Goal: Task Accomplishment & Management: Use online tool/utility

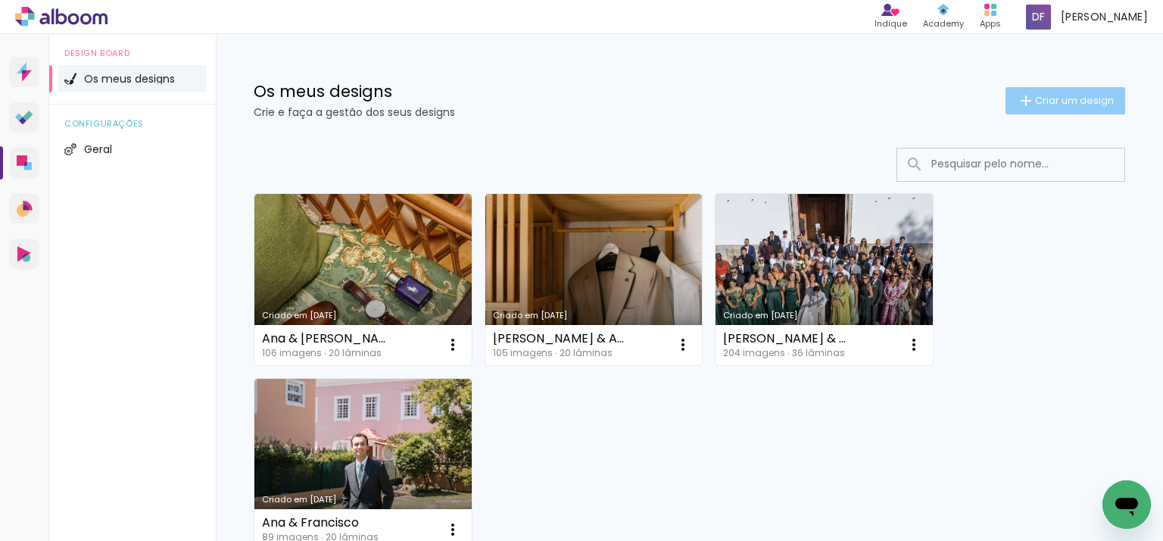
click at [1085, 99] on span "Criar um design" at bounding box center [1074, 100] width 79 height 10
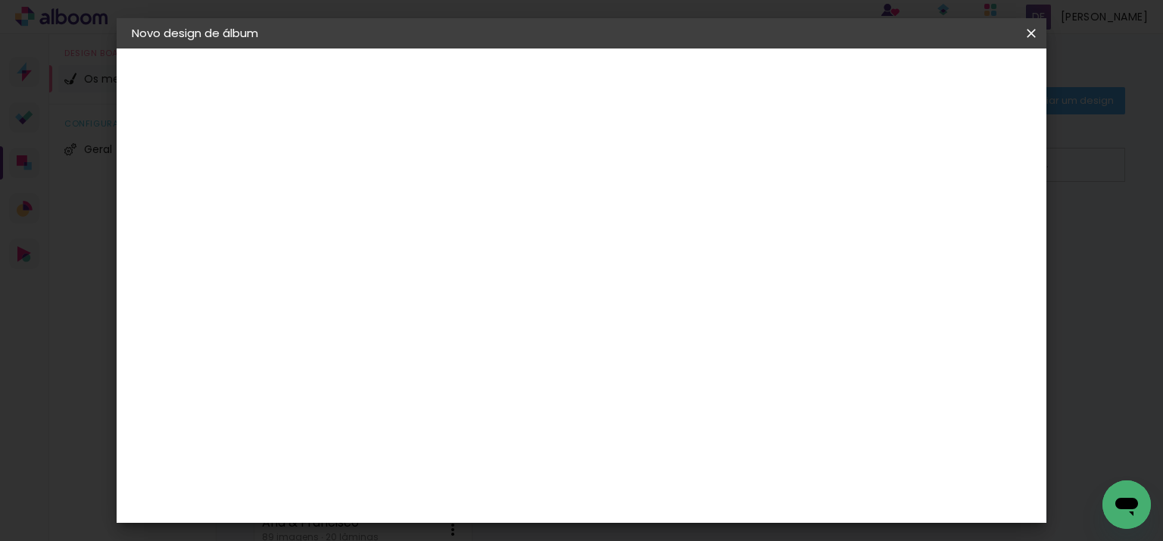
click at [379, 195] on input at bounding box center [379, 203] width 0 height 23
type input "[PERSON_NAME]"
type paper-input "[PERSON_NAME]"
click at [535, 77] on paper-button "Avançar" at bounding box center [497, 80] width 74 height 26
click at [601, 227] on paper-item "Tamanho Livre" at bounding box center [544, 233] width 114 height 39
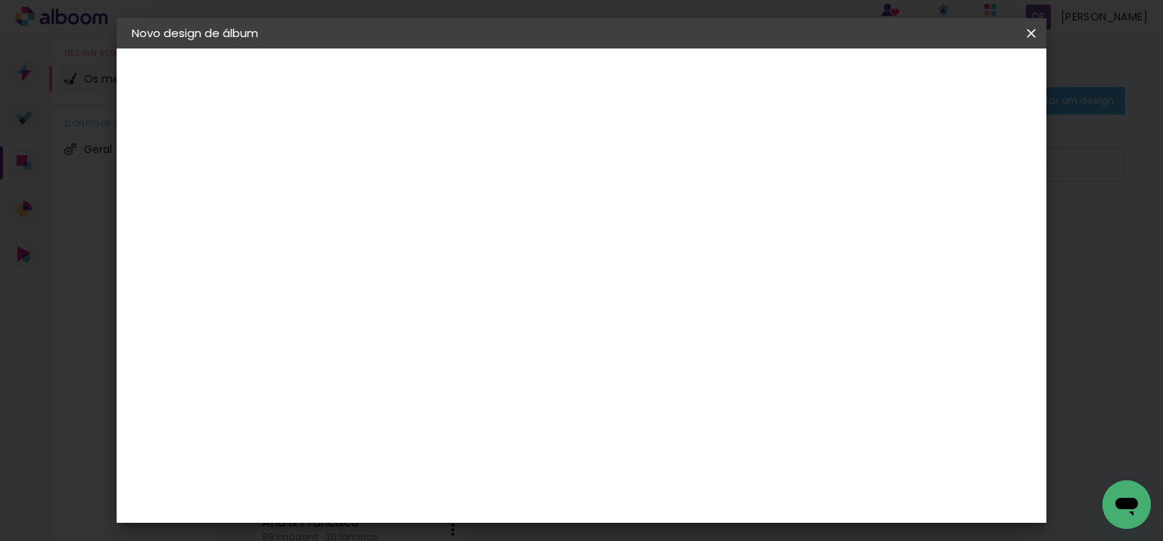
click at [0, 0] on slot "Avançar" at bounding box center [0, 0] width 0 height 0
click at [526, 228] on span "30" at bounding box center [530, 237] width 25 height 23
drag, startPoint x: 535, startPoint y: 232, endPoint x: 518, endPoint y: 232, distance: 16.7
click at [518, 232] on span "30" at bounding box center [530, 237] width 25 height 23
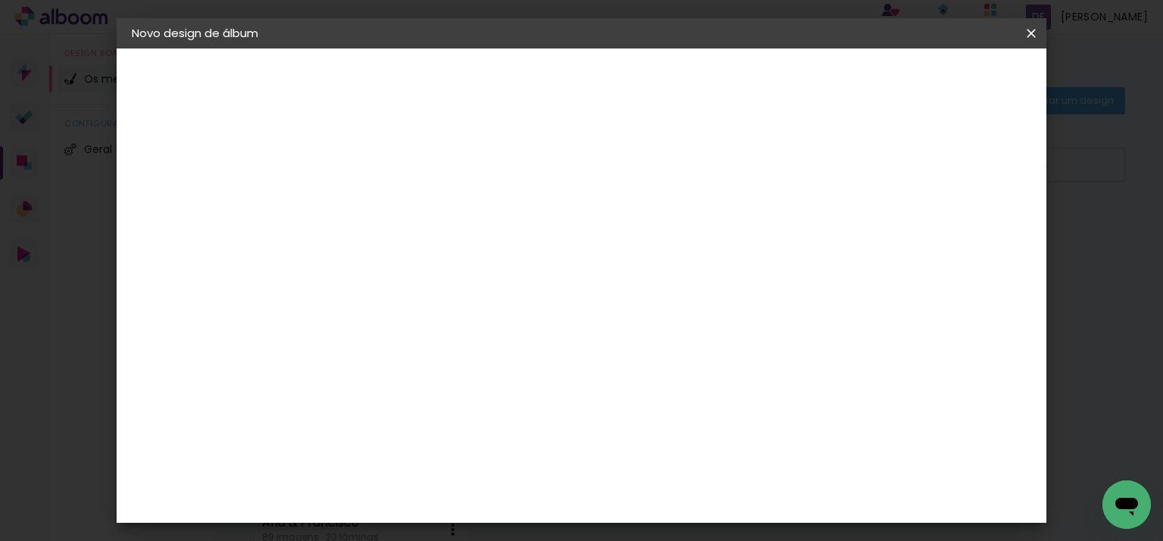
drag, startPoint x: 672, startPoint y: 451, endPoint x: 660, endPoint y: 453, distance: 12.3
click at [660, 453] on input "60" at bounding box center [665, 462] width 39 height 23
type input "30"
type paper-input "30"
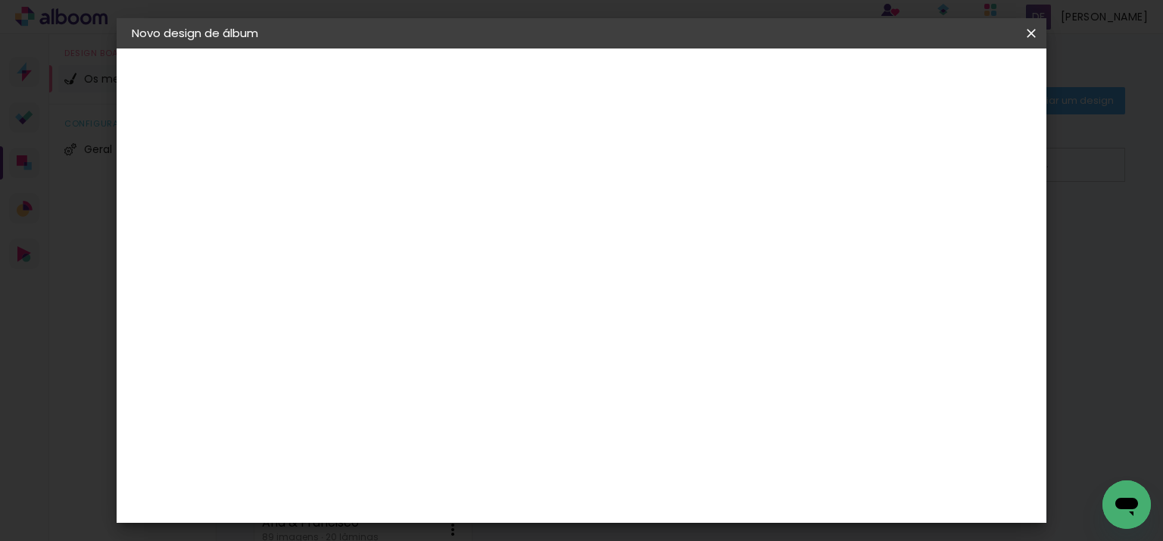
drag, startPoint x: 461, startPoint y: 297, endPoint x: 450, endPoint y: 292, distance: 12.2
click at [450, 292] on input "30" at bounding box center [455, 298] width 39 height 23
type input "15"
type paper-input "15"
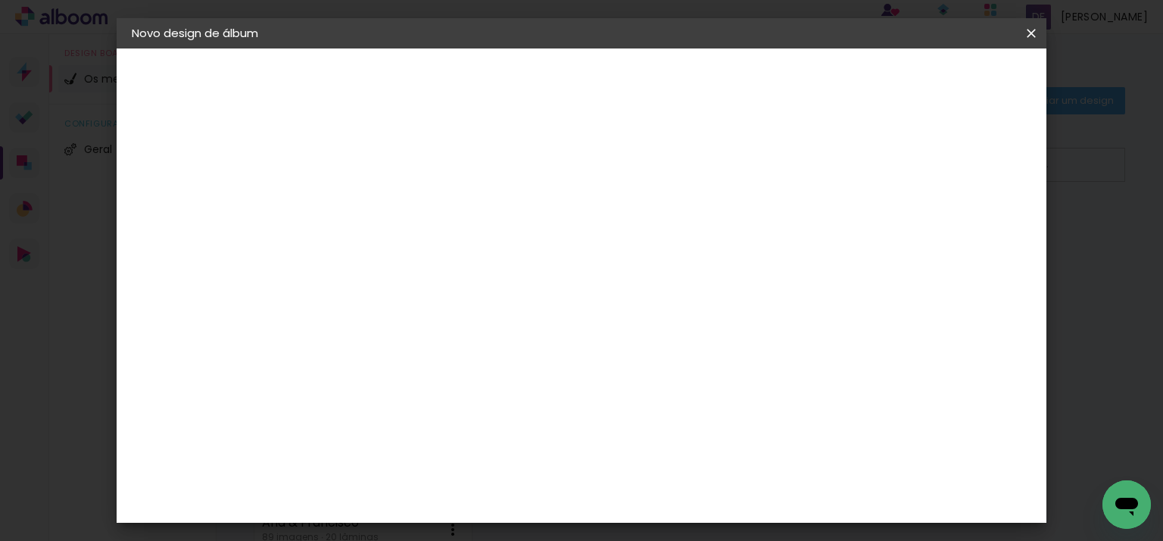
click at [937, 77] on span "Iniciar design" at bounding box center [902, 80] width 69 height 11
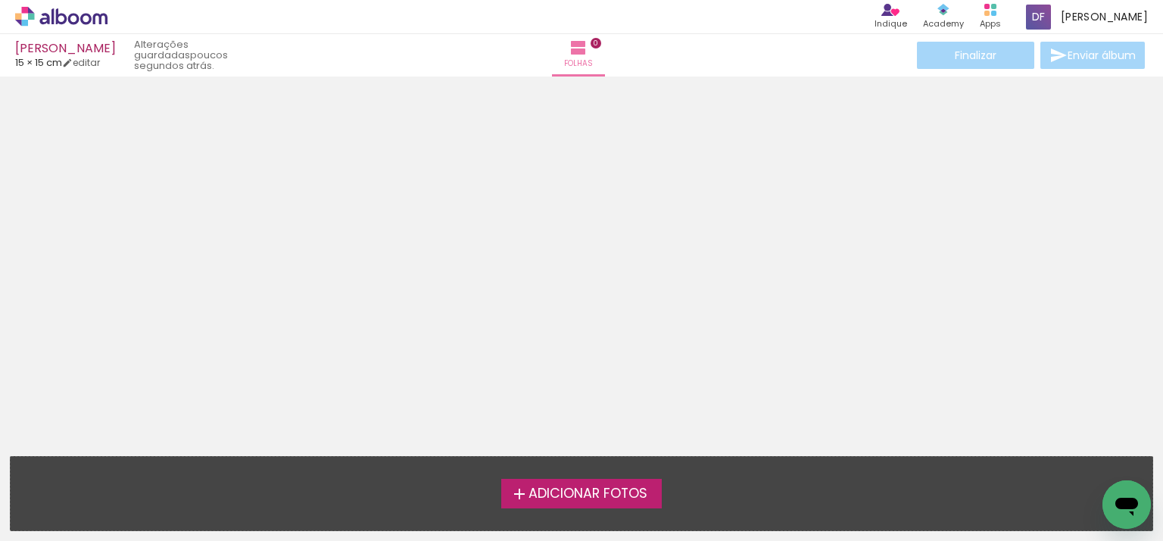
click at [545, 491] on span "Adicionar Fotos" at bounding box center [588, 494] width 119 height 14
click at [0, 0] on input "file" at bounding box center [0, 0] width 0 height 0
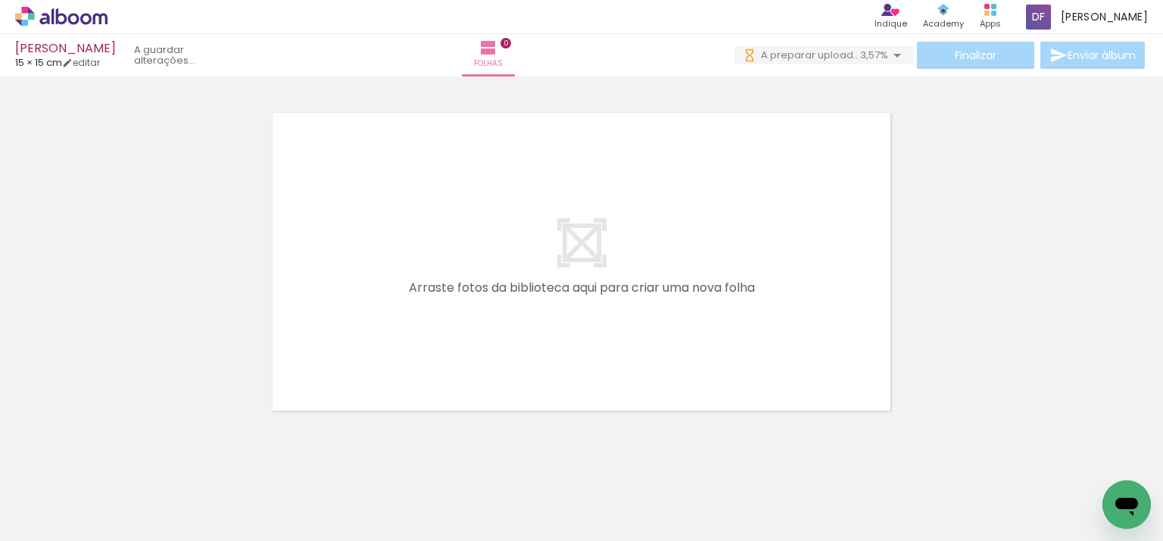
click at [124, 484] on iron-horizontal-list at bounding box center [109, 493] width 30 height 95
click at [124, 493] on iron-horizontal-list at bounding box center [109, 493] width 30 height 95
click at [136, 479] on div at bounding box center [151, 490] width 75 height 50
click at [156, 478] on div at bounding box center [151, 490] width 75 height 50
click at [79, 492] on iron-icon at bounding box center [77, 495] width 12 height 12
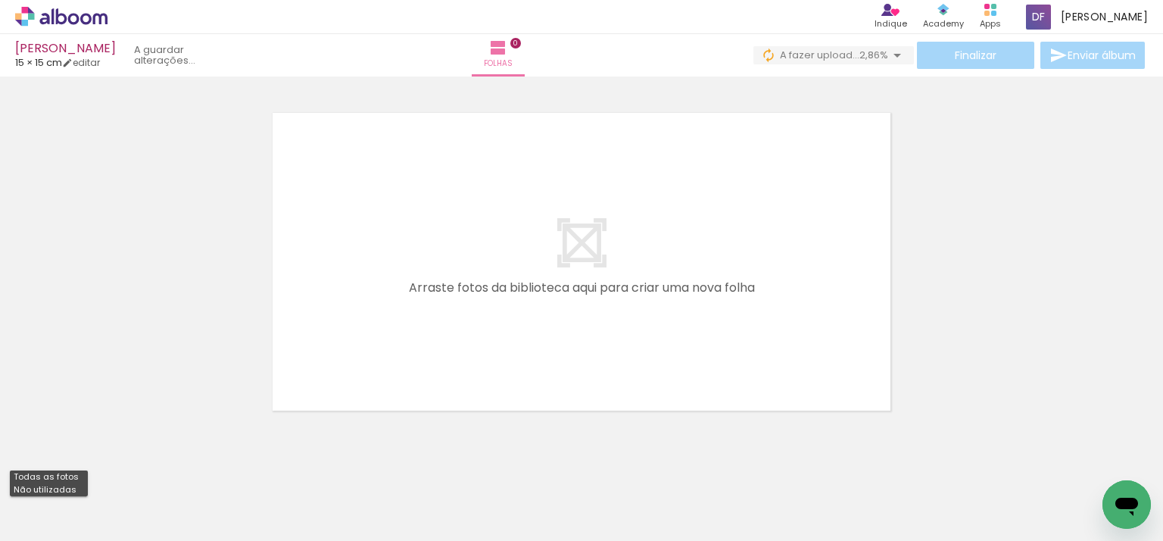
click at [154, 481] on div at bounding box center [151, 490] width 75 height 50
click at [124, 493] on iron-horizontal-list at bounding box center [109, 493] width 30 height 95
click at [893, 55] on iron-icon at bounding box center [897, 55] width 18 height 18
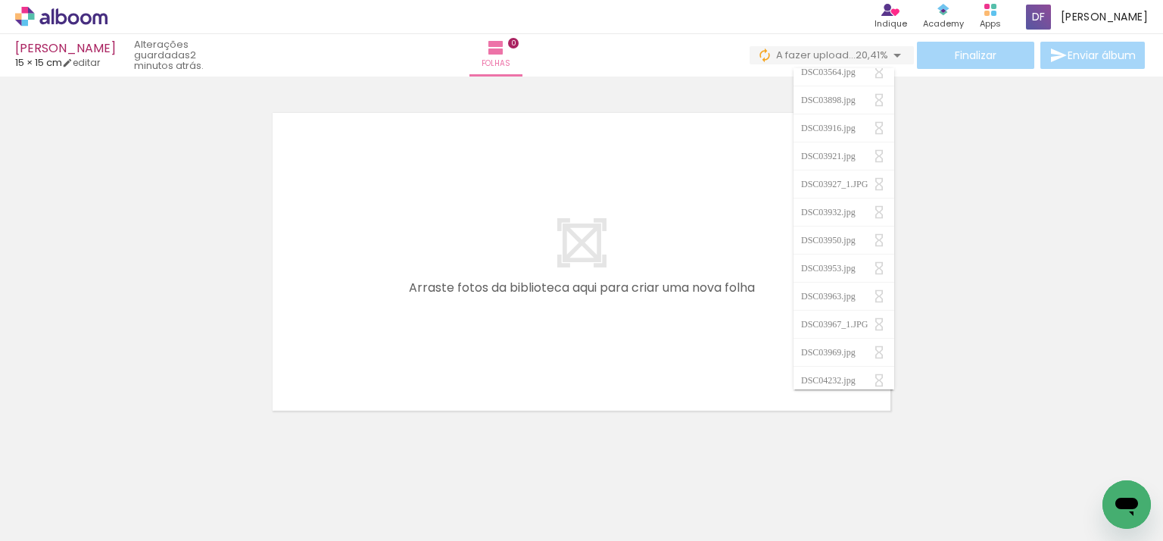
click at [145, 496] on div at bounding box center [151, 490] width 75 height 50
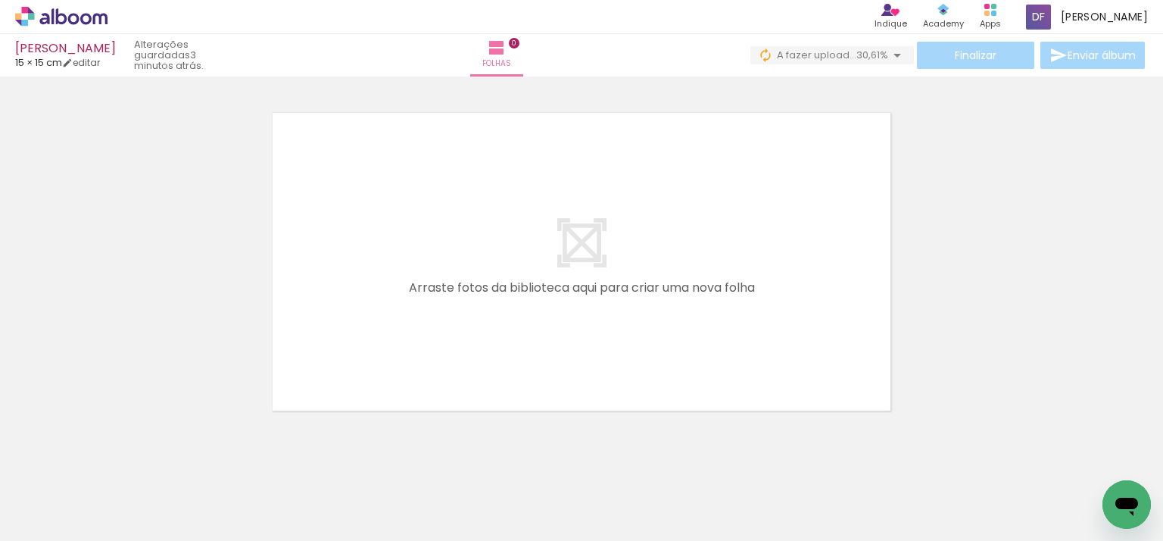
click at [235, 481] on div at bounding box center [236, 490] width 75 height 50
click at [339, 506] on div at bounding box center [321, 489] width 50 height 75
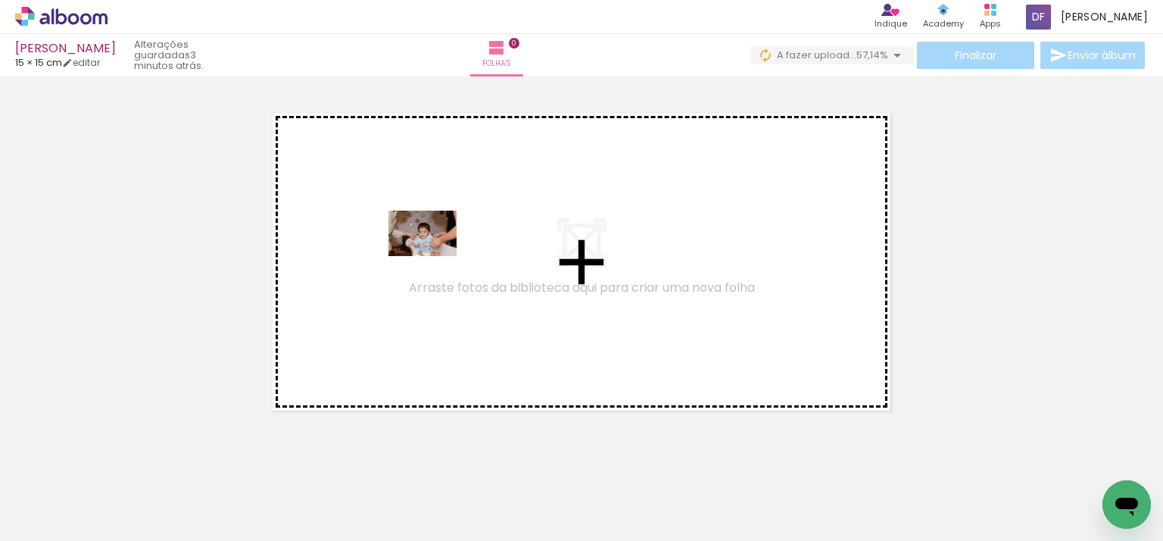
drag, startPoint x: 176, startPoint y: 484, endPoint x: 430, endPoint y: 265, distance: 335.0
click at [430, 265] on quentale-workspace at bounding box center [581, 270] width 1163 height 541
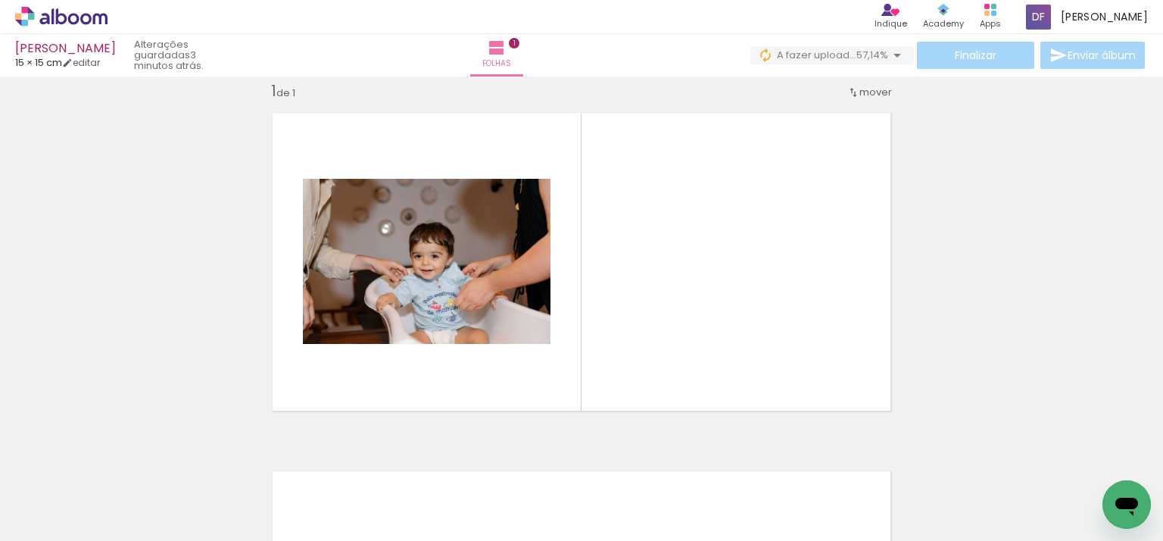
scroll to position [19, 0]
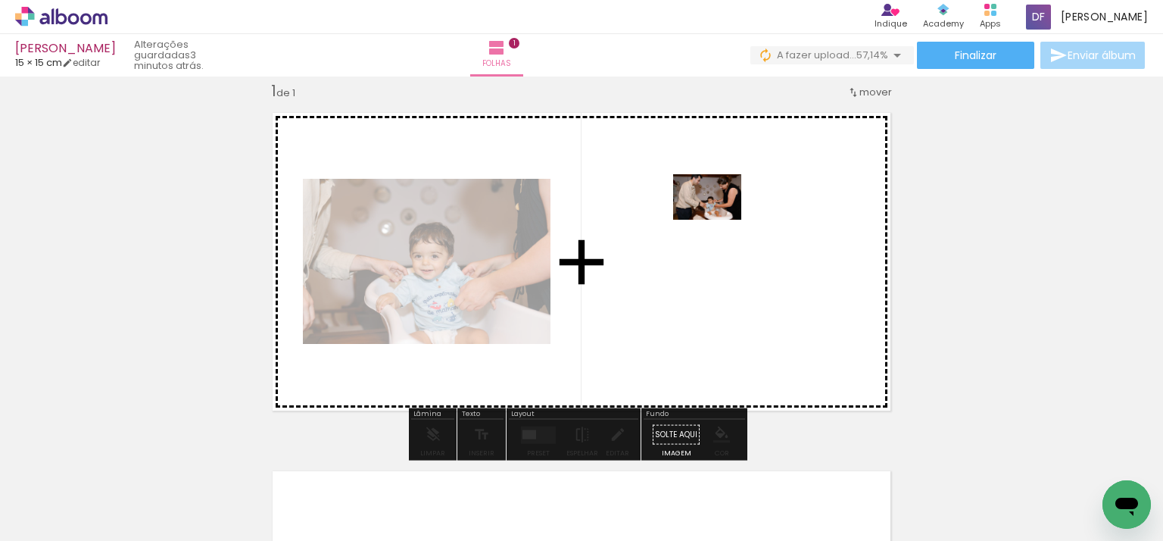
drag, startPoint x: 248, startPoint y: 486, endPoint x: 535, endPoint y: 381, distance: 305.7
click at [729, 248] on quentale-workspace at bounding box center [581, 270] width 1163 height 541
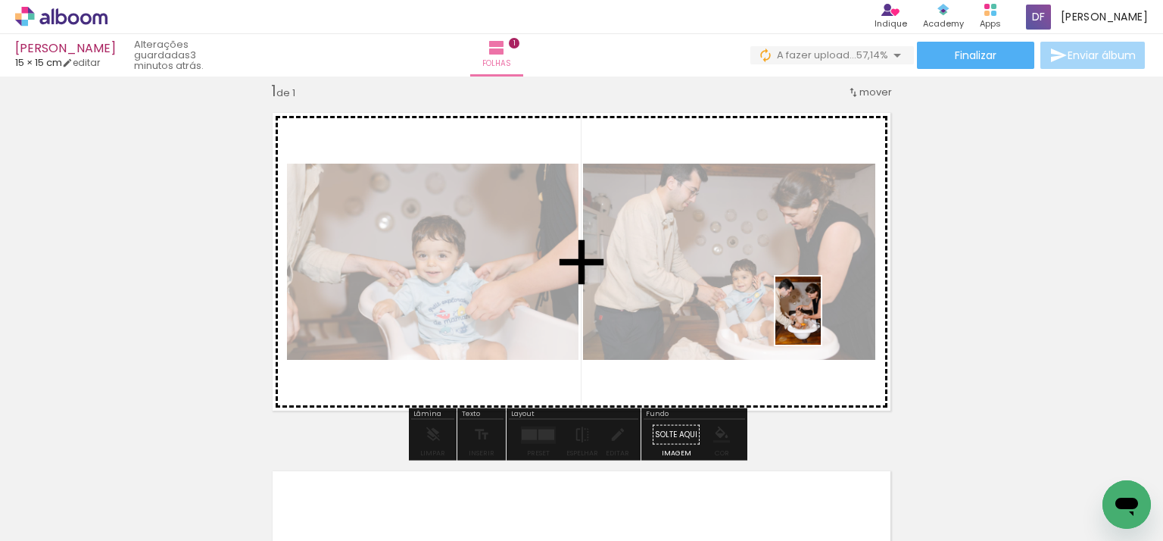
drag, startPoint x: 339, startPoint y: 496, endPoint x: 821, endPoint y: 322, distance: 512.1
click at [821, 322] on quentale-workspace at bounding box center [581, 270] width 1163 height 541
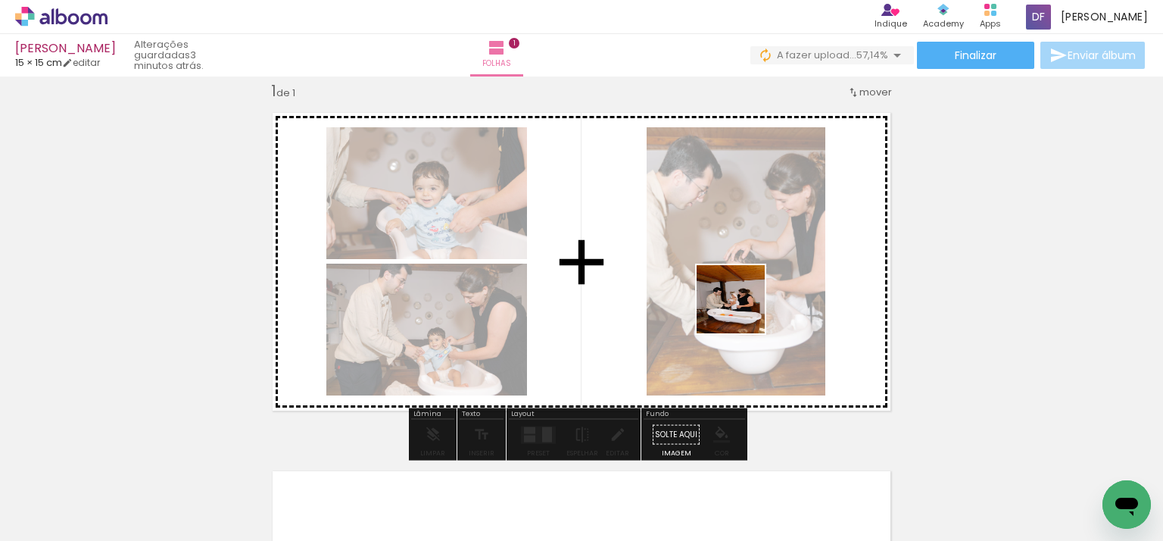
drag, startPoint x: 417, startPoint y: 499, endPoint x: 606, endPoint y: 441, distance: 197.1
click at [762, 303] on quentale-workspace at bounding box center [581, 270] width 1163 height 541
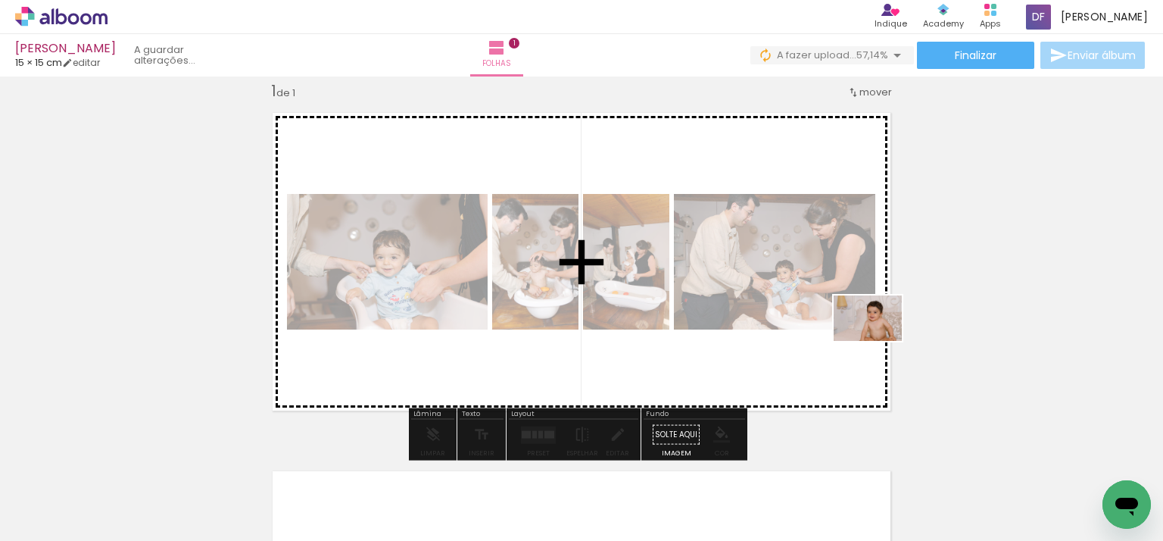
drag, startPoint x: 502, startPoint y: 487, endPoint x: 881, endPoint y: 341, distance: 406.5
click at [881, 341] on quentale-workspace at bounding box center [581, 270] width 1163 height 541
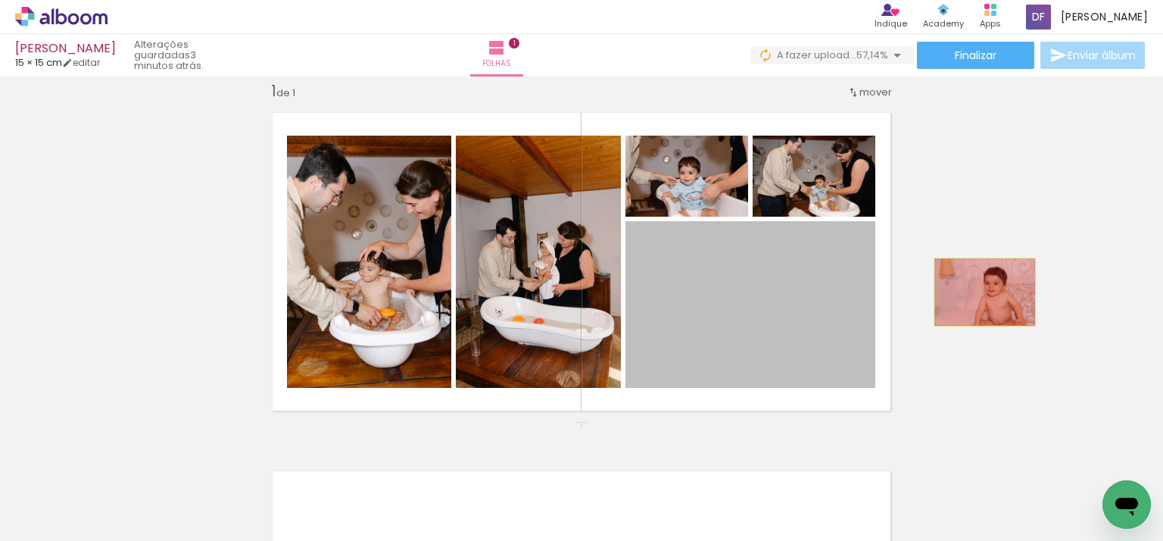
drag, startPoint x: 781, startPoint y: 314, endPoint x: 979, endPoint y: 292, distance: 199.7
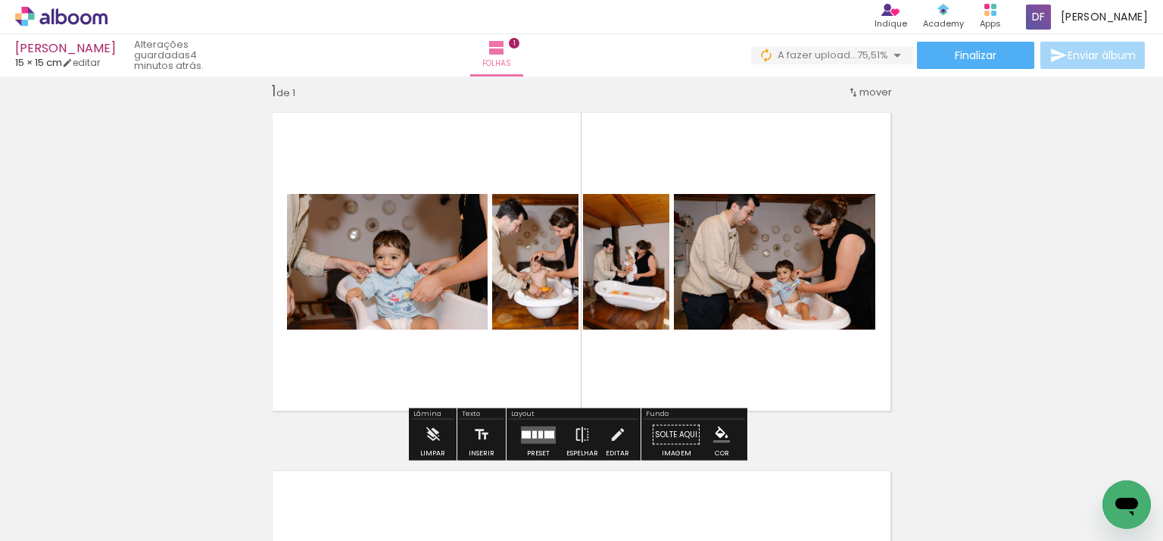
click at [859, 93] on span "mover" at bounding box center [875, 92] width 33 height 14
click at [966, 135] on div "Inserir folha 1 de 1" at bounding box center [581, 421] width 1163 height 717
click at [531, 438] on quentale-layouter at bounding box center [538, 434] width 35 height 17
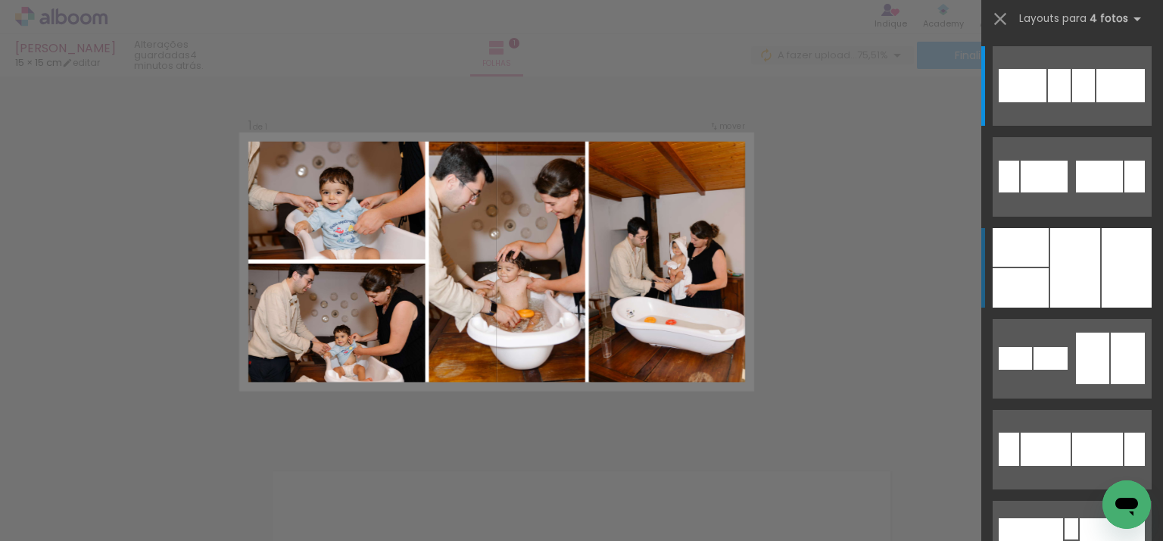
click at [1072, 242] on div at bounding box center [1075, 268] width 50 height 80
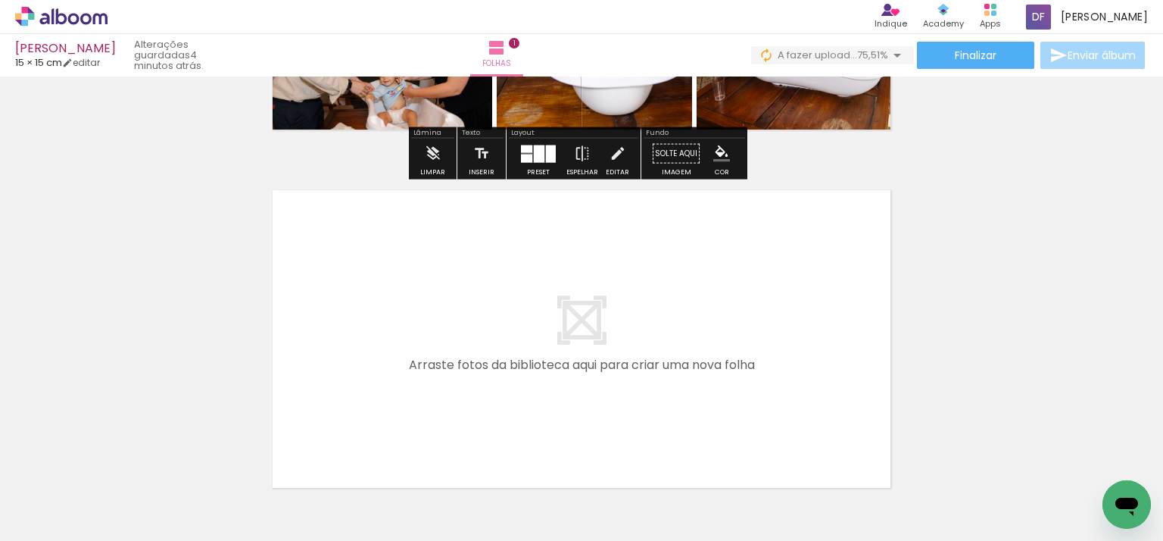
scroll to position [322, 0]
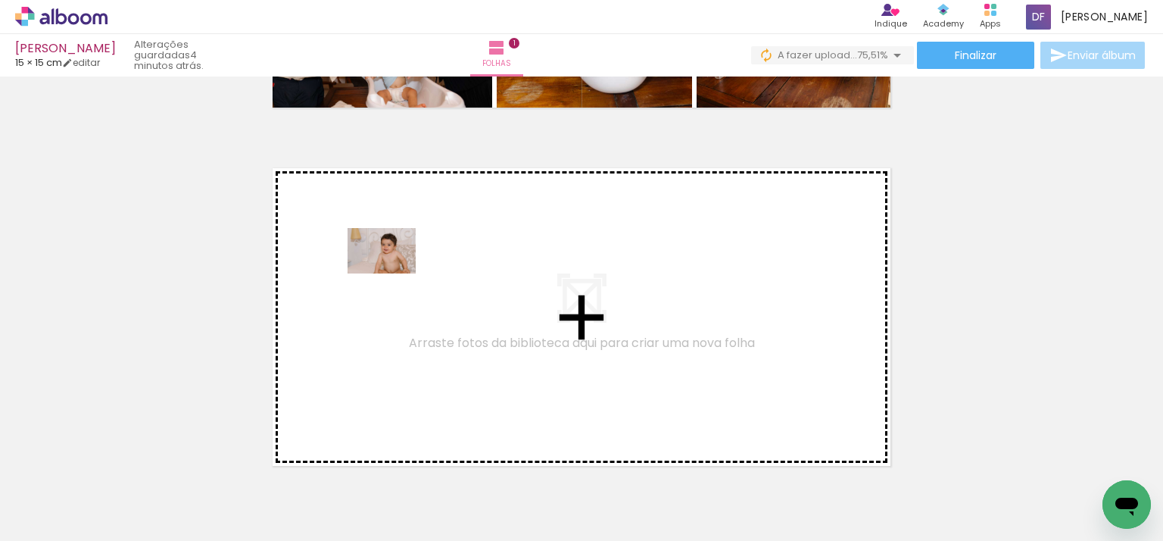
drag, startPoint x: 486, startPoint y: 508, endPoint x: 393, endPoint y: 273, distance: 252.5
click at [393, 273] on quentale-workspace at bounding box center [581, 270] width 1163 height 541
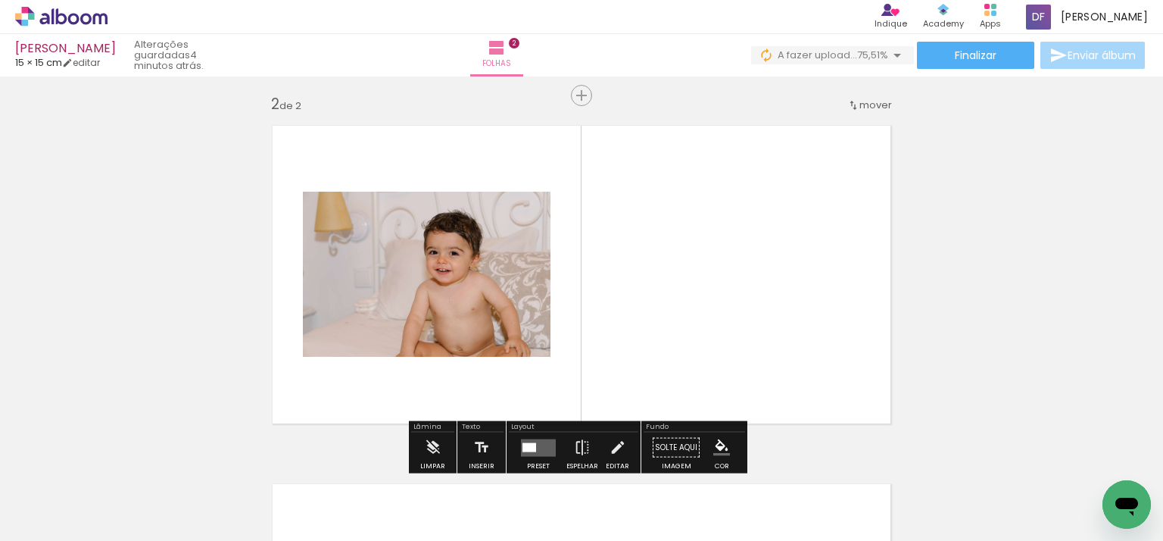
scroll to position [377, 0]
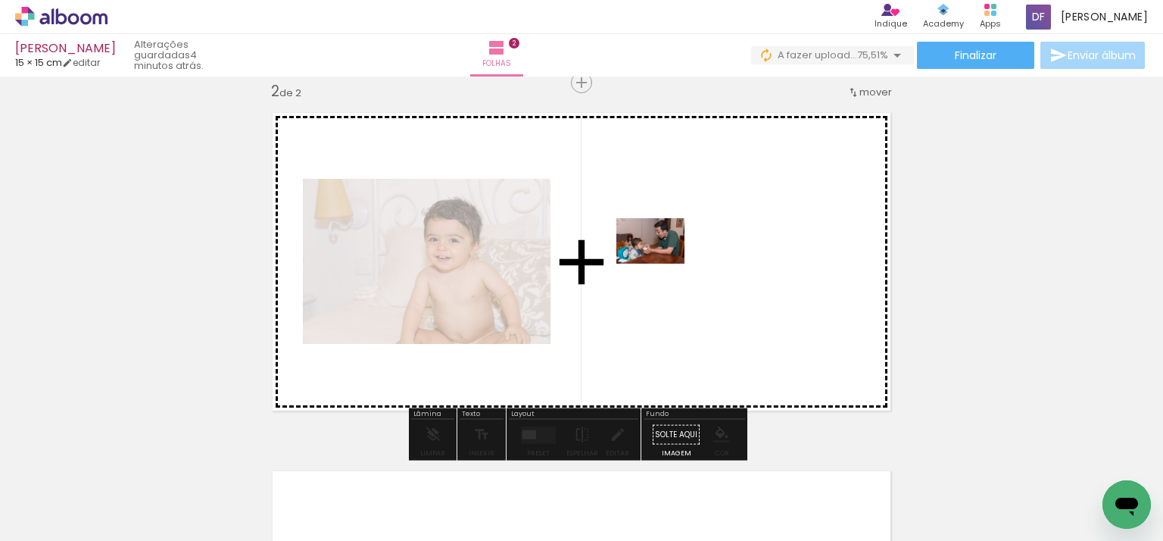
drag, startPoint x: 594, startPoint y: 487, endPoint x: 703, endPoint y: 394, distance: 143.5
click at [663, 263] on quentale-workspace at bounding box center [581, 270] width 1163 height 541
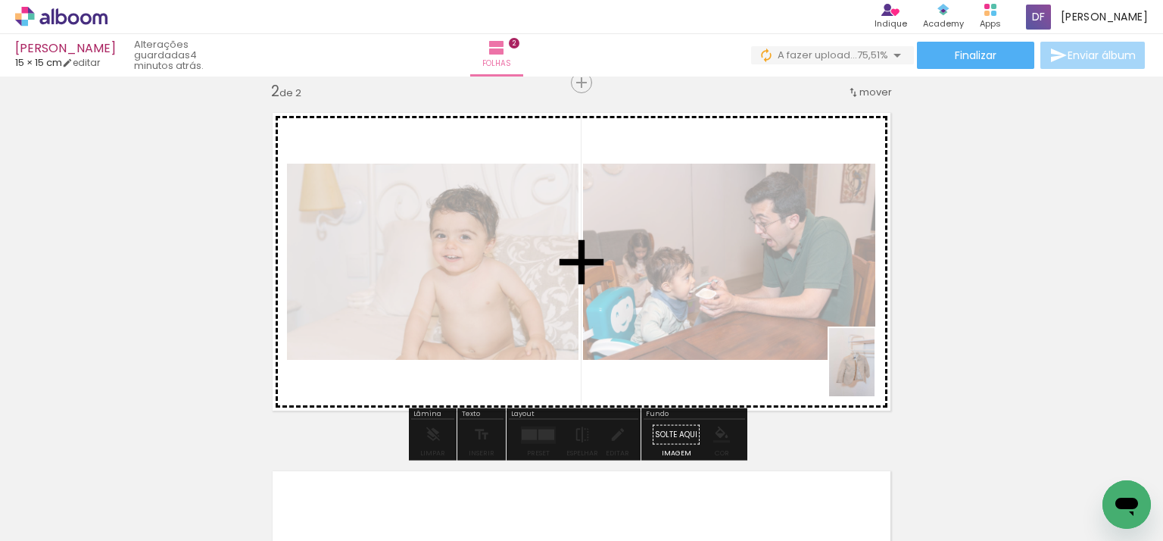
drag, startPoint x: 671, startPoint y: 493, endPoint x: 855, endPoint y: 387, distance: 212.3
click at [872, 373] on quentale-workspace at bounding box center [581, 270] width 1163 height 541
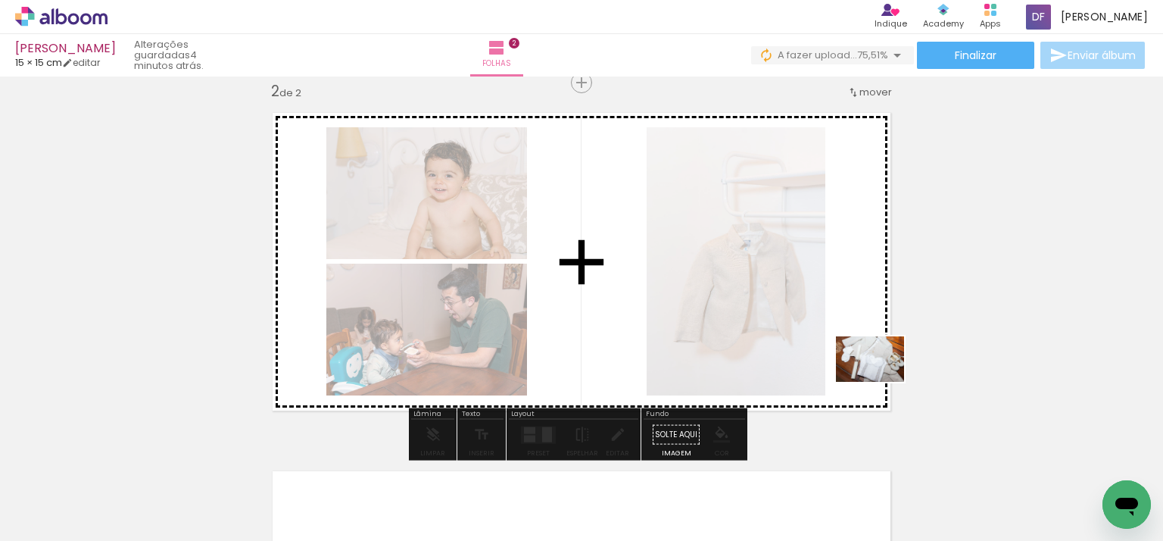
drag, startPoint x: 751, startPoint y: 500, endPoint x: 881, endPoint y: 382, distance: 176.3
click at [881, 382] on quentale-workspace at bounding box center [581, 270] width 1163 height 541
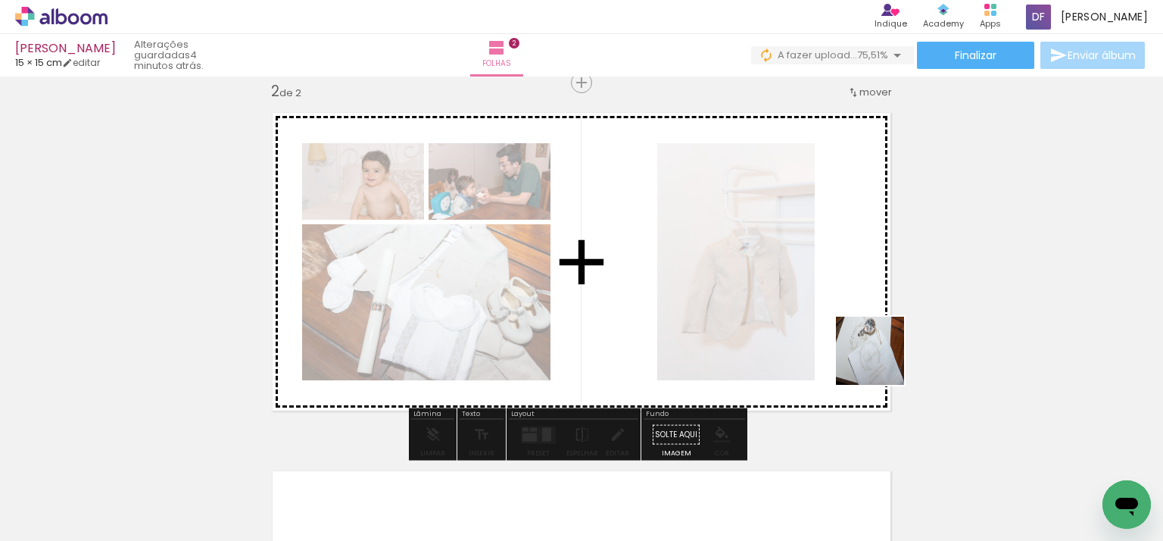
drag, startPoint x: 824, startPoint y: 494, endPoint x: 881, endPoint y: 362, distance: 143.8
click at [881, 362] on quentale-workspace at bounding box center [581, 270] width 1163 height 541
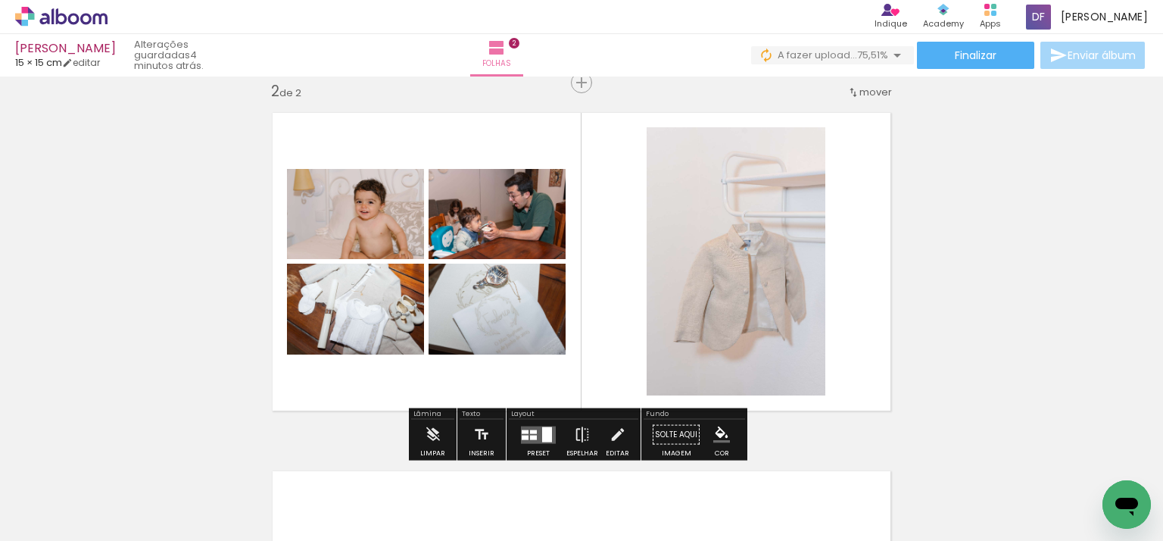
click at [547, 444] on quentale-workspace at bounding box center [581, 270] width 1163 height 541
click at [542, 432] on div at bounding box center [547, 433] width 10 height 15
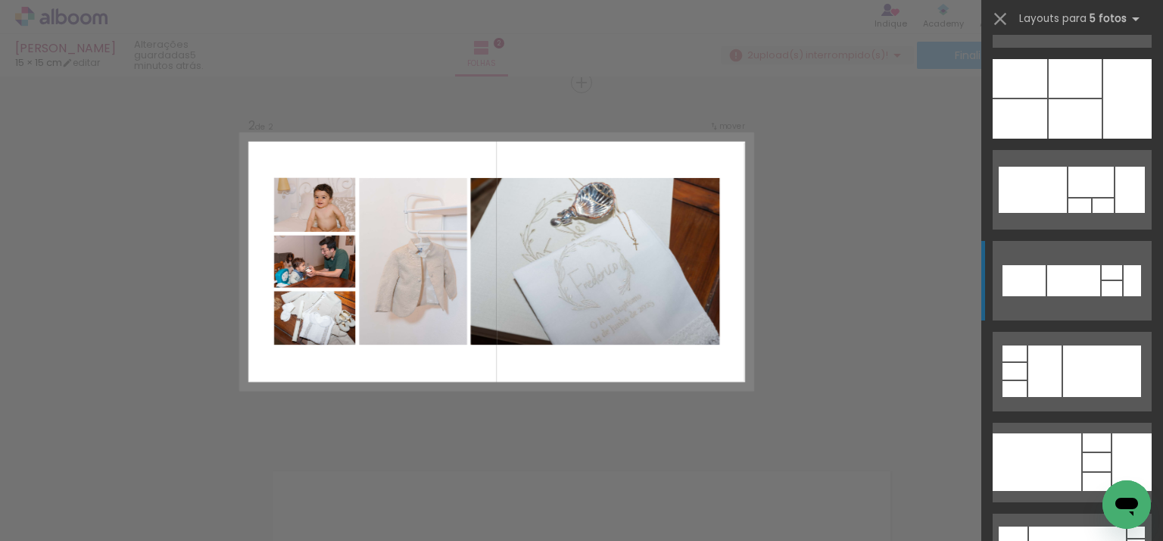
scroll to position [2120, 0]
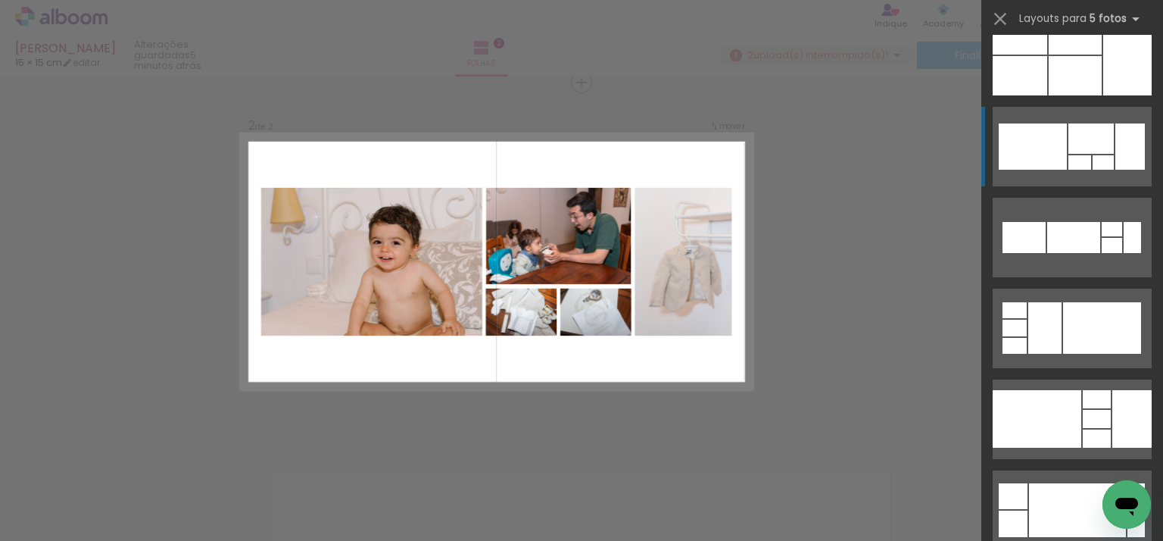
click at [1024, 154] on div at bounding box center [1033, 146] width 68 height 46
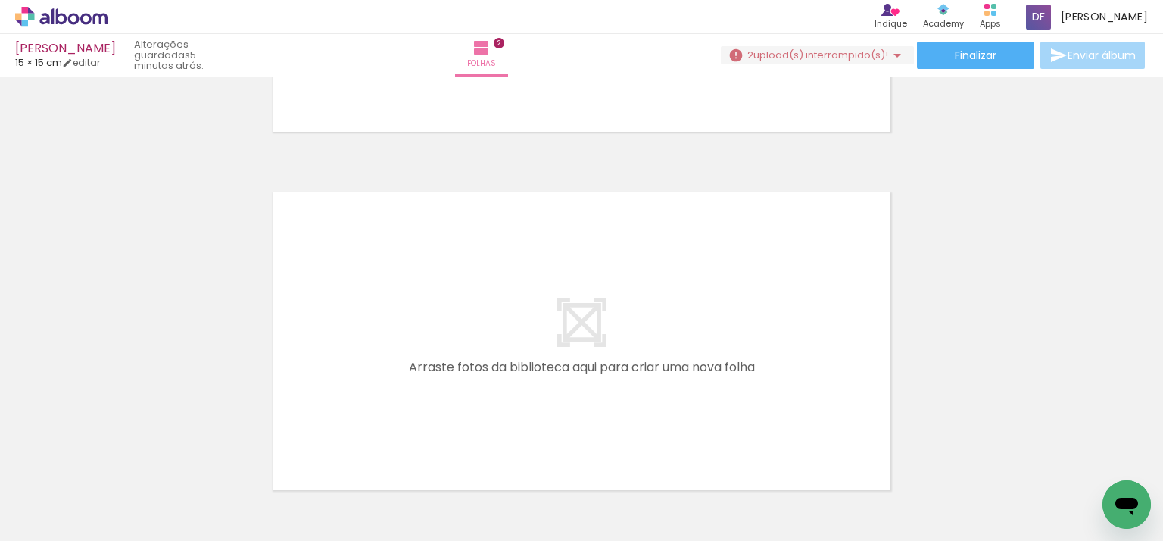
scroll to position [680, 0]
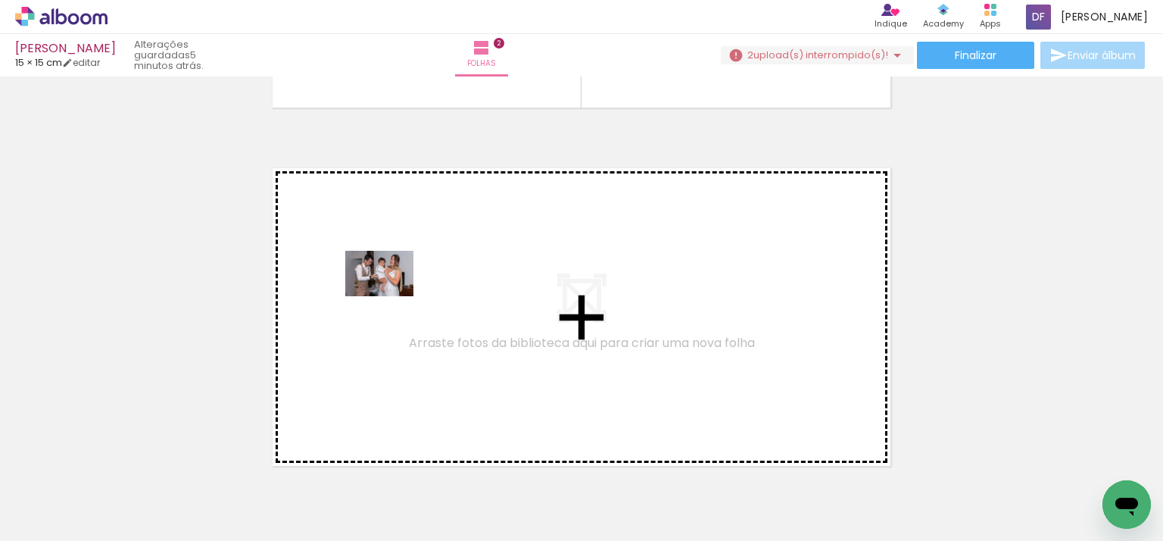
drag, startPoint x: 924, startPoint y: 493, endPoint x: 1036, endPoint y: 509, distance: 113.2
click at [395, 297] on quentale-workspace at bounding box center [581, 270] width 1163 height 541
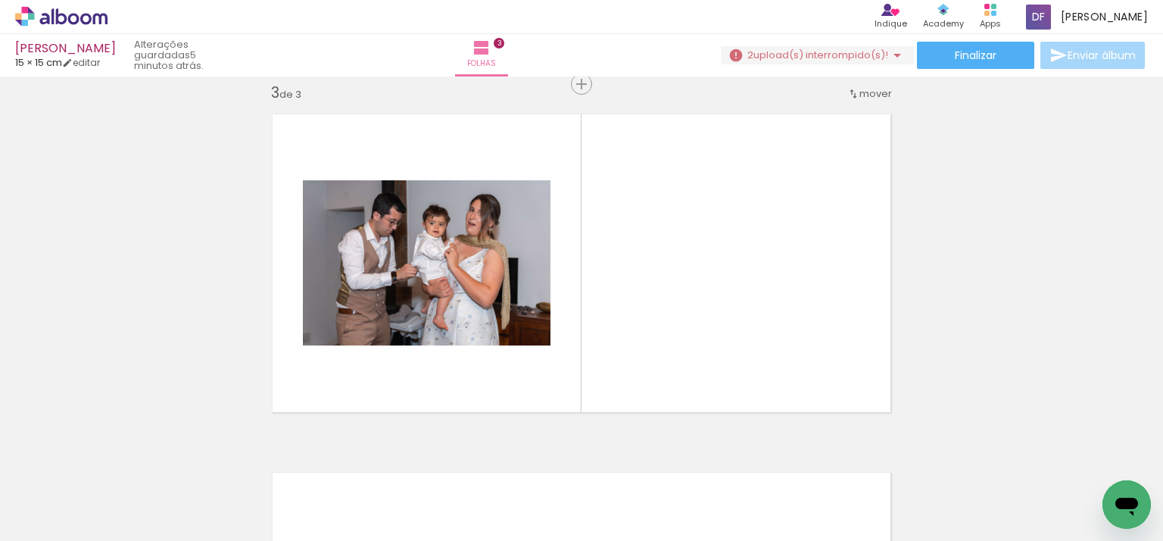
scroll to position [736, 0]
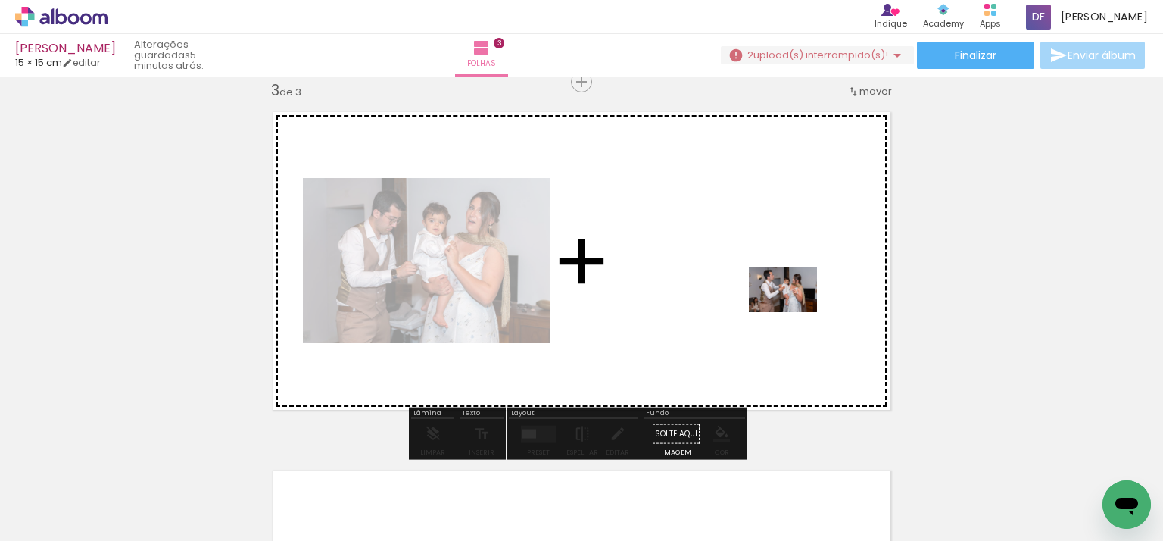
drag, startPoint x: 1004, startPoint y: 488, endPoint x: 794, endPoint y: 312, distance: 273.6
click at [794, 312] on quentale-workspace at bounding box center [581, 270] width 1163 height 541
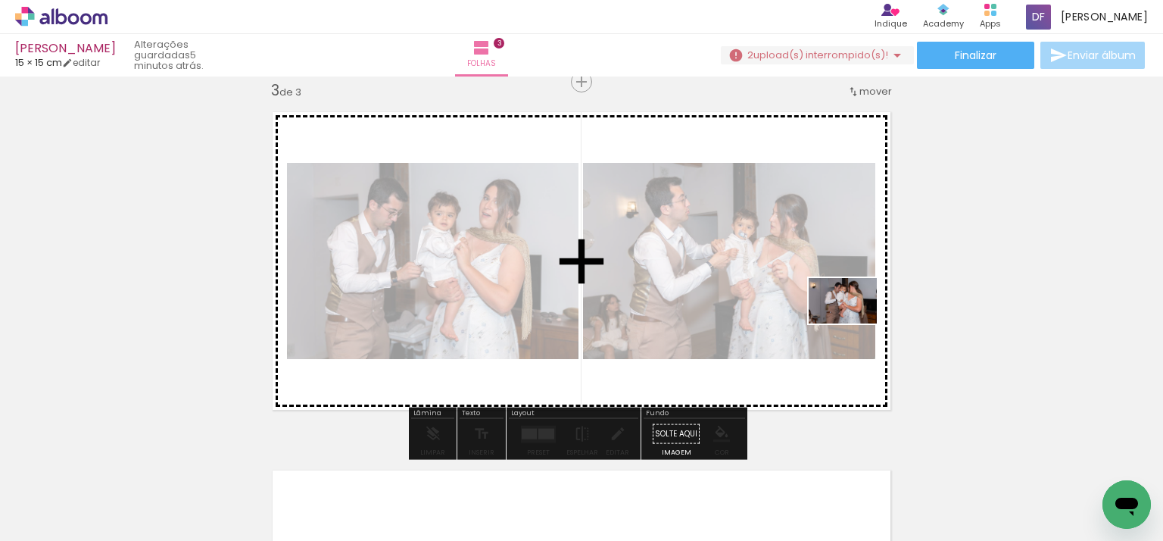
drag, startPoint x: 1082, startPoint y: 494, endPoint x: 899, endPoint y: 348, distance: 234.8
click at [854, 325] on quentale-workspace at bounding box center [581, 270] width 1163 height 541
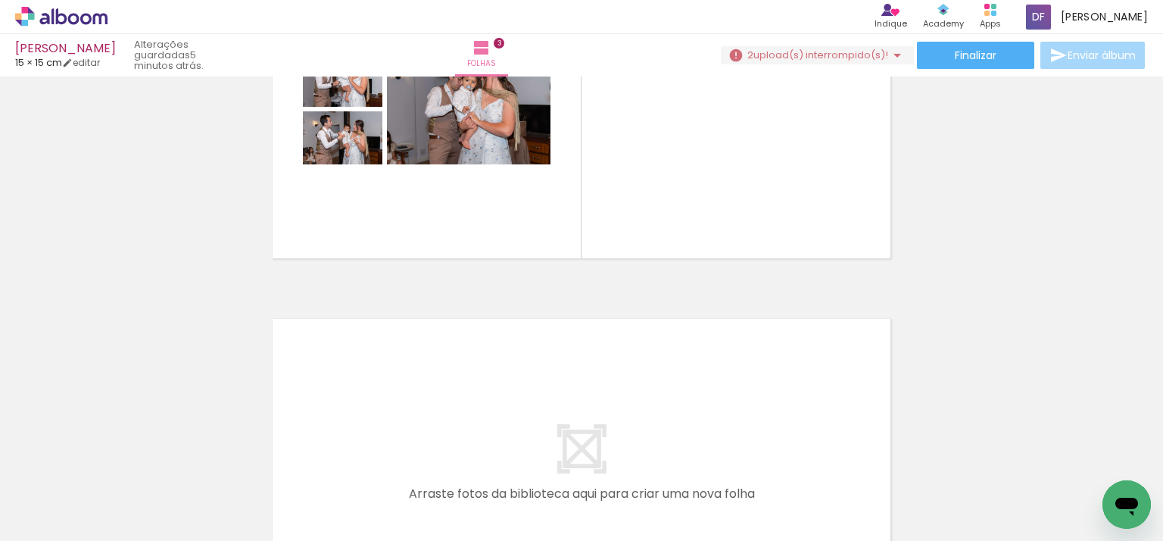
scroll to position [812, 0]
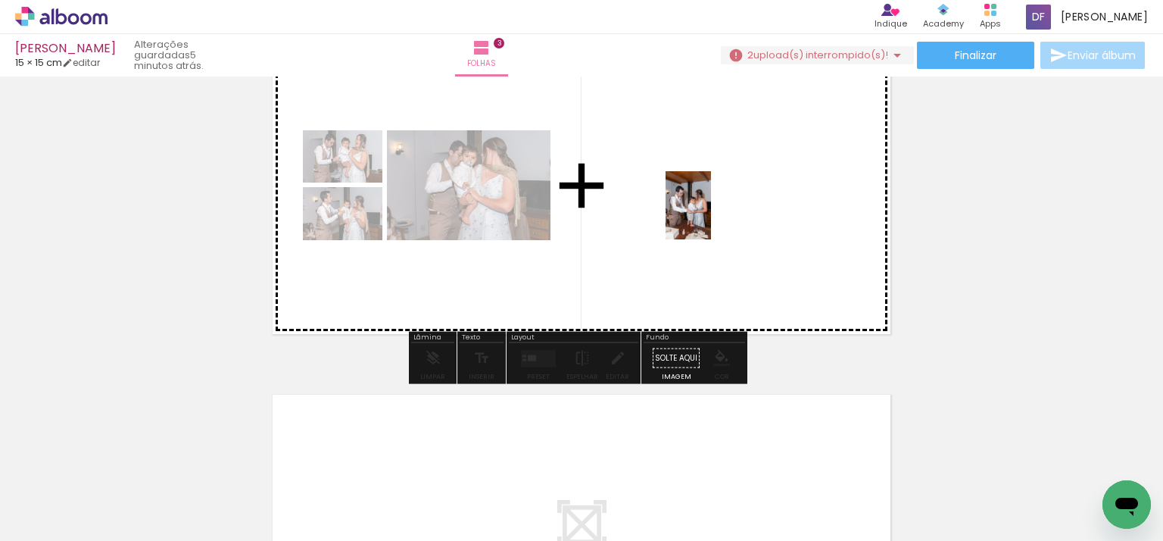
drag, startPoint x: 574, startPoint y: 493, endPoint x: 711, endPoint y: 217, distance: 308.5
click at [711, 217] on quentale-workspace at bounding box center [581, 270] width 1163 height 541
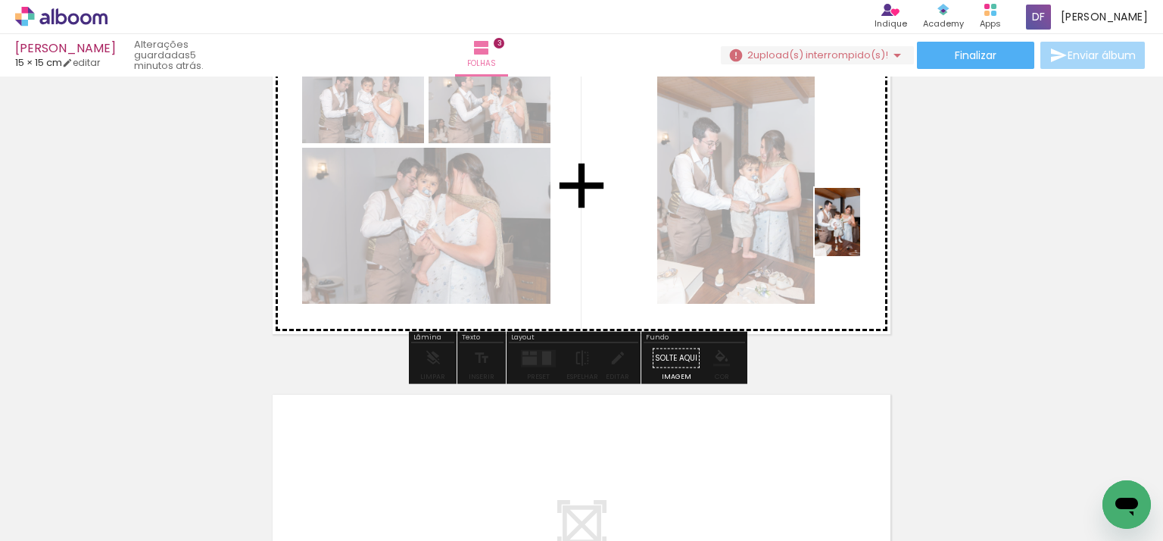
drag, startPoint x: 741, startPoint y: 408, endPoint x: 860, endPoint y: 231, distance: 213.4
click at [860, 231] on quentale-workspace at bounding box center [581, 270] width 1163 height 541
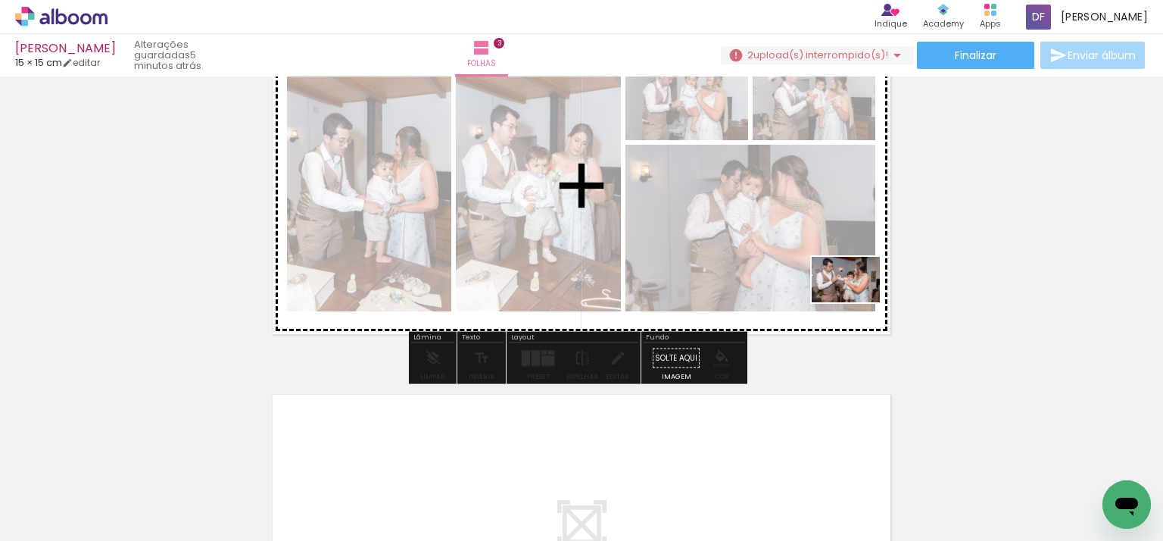
drag, startPoint x: 748, startPoint y: 492, endPoint x: 857, endPoint y: 302, distance: 219.1
click at [857, 302] on quentale-workspace at bounding box center [581, 270] width 1163 height 541
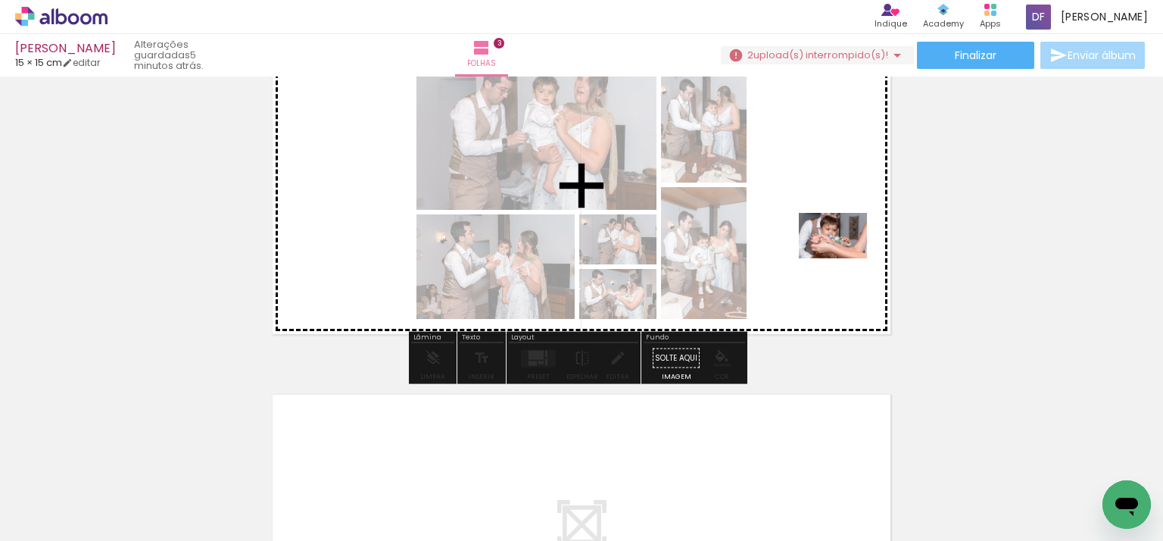
drag, startPoint x: 828, startPoint y: 418, endPoint x: 844, endPoint y: 258, distance: 160.6
click at [844, 258] on quentale-workspace at bounding box center [581, 270] width 1163 height 541
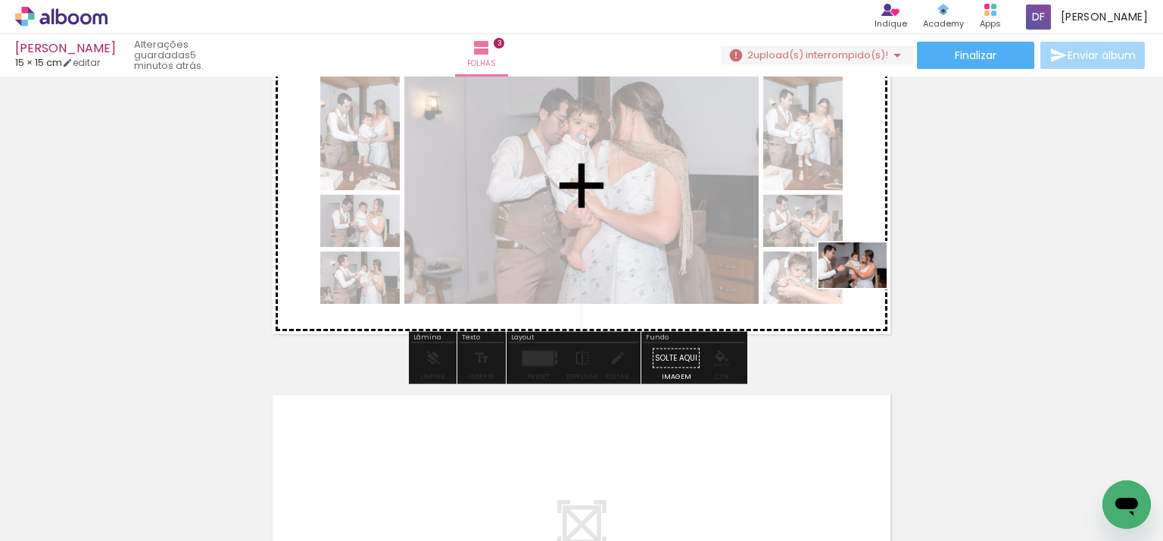
drag, startPoint x: 894, startPoint y: 401, endPoint x: 864, endPoint y: 288, distance: 117.5
click at [864, 288] on quentale-workspace at bounding box center [581, 270] width 1163 height 541
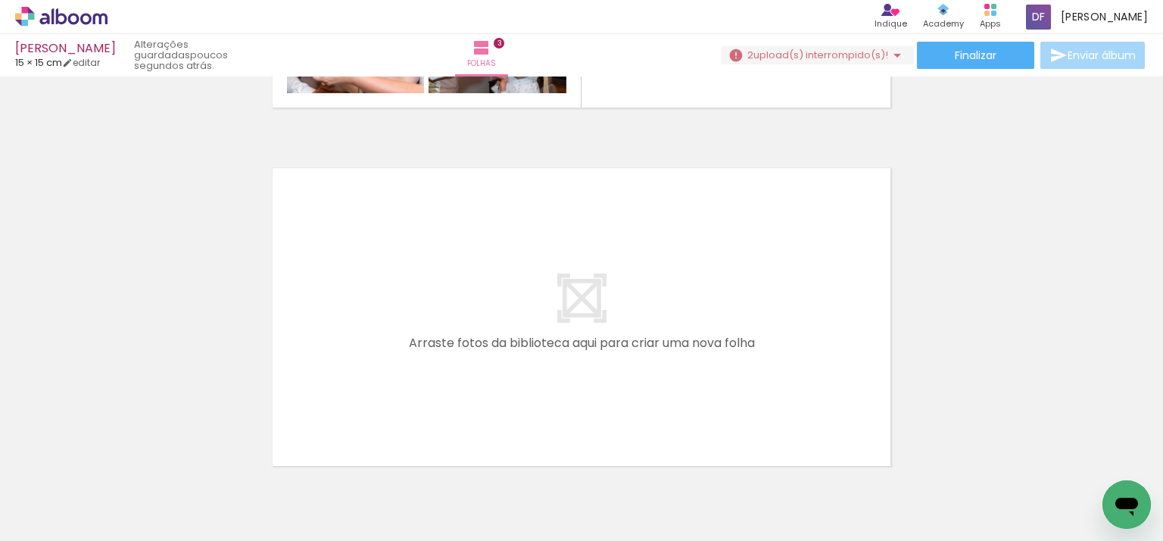
scroll to position [1039, 0]
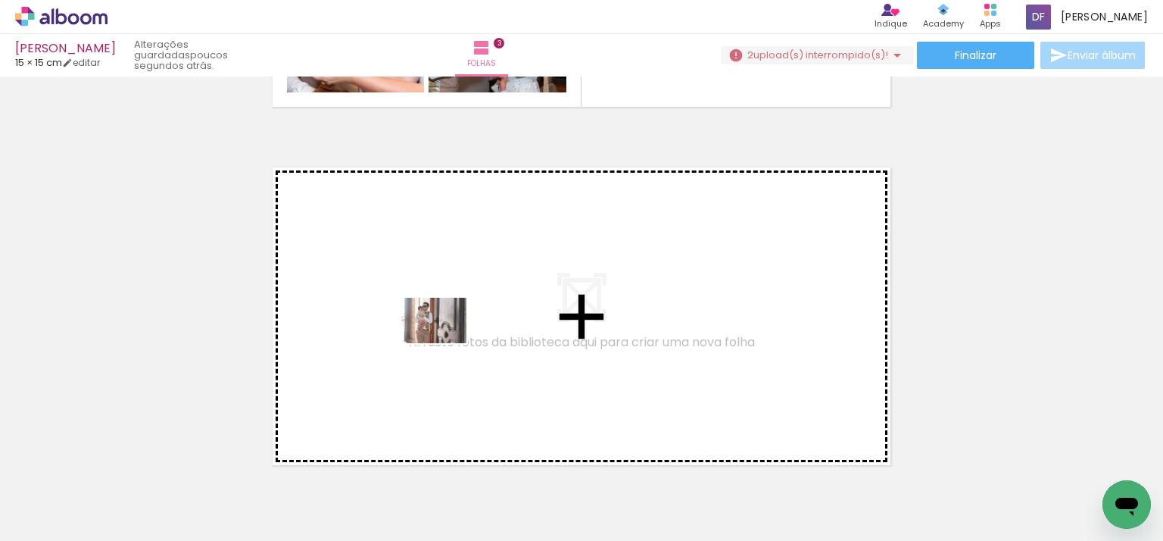
drag, startPoint x: 986, startPoint y: 488, endPoint x: 444, endPoint y: 343, distance: 561.3
click at [444, 343] on quentale-workspace at bounding box center [581, 270] width 1163 height 541
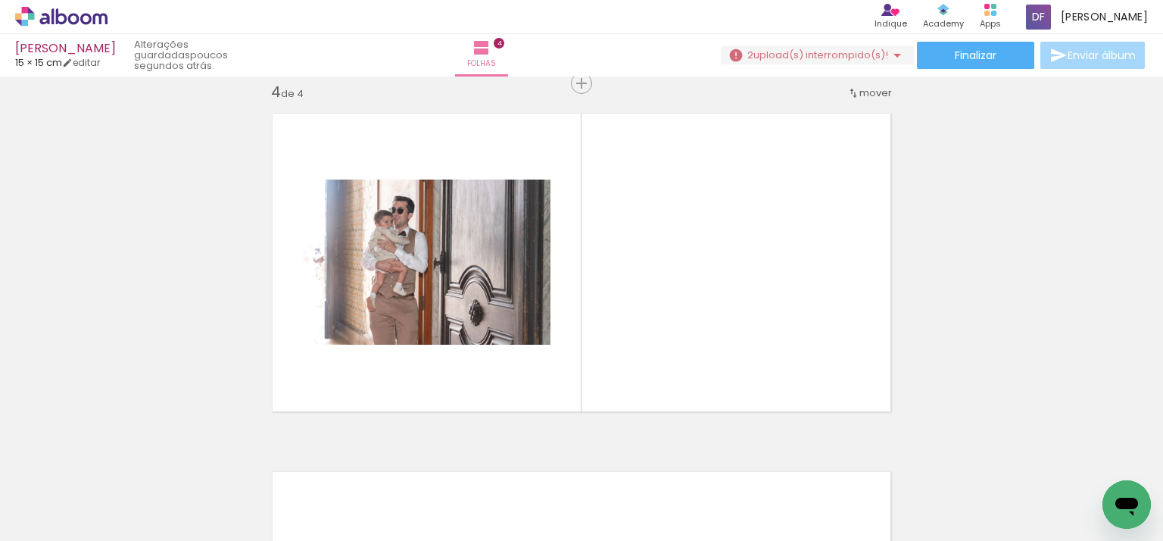
scroll to position [1093, 0]
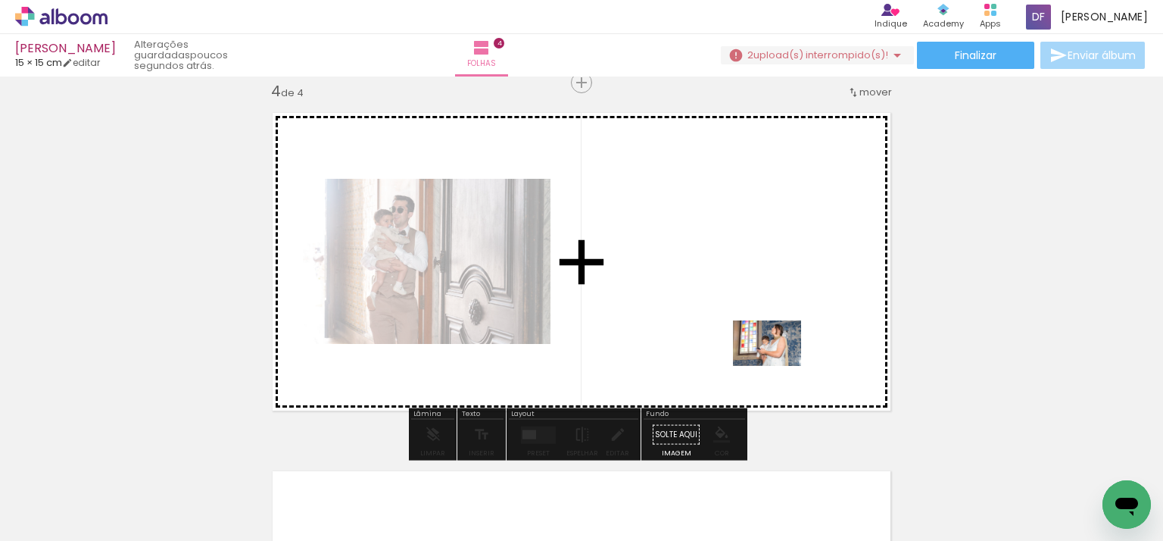
drag, startPoint x: 1048, startPoint y: 494, endPoint x: 714, endPoint y: 386, distance: 350.8
click at [718, 335] on quentale-workspace at bounding box center [581, 270] width 1163 height 541
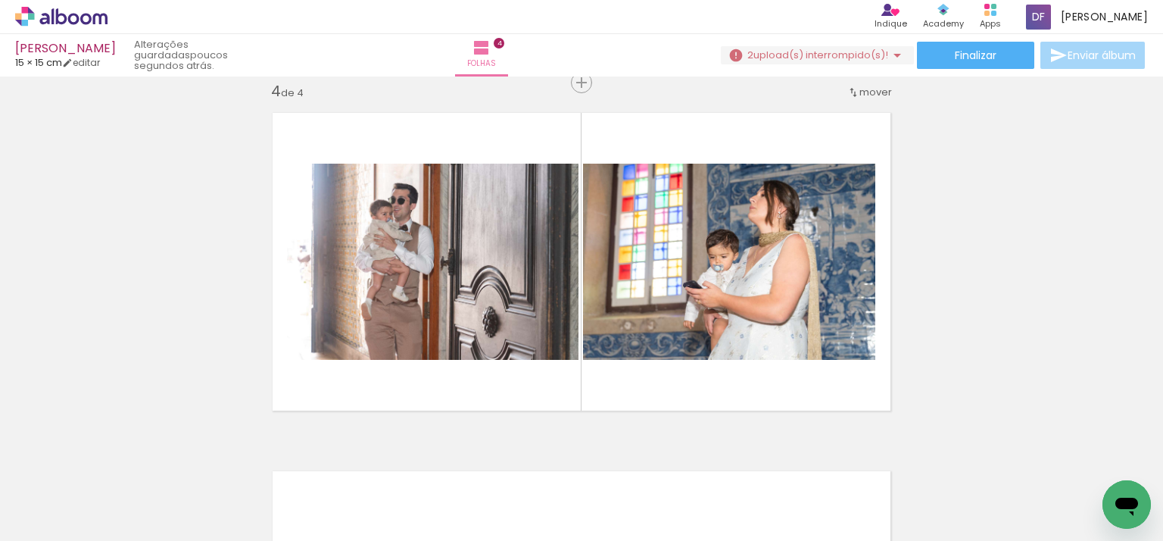
scroll to position [0, 1154]
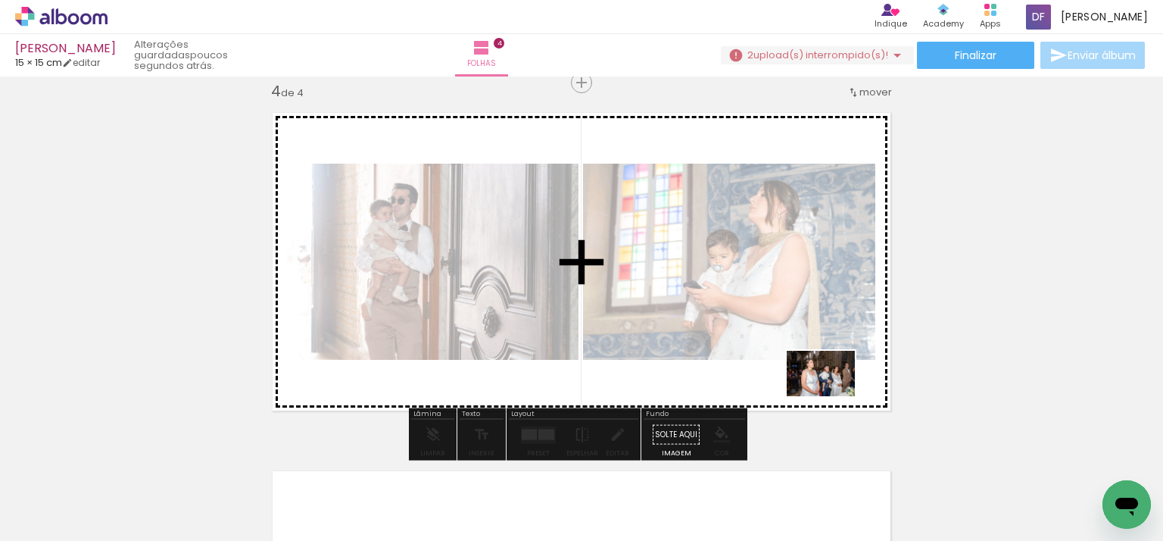
drag, startPoint x: 617, startPoint y: 504, endPoint x: 772, endPoint y: 463, distance: 159.8
click at [832, 396] on quentale-workspace at bounding box center [581, 270] width 1163 height 541
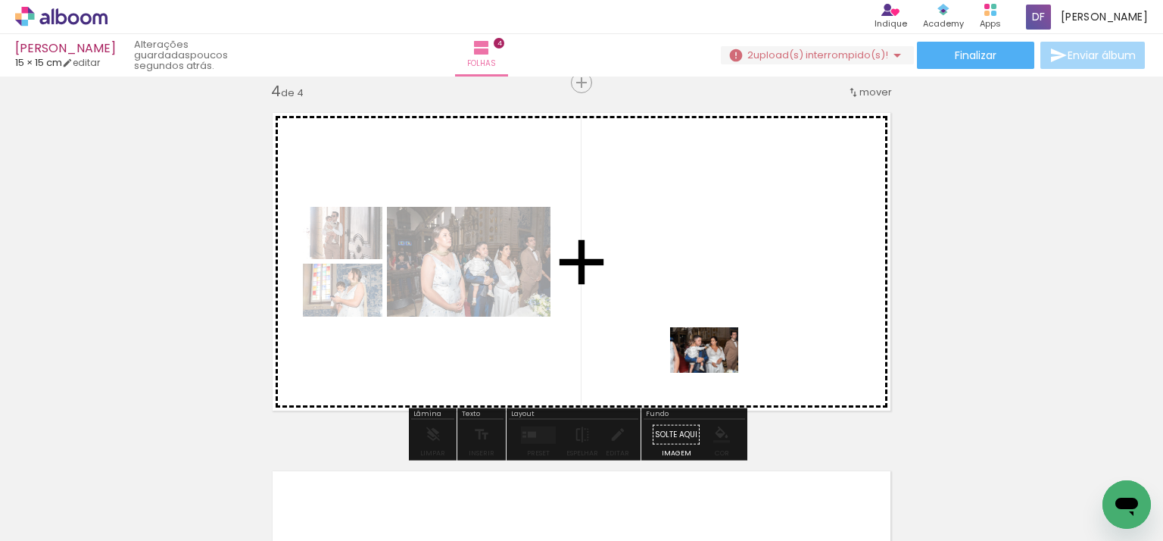
drag, startPoint x: 706, startPoint y: 496, endPoint x: 716, endPoint y: 373, distance: 123.8
click at [716, 373] on quentale-workspace at bounding box center [581, 270] width 1163 height 541
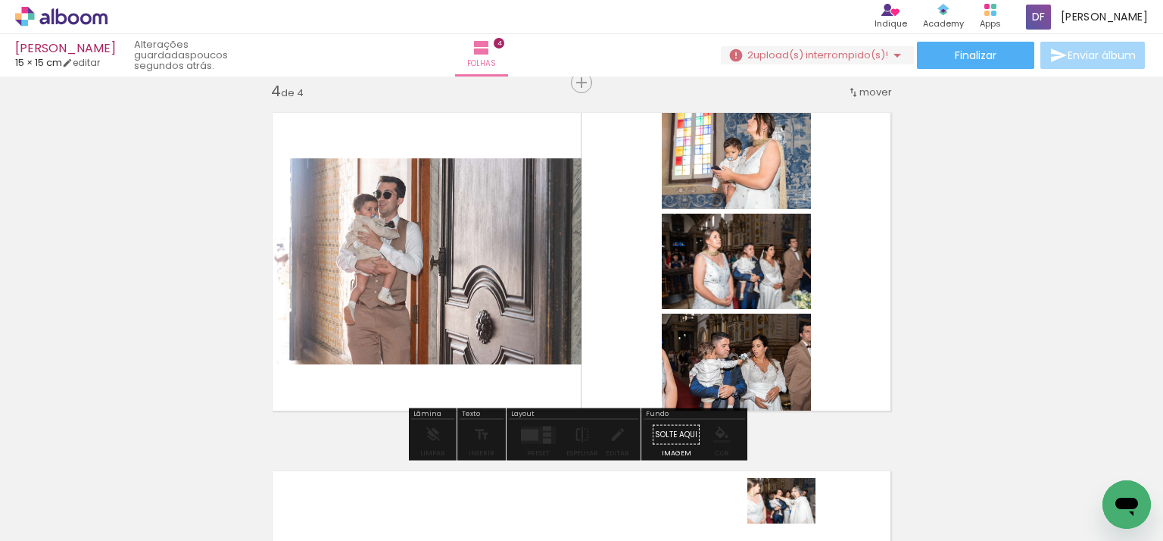
drag, startPoint x: 789, startPoint y: 493, endPoint x: 793, endPoint y: 521, distance: 28.3
click at [793, 515] on div at bounding box center [778, 490] width 75 height 50
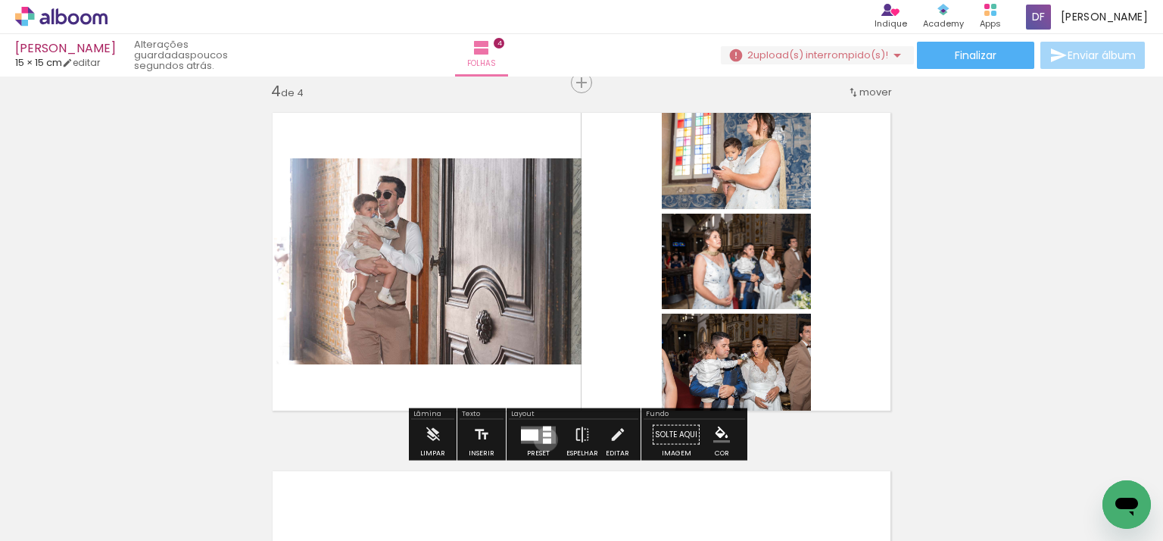
click at [543, 438] on div at bounding box center [547, 440] width 8 height 5
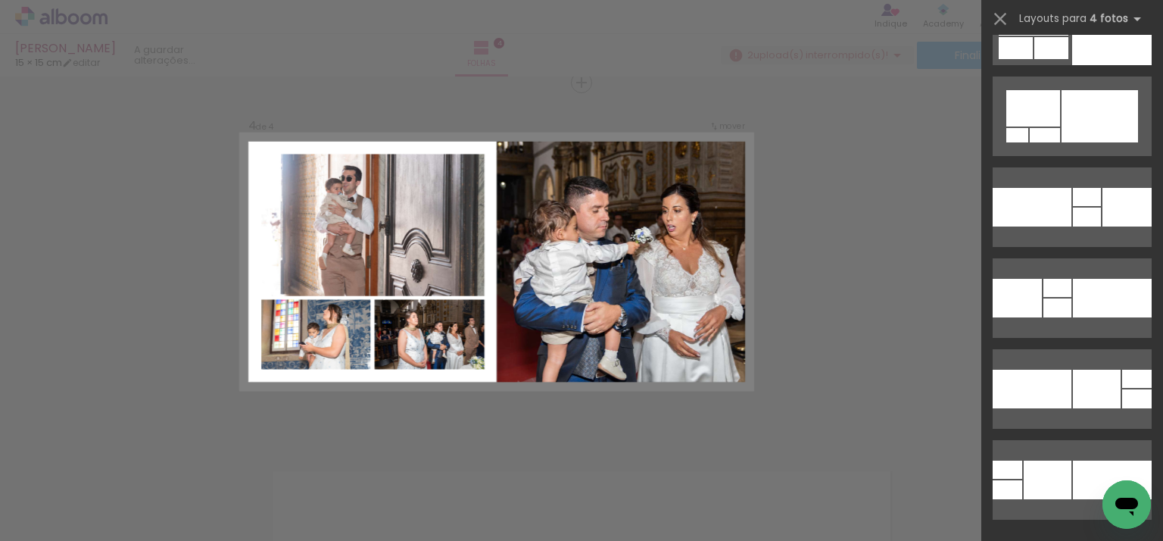
scroll to position [7042, 0]
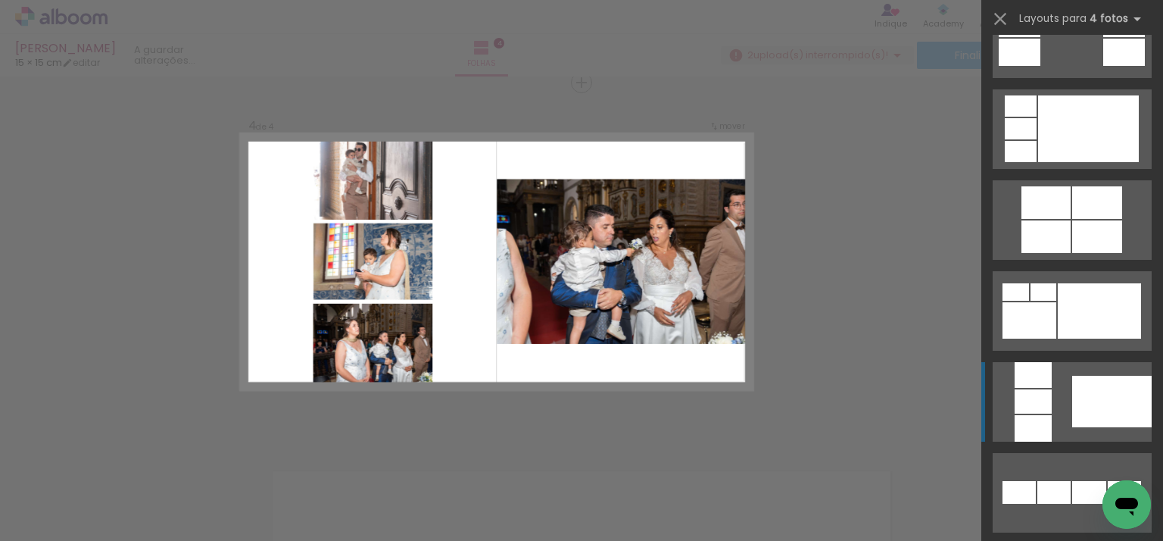
scroll to position [621, 0]
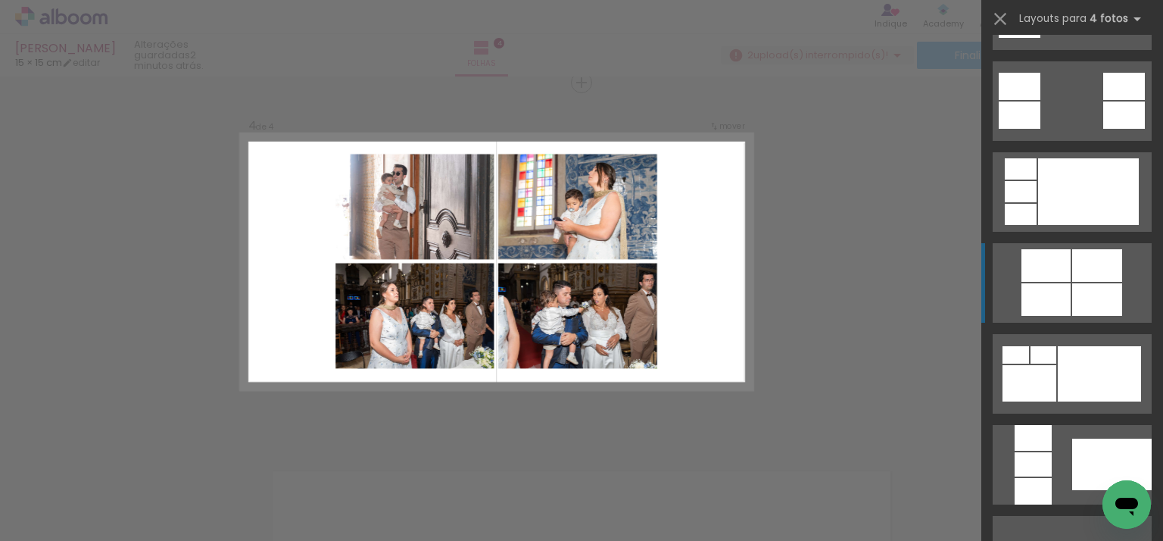
click at [1030, 290] on div at bounding box center [1045, 299] width 49 height 33
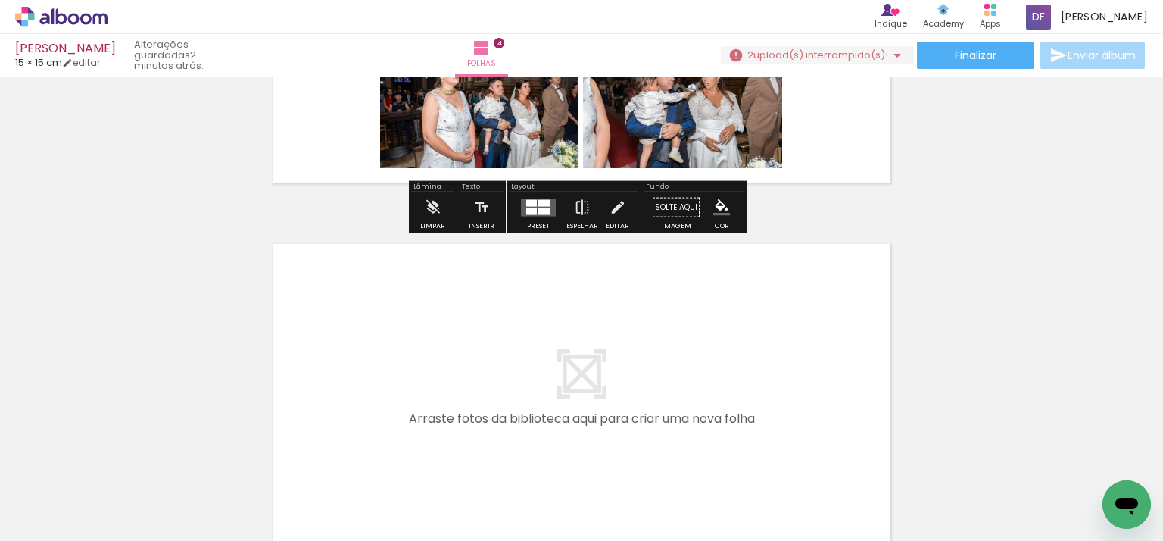
scroll to position [1472, 0]
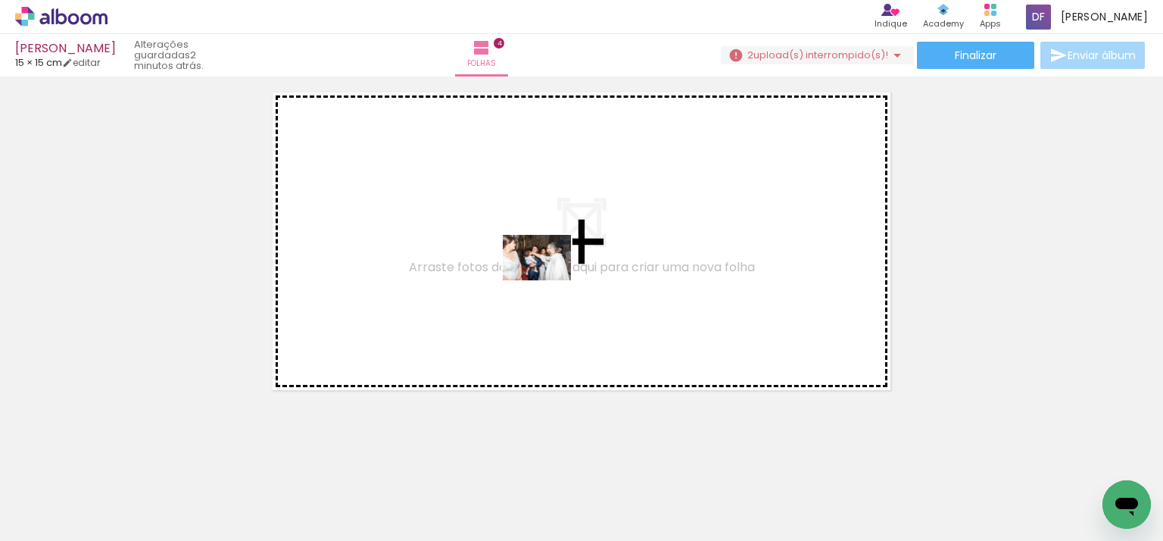
drag, startPoint x: 790, startPoint y: 498, endPoint x: 548, endPoint y: 280, distance: 326.0
click at [548, 280] on quentale-workspace at bounding box center [581, 270] width 1163 height 541
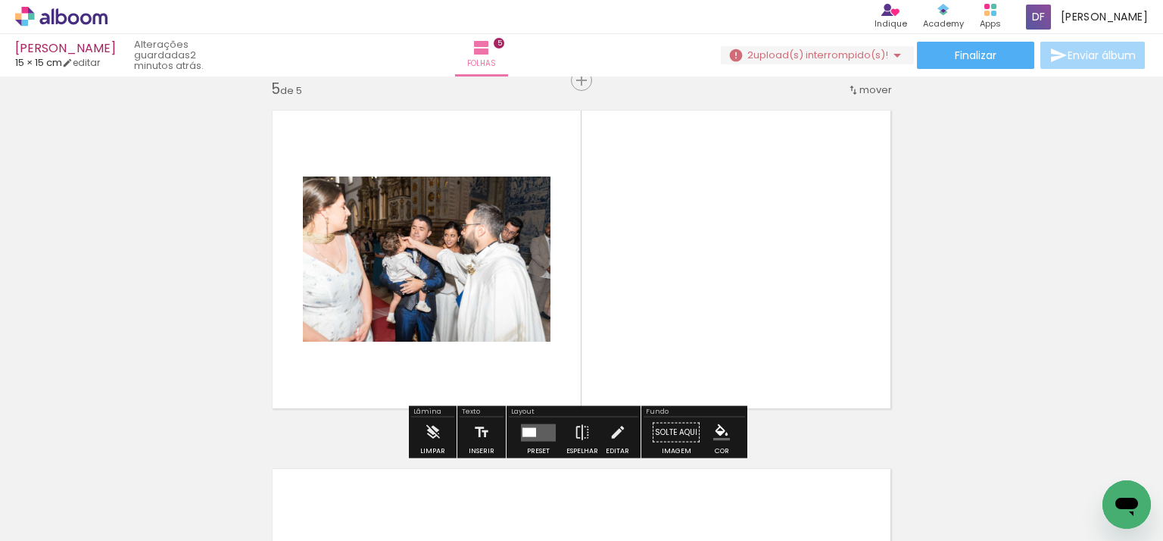
scroll to position [1451, 0]
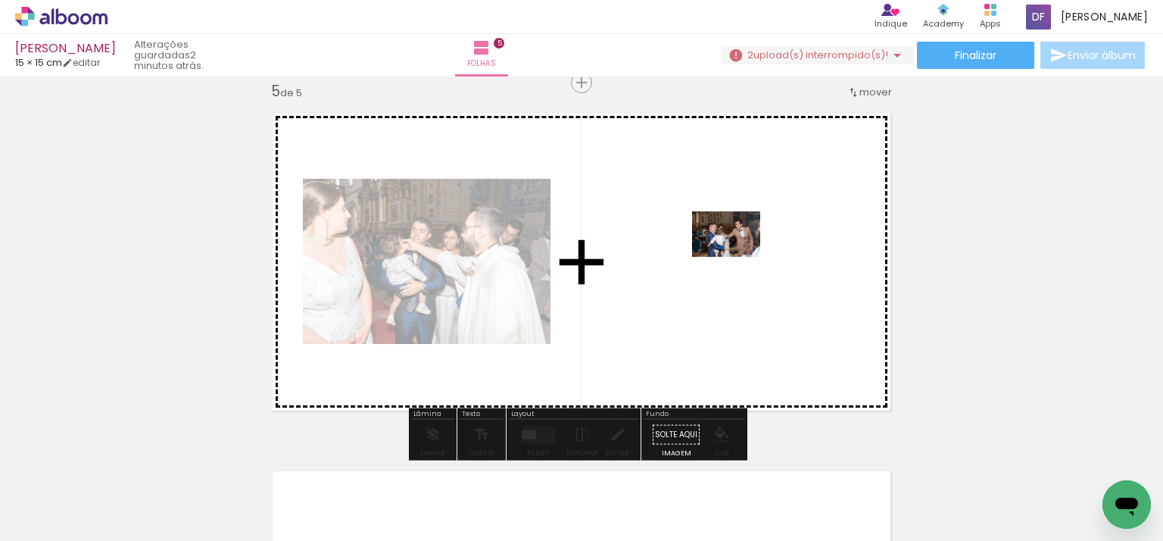
drag, startPoint x: 868, startPoint y: 492, endPoint x: 737, endPoint y: 254, distance: 271.4
click at [737, 254] on quentale-workspace at bounding box center [581, 270] width 1163 height 541
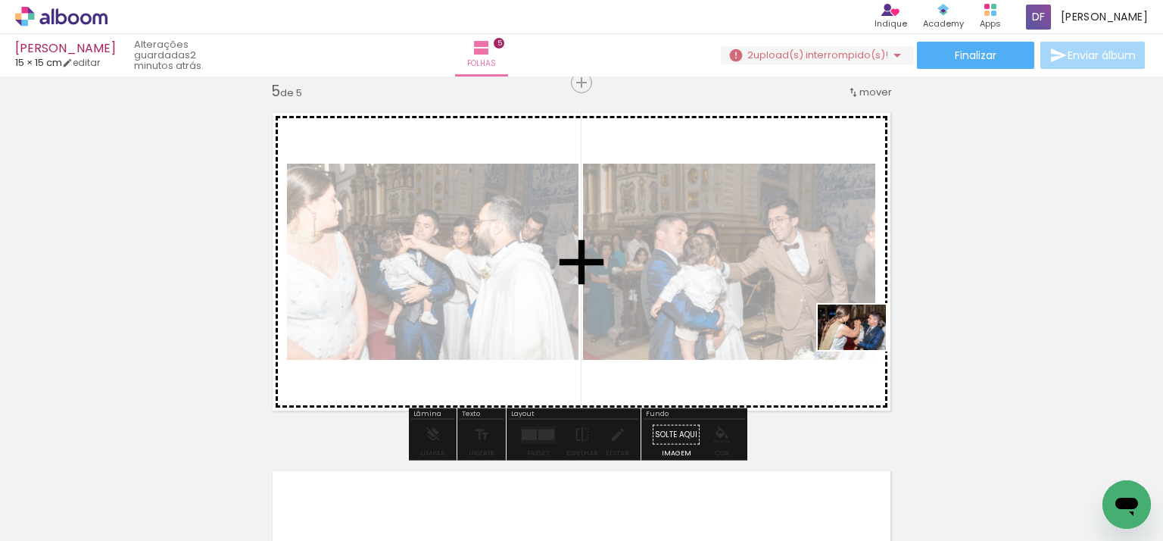
drag, startPoint x: 951, startPoint y: 484, endPoint x: 863, endPoint y: 351, distance: 159.6
click at [863, 351] on quentale-workspace at bounding box center [581, 270] width 1163 height 541
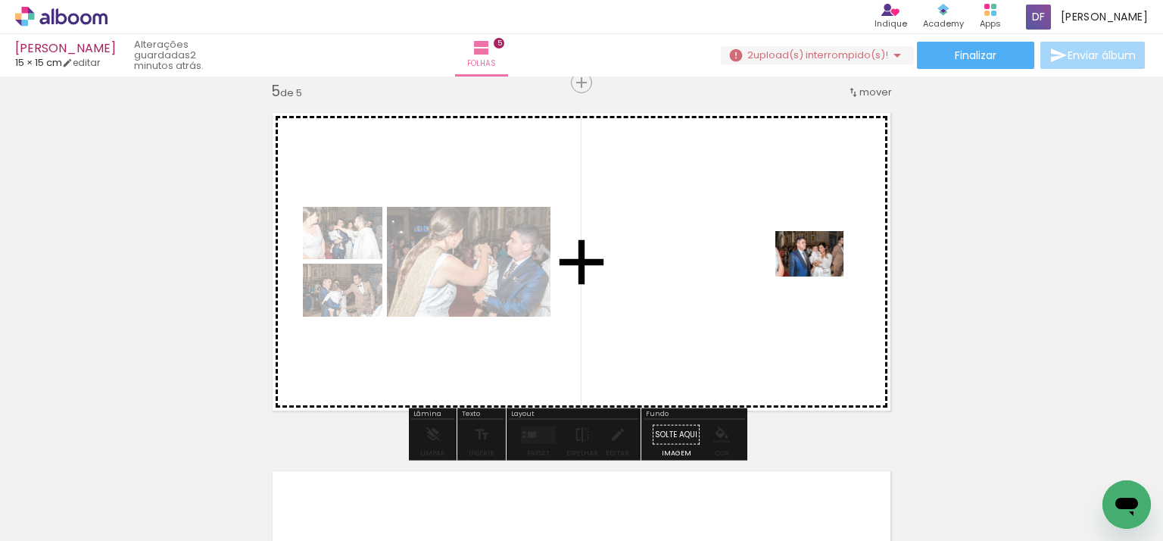
drag, startPoint x: 1037, startPoint y: 499, endPoint x: 821, endPoint y: 276, distance: 310.0
click at [821, 276] on quentale-workspace at bounding box center [581, 270] width 1163 height 541
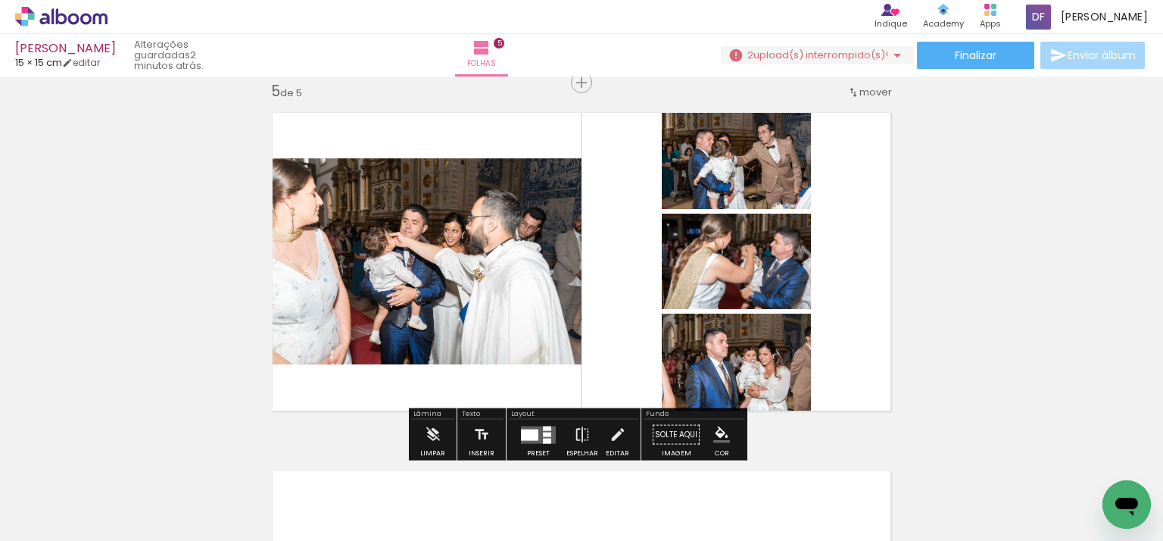
scroll to position [0, 1394]
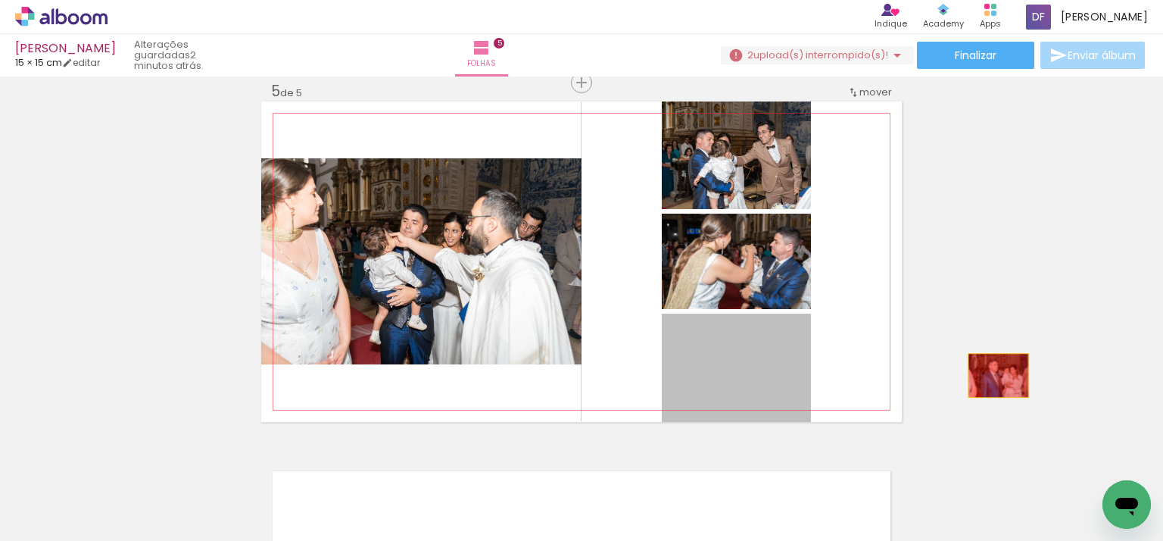
drag, startPoint x: 755, startPoint y: 379, endPoint x: 1021, endPoint y: 366, distance: 266.1
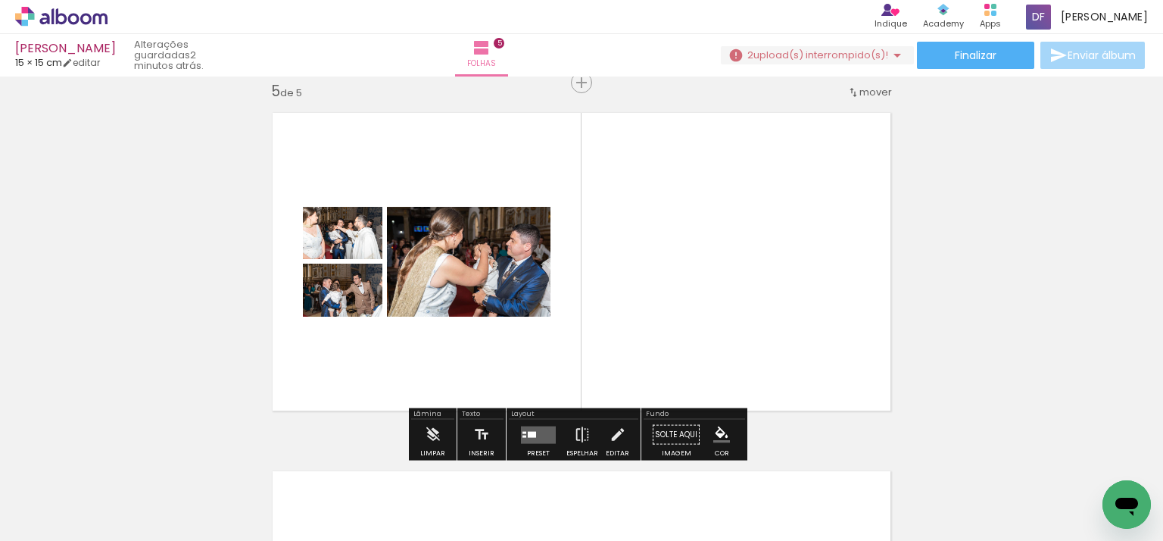
click at [548, 432] on quentale-layouter at bounding box center [538, 434] width 35 height 17
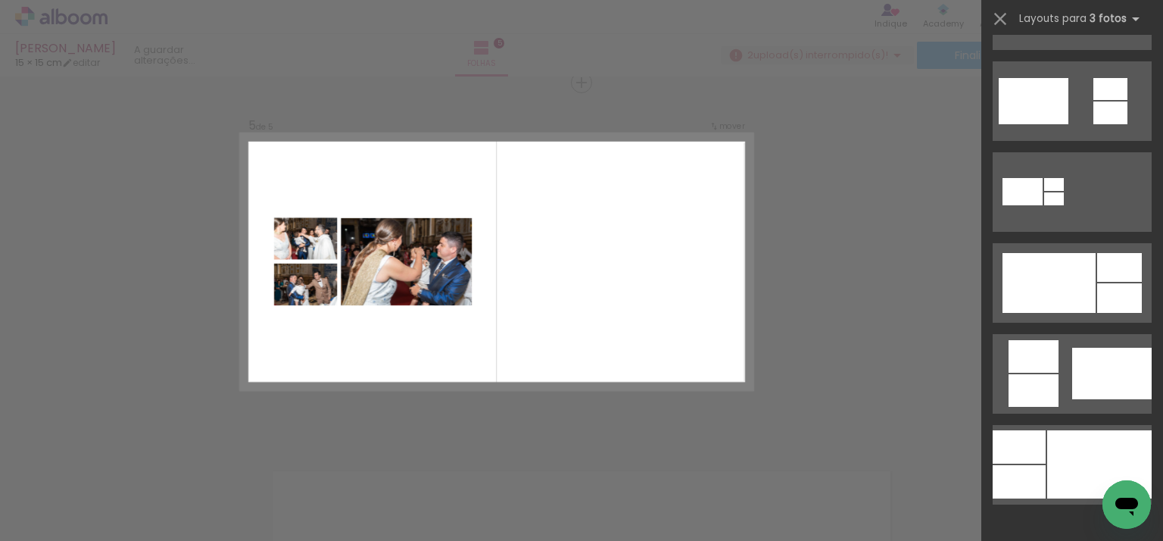
scroll to position [0, 0]
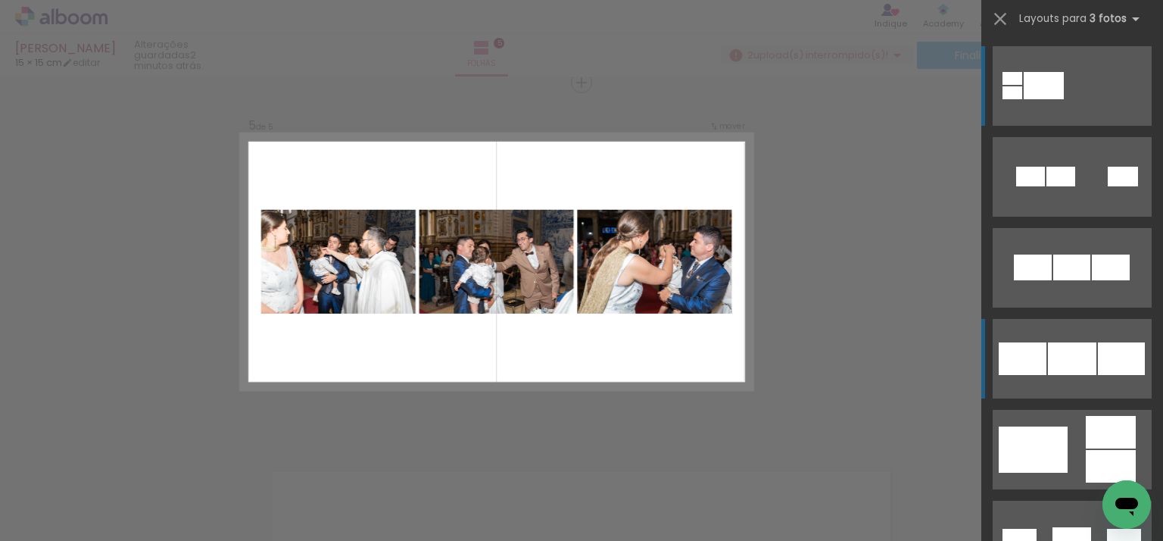
click at [1055, 320] on quentale-layouter at bounding box center [1072, 359] width 159 height 80
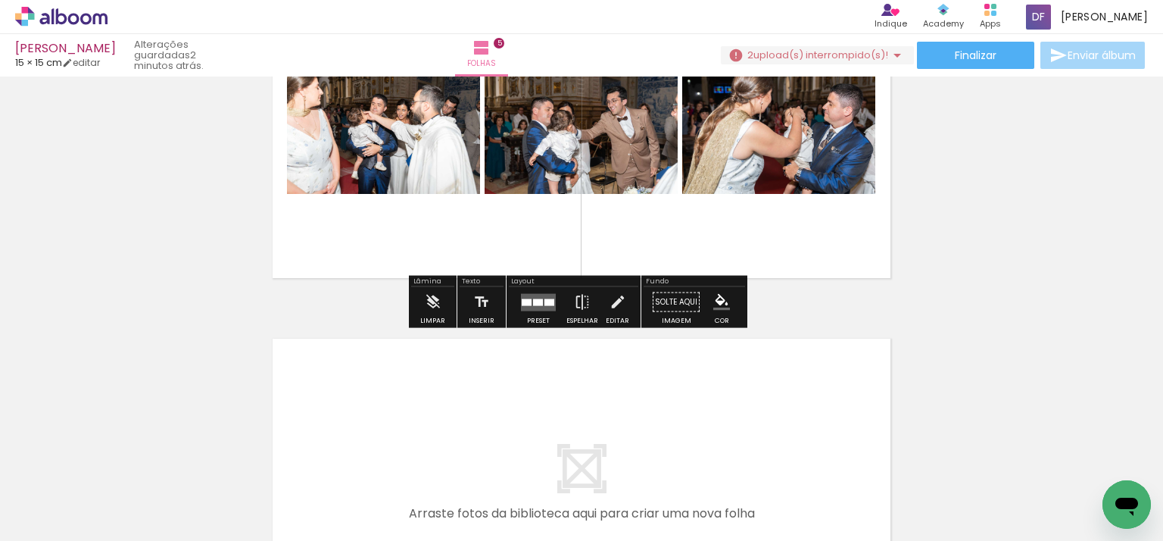
scroll to position [1679, 0]
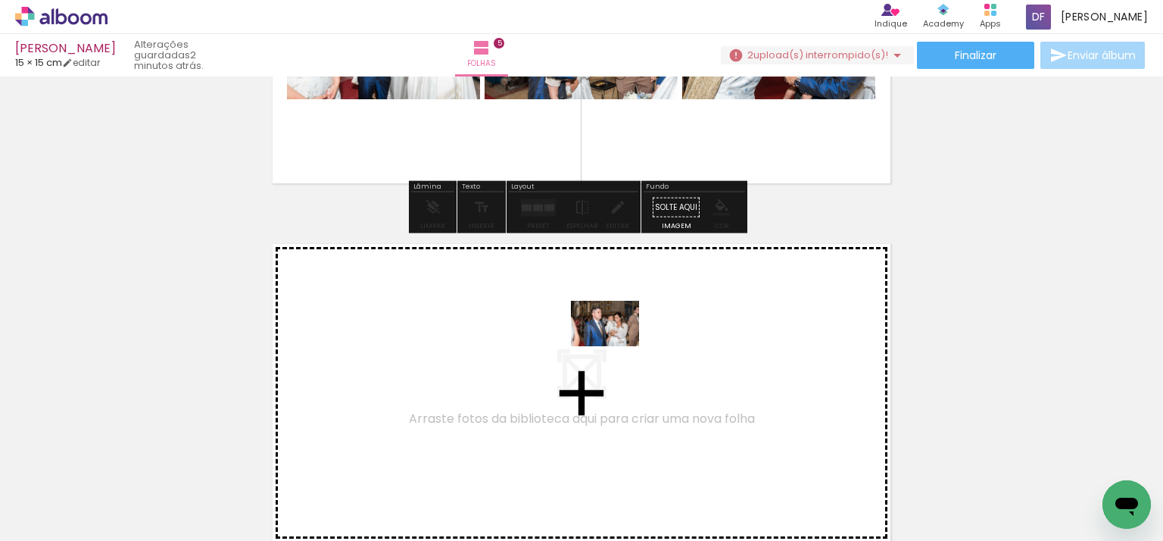
drag, startPoint x: 802, startPoint y: 494, endPoint x: 616, endPoint y: 346, distance: 237.1
click at [616, 346] on quentale-workspace at bounding box center [581, 270] width 1163 height 541
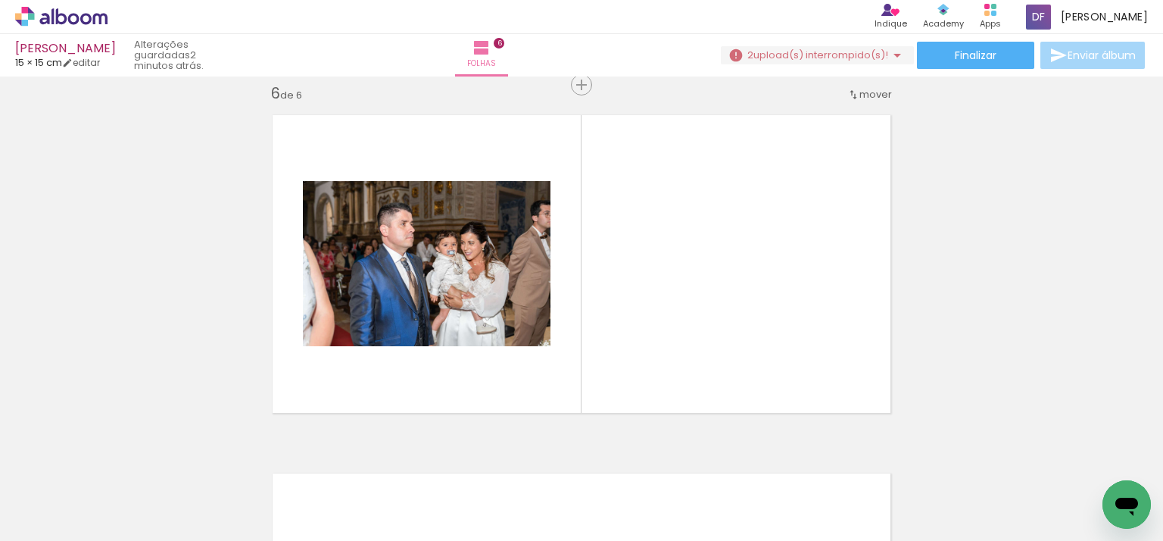
scroll to position [1810, 0]
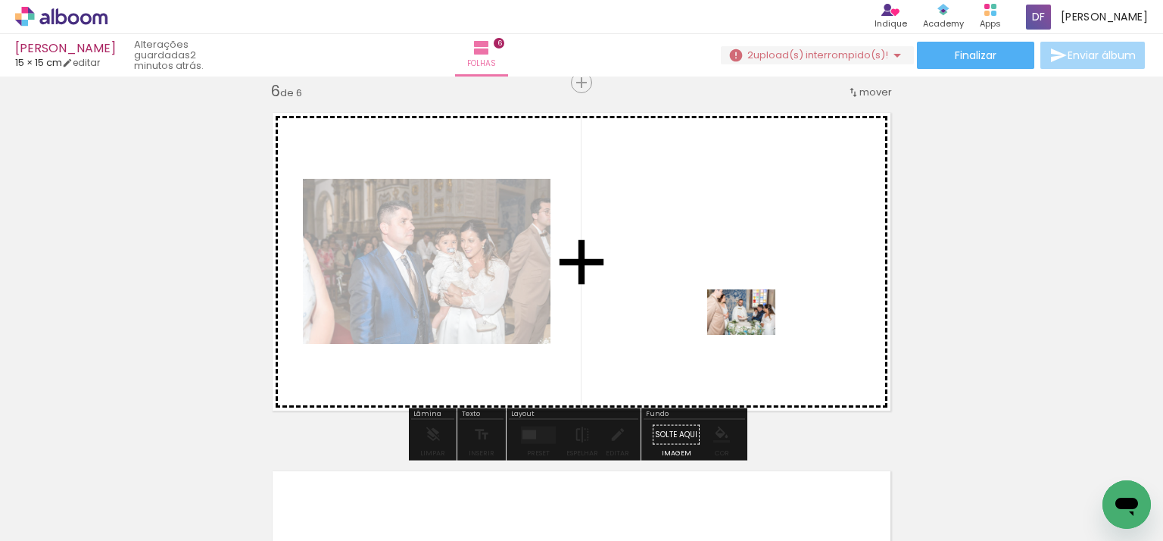
drag, startPoint x: 851, startPoint y: 482, endPoint x: 753, endPoint y: 335, distance: 177.5
click at [753, 335] on quentale-workspace at bounding box center [581, 270] width 1163 height 541
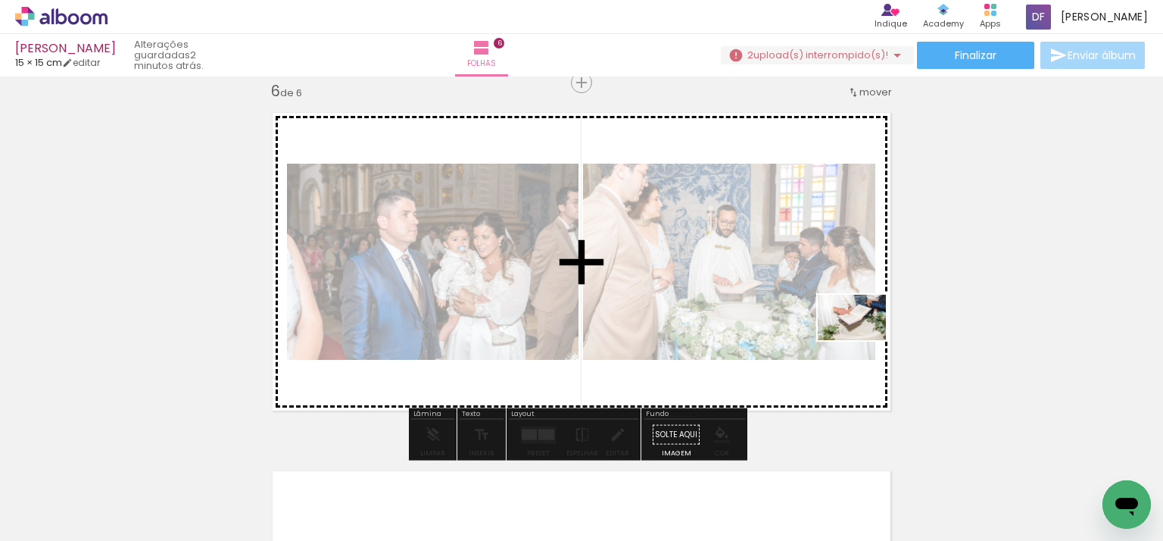
drag, startPoint x: 958, startPoint y: 489, endPoint x: 863, endPoint y: 340, distance: 176.7
click at [863, 340] on quentale-workspace at bounding box center [581, 270] width 1163 height 541
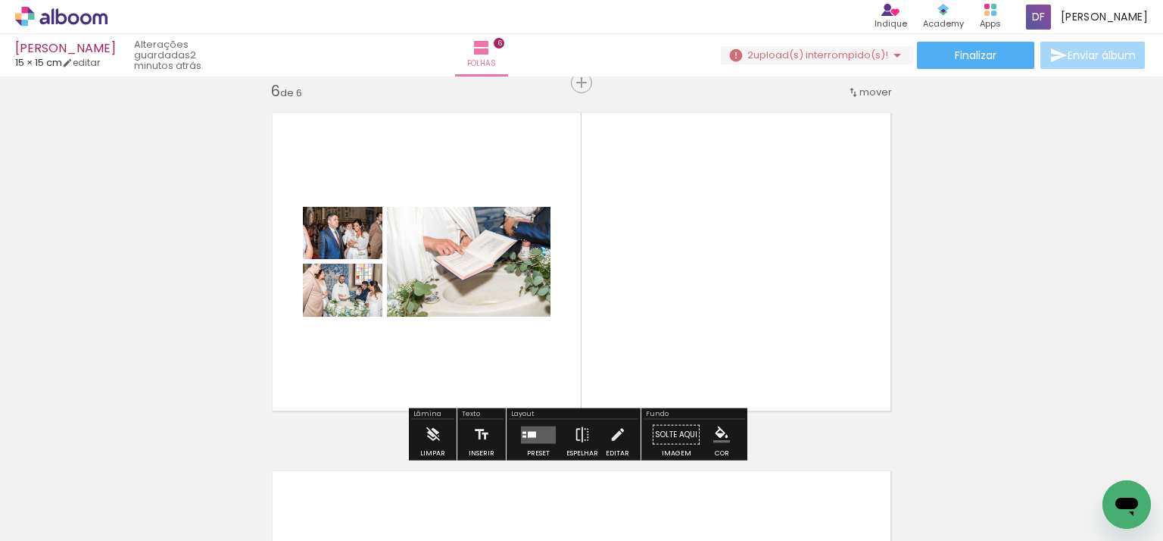
click at [537, 427] on quentale-layouter at bounding box center [538, 434] width 35 height 17
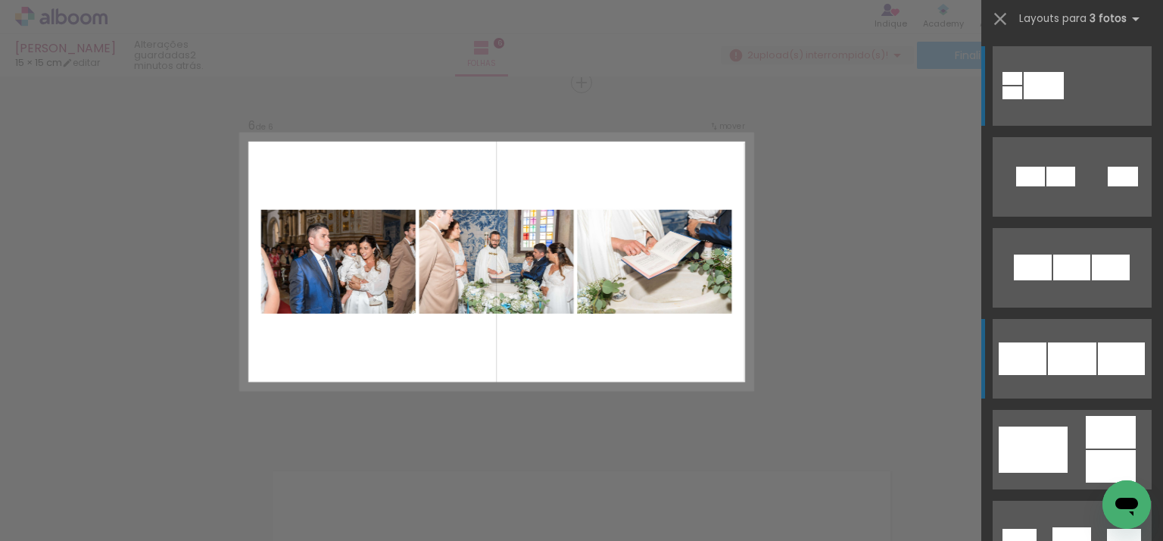
click at [1084, 363] on div at bounding box center [1072, 358] width 48 height 33
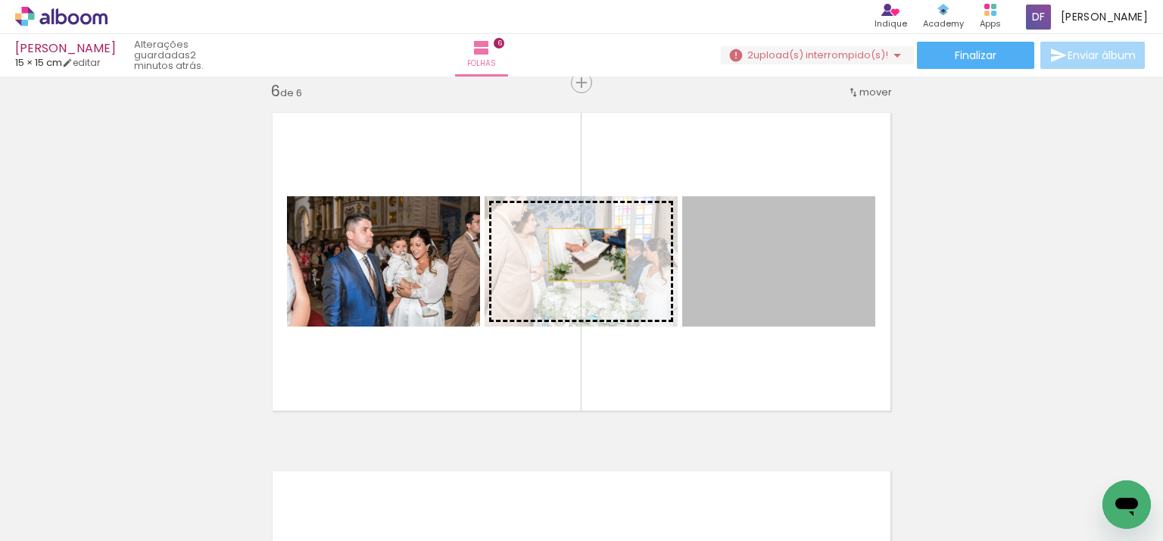
drag, startPoint x: 760, startPoint y: 281, endPoint x: 582, endPoint y: 254, distance: 180.6
click at [0, 0] on slot at bounding box center [0, 0] width 0 height 0
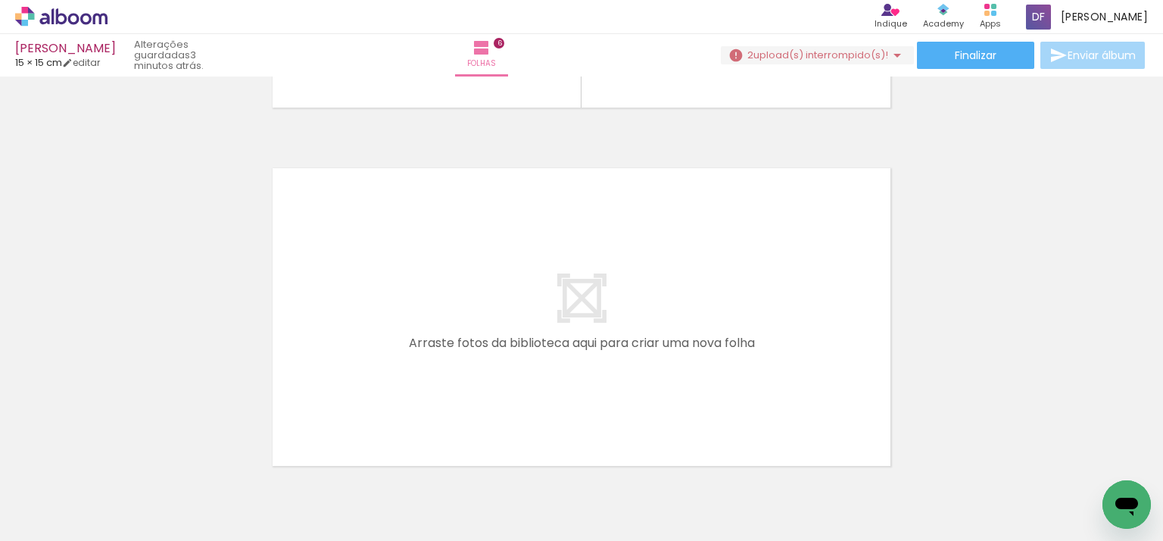
scroll to position [0, 2000]
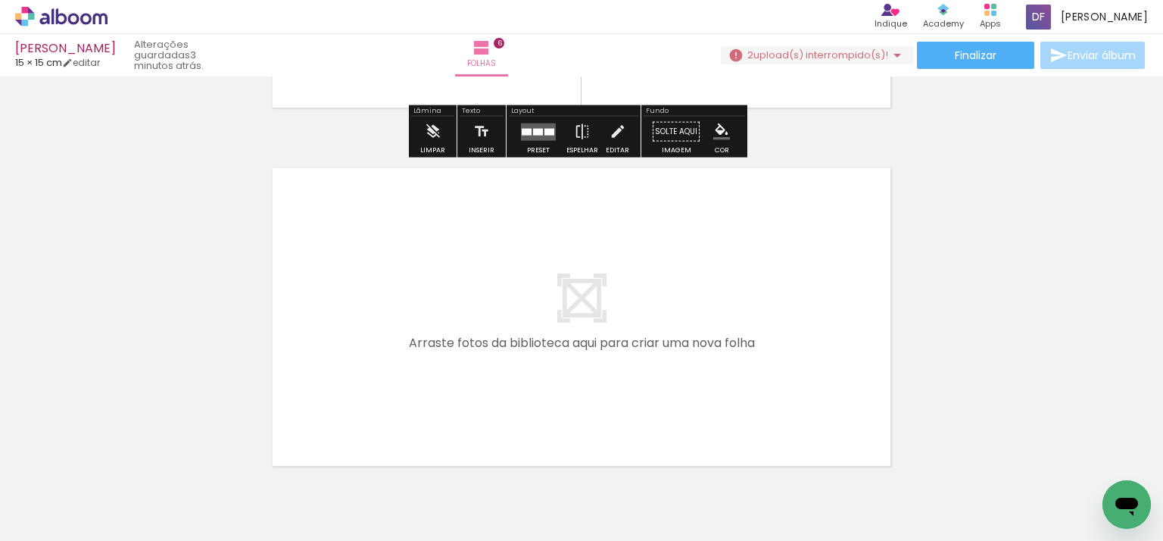
click at [844, 63] on paper-button "2 upload(s) interrompido(s)! 95,92%" at bounding box center [817, 55] width 193 height 18
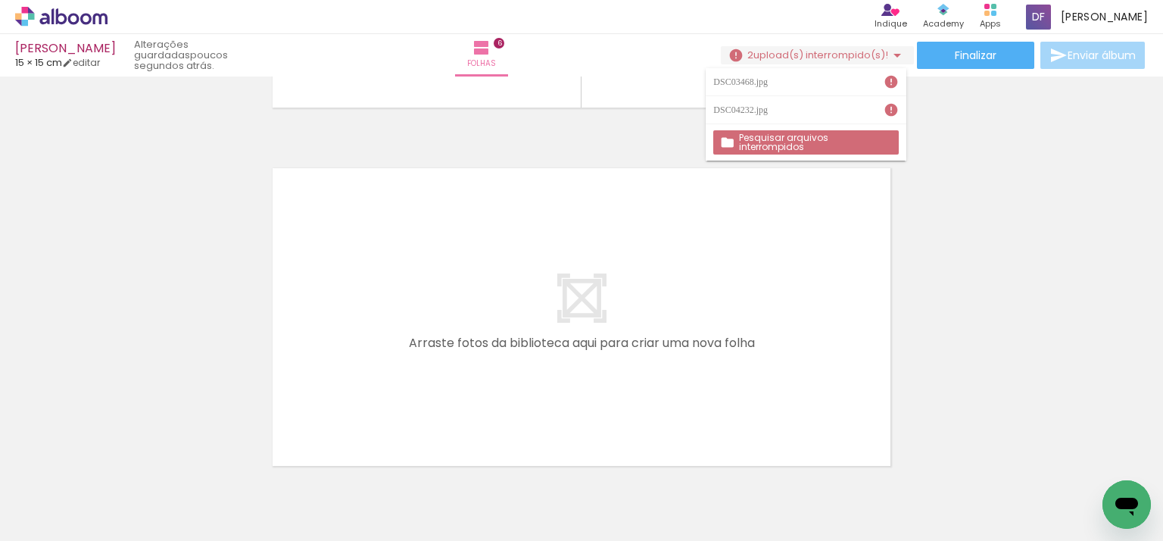
scroll to position [0, 2000]
click at [890, 82] on iron-icon at bounding box center [891, 81] width 15 height 15
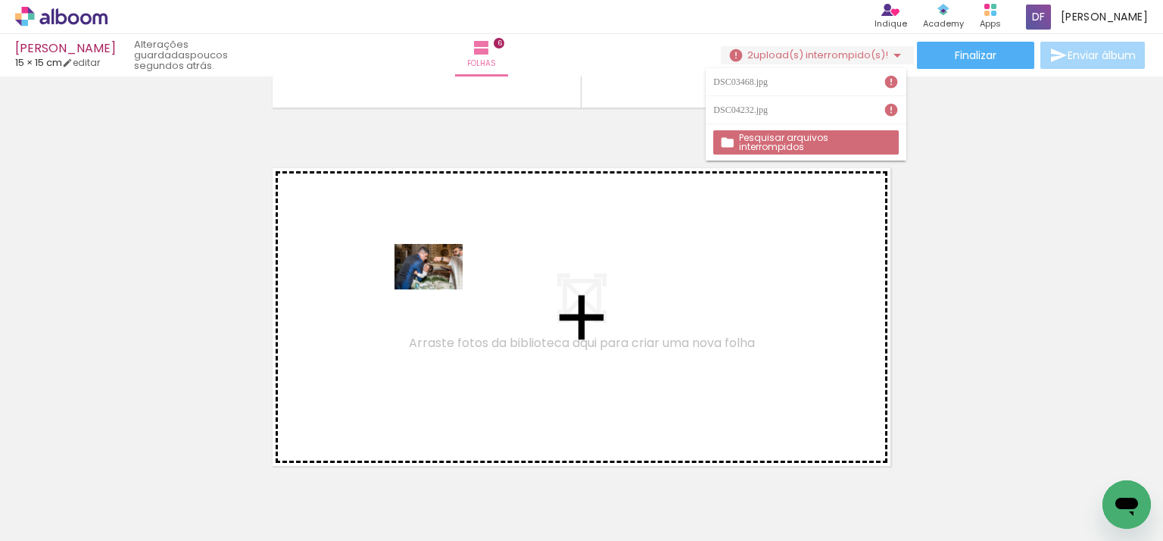
drag, startPoint x: 446, startPoint y: 508, endPoint x: 440, endPoint y: 289, distance: 218.9
click at [440, 289] on quentale-workspace at bounding box center [581, 270] width 1163 height 541
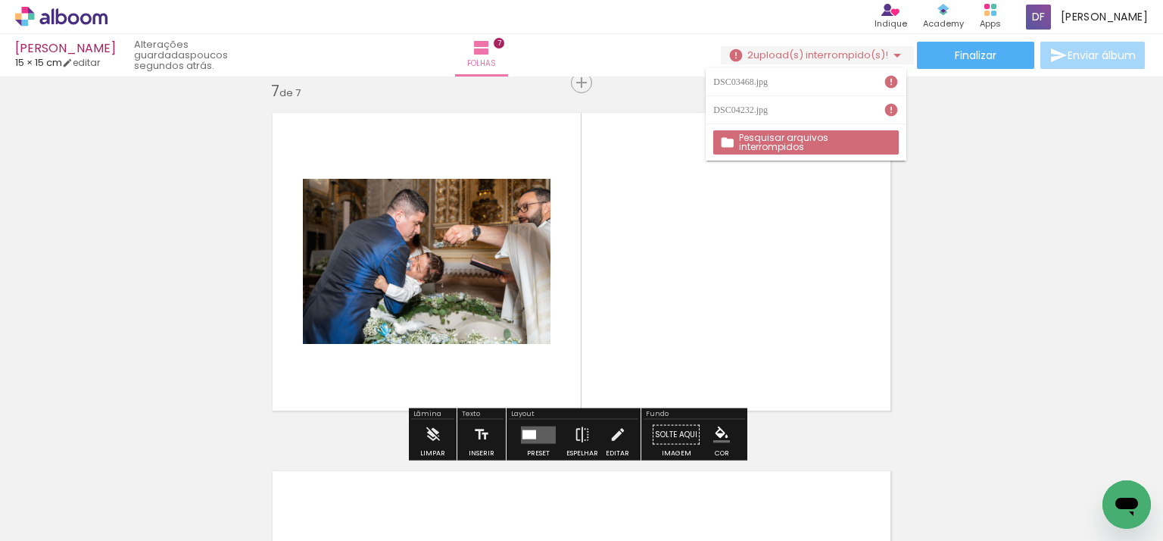
scroll to position [2169, 0]
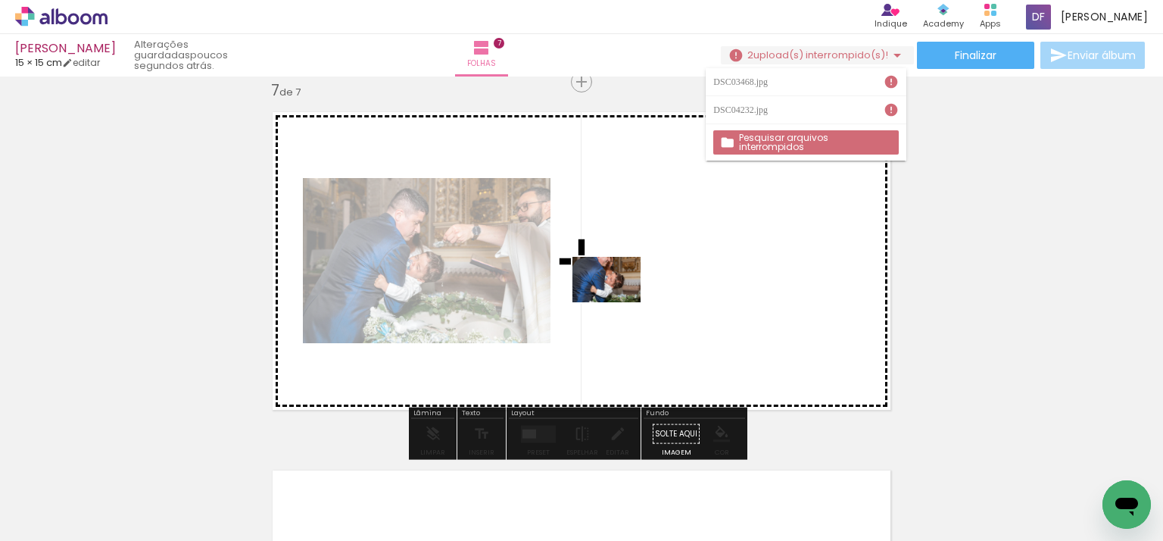
drag, startPoint x: 530, startPoint y: 488, endPoint x: 673, endPoint y: 485, distance: 143.1
click at [627, 302] on quentale-workspace at bounding box center [581, 270] width 1163 height 541
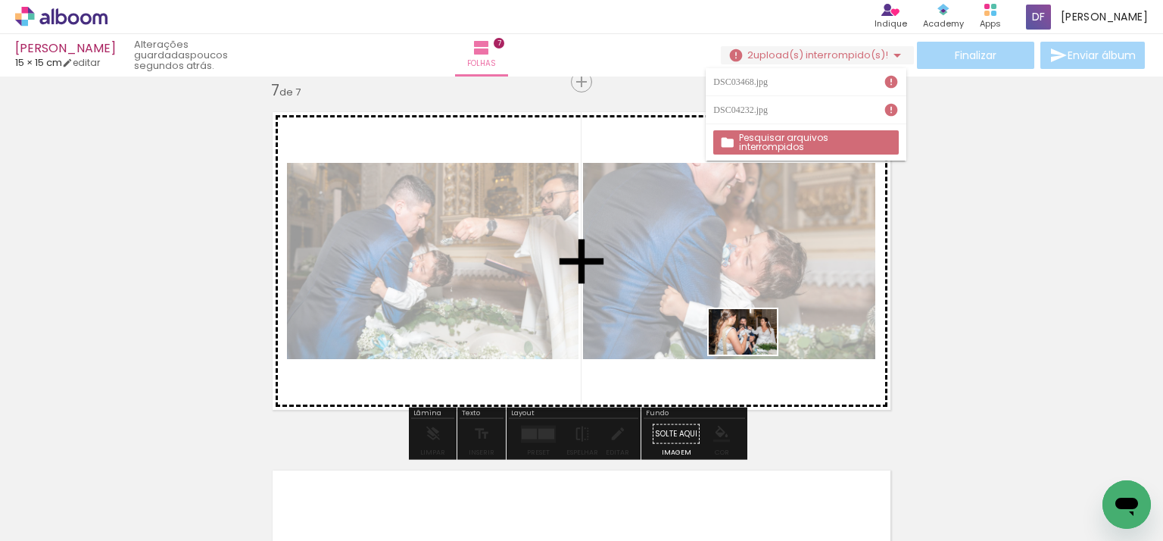
drag, startPoint x: 625, startPoint y: 498, endPoint x: 756, endPoint y: 339, distance: 206.5
click at [756, 339] on quentale-workspace at bounding box center [581, 270] width 1163 height 541
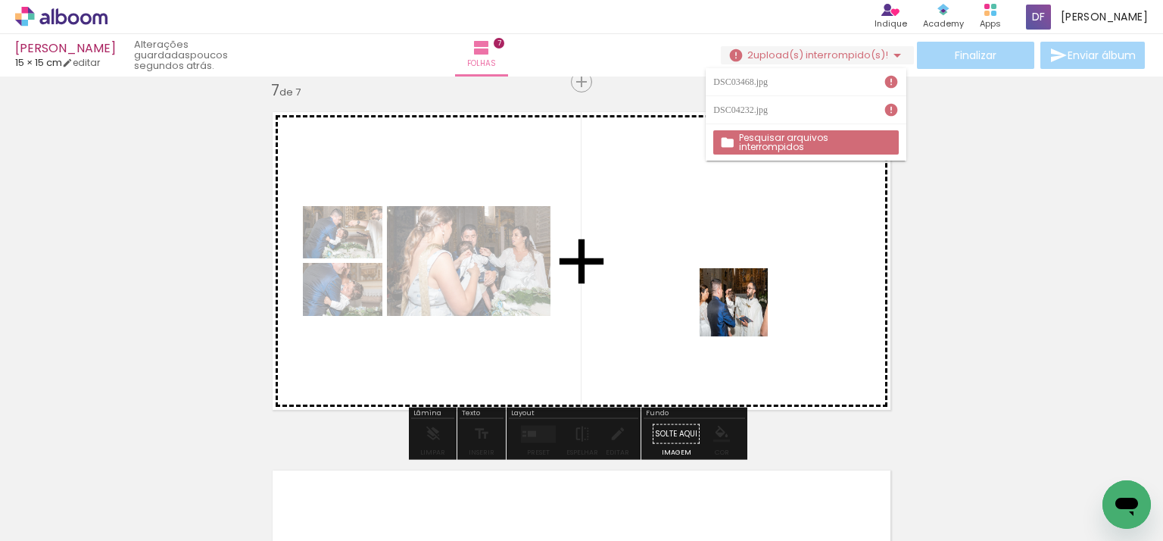
drag, startPoint x: 723, startPoint y: 413, endPoint x: 748, endPoint y: 301, distance: 114.8
click at [748, 301] on quentale-workspace at bounding box center [581, 270] width 1163 height 541
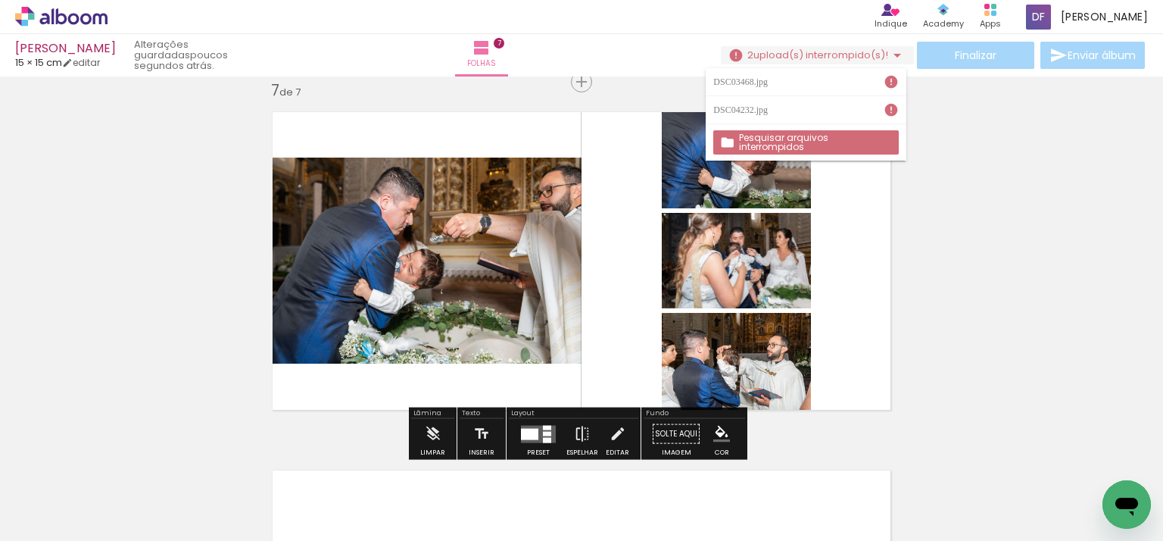
click at [542, 435] on quentale-layouter at bounding box center [538, 433] width 35 height 17
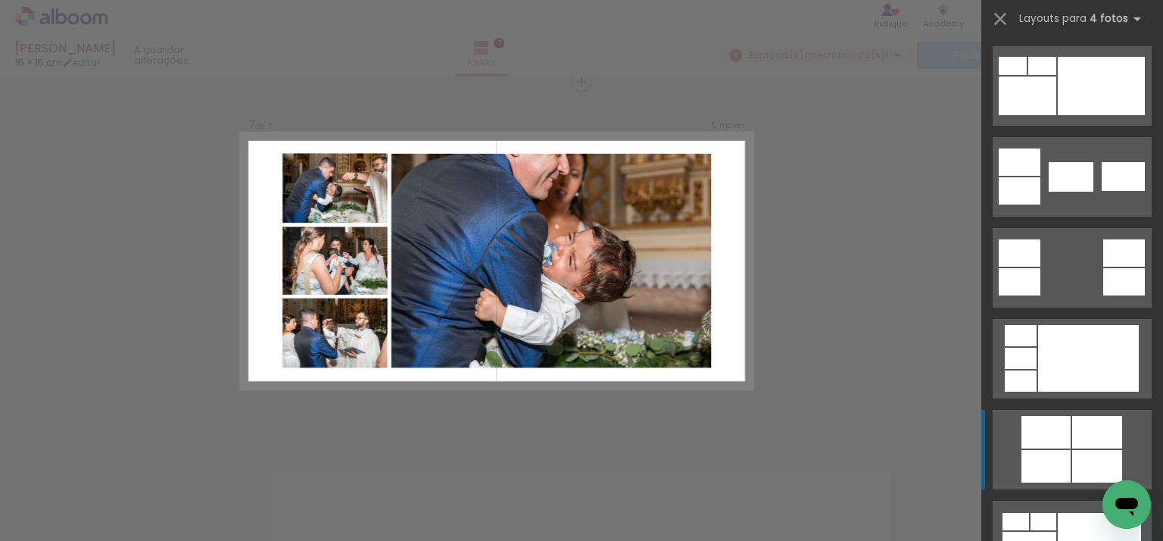
scroll to position [606, 0]
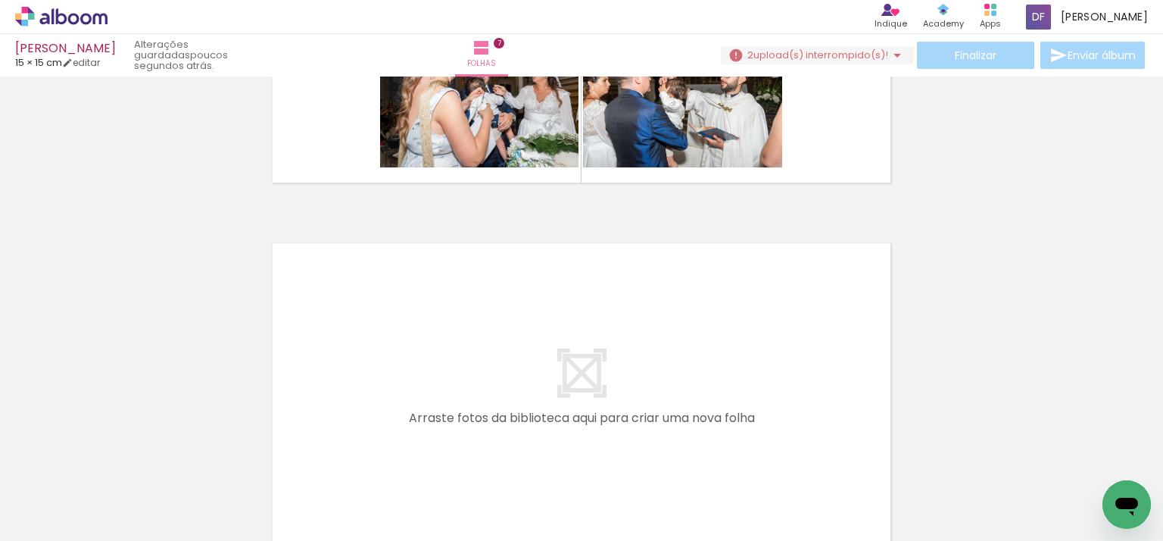
scroll to position [0, 2475]
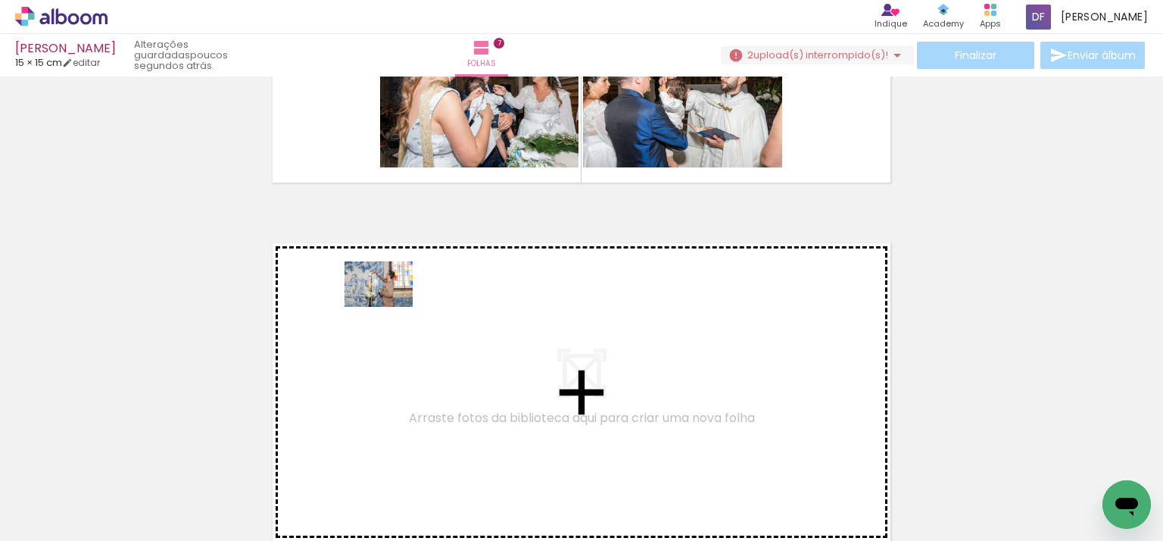
drag, startPoint x: 306, startPoint y: 494, endPoint x: 390, endPoint y: 306, distance: 205.7
click at [390, 306] on quentale-workspace at bounding box center [581, 270] width 1163 height 541
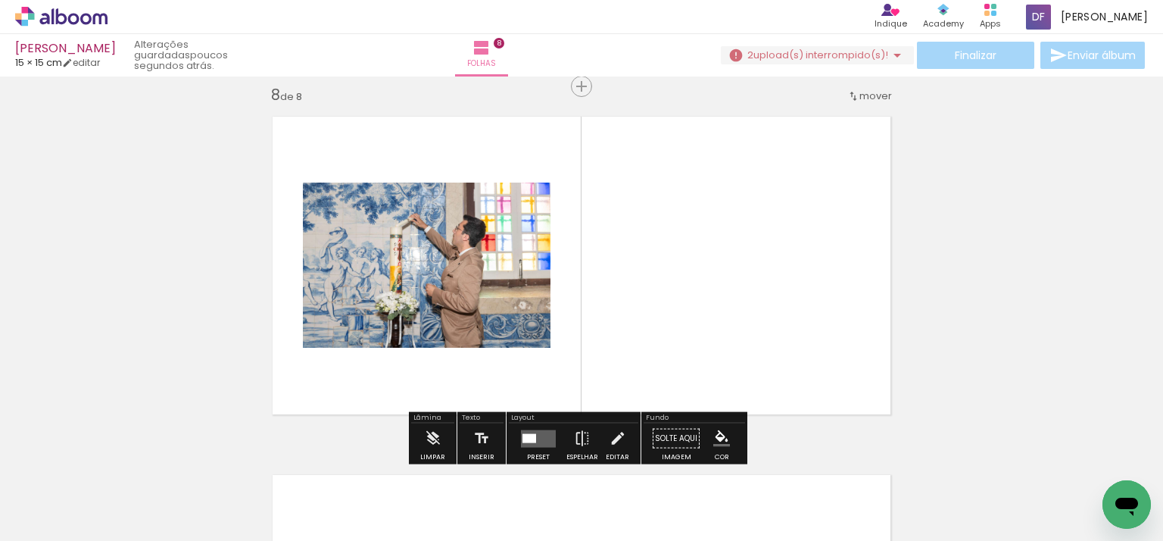
scroll to position [2526, 0]
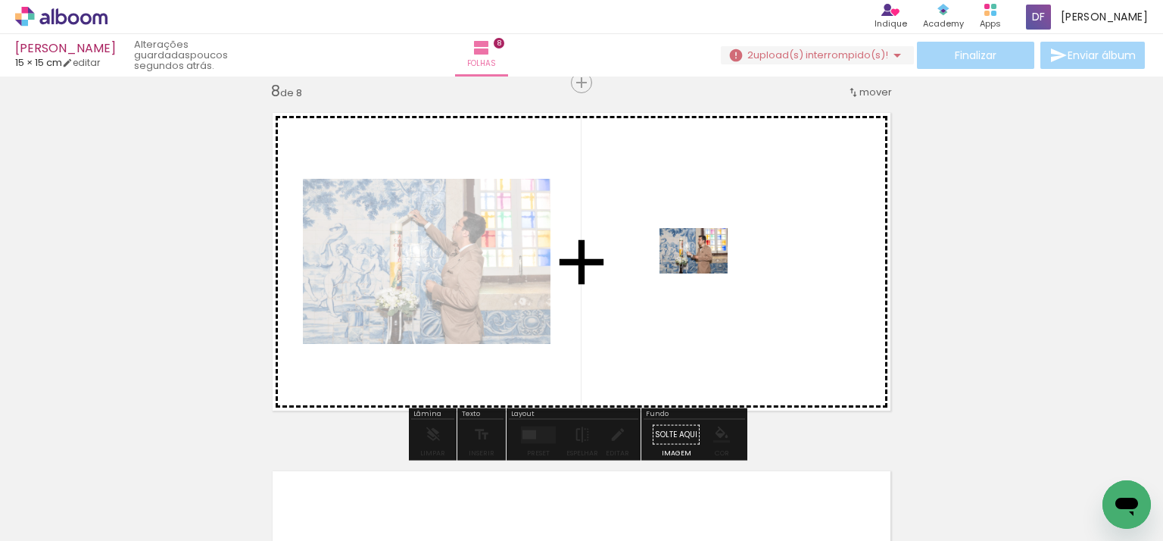
drag, startPoint x: 393, startPoint y: 494, endPoint x: 506, endPoint y: 460, distance: 118.1
click at [705, 274] on quentale-workspace at bounding box center [581, 270] width 1163 height 541
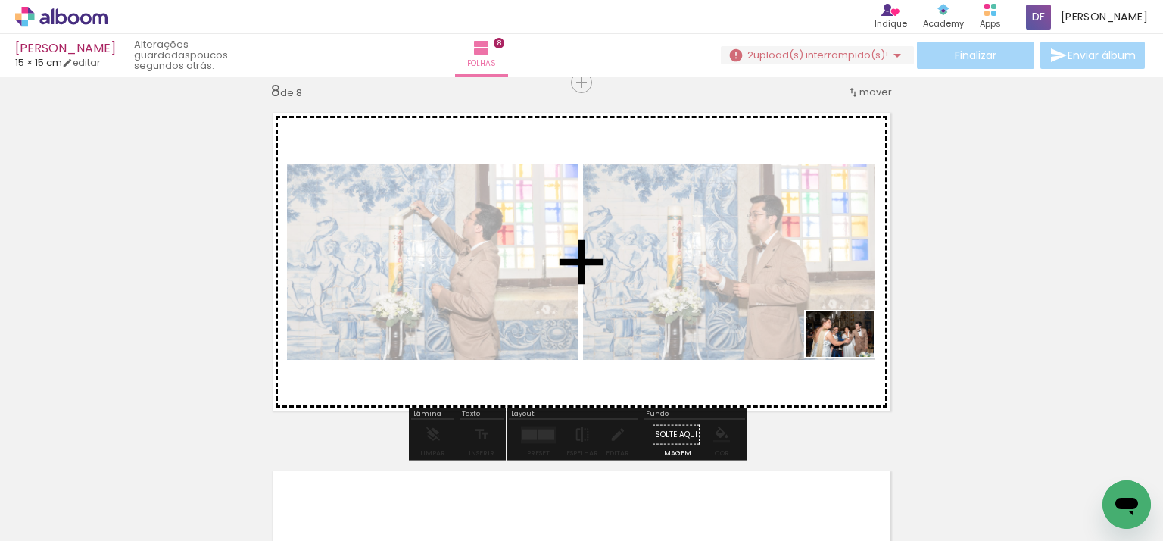
drag, startPoint x: 553, startPoint y: 463, endPoint x: 851, endPoint y: 357, distance: 315.9
click at [851, 357] on quentale-workspace at bounding box center [581, 270] width 1163 height 541
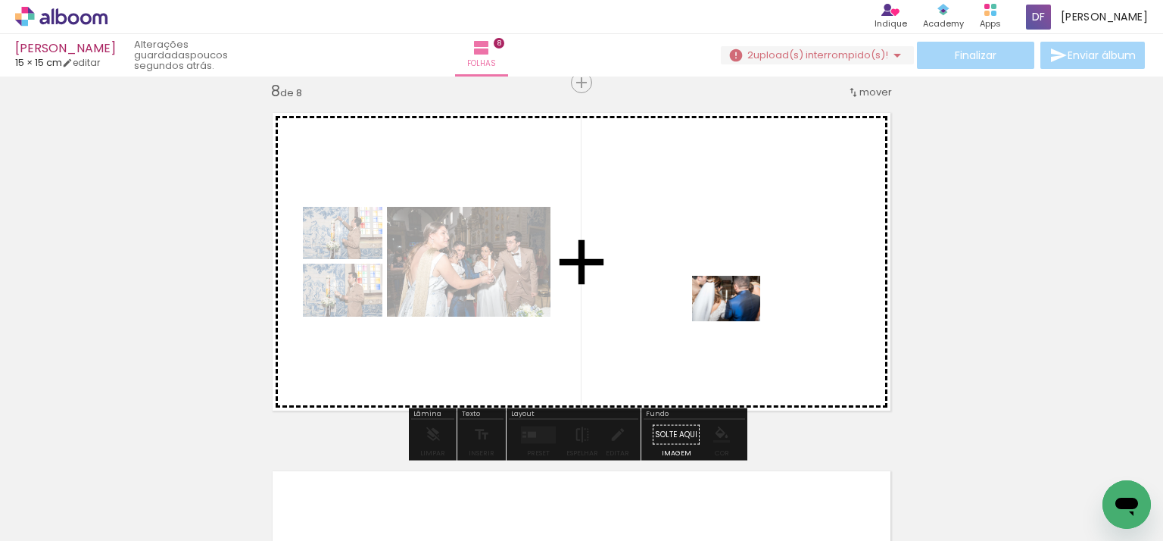
drag, startPoint x: 571, startPoint y: 490, endPoint x: 737, endPoint y: 321, distance: 237.2
click at [737, 321] on quentale-workspace at bounding box center [581, 270] width 1163 height 541
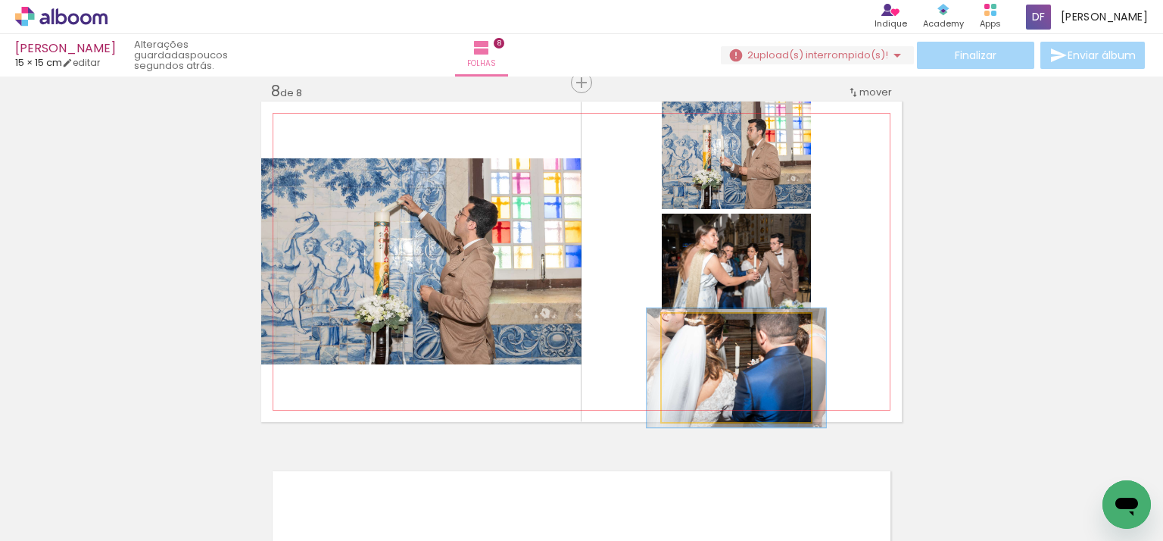
type paper-slider "110"
click at [703, 325] on div at bounding box center [703, 329] width 24 height 24
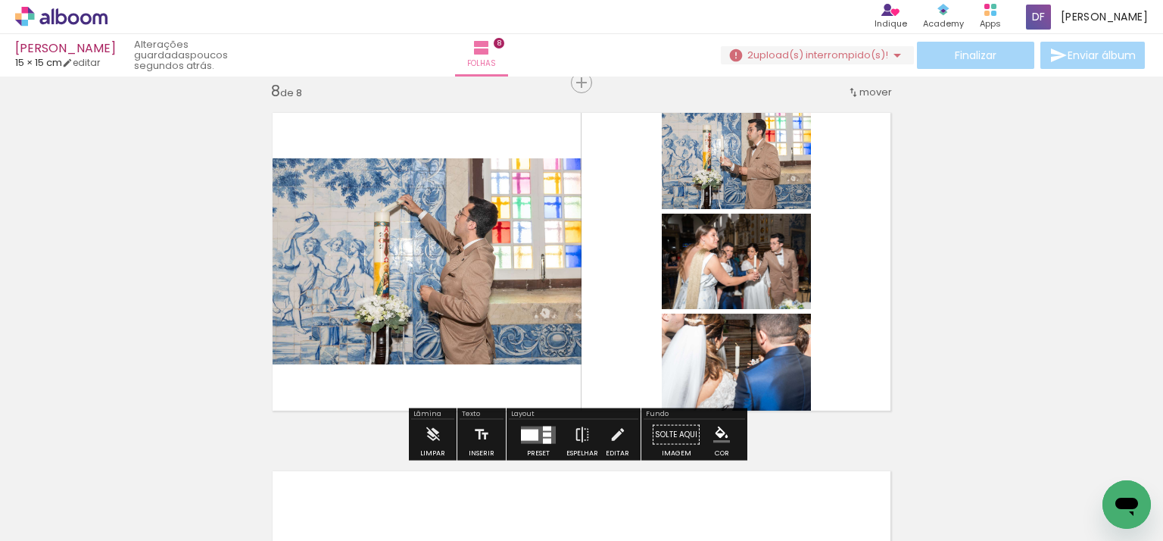
click at [544, 435] on div at bounding box center [547, 434] width 8 height 5
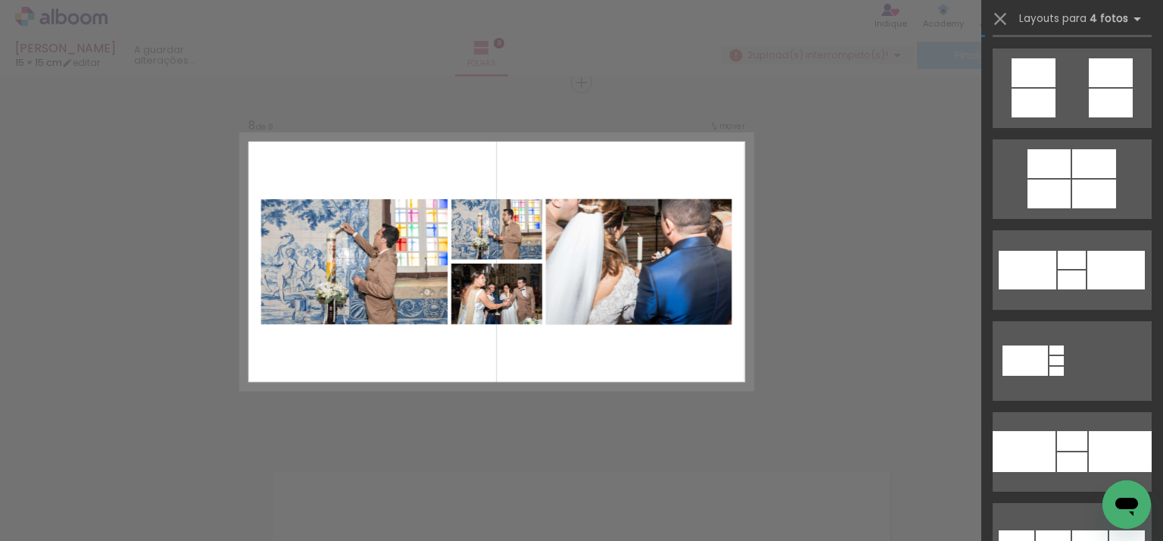
scroll to position [1817, 0]
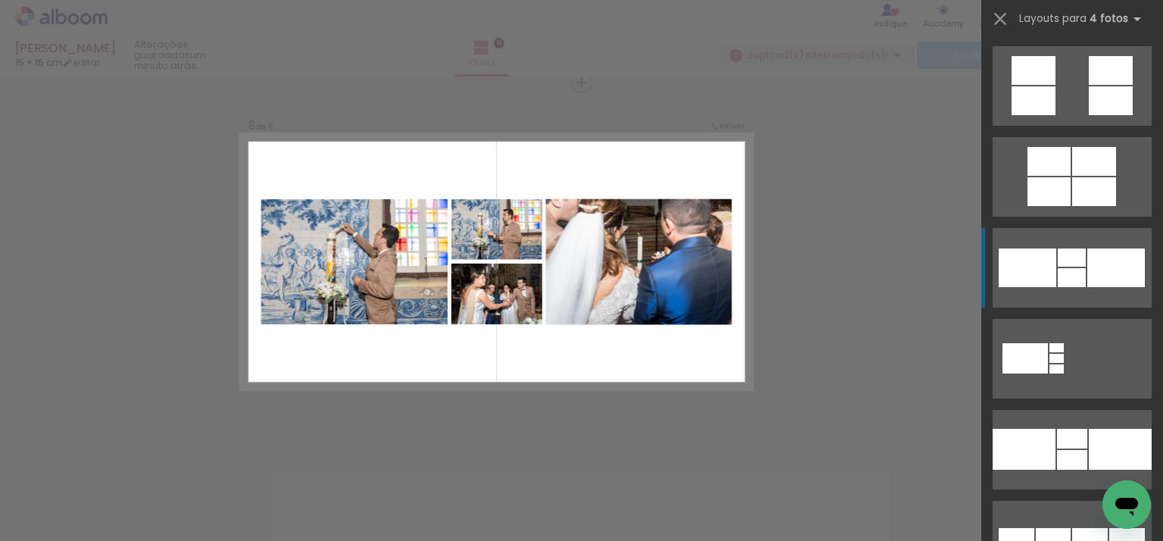
click at [1063, 284] on div at bounding box center [1072, 277] width 28 height 19
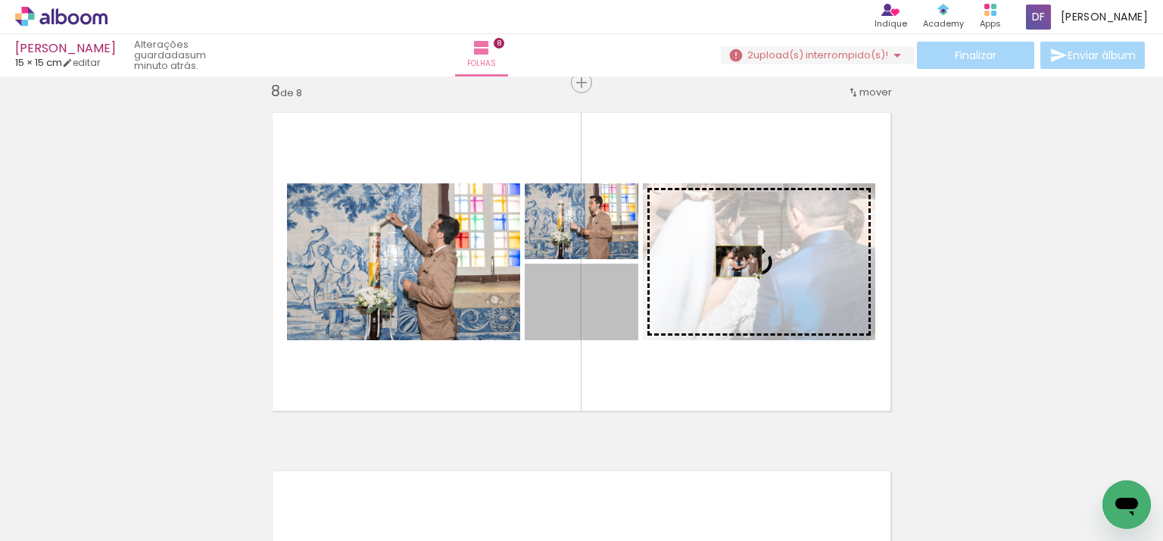
drag, startPoint x: 613, startPoint y: 316, endPoint x: 733, endPoint y: 260, distance: 132.8
click at [0, 0] on slot at bounding box center [0, 0] width 0 height 0
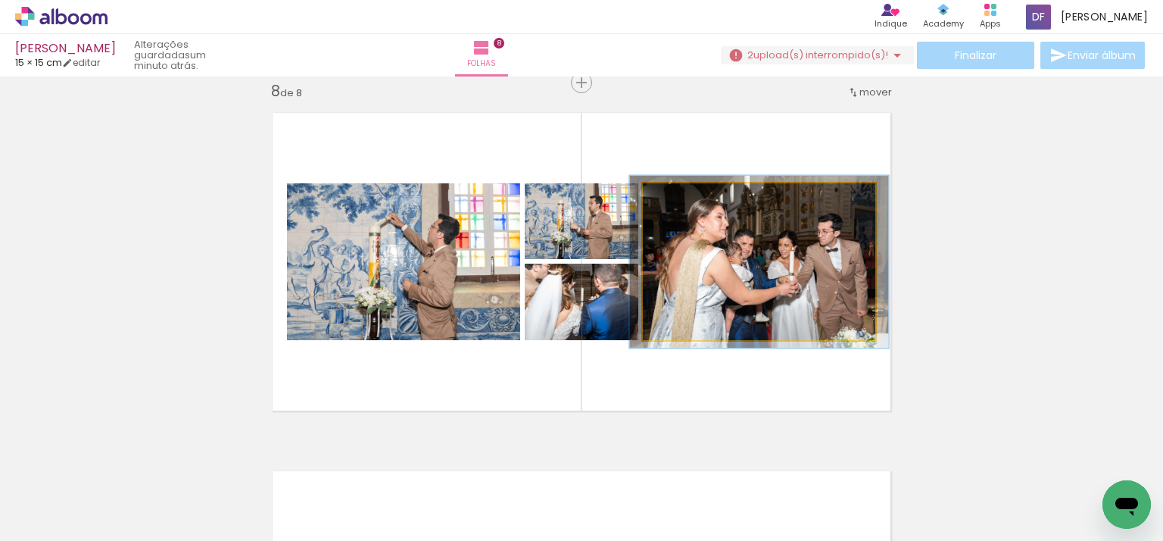
type paper-slider "110"
click at [677, 196] on div at bounding box center [684, 199] width 14 height 14
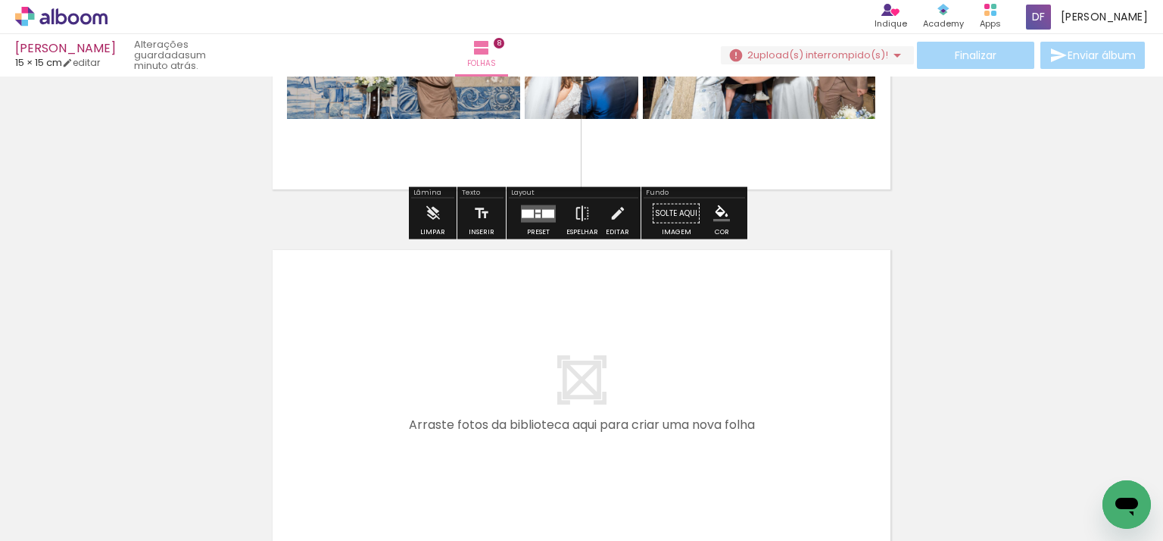
scroll to position [2753, 0]
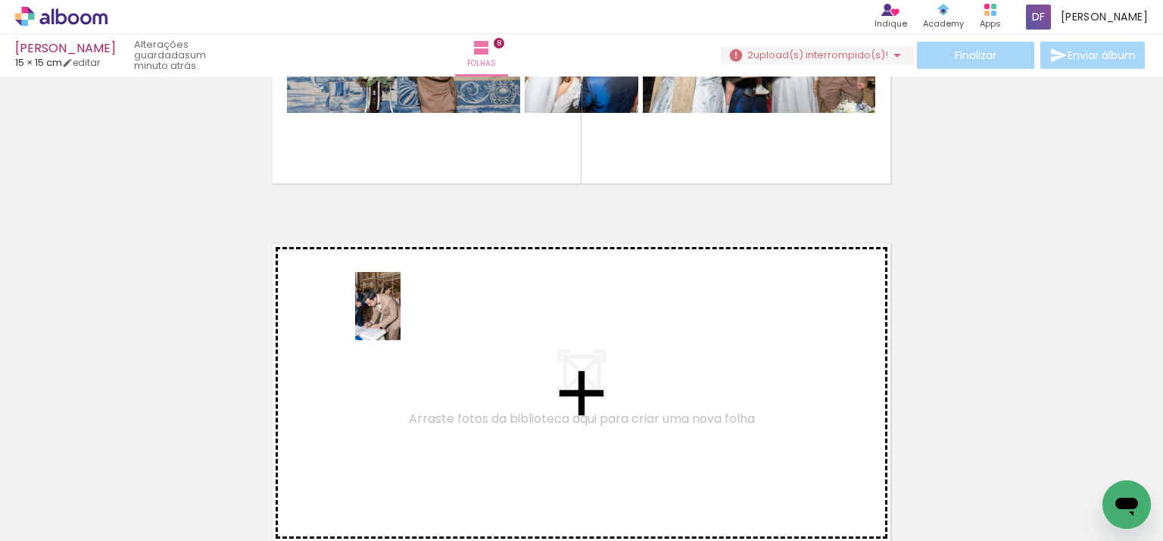
drag, startPoint x: 651, startPoint y: 478, endPoint x: 401, endPoint y: 317, distance: 297.6
click at [401, 317] on quentale-workspace at bounding box center [581, 270] width 1163 height 541
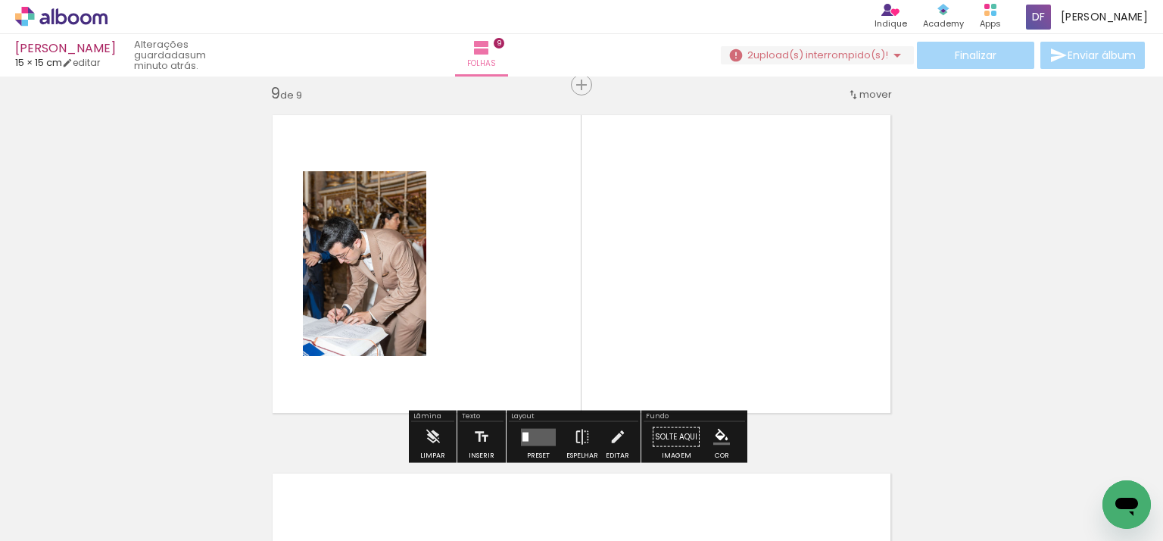
scroll to position [2884, 0]
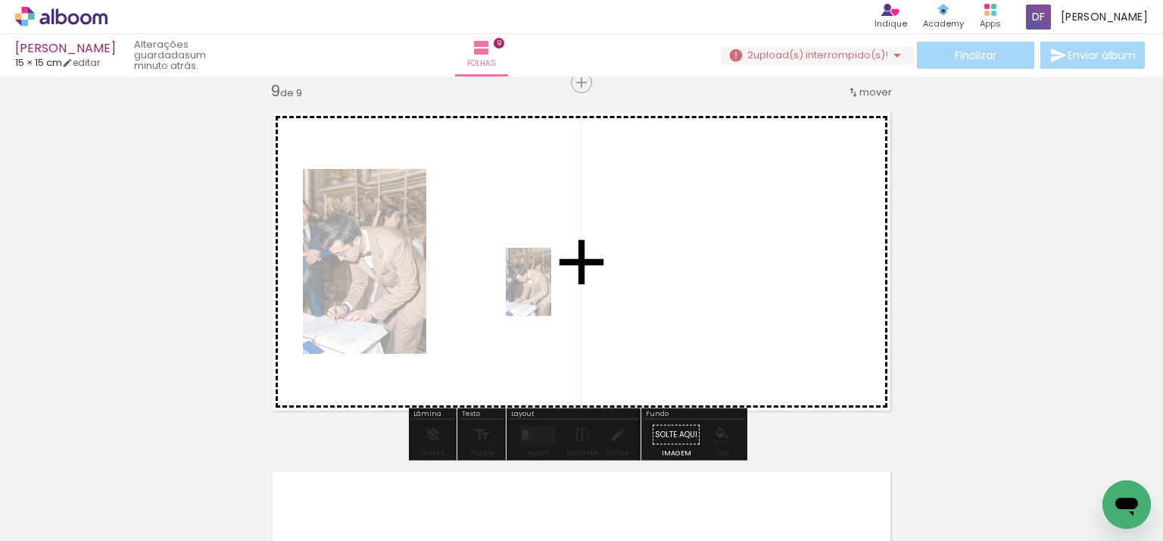
drag, startPoint x: 626, startPoint y: 447, endPoint x: 550, endPoint y: 290, distance: 175.1
click at [550, 290] on quentale-workspace at bounding box center [581, 270] width 1163 height 541
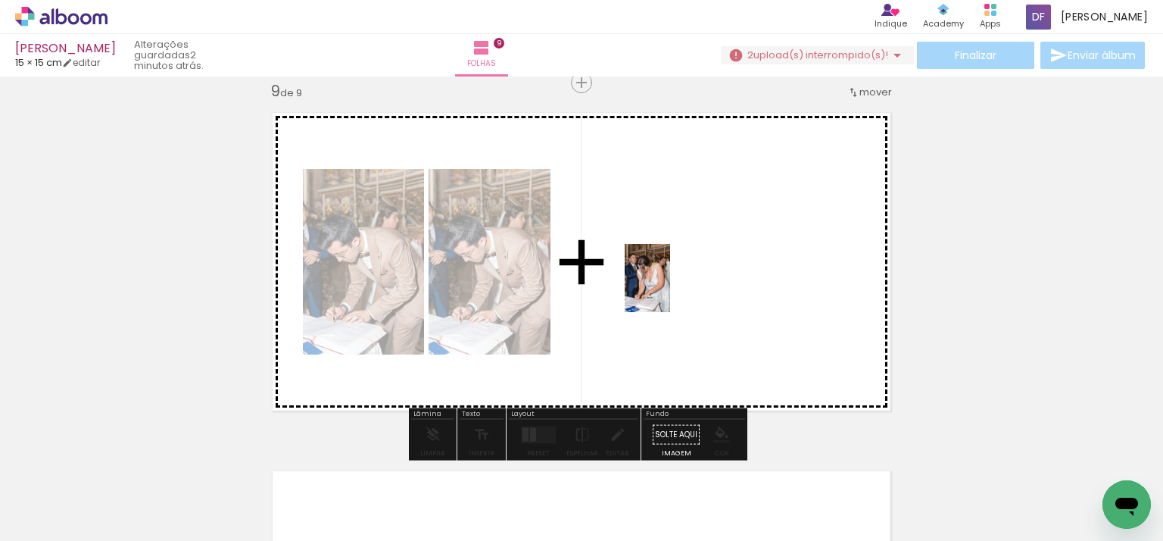
drag, startPoint x: 733, startPoint y: 486, endPoint x: 670, endPoint y: 289, distance: 206.7
click at [670, 289] on quentale-workspace at bounding box center [581, 270] width 1163 height 541
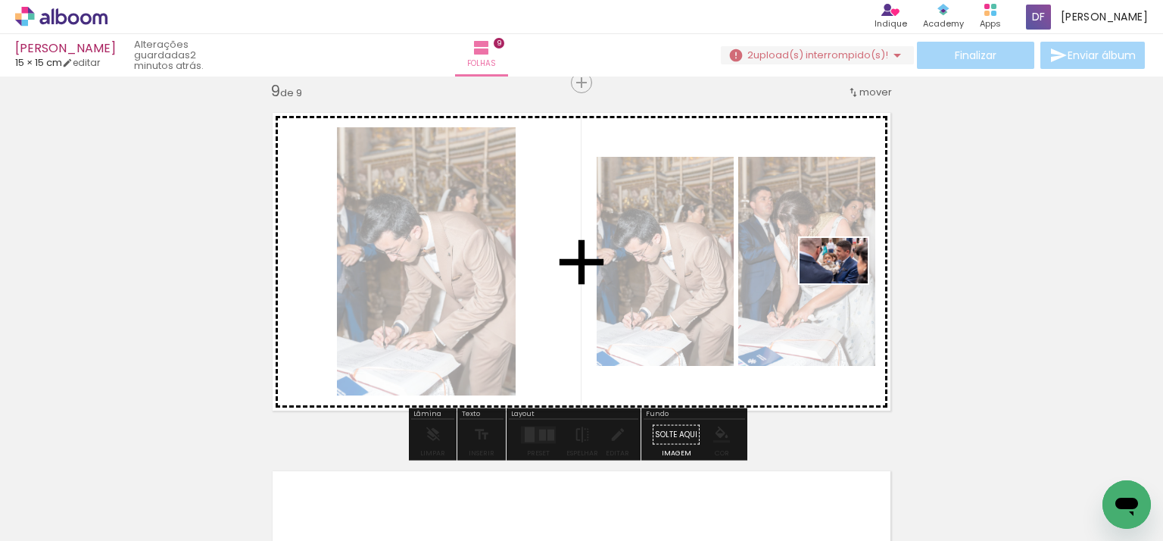
drag, startPoint x: 839, startPoint y: 445, endPoint x: 845, endPoint y: 283, distance: 162.1
click at [845, 283] on quentale-workspace at bounding box center [581, 270] width 1163 height 541
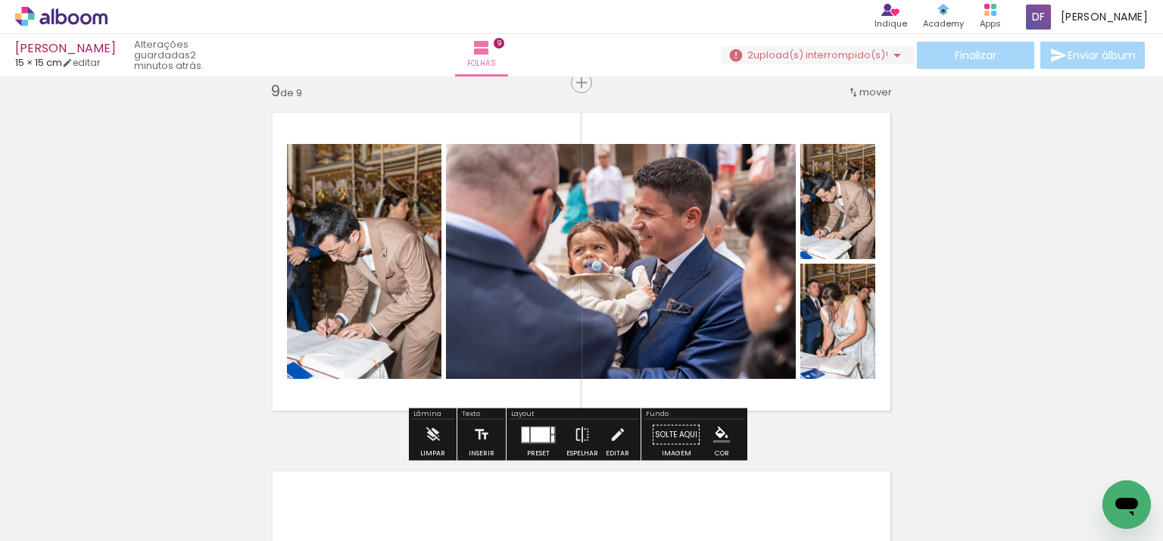
scroll to position [0, 2475]
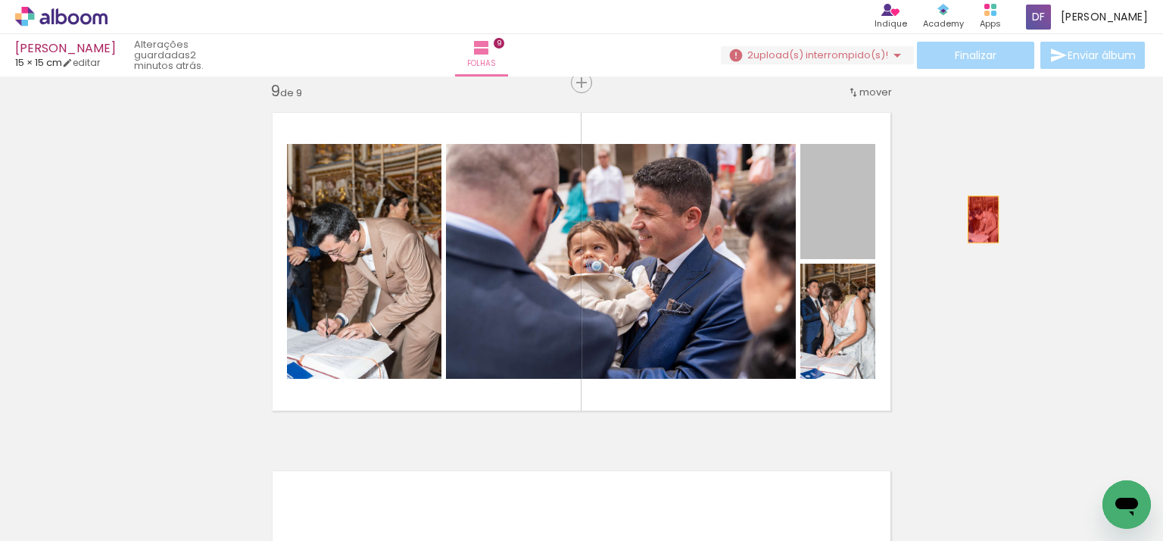
drag, startPoint x: 824, startPoint y: 235, endPoint x: 1017, endPoint y: 219, distance: 193.8
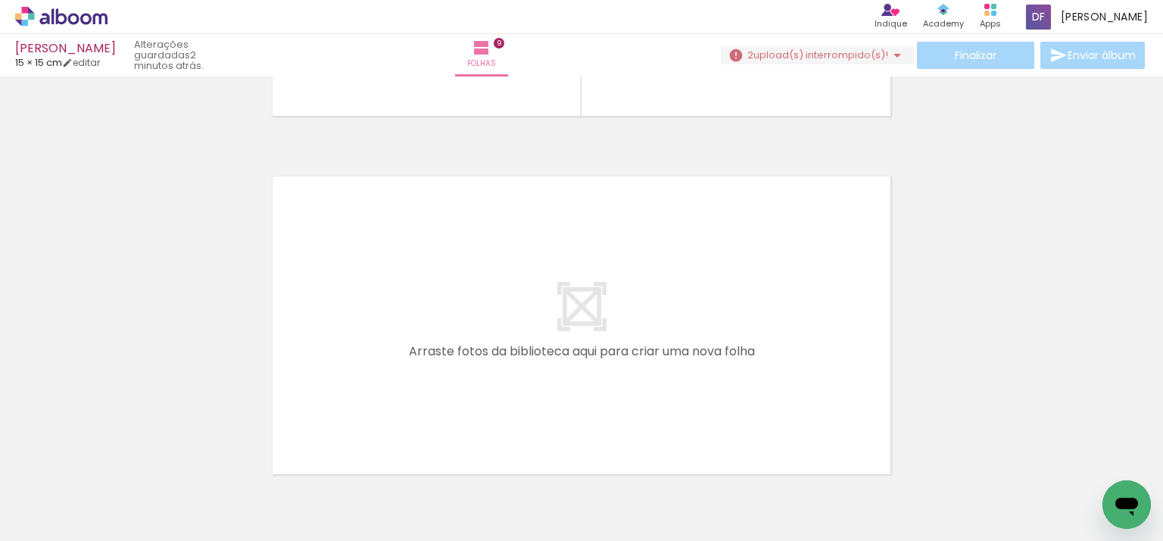
scroll to position [3187, 0]
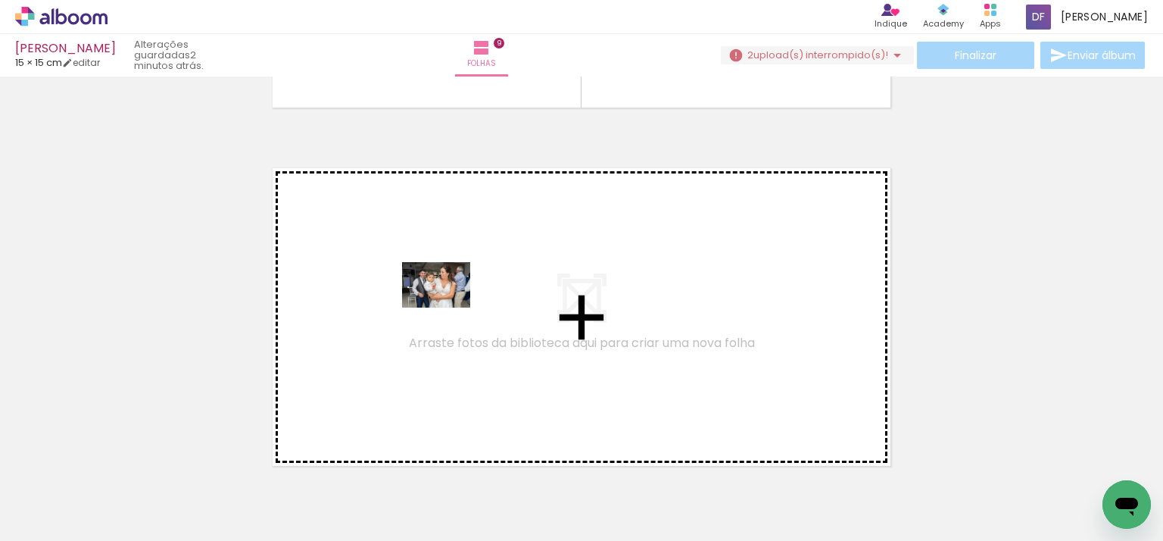
drag, startPoint x: 526, startPoint y: 429, endPoint x: 447, endPoint y: 307, distance: 144.5
click at [447, 307] on quentale-workspace at bounding box center [581, 270] width 1163 height 541
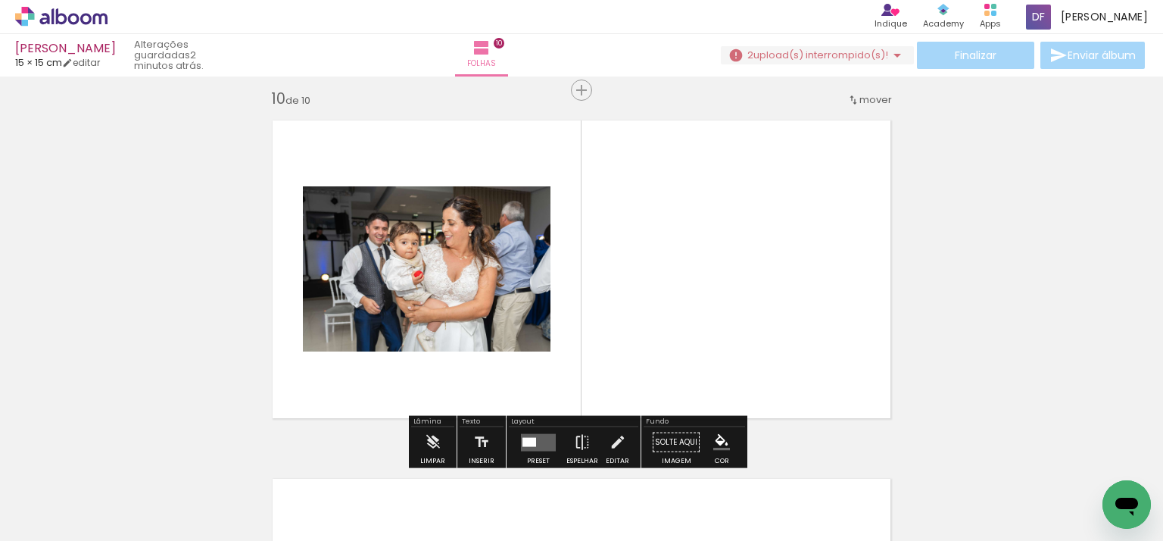
scroll to position [3242, 0]
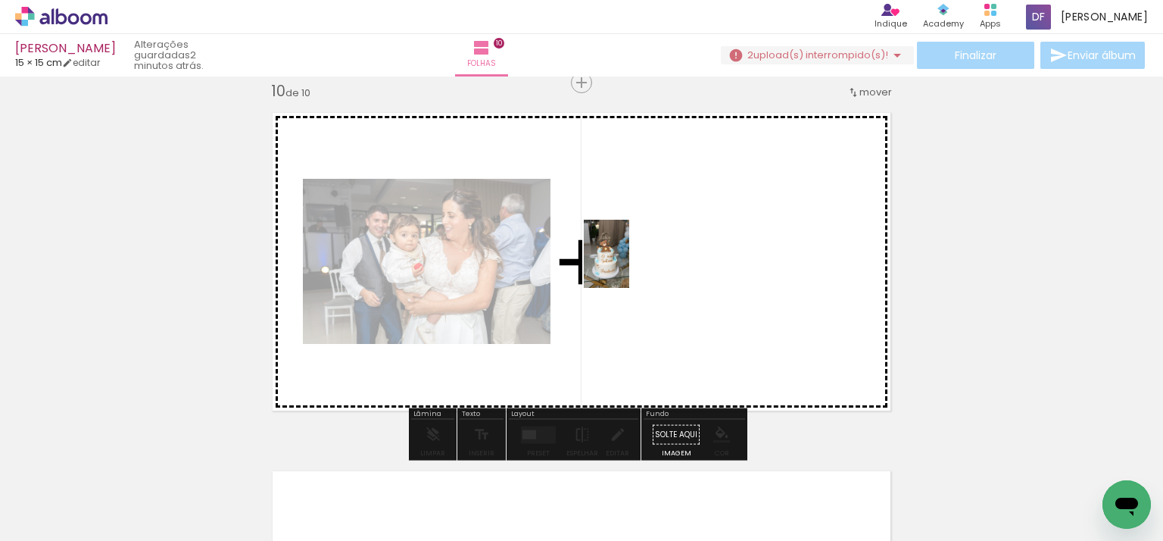
drag, startPoint x: 645, startPoint y: 465, endPoint x: 629, endPoint y: 265, distance: 200.5
click at [629, 265] on quentale-workspace at bounding box center [581, 270] width 1163 height 541
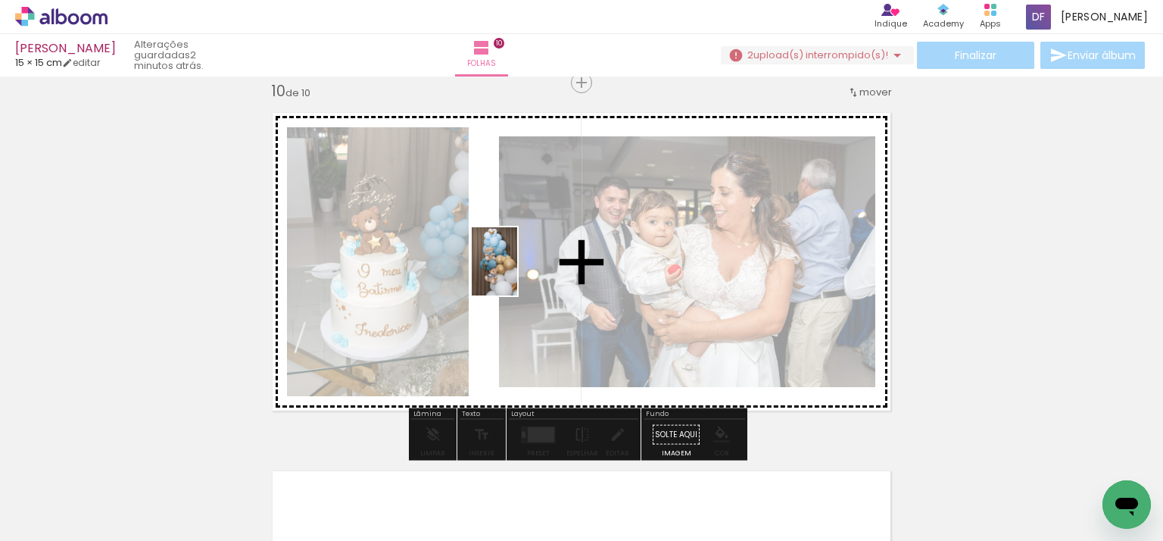
drag, startPoint x: 733, startPoint y: 454, endPoint x: 517, endPoint y: 273, distance: 282.1
click at [517, 273] on quentale-workspace at bounding box center [581, 270] width 1163 height 541
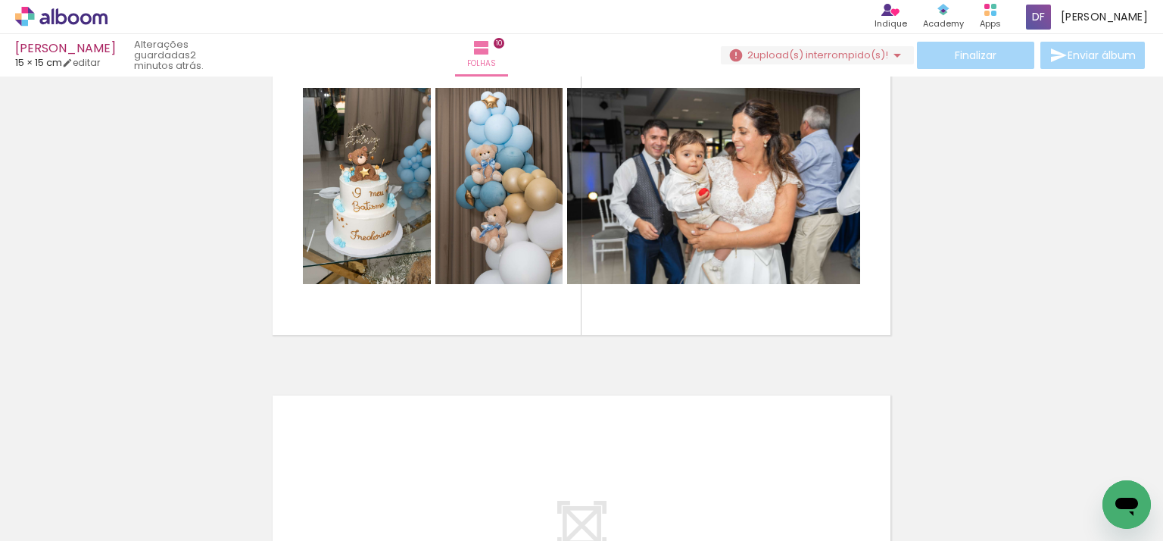
scroll to position [0, 3139]
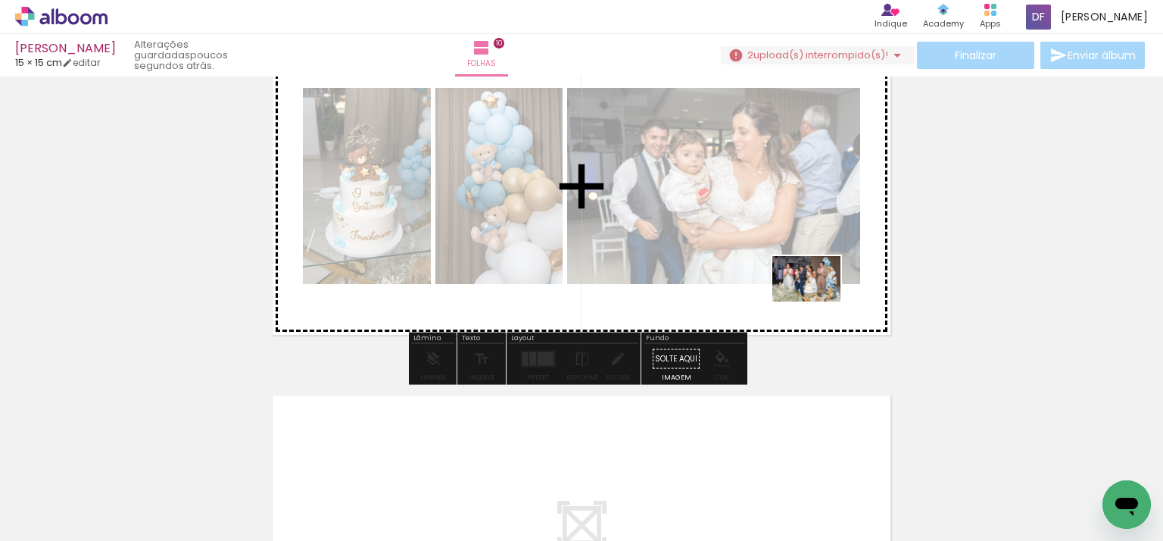
drag, startPoint x: 479, startPoint y: 497, endPoint x: 818, endPoint y: 301, distance: 391.4
click at [818, 301] on quentale-workspace at bounding box center [581, 270] width 1163 height 541
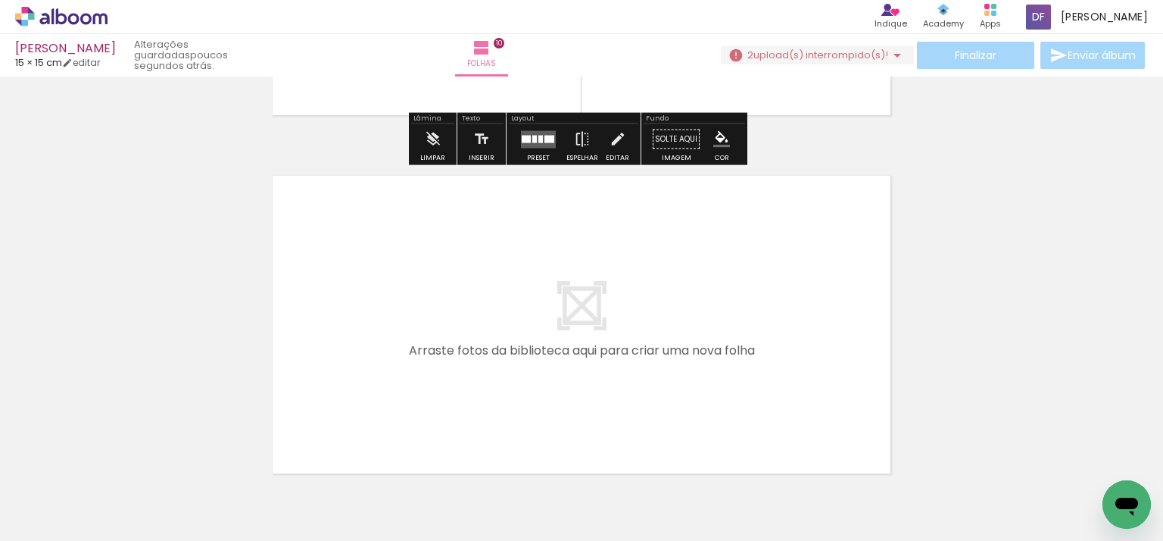
scroll to position [3545, 0]
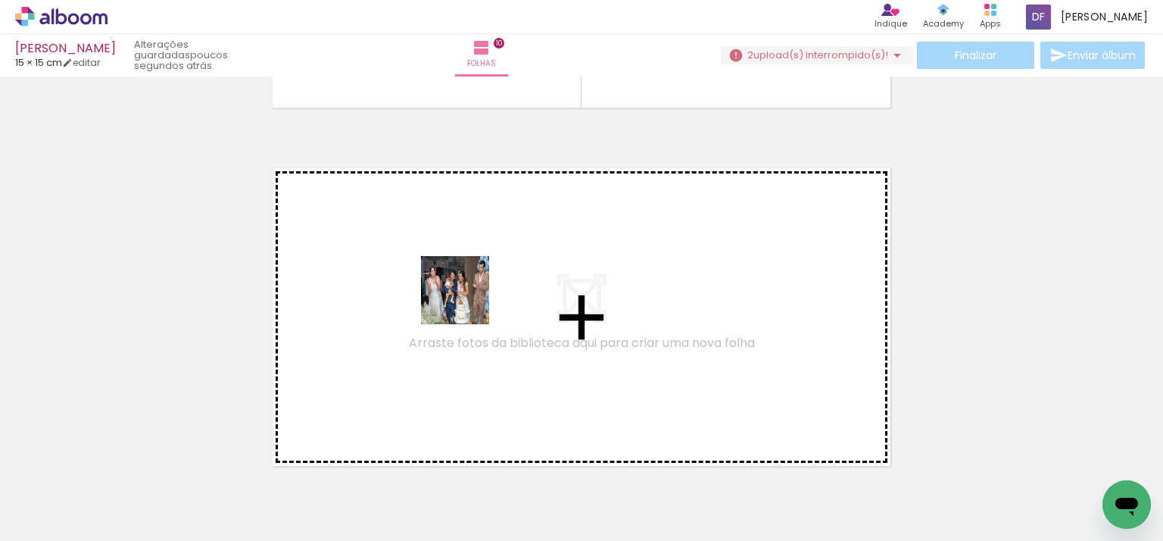
drag, startPoint x: 579, startPoint y: 494, endPoint x: 466, endPoint y: 301, distance: 223.6
click at [466, 301] on quentale-workspace at bounding box center [581, 270] width 1163 height 541
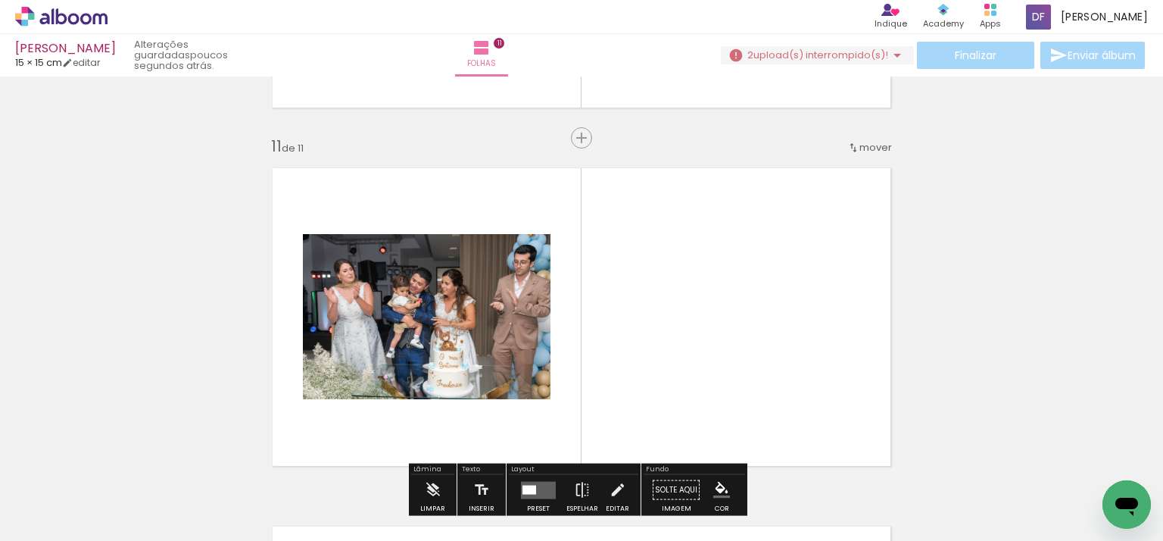
scroll to position [3601, 0]
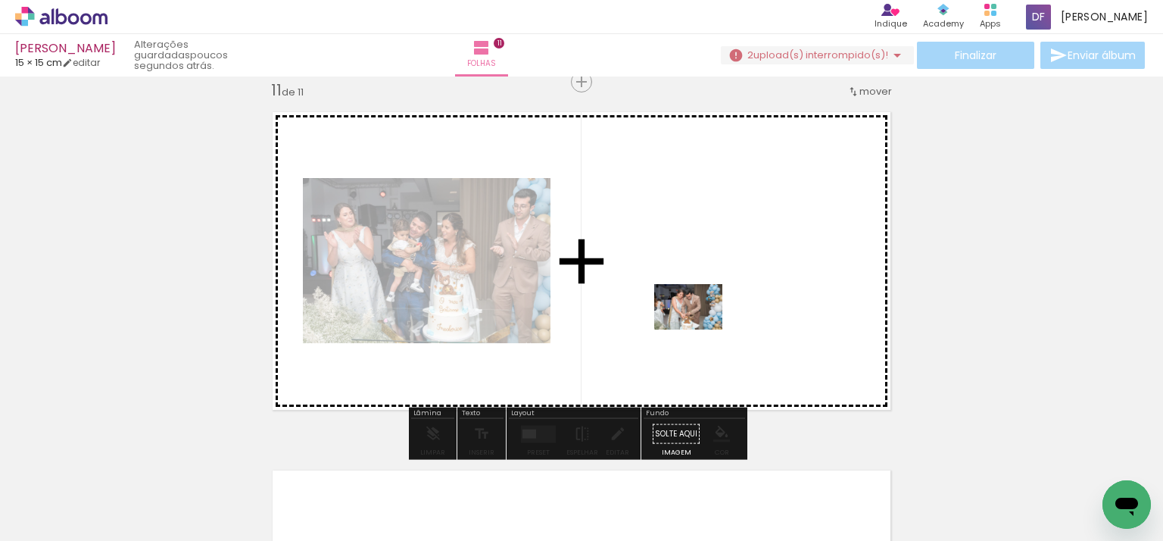
drag, startPoint x: 657, startPoint y: 494, endPoint x: 771, endPoint y: 449, distance: 122.0
click at [706, 323] on quentale-workspace at bounding box center [581, 270] width 1163 height 541
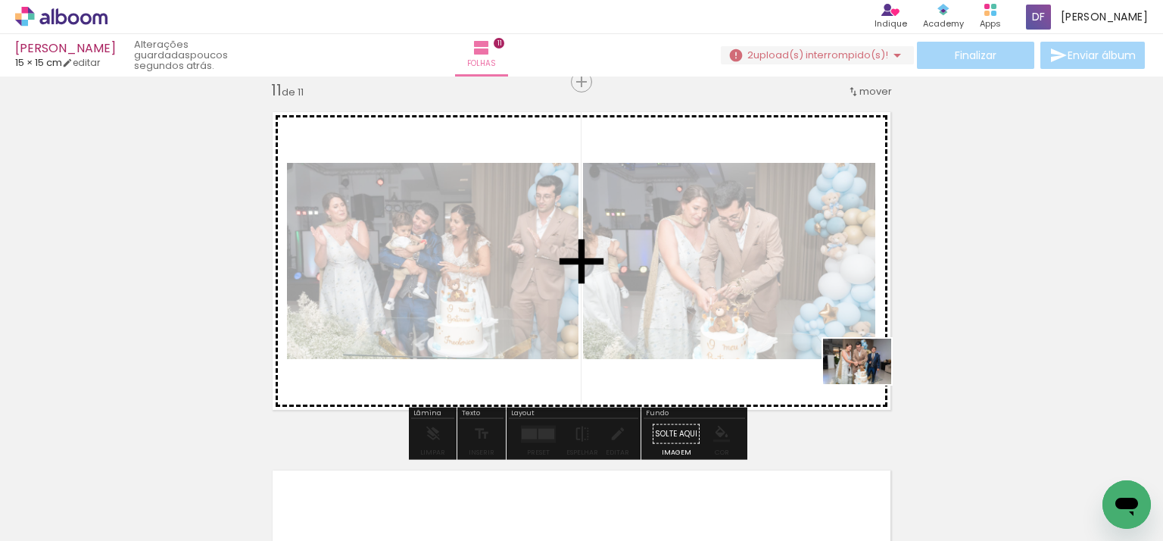
drag, startPoint x: 759, startPoint y: 494, endPoint x: 868, endPoint y: 384, distance: 155.3
click at [868, 384] on quentale-workspace at bounding box center [581, 270] width 1163 height 541
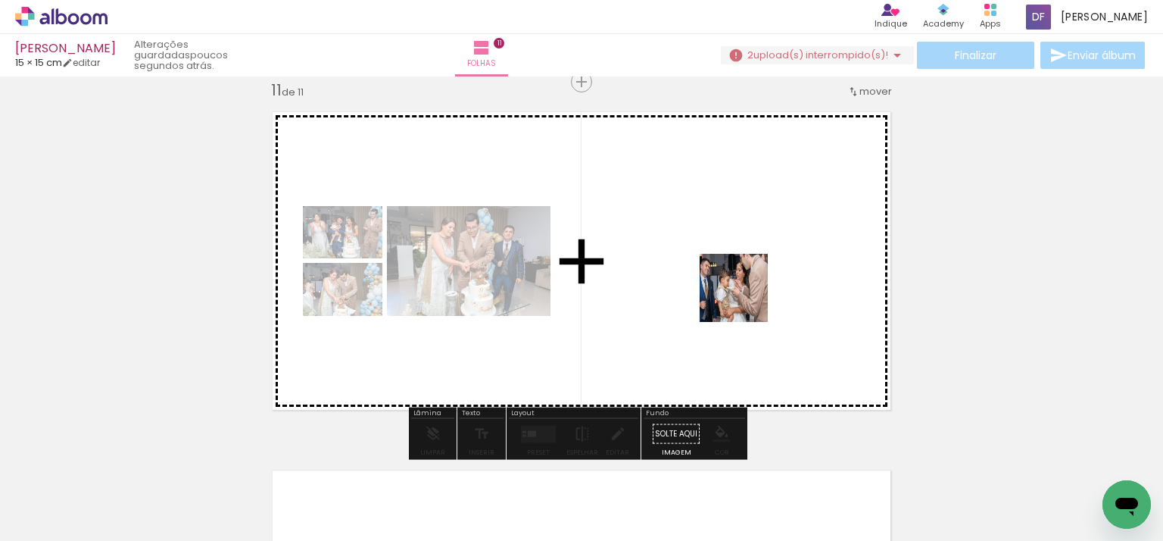
drag, startPoint x: 835, startPoint y: 490, endPoint x: 745, endPoint y: 306, distance: 204.9
click at [745, 306] on quentale-workspace at bounding box center [581, 270] width 1163 height 541
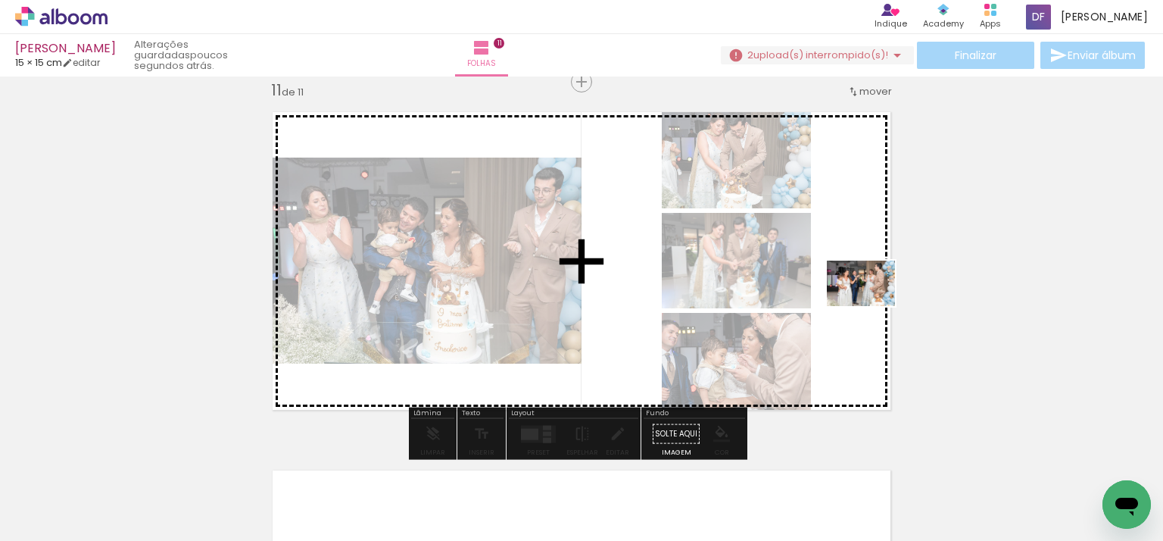
drag, startPoint x: 912, startPoint y: 502, endPoint x: 872, endPoint y: 306, distance: 200.0
click at [872, 306] on quentale-workspace at bounding box center [581, 270] width 1163 height 541
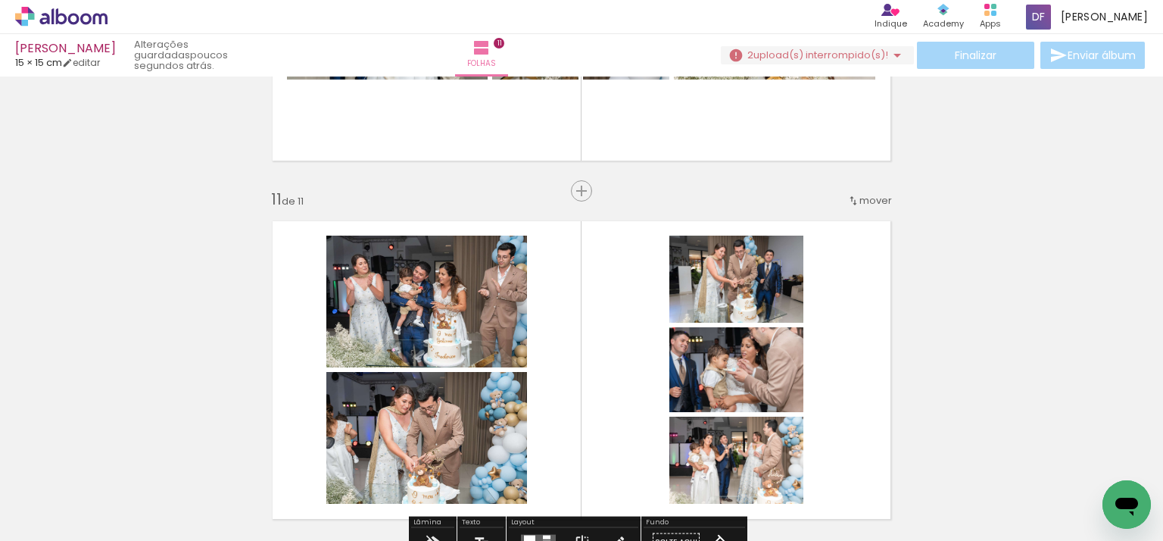
scroll to position [3525, 0]
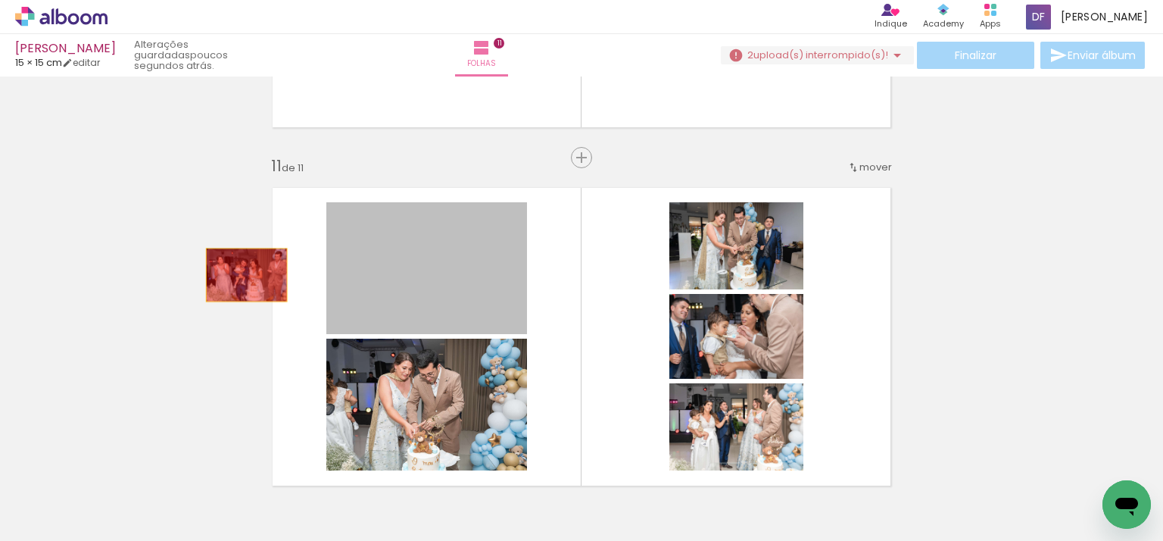
drag, startPoint x: 316, startPoint y: 275, endPoint x: 246, endPoint y: 276, distance: 69.7
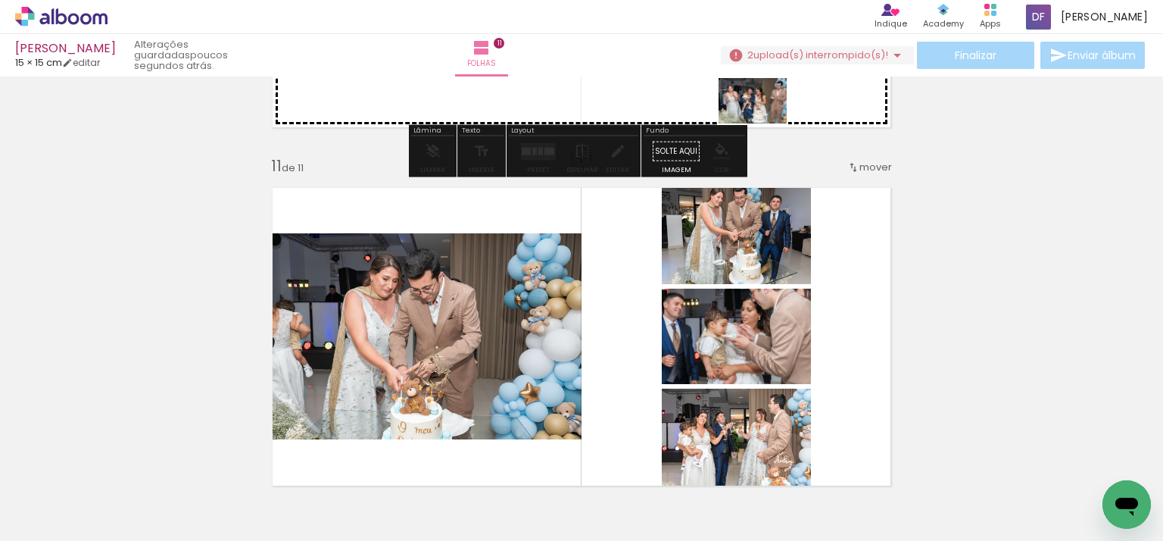
drag, startPoint x: 664, startPoint y: 292, endPoint x: 764, endPoint y: 123, distance: 195.6
click at [764, 123] on quentale-workspace at bounding box center [581, 270] width 1163 height 541
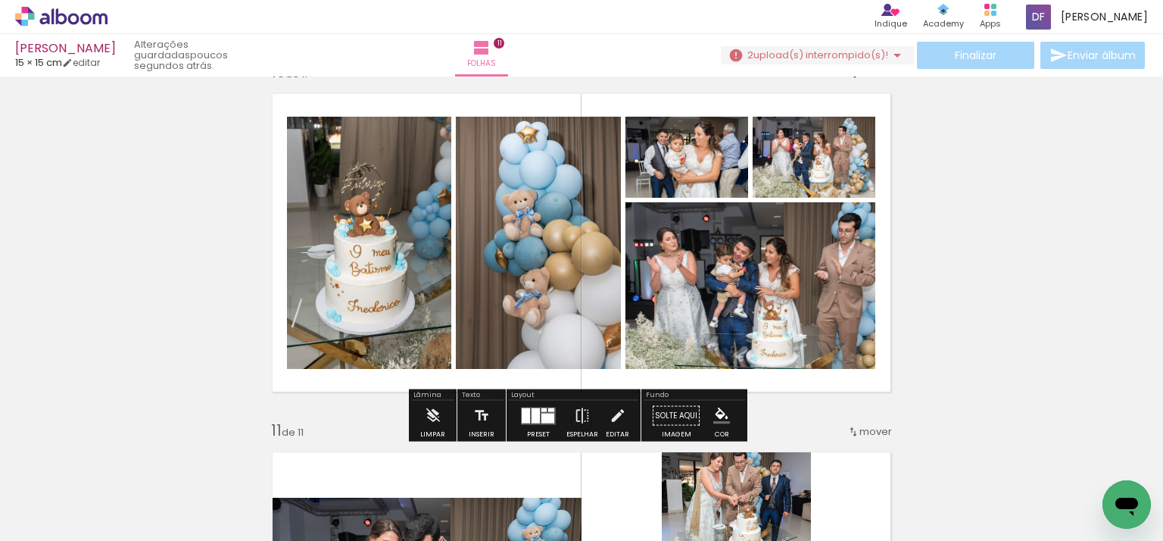
scroll to position [3298, 0]
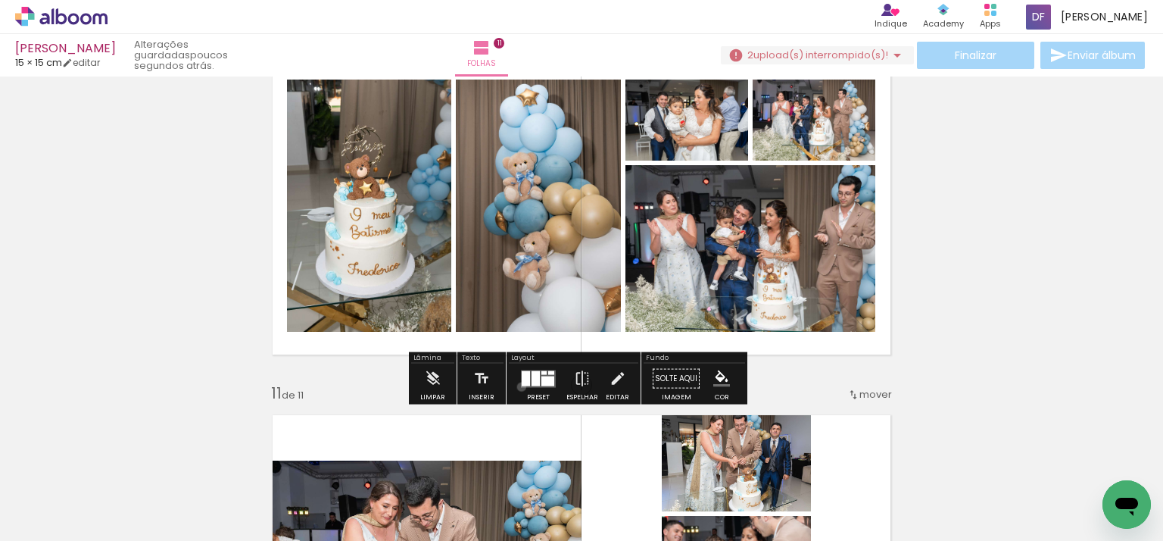
click at [521, 387] on div at bounding box center [538, 378] width 41 height 30
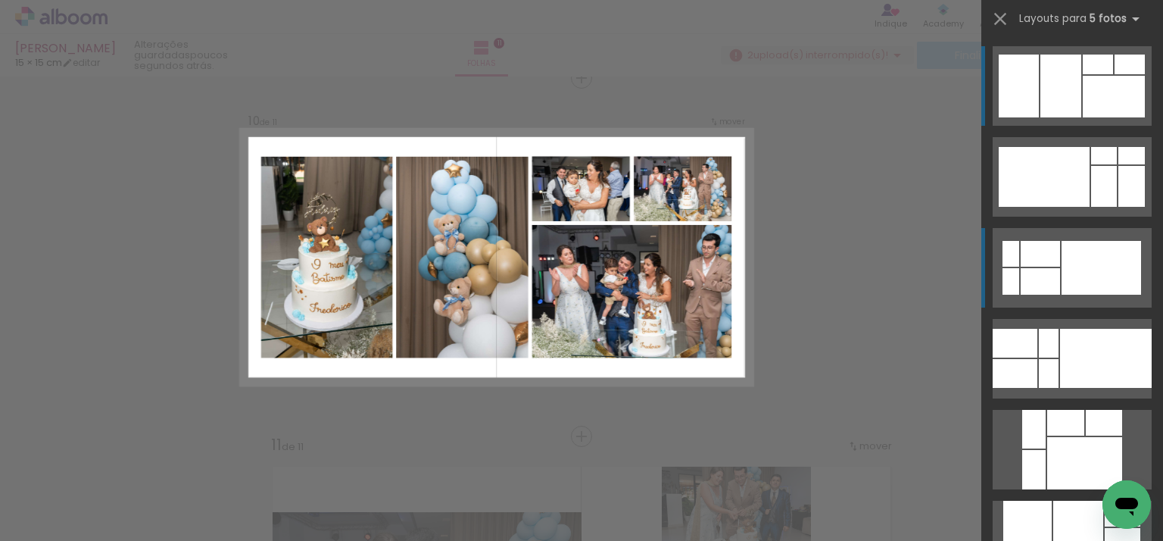
scroll to position [3242, 0]
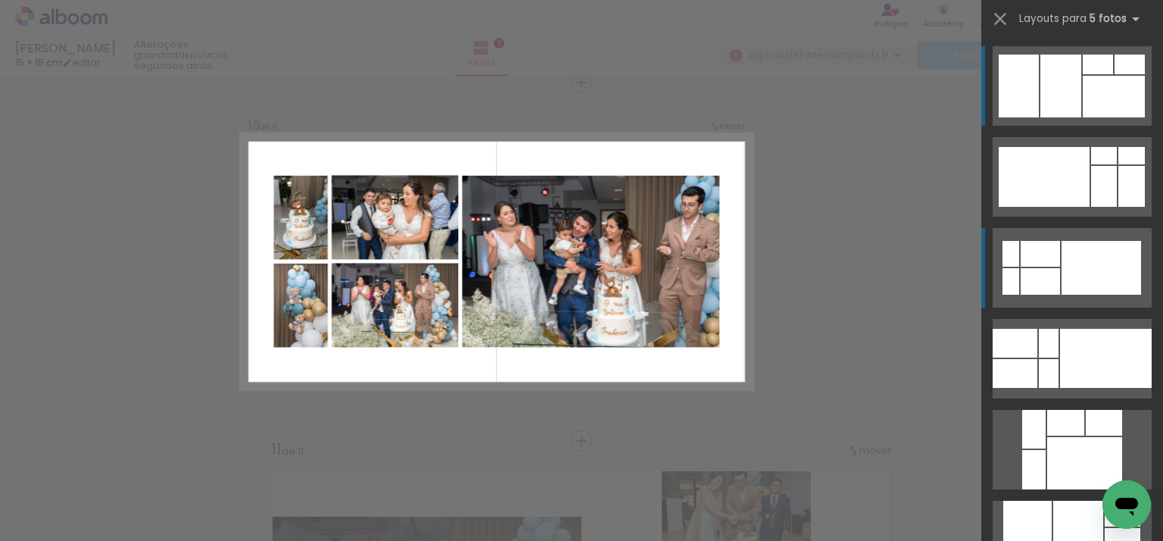
click at [1040, 245] on div at bounding box center [1040, 254] width 39 height 26
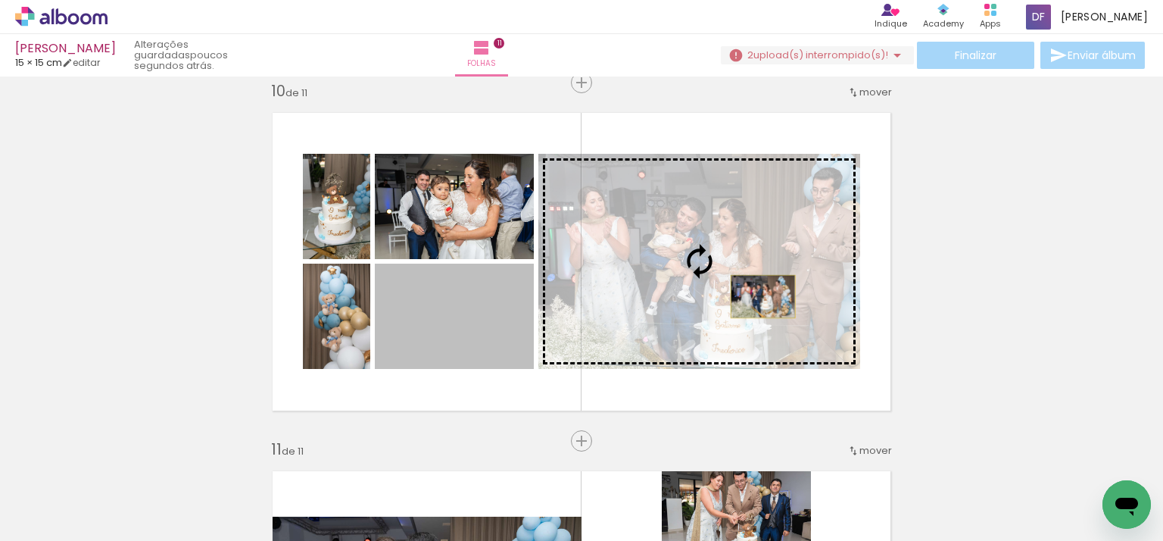
drag, startPoint x: 483, startPoint y: 327, endPoint x: 757, endPoint y: 296, distance: 275.8
click at [0, 0] on slot at bounding box center [0, 0] width 0 height 0
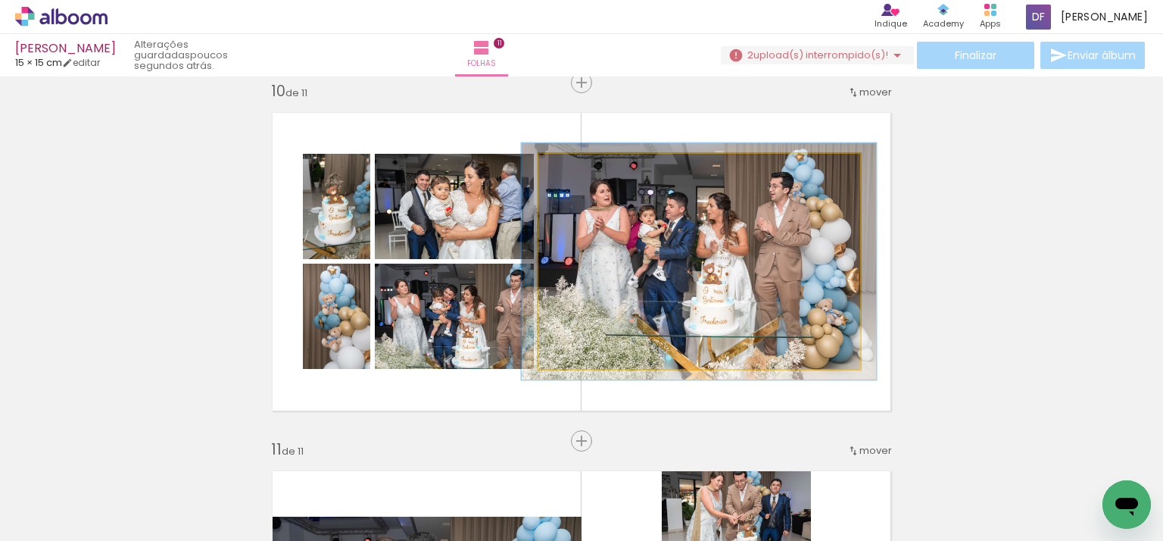
click at [577, 168] on div at bounding box center [579, 170] width 14 height 14
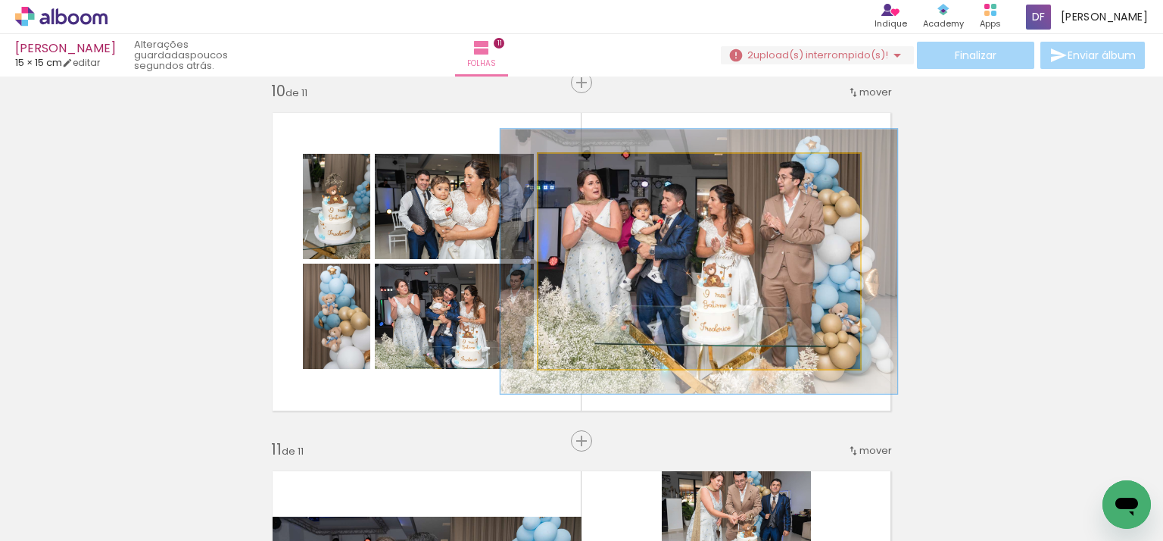
drag, startPoint x: 575, startPoint y: 165, endPoint x: 585, endPoint y: 164, distance: 9.1
type paper-slider "125"
click at [585, 164] on div at bounding box center [588, 170] width 14 height 14
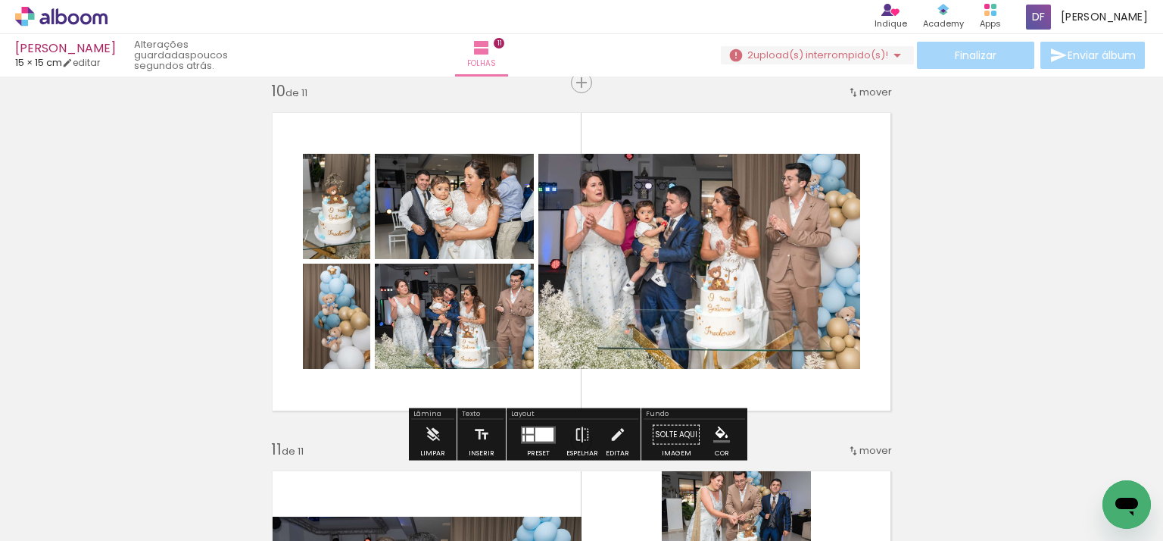
drag, startPoint x: 1012, startPoint y: 239, endPoint x: 996, endPoint y: 241, distance: 16.1
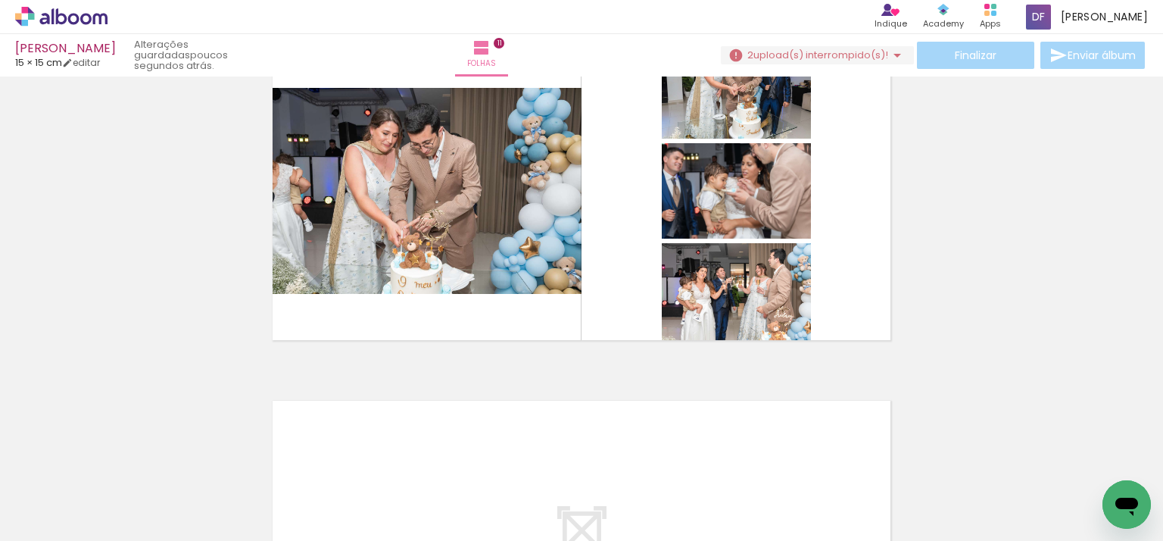
scroll to position [3696, 0]
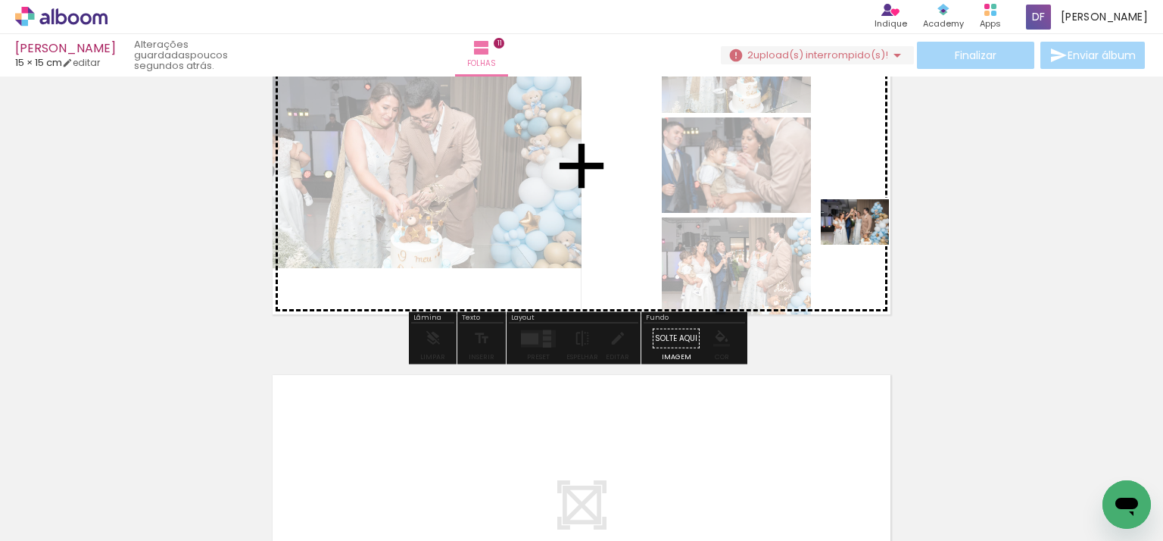
drag, startPoint x: 921, startPoint y: 467, endPoint x: 868, endPoint y: 245, distance: 229.0
click at [868, 245] on quentale-workspace at bounding box center [581, 270] width 1163 height 541
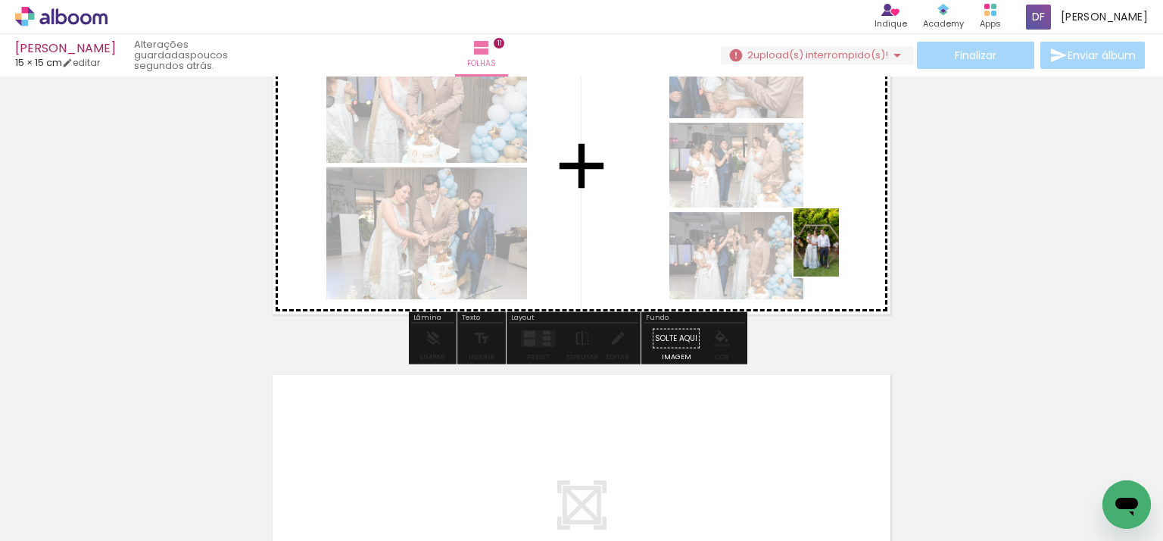
drag, startPoint x: 997, startPoint y: 457, endPoint x: 978, endPoint y: 283, distance: 175.2
click at [859, 251] on quentale-workspace at bounding box center [581, 270] width 1163 height 541
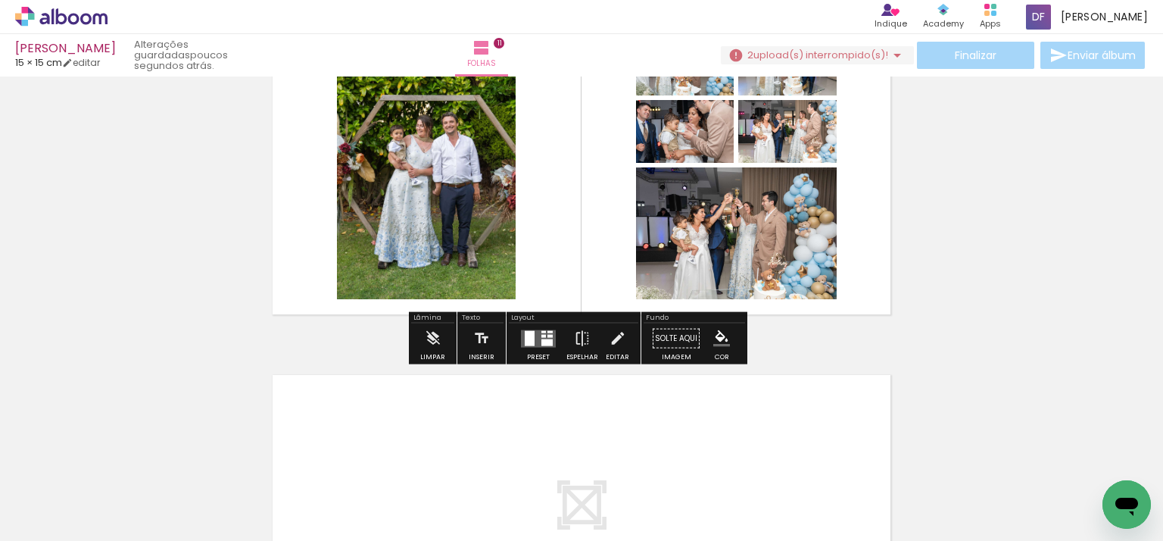
click at [531, 335] on quentale-layouter at bounding box center [538, 337] width 35 height 17
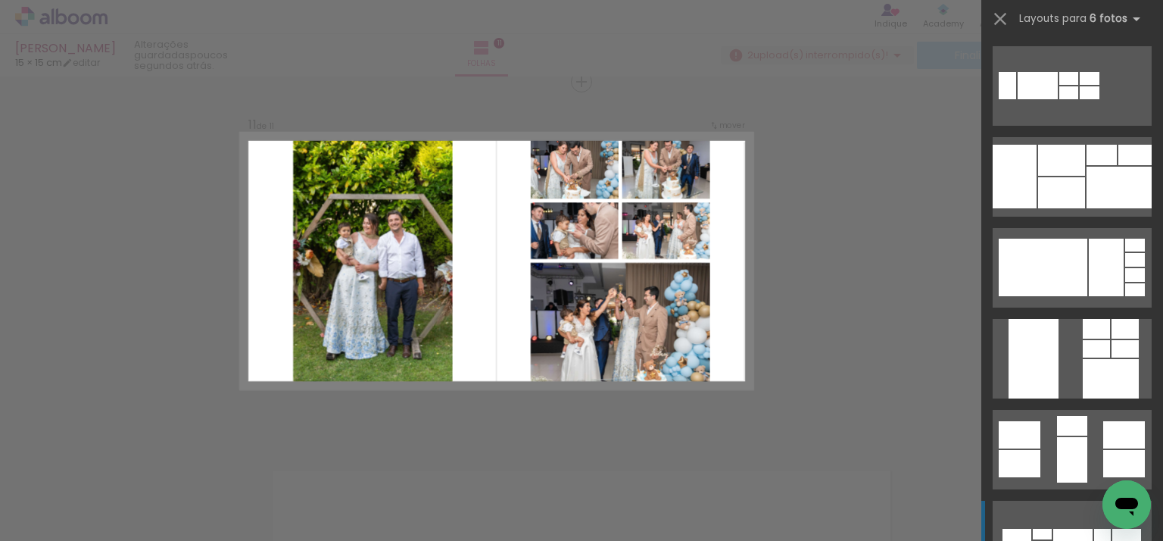
scroll to position [1136, 0]
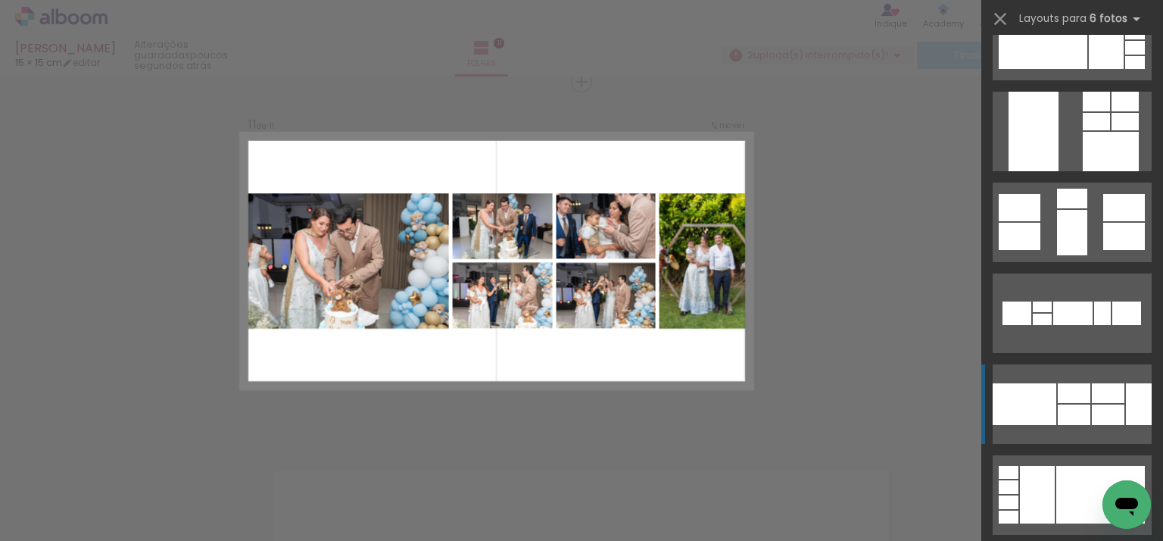
click at [1062, 391] on div at bounding box center [1074, 393] width 33 height 20
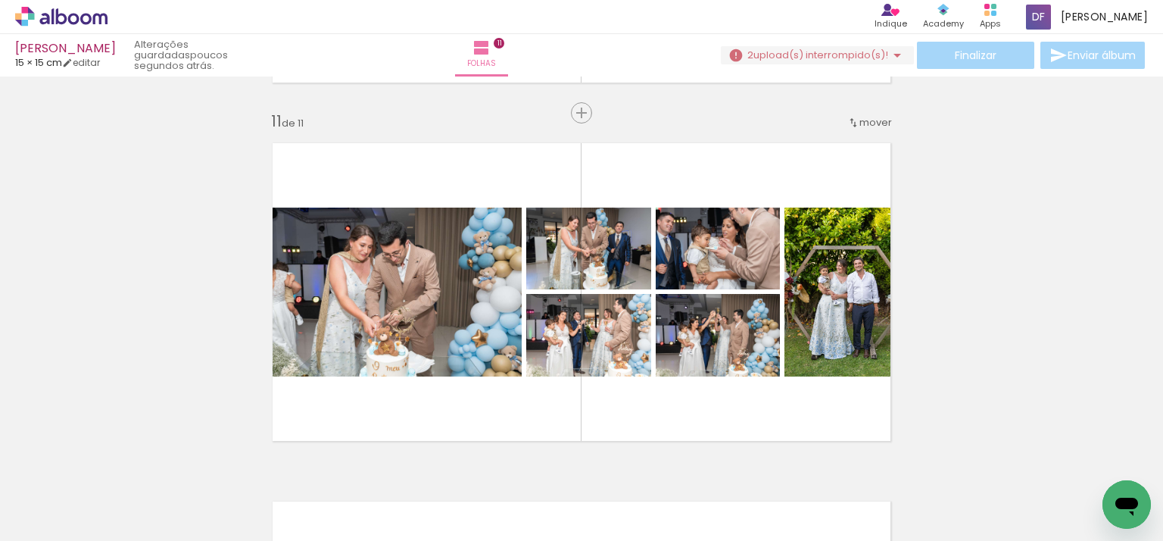
scroll to position [3601, 0]
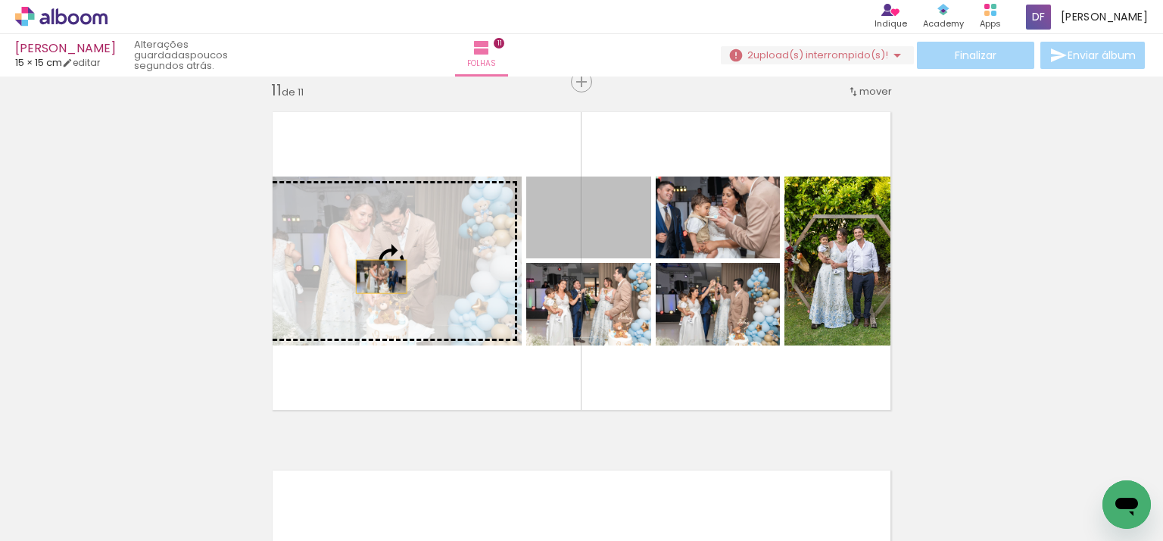
drag, startPoint x: 613, startPoint y: 241, endPoint x: 376, endPoint y: 276, distance: 239.7
click at [0, 0] on slot at bounding box center [0, 0] width 0 height 0
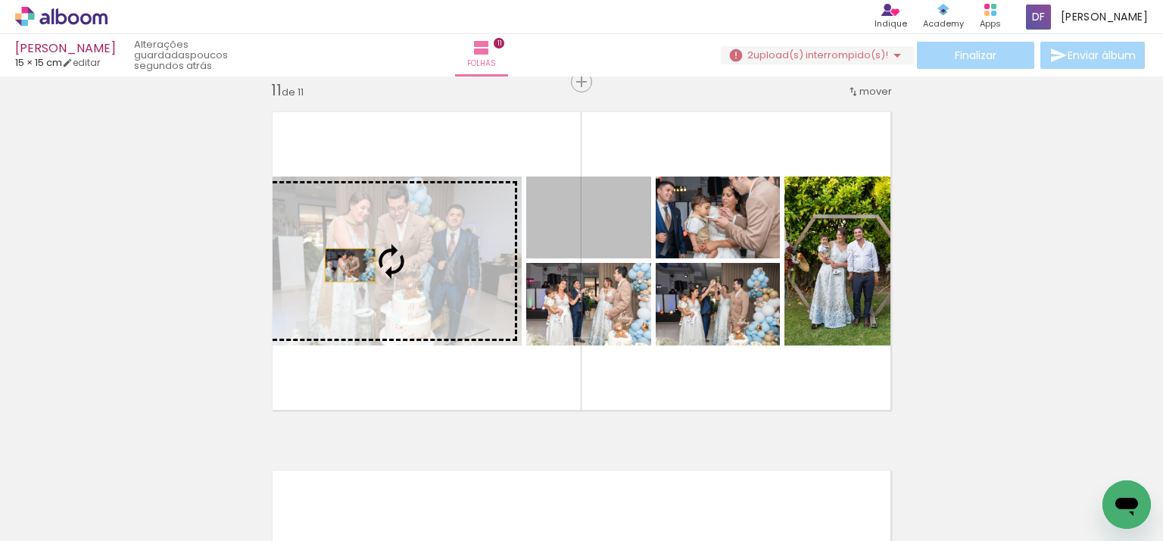
drag, startPoint x: 617, startPoint y: 240, endPoint x: 345, endPoint y: 265, distance: 273.7
click at [0, 0] on slot at bounding box center [0, 0] width 0 height 0
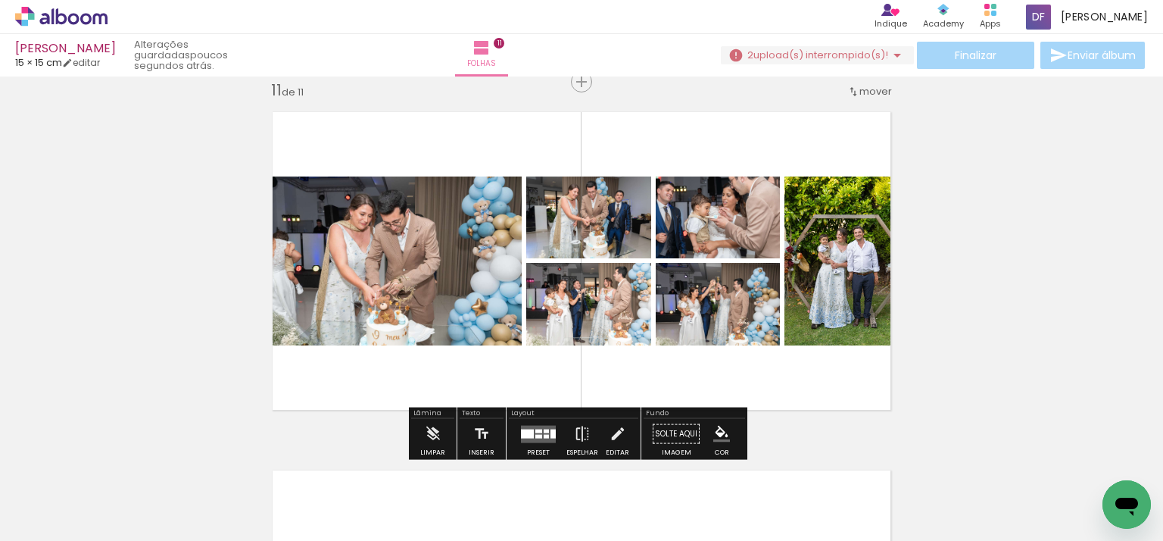
click at [978, 59] on div "Finalizar Enviar álbum" at bounding box center [934, 55] width 427 height 27
click at [859, 55] on span "upload(s) interrompido(s)!" at bounding box center [820, 55] width 135 height 14
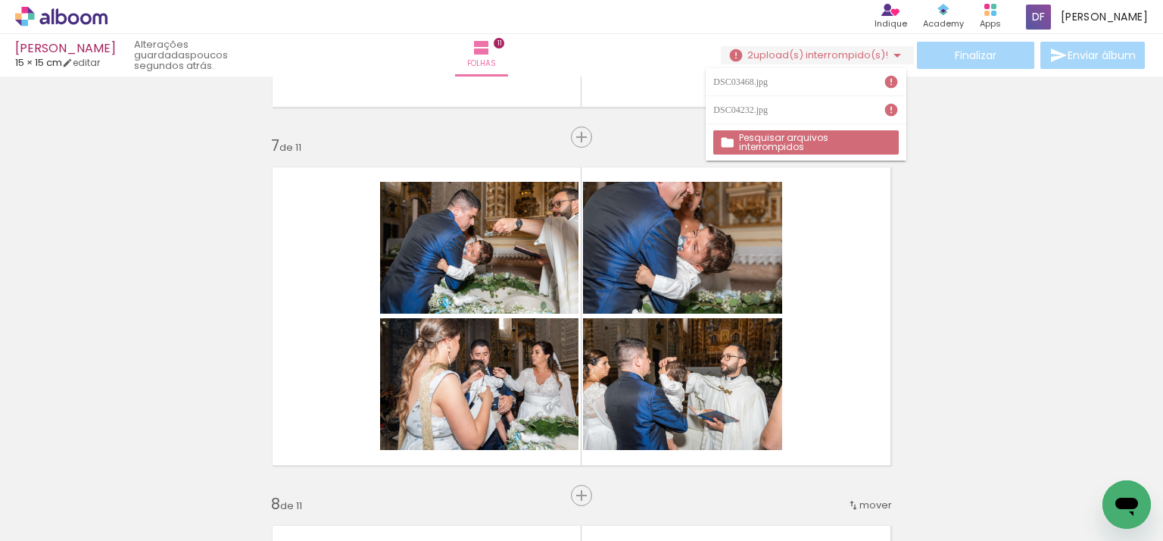
scroll to position [2087, 0]
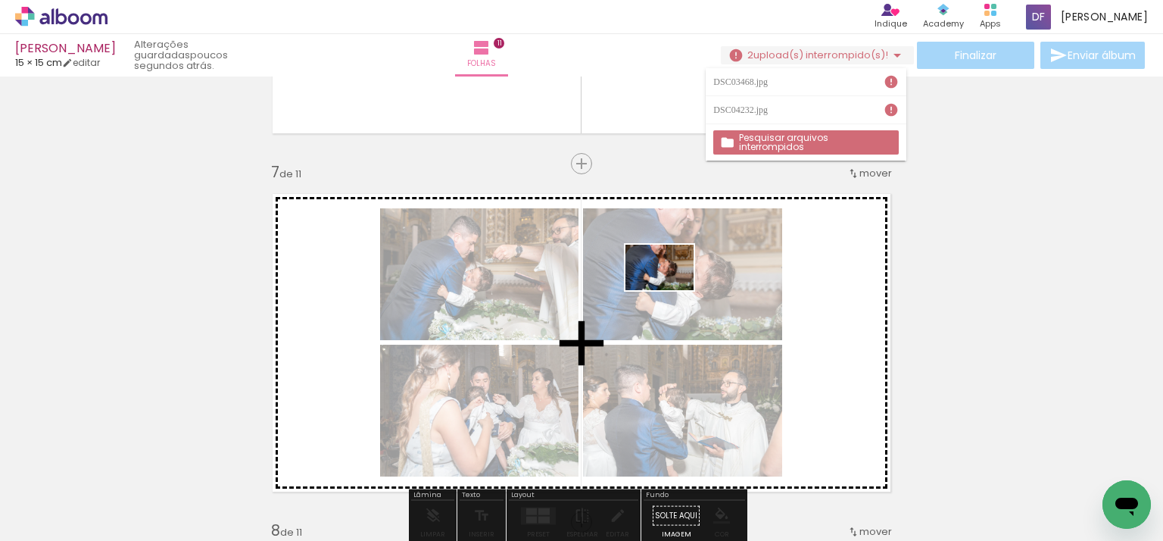
drag, startPoint x: 1093, startPoint y: 479, endPoint x: 700, endPoint y: 308, distance: 428.3
click at [672, 291] on quentale-workspace at bounding box center [581, 270] width 1163 height 541
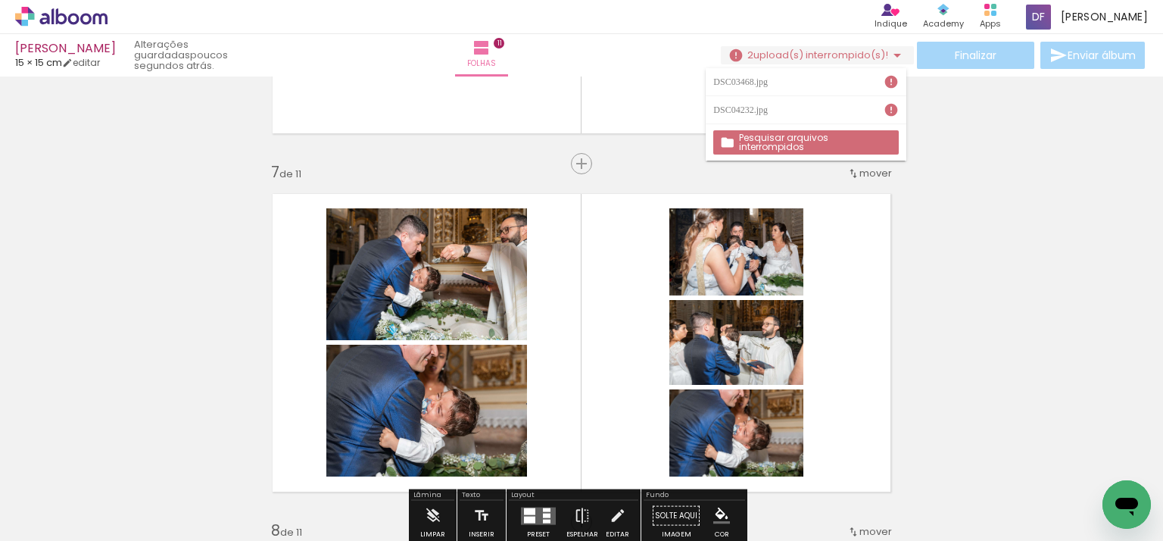
scroll to position [2162, 0]
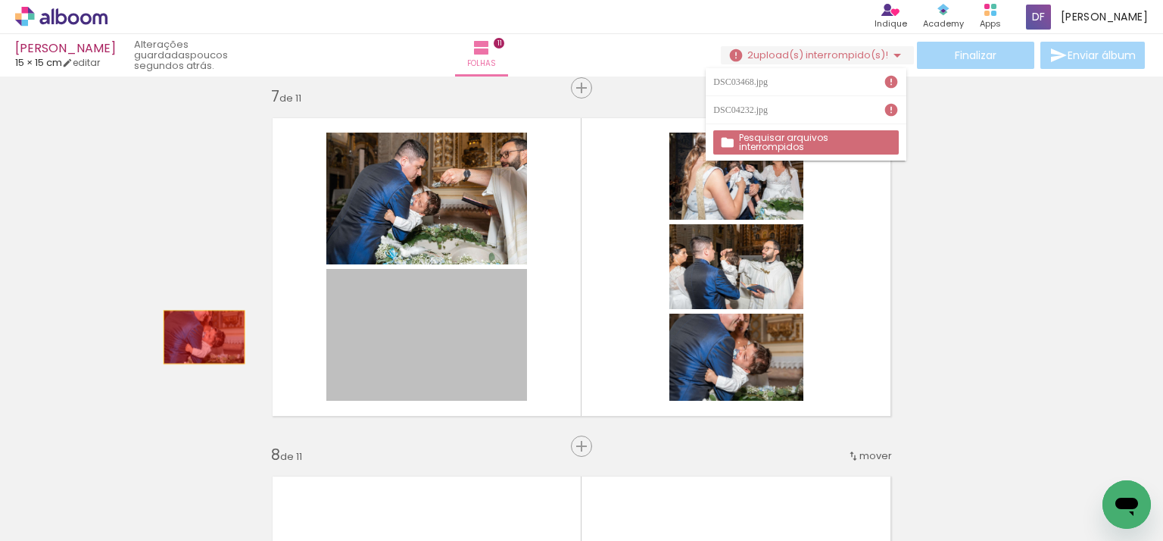
drag, startPoint x: 419, startPoint y: 345, endPoint x: 598, endPoint y: 374, distance: 181.0
click at [174, 338] on div "Inserir folha 1 de 11 Inserir folha 2 de 11 Inserir folha 3 de 11 Inserir folha…" at bounding box center [581, 68] width 1163 height 4298
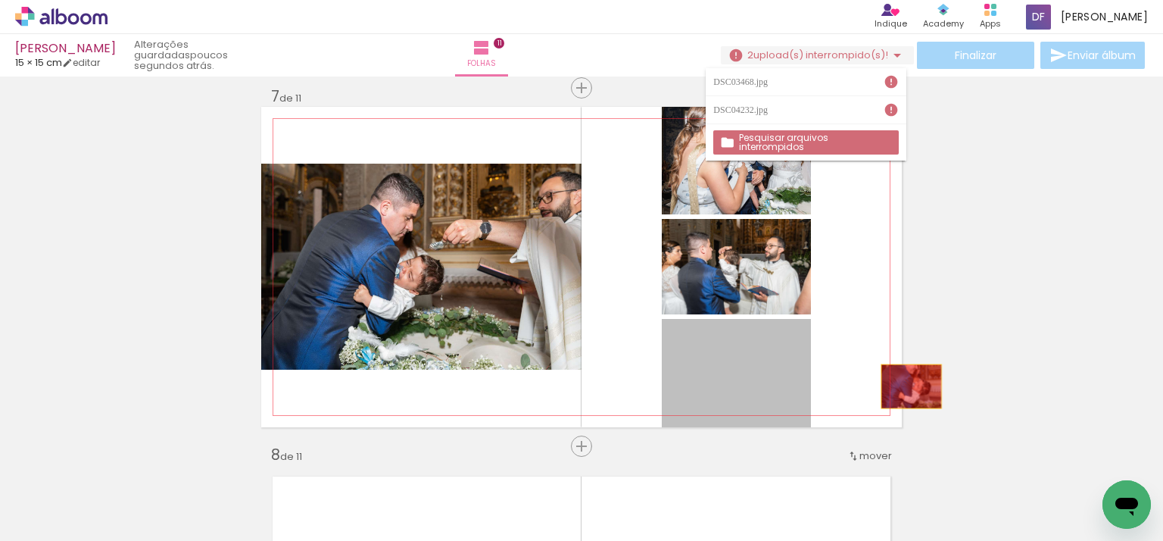
drag, startPoint x: 762, startPoint y: 391, endPoint x: 1012, endPoint y: 413, distance: 250.1
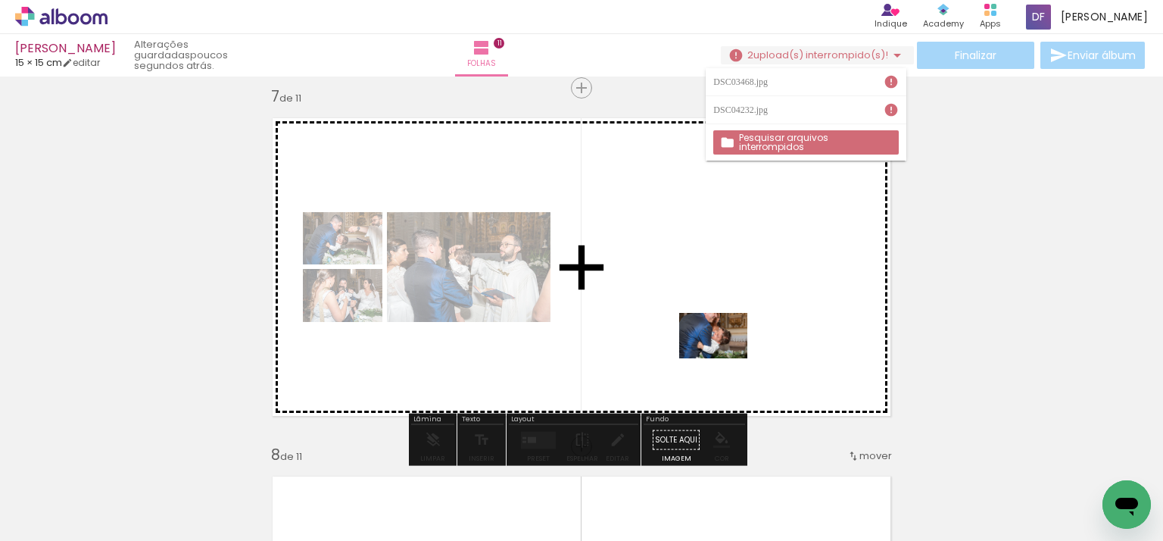
drag, startPoint x: 1025, startPoint y: 443, endPoint x: 725, endPoint y: 358, distance: 312.3
click at [725, 358] on quentale-workspace at bounding box center [581, 270] width 1163 height 541
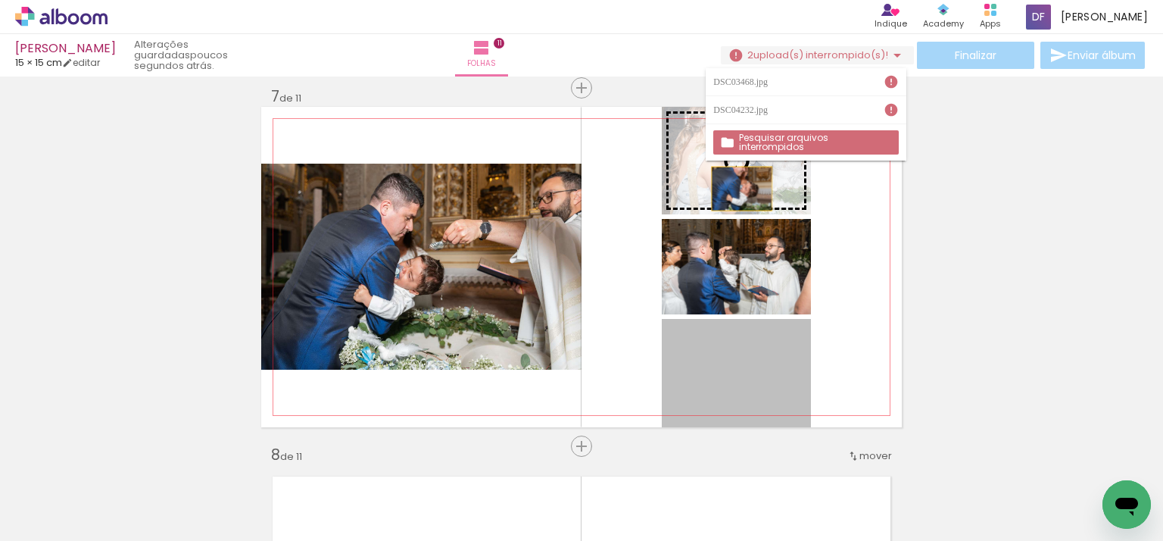
drag, startPoint x: 772, startPoint y: 374, endPoint x: 736, endPoint y: 189, distance: 189.0
click at [0, 0] on slot at bounding box center [0, 0] width 0 height 0
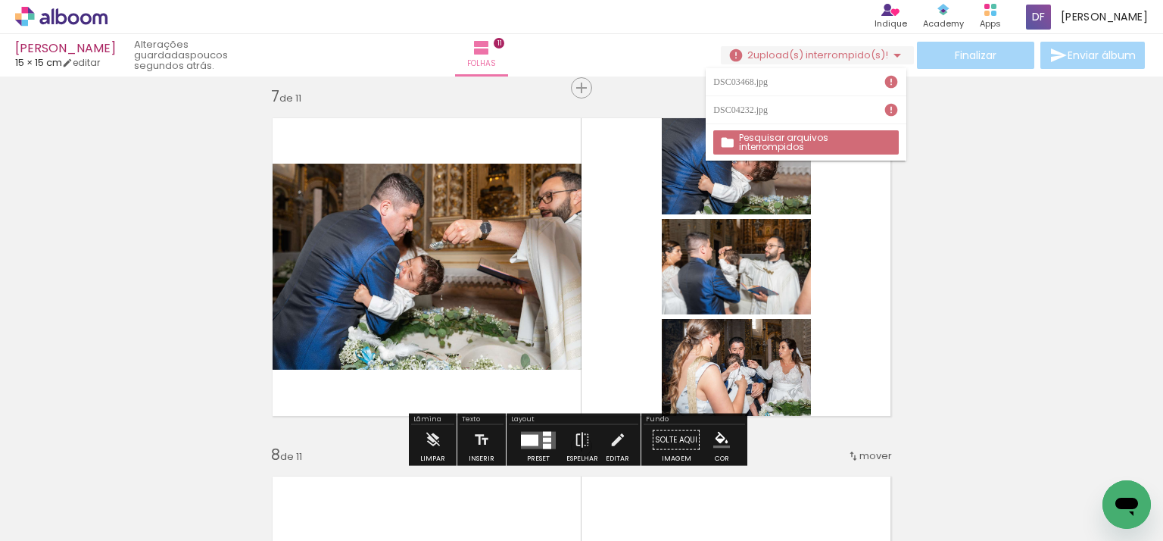
click at [0, 0] on slot "Pesquisar arquivos interrompidos" at bounding box center [0, 0] width 0 height 0
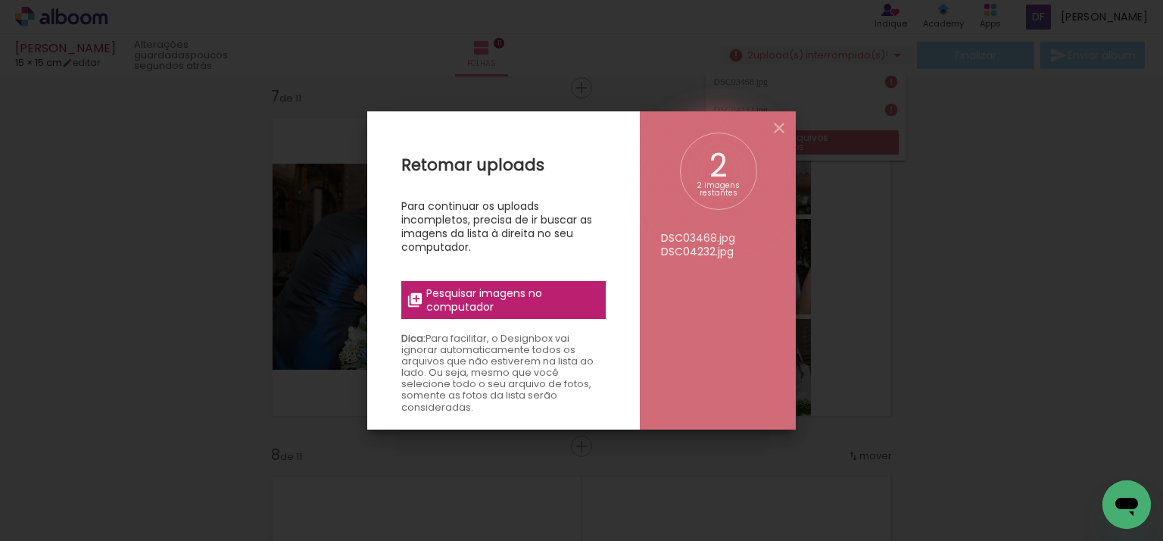
click at [478, 299] on span "Pesquisar imagens no computador" at bounding box center [511, 299] width 170 height 27
click at [0, 0] on input "file" at bounding box center [0, 0] width 0 height 0
click at [548, 305] on span "Pesquisar imagens no computador" at bounding box center [511, 299] width 170 height 27
click at [0, 0] on input "file" at bounding box center [0, 0] width 0 height 0
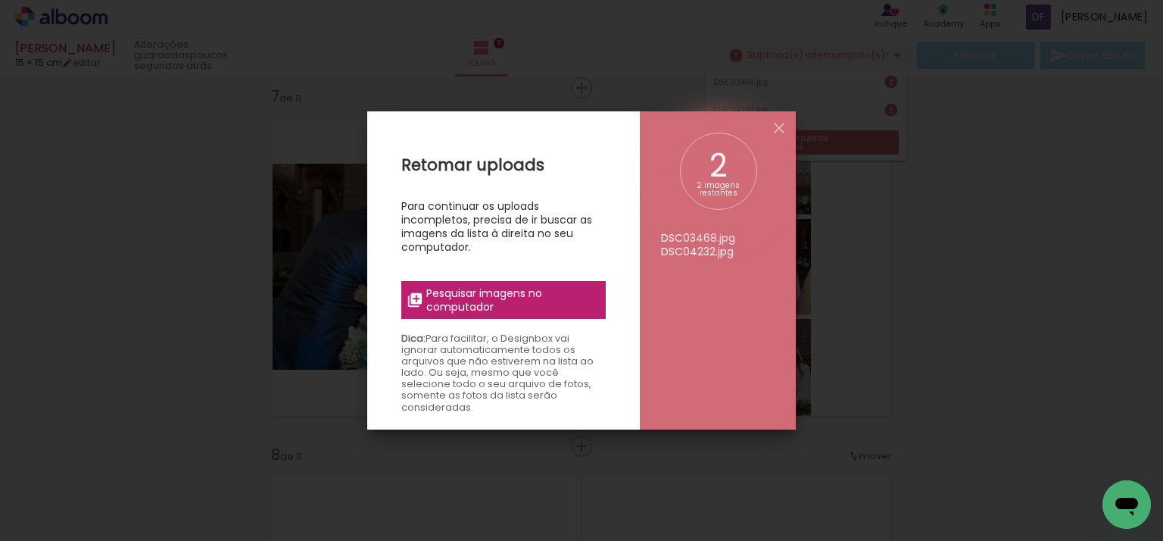
click at [557, 293] on span "Pesquisar imagens no computador" at bounding box center [511, 299] width 170 height 27
click at [0, 0] on input "file" at bounding box center [0, 0] width 0 height 0
click at [785, 120] on iron-icon at bounding box center [779, 128] width 18 height 18
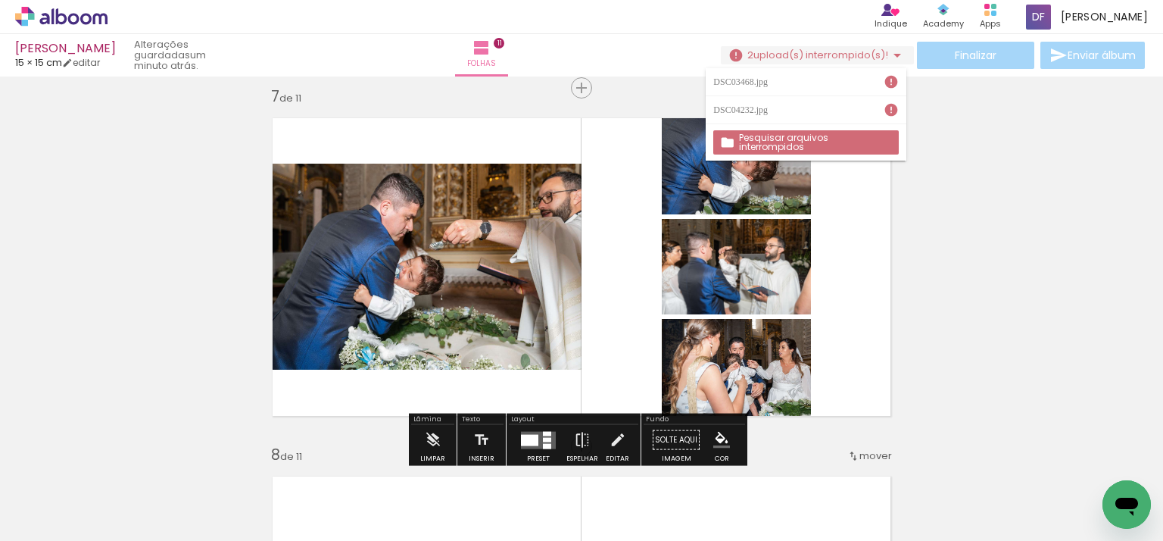
click at [888, 54] on iron-icon at bounding box center [897, 55] width 18 height 18
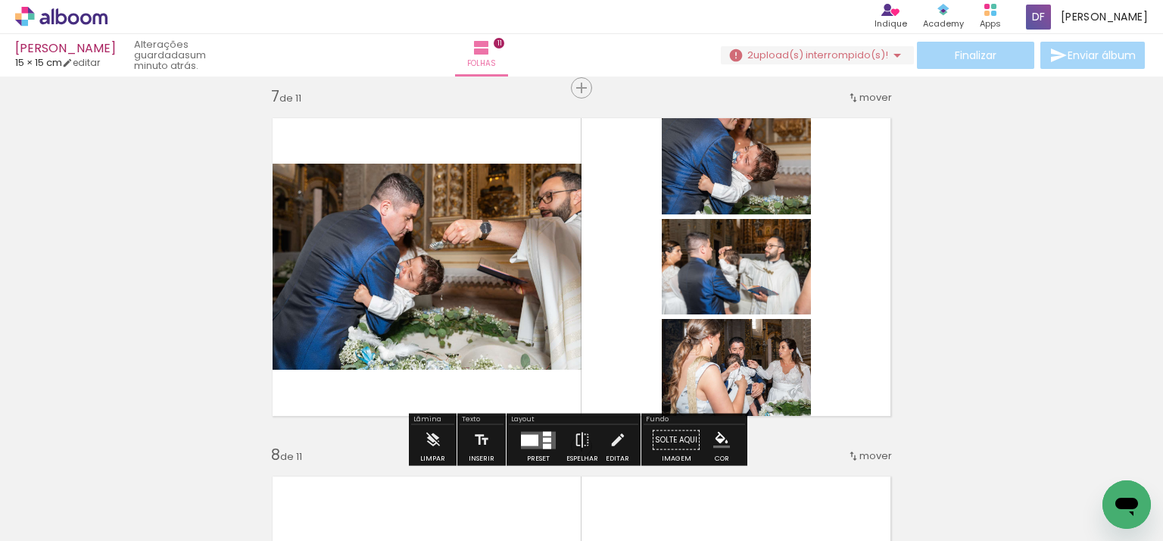
click at [888, 54] on iron-icon at bounding box center [897, 55] width 18 height 18
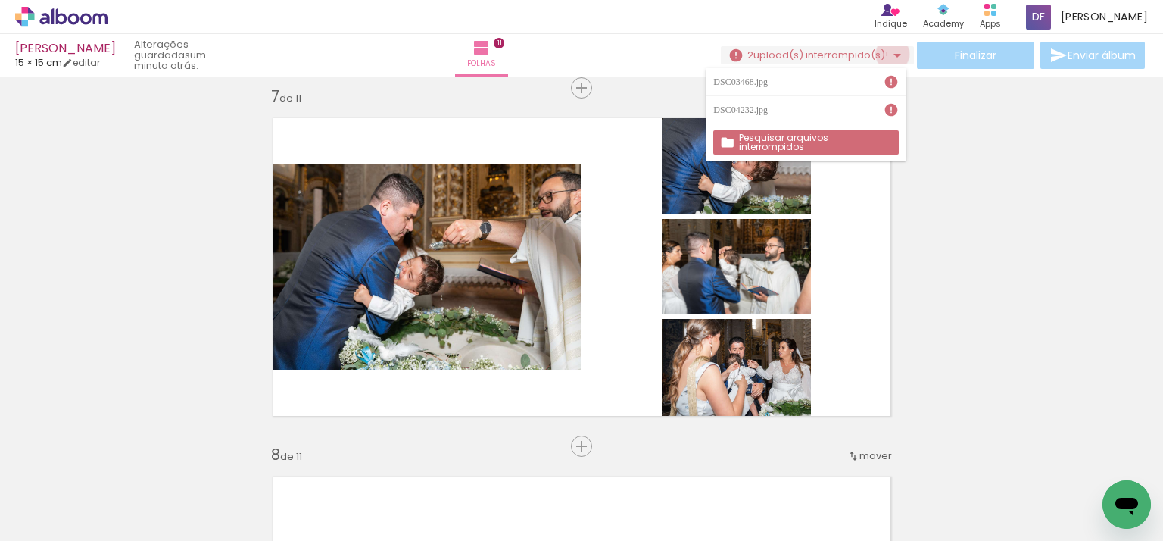
click at [888, 54] on iron-icon at bounding box center [897, 55] width 18 height 18
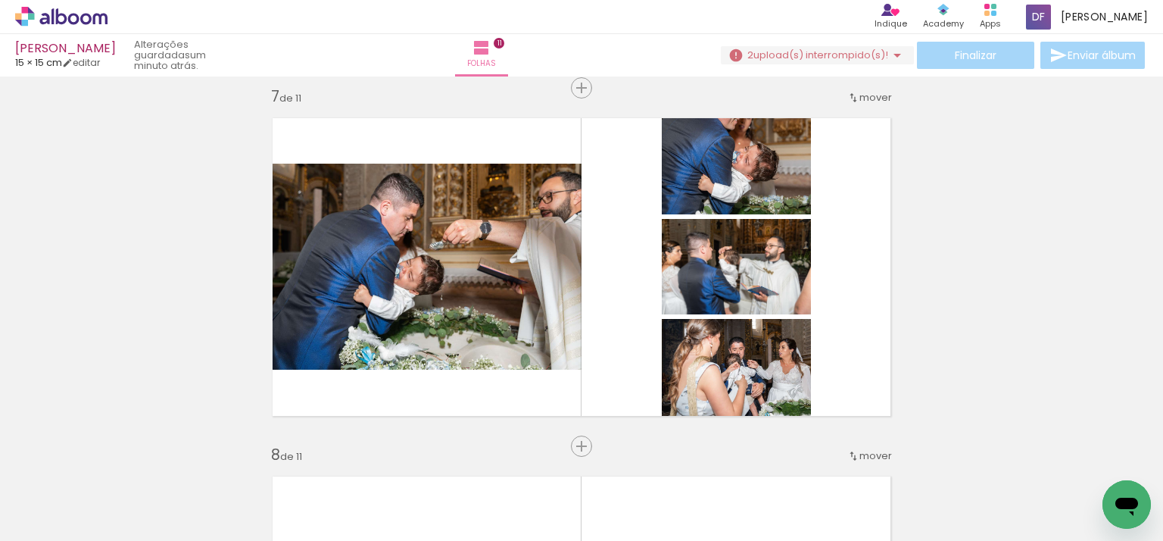
click at [1114, 55] on div "Finalizar Enviar álbum" at bounding box center [934, 55] width 427 height 27
click at [956, 61] on div "Finalizar Enviar álbum" at bounding box center [934, 55] width 427 height 27
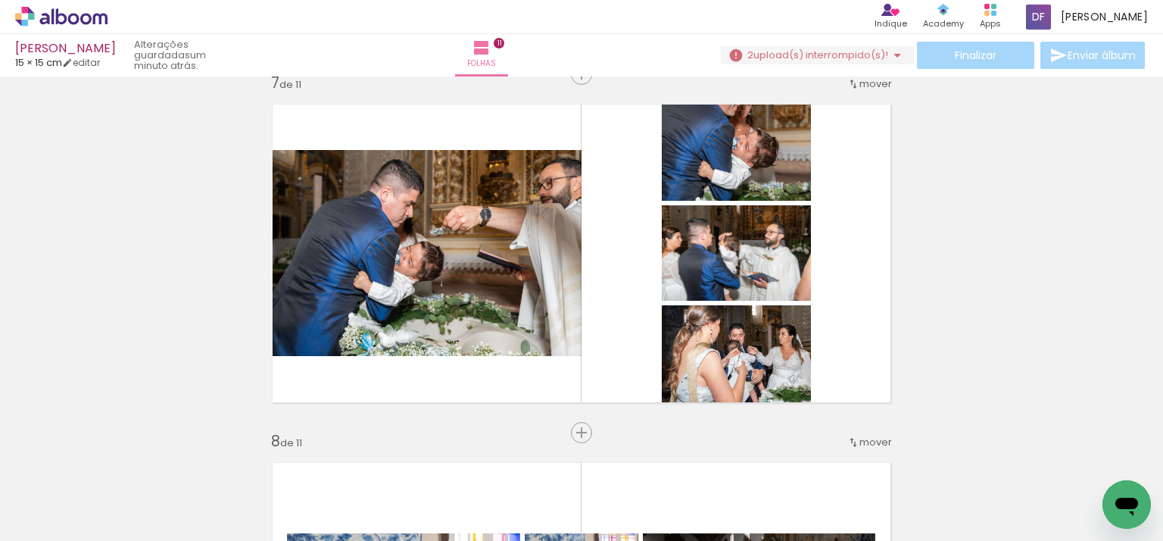
scroll to position [2238, 0]
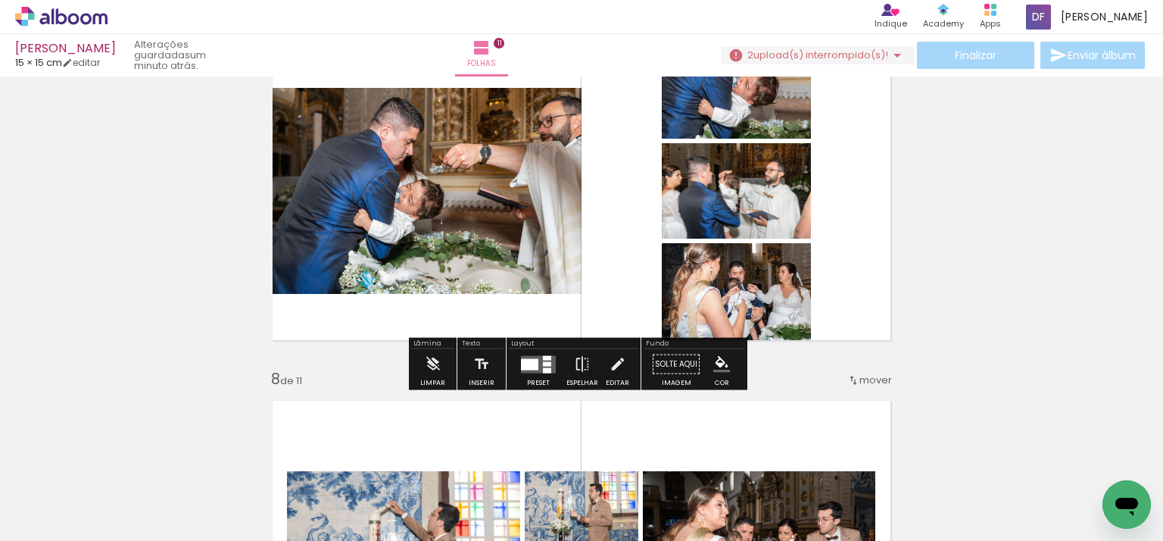
click at [874, 57] on span "upload(s) interrompido(s)!" at bounding box center [820, 55] width 135 height 14
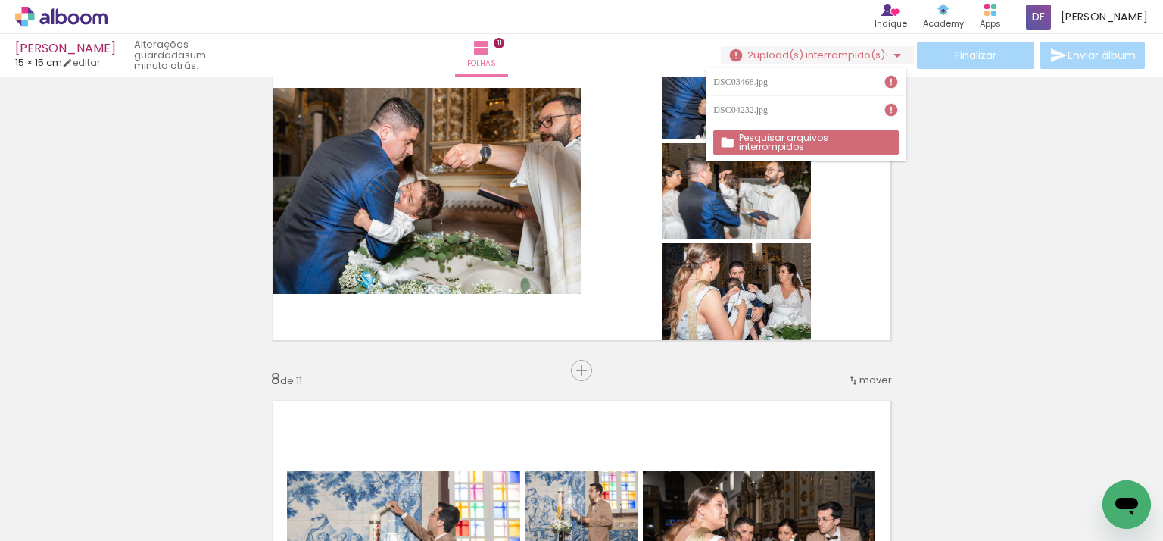
click at [893, 81] on iron-icon at bounding box center [891, 81] width 15 height 15
click at [891, 114] on iron-icon at bounding box center [891, 109] width 15 height 15
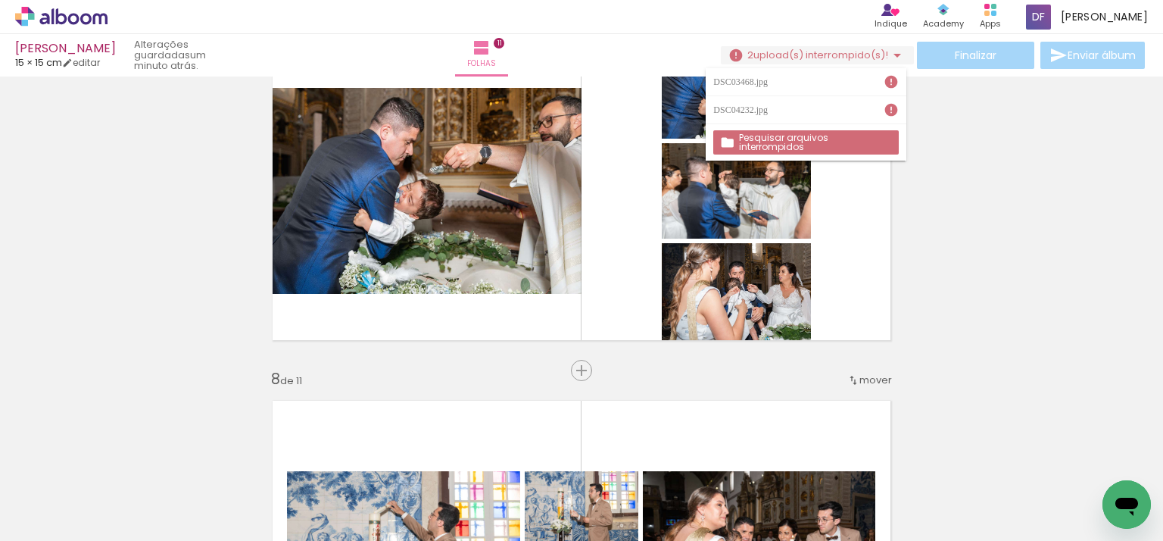
click at [891, 114] on iron-icon at bounding box center [891, 109] width 15 height 15
drag, startPoint x: 891, startPoint y: 114, endPoint x: 843, endPoint y: 132, distance: 50.8
click at [890, 114] on iron-icon at bounding box center [891, 109] width 15 height 15
click at [0, 0] on slot "Pesquisar arquivos interrompidos" at bounding box center [0, 0] width 0 height 0
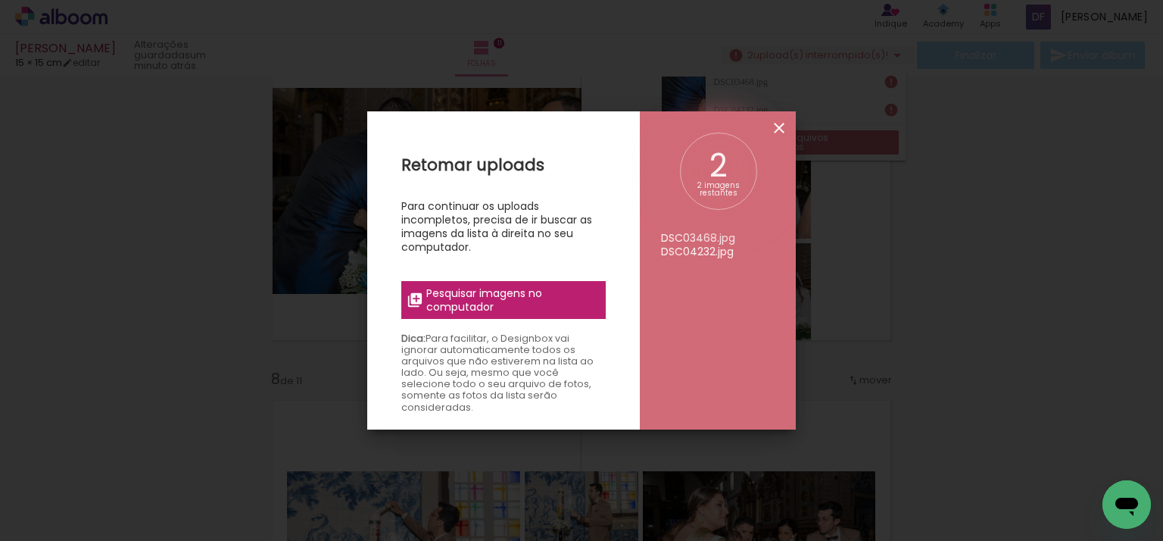
click at [781, 123] on iron-icon at bounding box center [779, 128] width 18 height 18
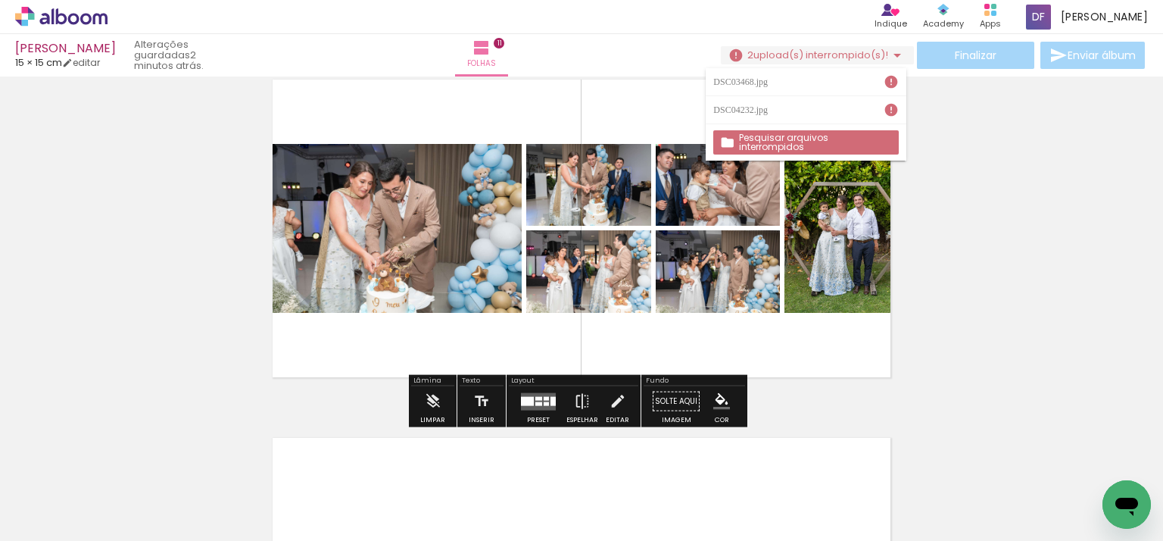
scroll to position [3525, 0]
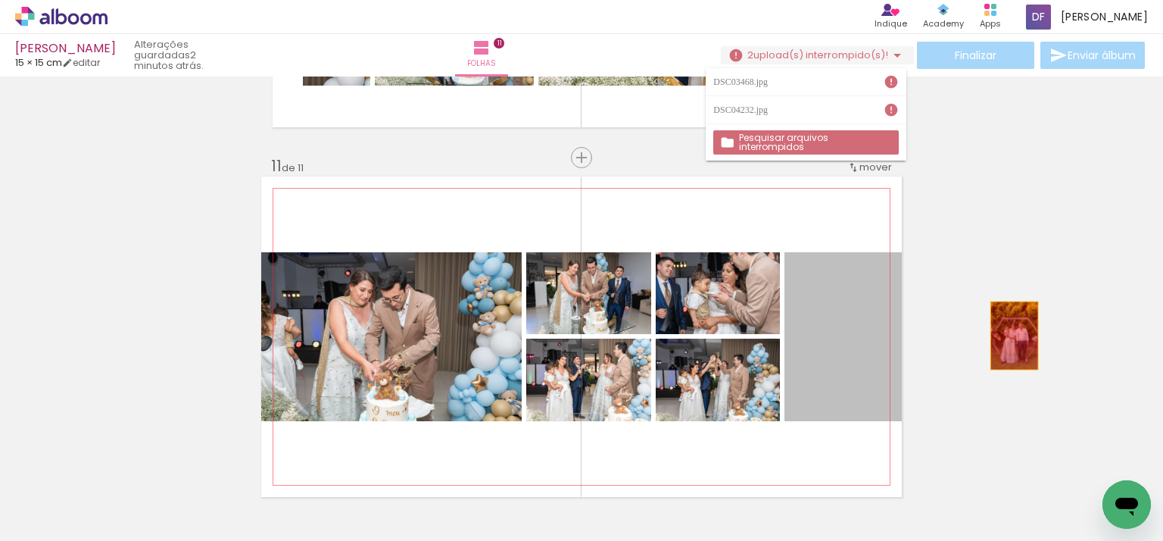
drag, startPoint x: 933, startPoint y: 348, endPoint x: 1012, endPoint y: 335, distance: 80.4
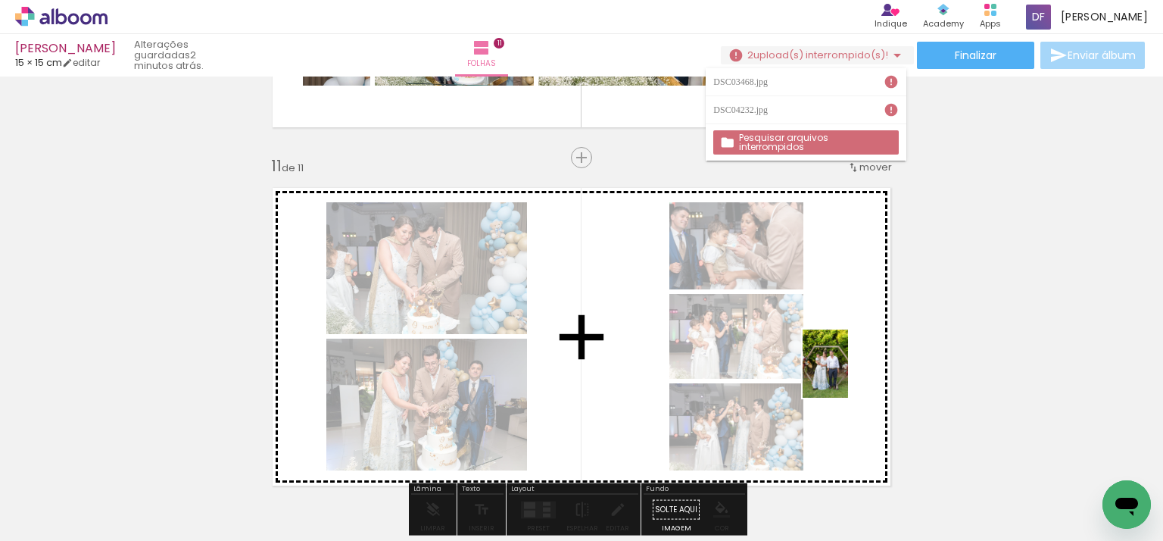
drag, startPoint x: 1087, startPoint y: 469, endPoint x: 933, endPoint y: 363, distance: 186.7
click at [860, 383] on quentale-workspace at bounding box center [581, 270] width 1163 height 541
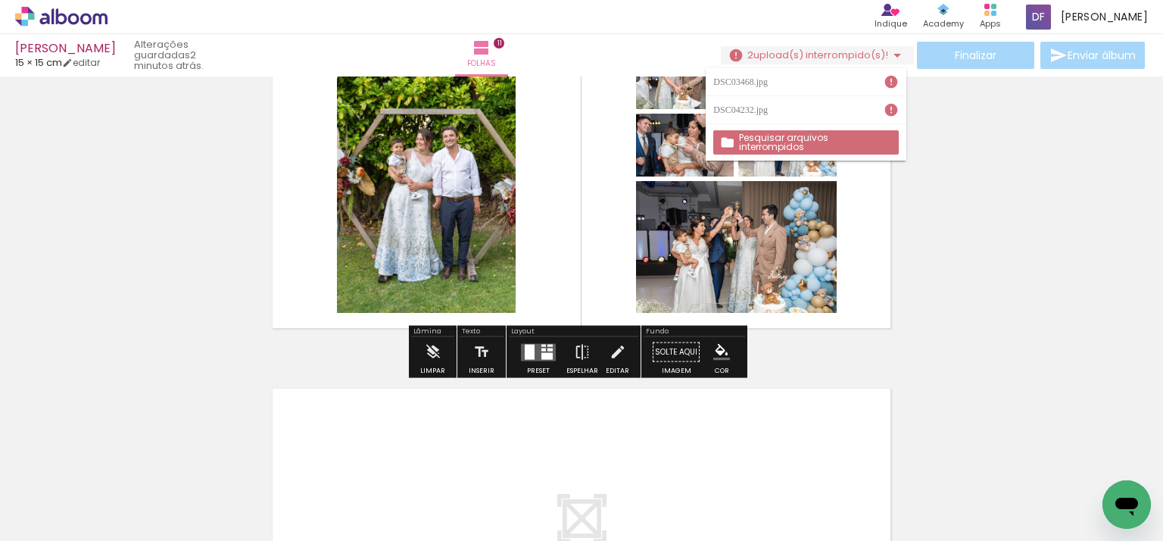
scroll to position [3601, 0]
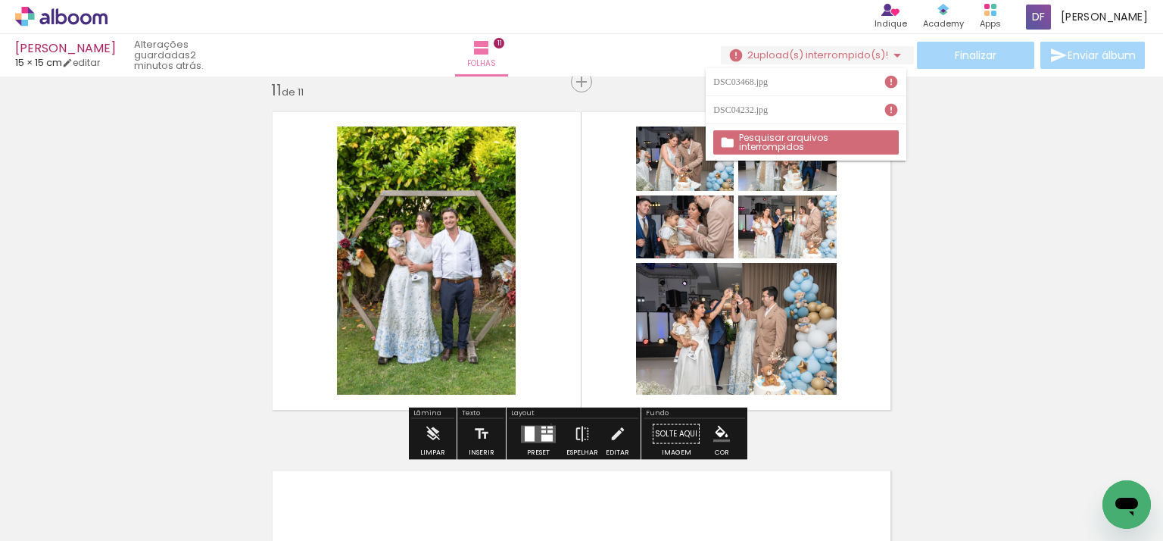
click at [547, 423] on div at bounding box center [538, 434] width 41 height 30
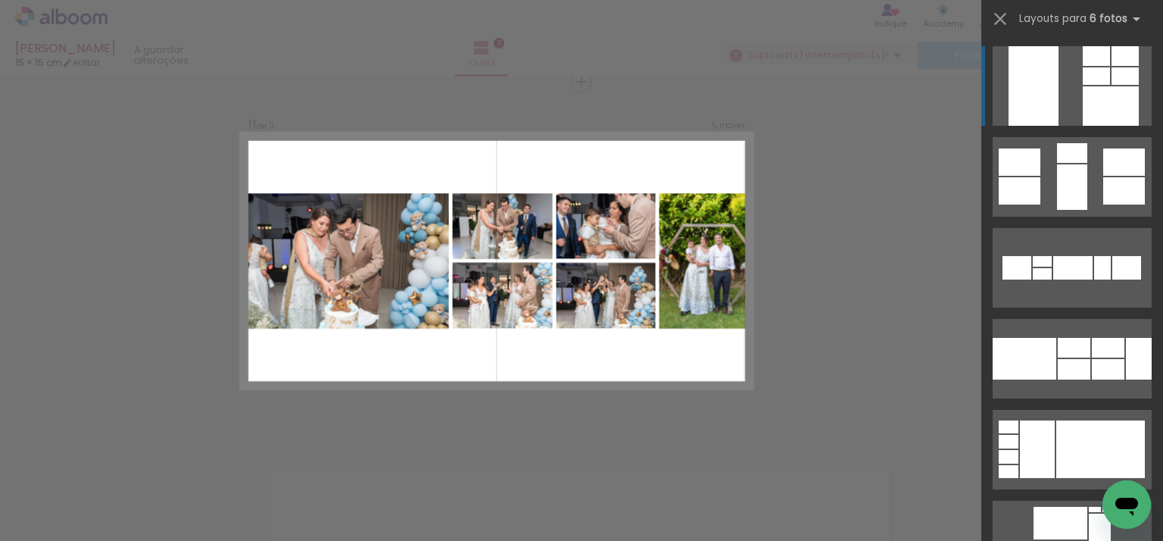
scroll to position [1211, 0]
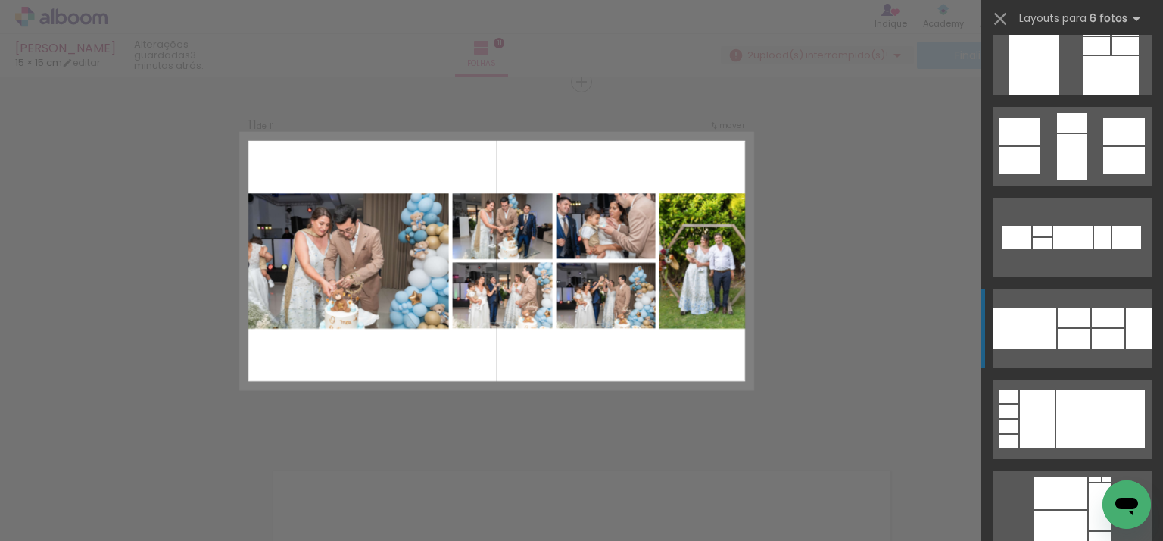
click at [1127, 328] on div at bounding box center [1139, 328] width 26 height 42
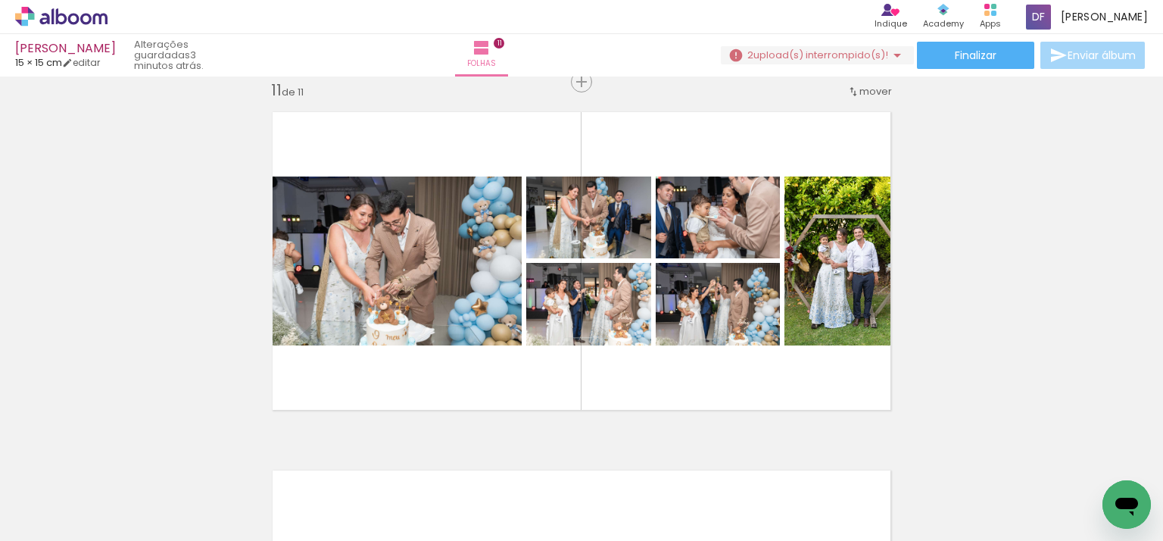
scroll to position [0, 3290]
click at [903, 454] on iron-icon at bounding box center [899, 459] width 16 height 16
click at [692, 454] on iron-icon at bounding box center [686, 459] width 16 height 16
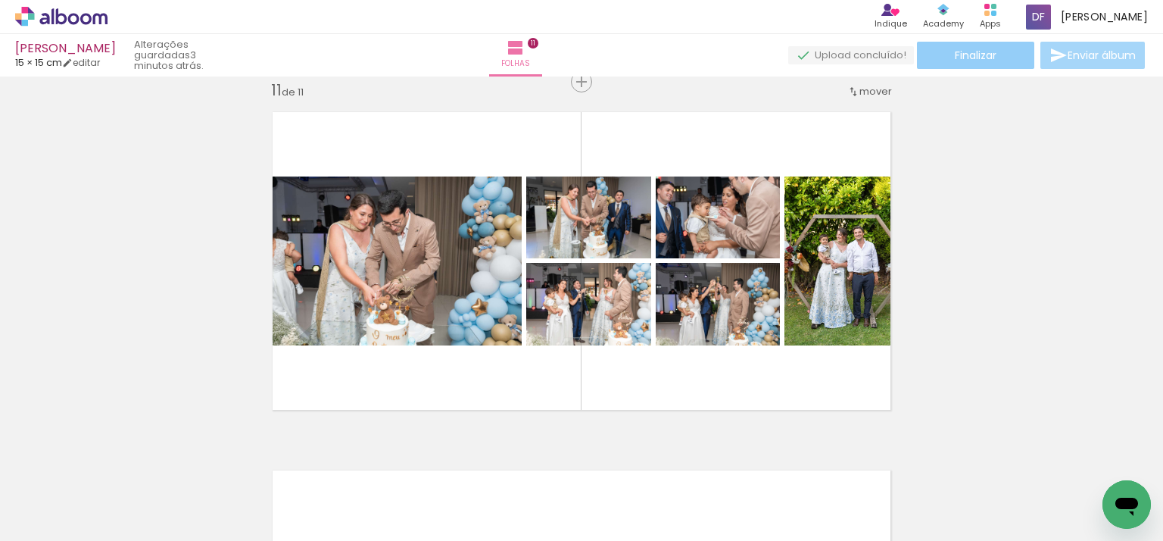
click at [977, 50] on span "Finalizar" at bounding box center [976, 55] width 42 height 11
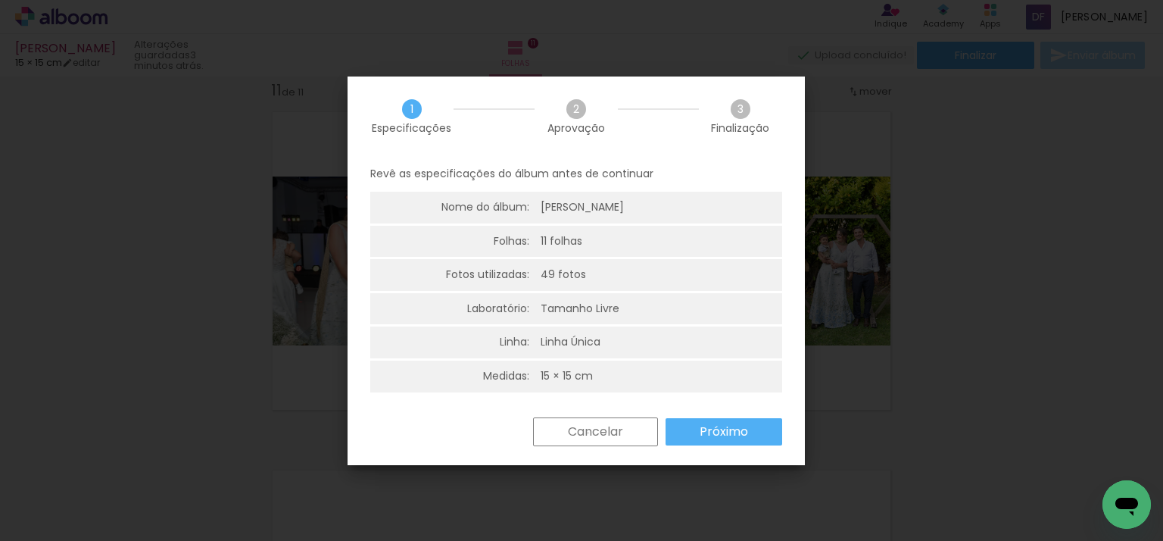
click at [0, 0] on slot "Cancelar" at bounding box center [0, 0] width 0 height 0
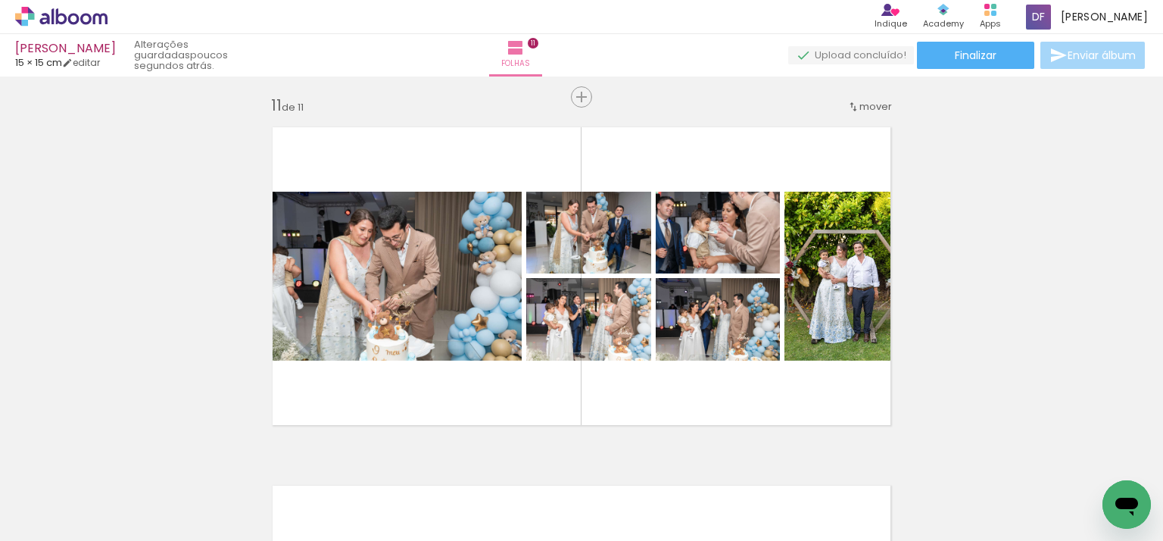
scroll to position [3710, 0]
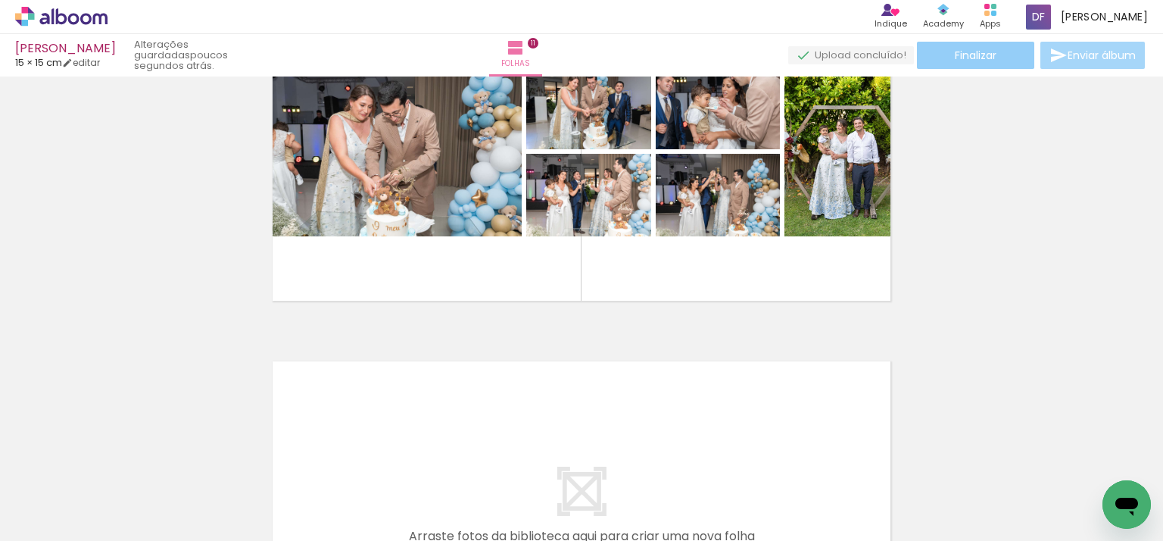
click at [979, 63] on paper-button "Finalizar" at bounding box center [975, 55] width 117 height 27
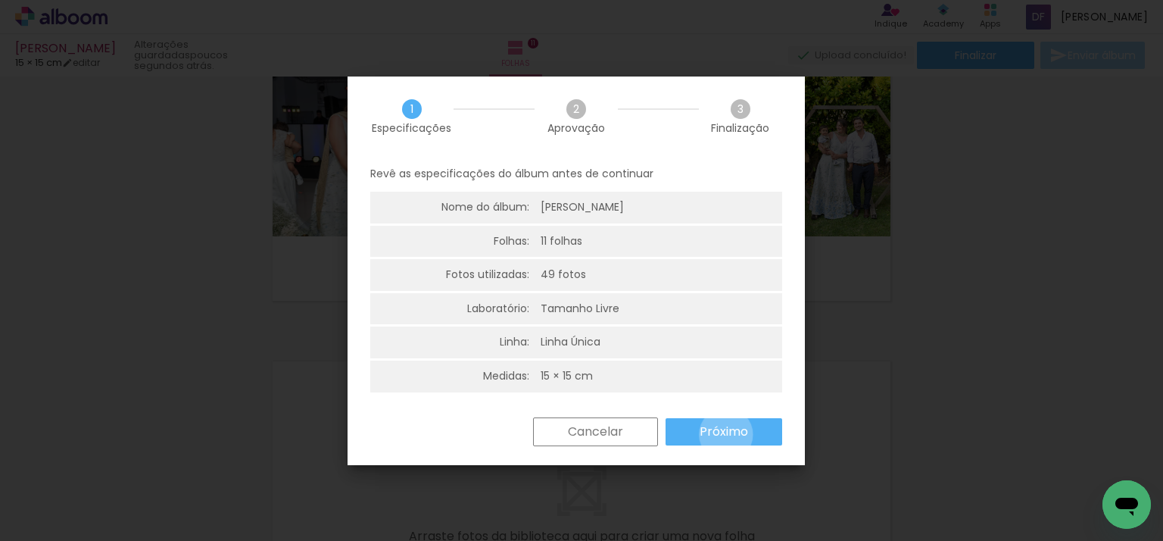
click at [0, 0] on slot "Próximo" at bounding box center [0, 0] width 0 height 0
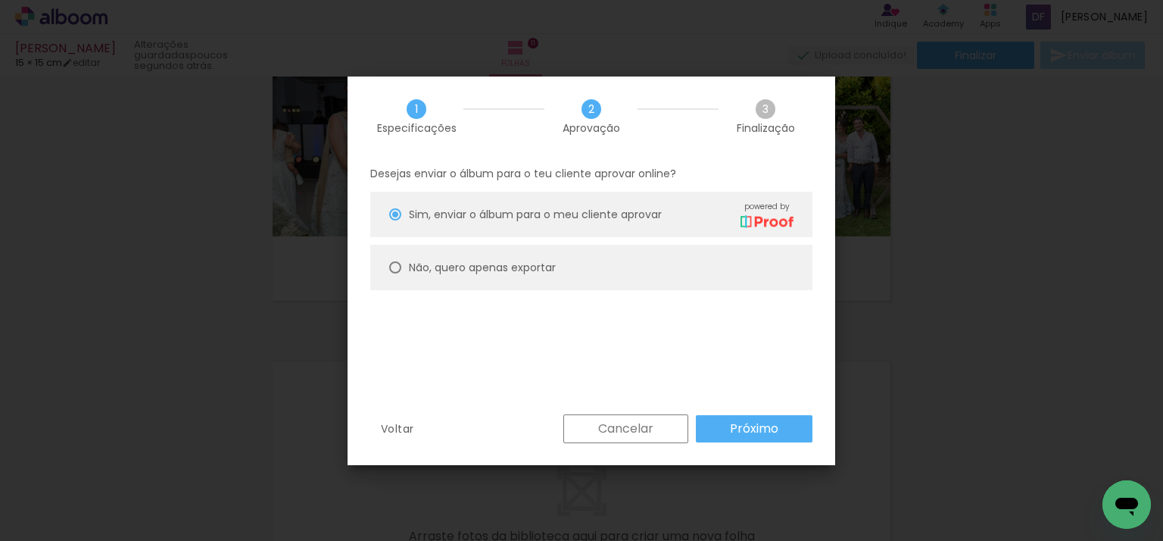
click at [0, 0] on slot "Não, quero apenas exportar" at bounding box center [0, 0] width 0 height 0
type paper-radio-button "on"
click at [0, 0] on slot "Próximo" at bounding box center [0, 0] width 0 height 0
type input "Alta, 300 DPI"
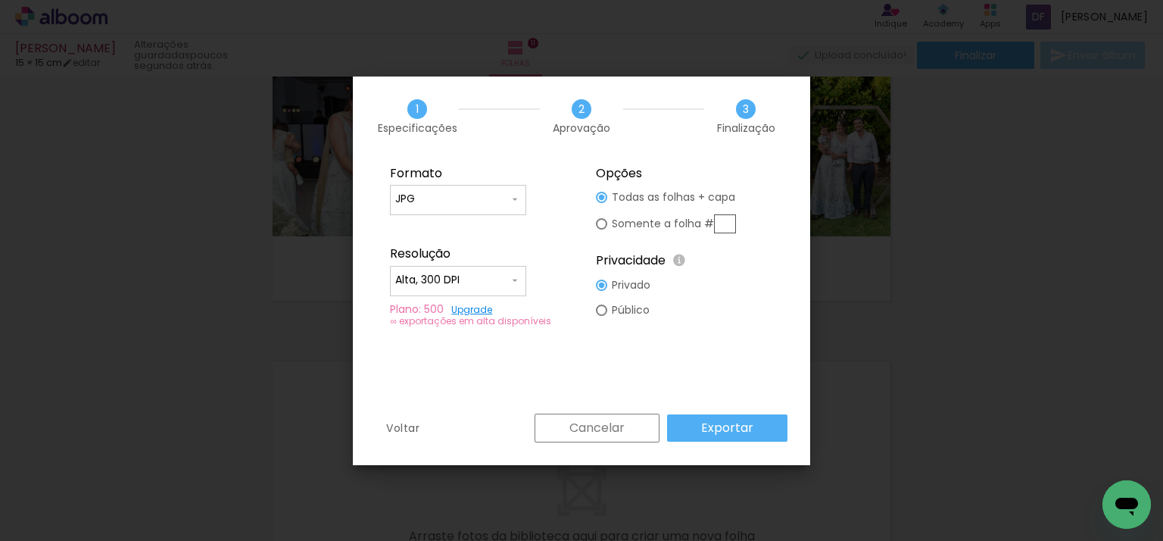
click at [0, 0] on slot "Exportar" at bounding box center [0, 0] width 0 height 0
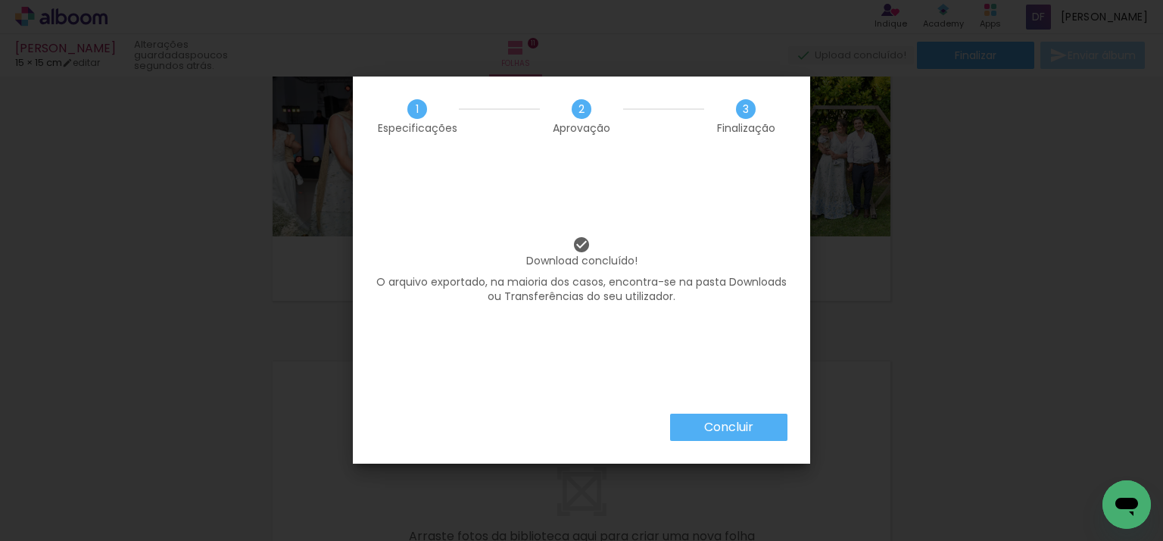
scroll to position [0, 1807]
click at [763, 416] on paper-button "Concluir" at bounding box center [728, 426] width 117 height 27
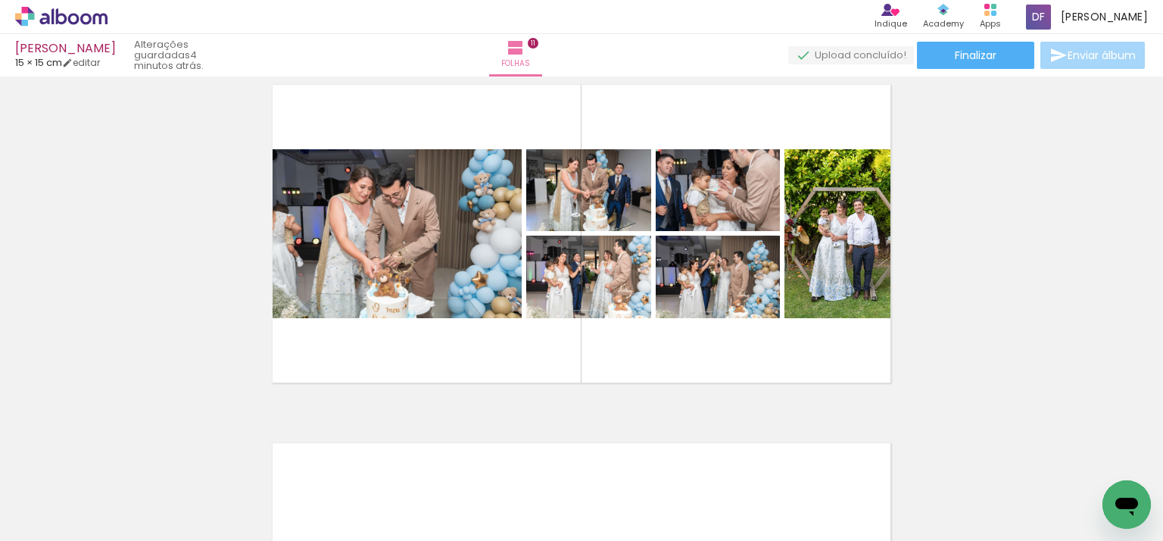
scroll to position [3628, 0]
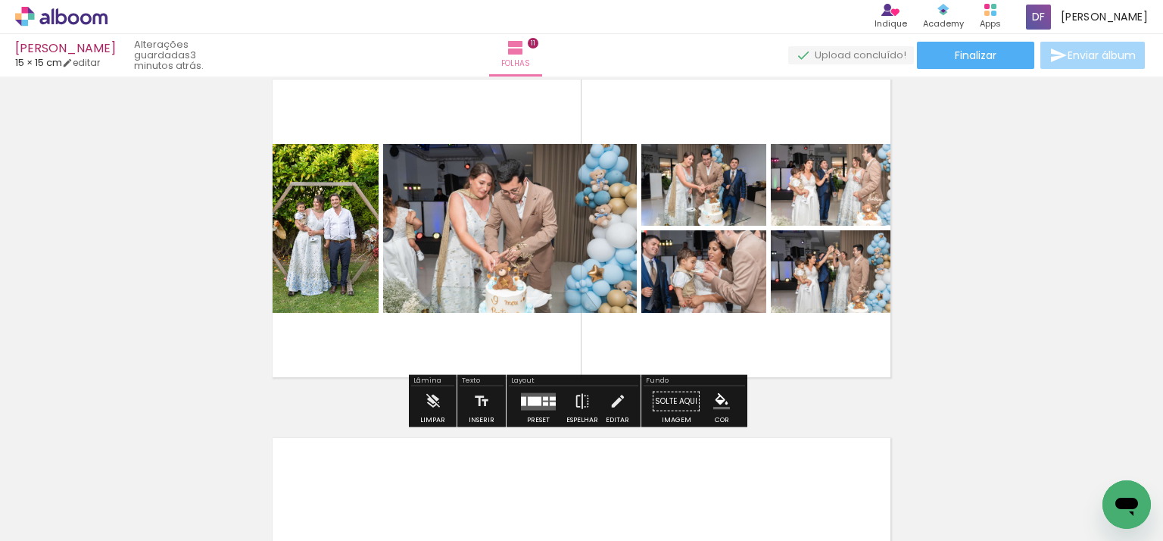
scroll to position [3634, 0]
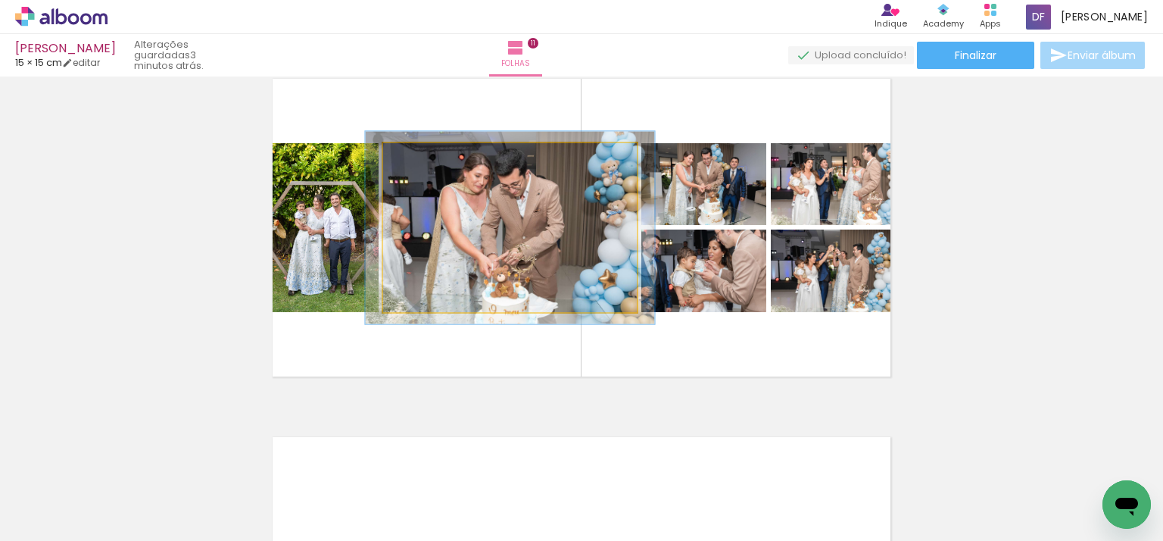
drag, startPoint x: 418, startPoint y: 160, endPoint x: 426, endPoint y: 157, distance: 7.9
type paper-slider "114"
click at [426, 157] on div at bounding box center [426, 159] width 24 height 24
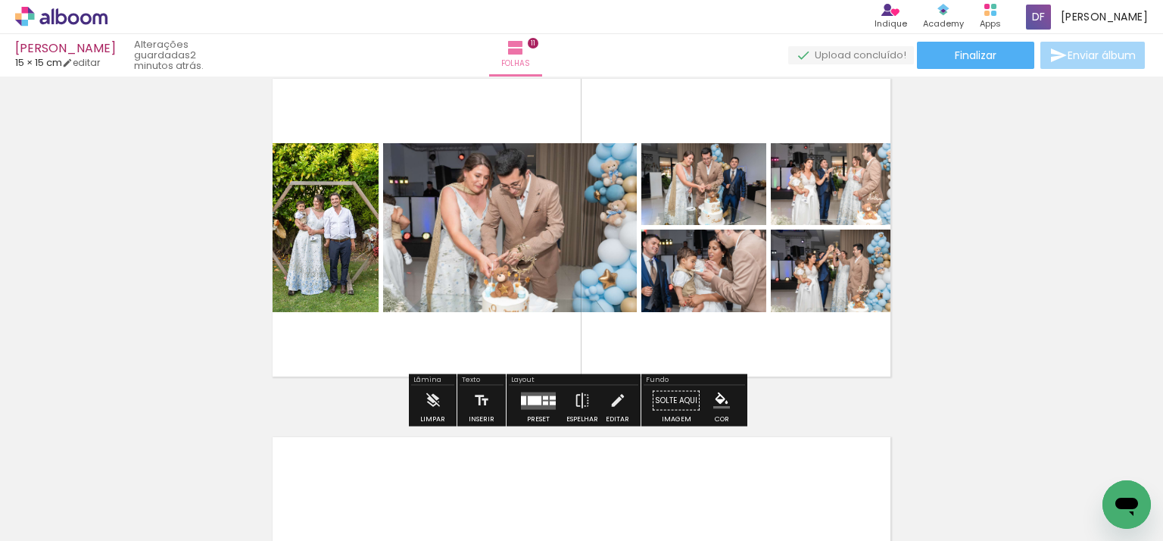
scroll to position [2665, 0]
click at [994, 46] on paper-button "Finalizar" at bounding box center [975, 55] width 117 height 27
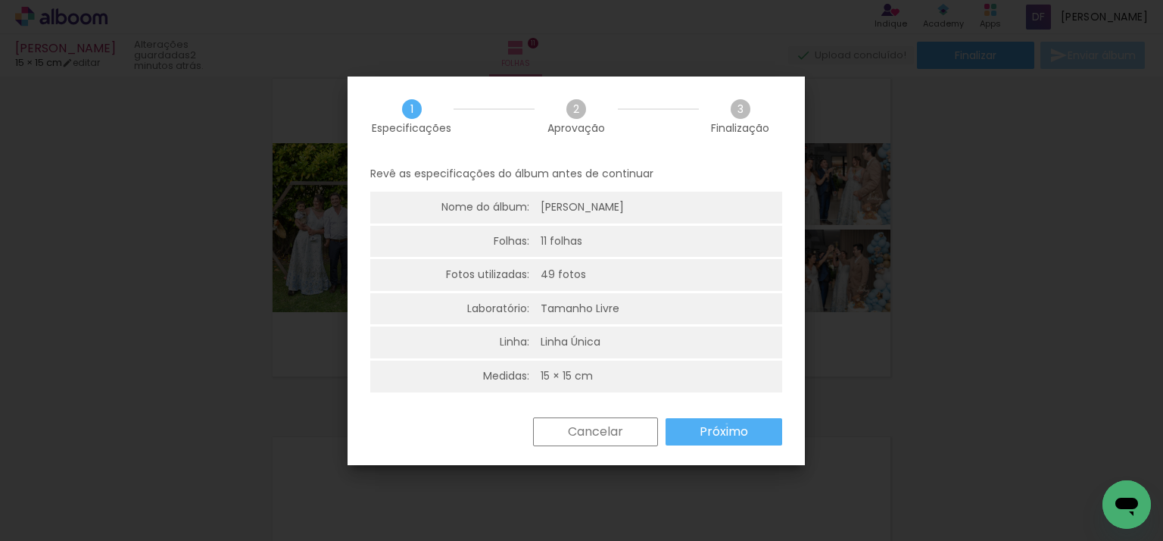
click at [0, 0] on slot "Próximo" at bounding box center [0, 0] width 0 height 0
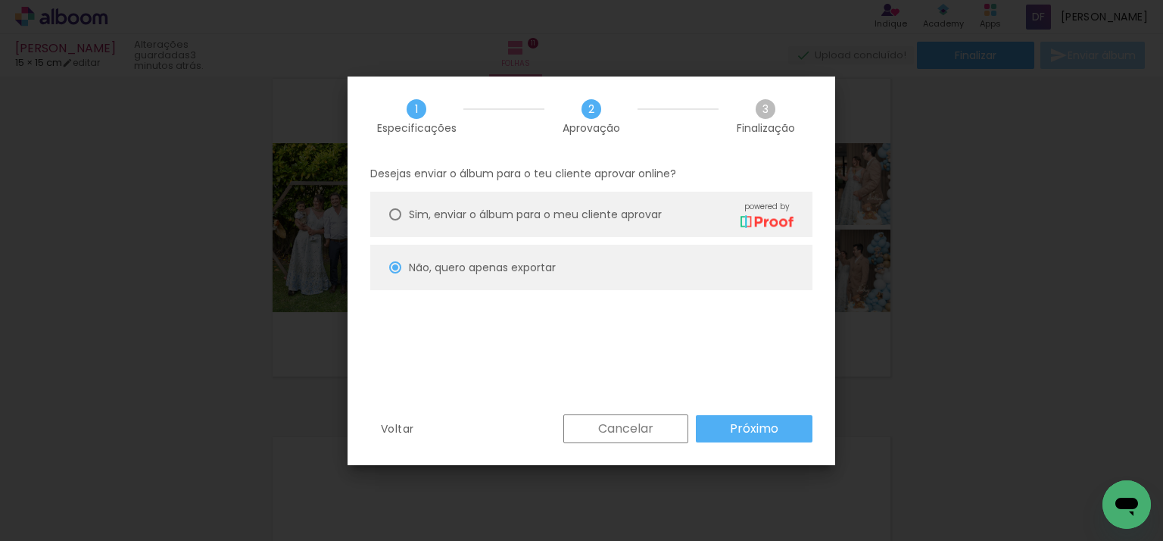
click at [725, 426] on paper-button "Próximo" at bounding box center [754, 428] width 117 height 27
type input "Alta, 300 DPI"
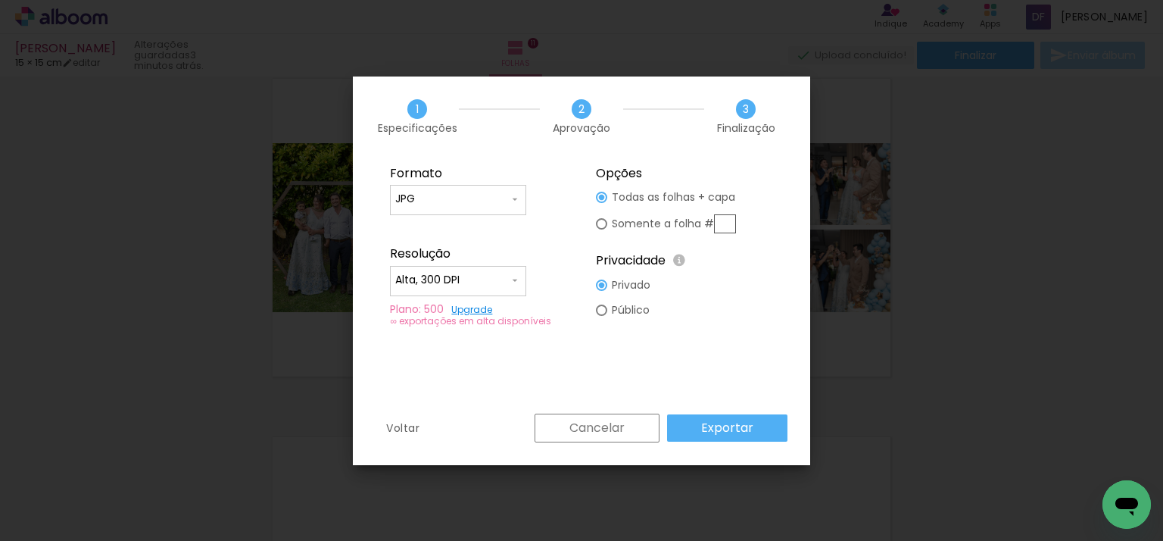
click at [0, 0] on slot "Exportar" at bounding box center [0, 0] width 0 height 0
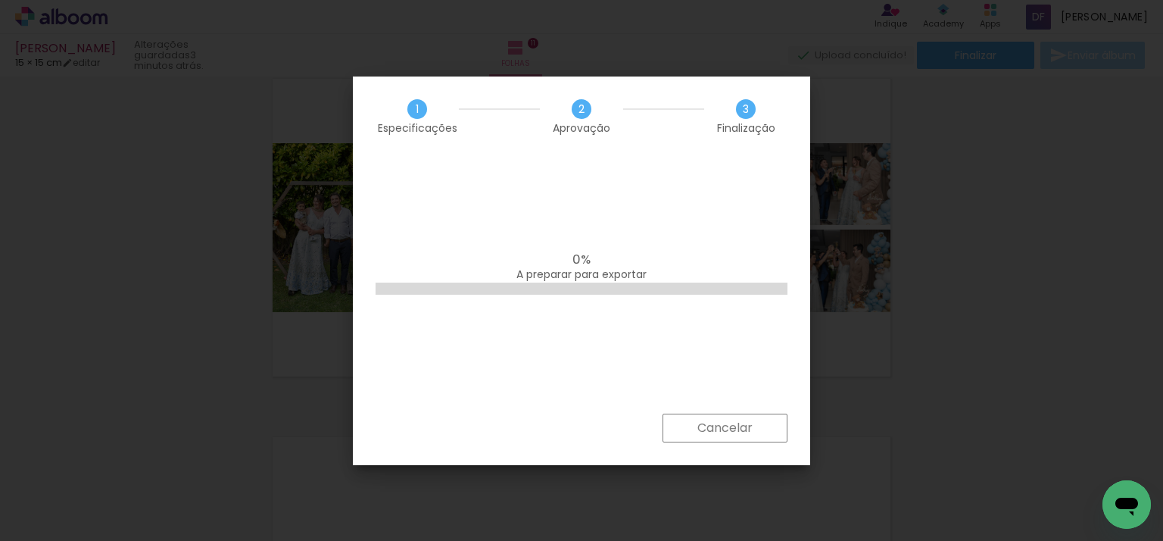
click at [0, 0] on slot "Cancelar" at bounding box center [0, 0] width 0 height 0
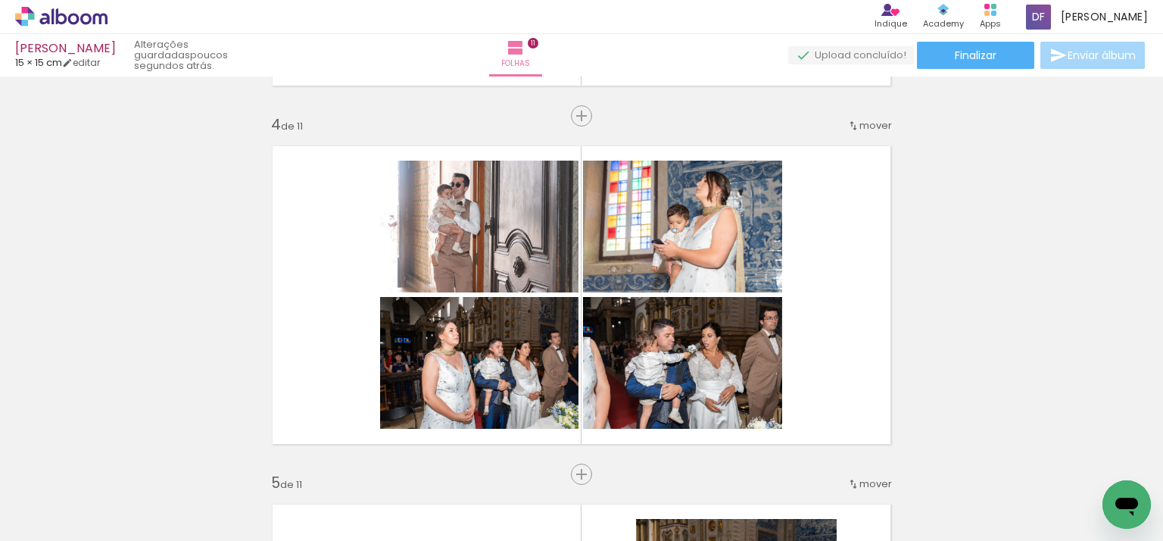
scroll to position [1136, 0]
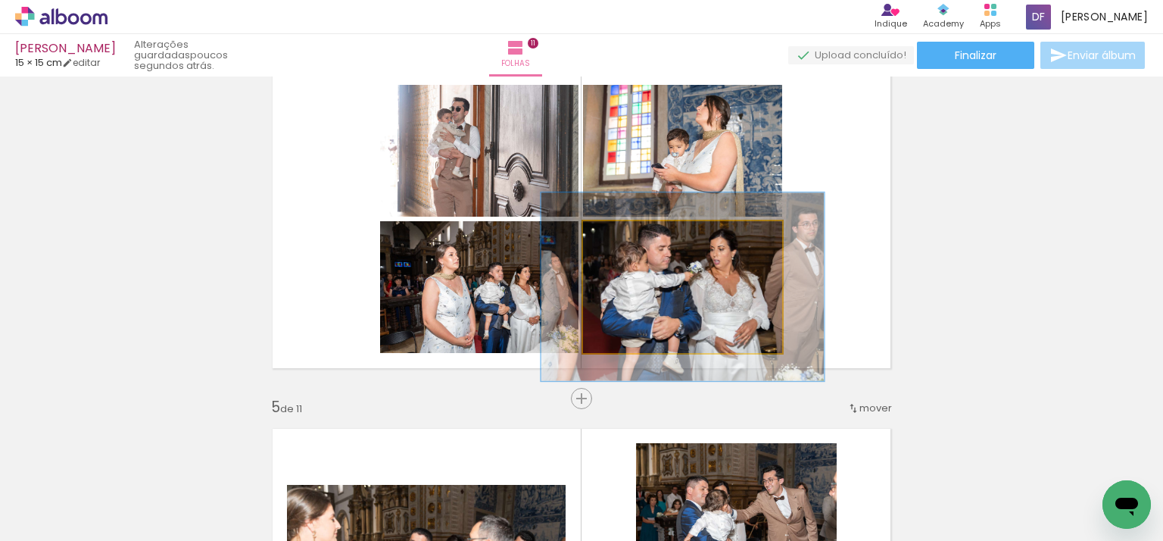
drag, startPoint x: 614, startPoint y: 237, endPoint x: 636, endPoint y: 220, distance: 27.6
type paper-slider "142"
click at [636, 221] on quentale-photo at bounding box center [682, 287] width 199 height 132
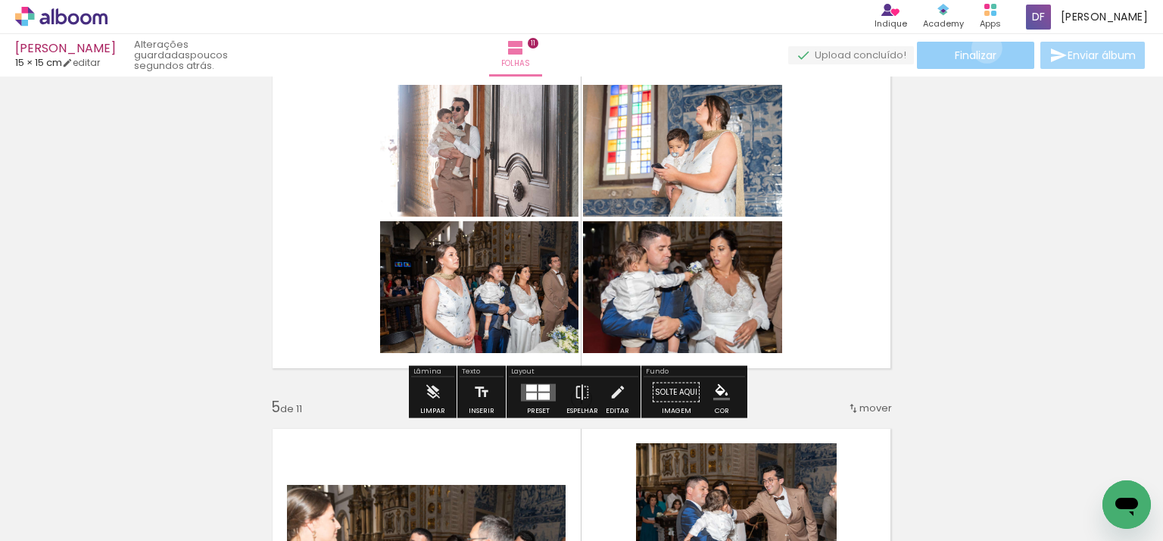
click at [981, 50] on span "Finalizar" at bounding box center [976, 55] width 42 height 11
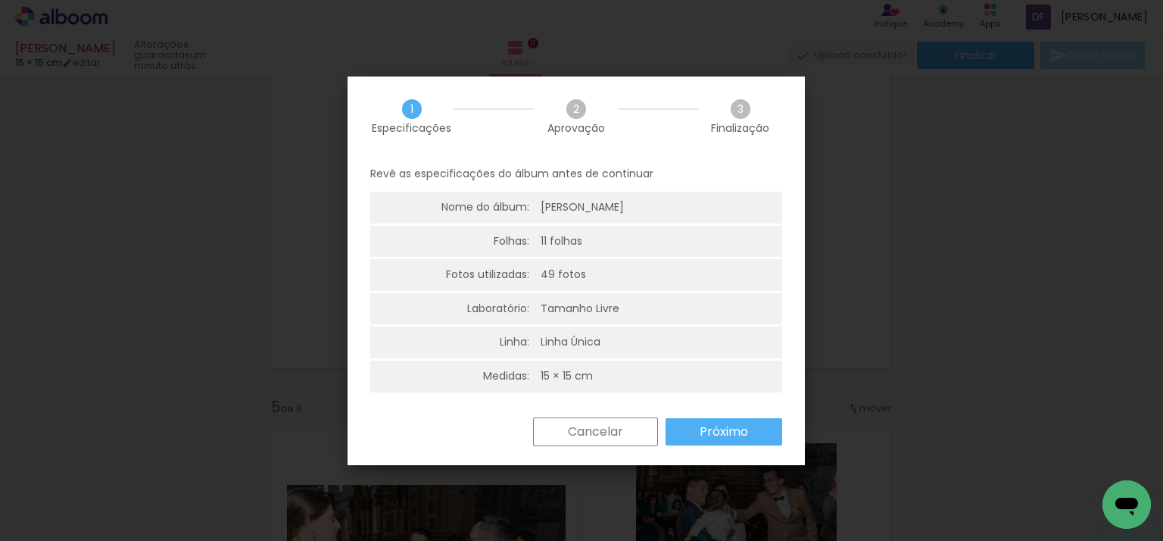
click at [0, 0] on slot "Próximo" at bounding box center [0, 0] width 0 height 0
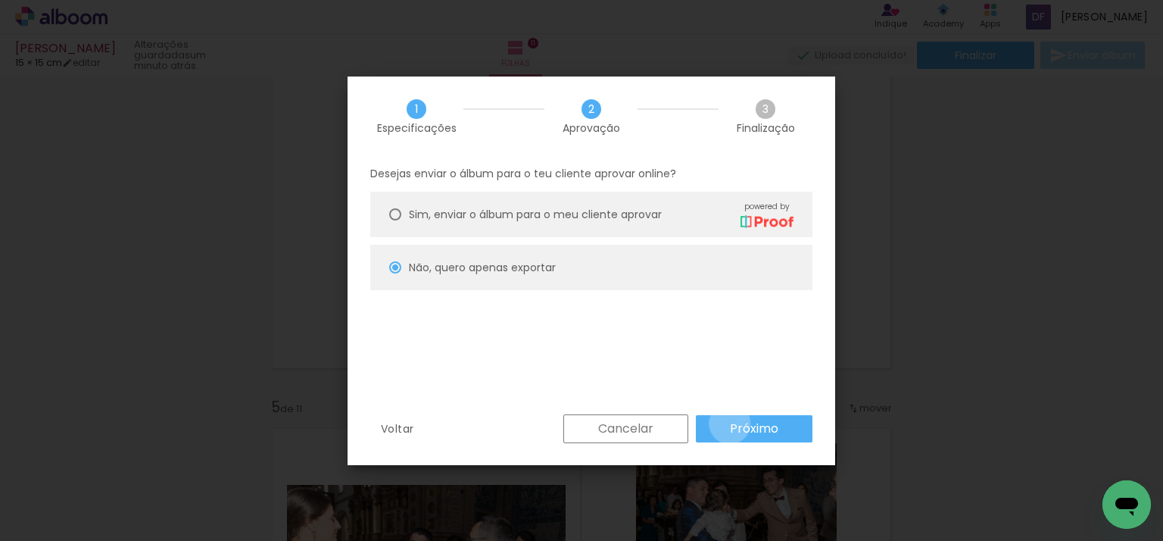
click at [0, 0] on slot "Próximo" at bounding box center [0, 0] width 0 height 0
type input "Alta, 300 DPI"
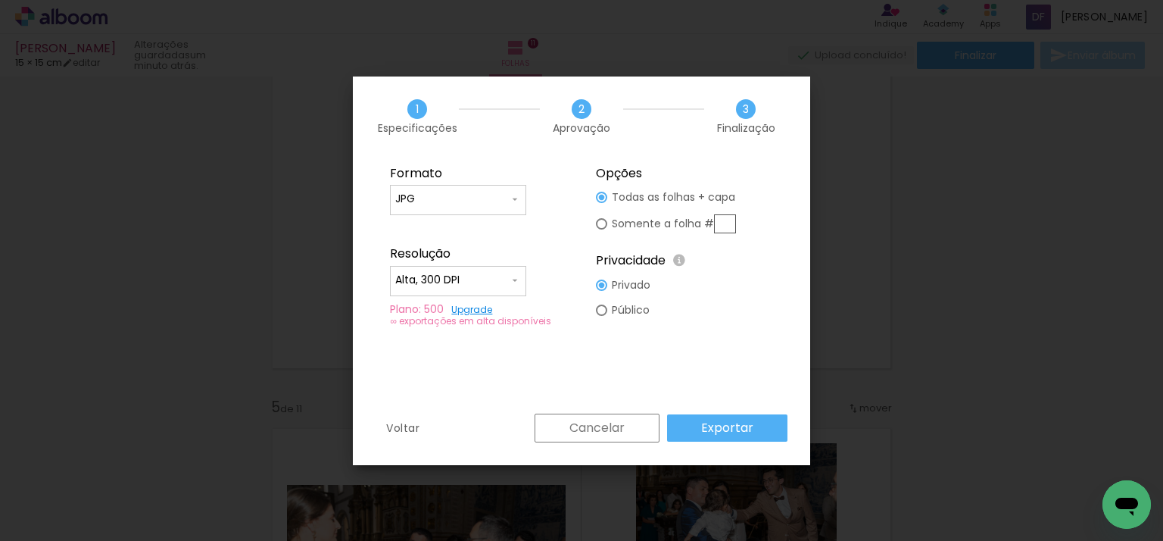
click at [0, 0] on slot "Exportar" at bounding box center [0, 0] width 0 height 0
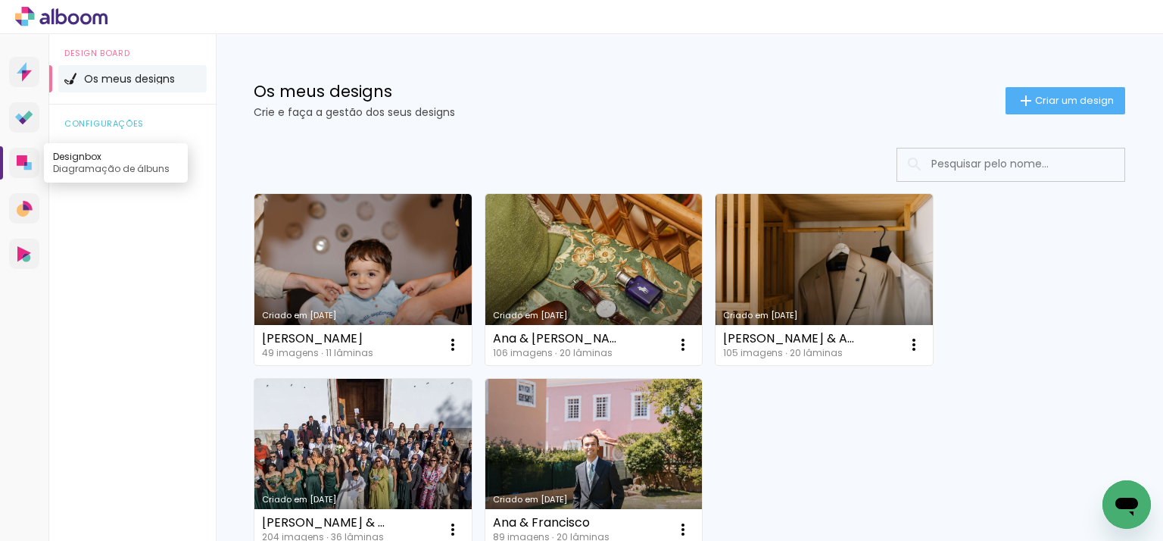
click at [37, 159] on link "Designbox Diagramação de álbuns" at bounding box center [24, 163] width 30 height 30
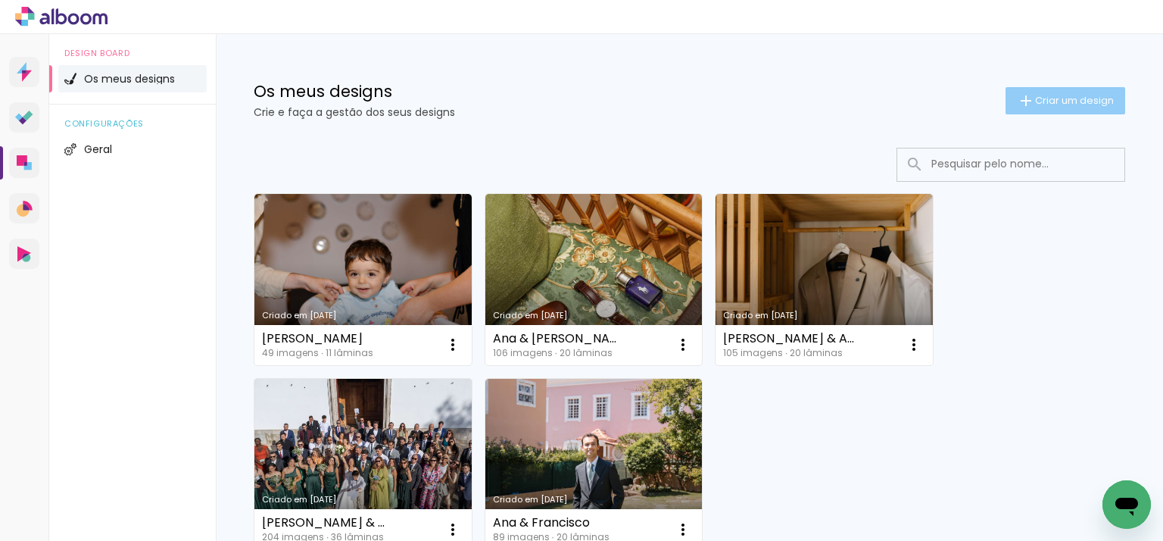
click at [1072, 98] on span "Criar um design" at bounding box center [1074, 100] width 79 height 10
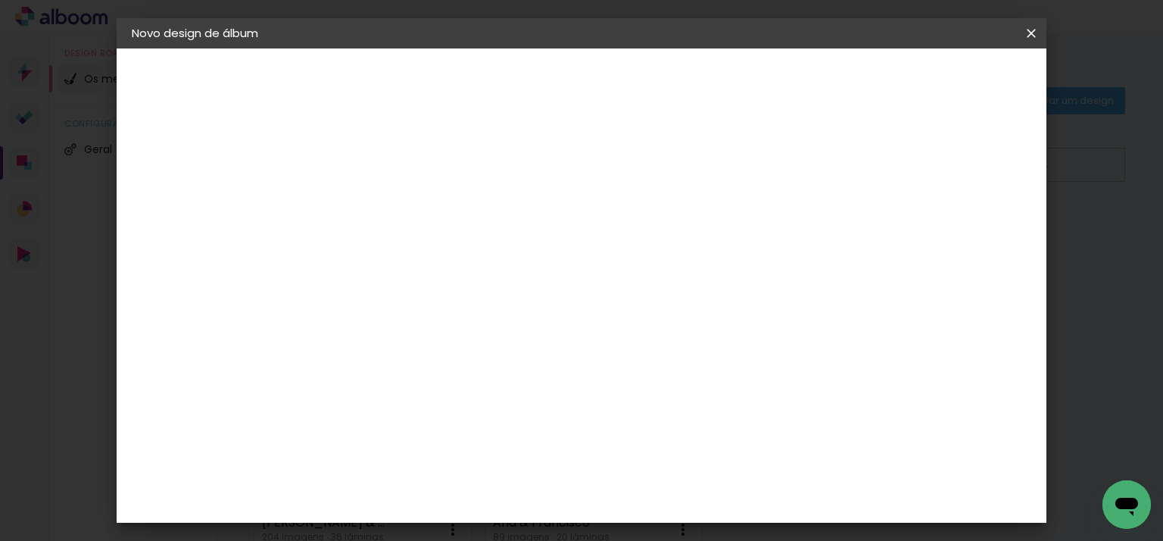
click at [379, 204] on input at bounding box center [379, 203] width 0 height 23
type input "Lidia & [PERSON_NAME]"
type paper-input "Lidia & [PERSON_NAME]"
click at [0, 0] on slot "Avançar" at bounding box center [0, 0] width 0 height 0
click at [601, 232] on paper-item "Tamanho Livre" at bounding box center [544, 233] width 114 height 39
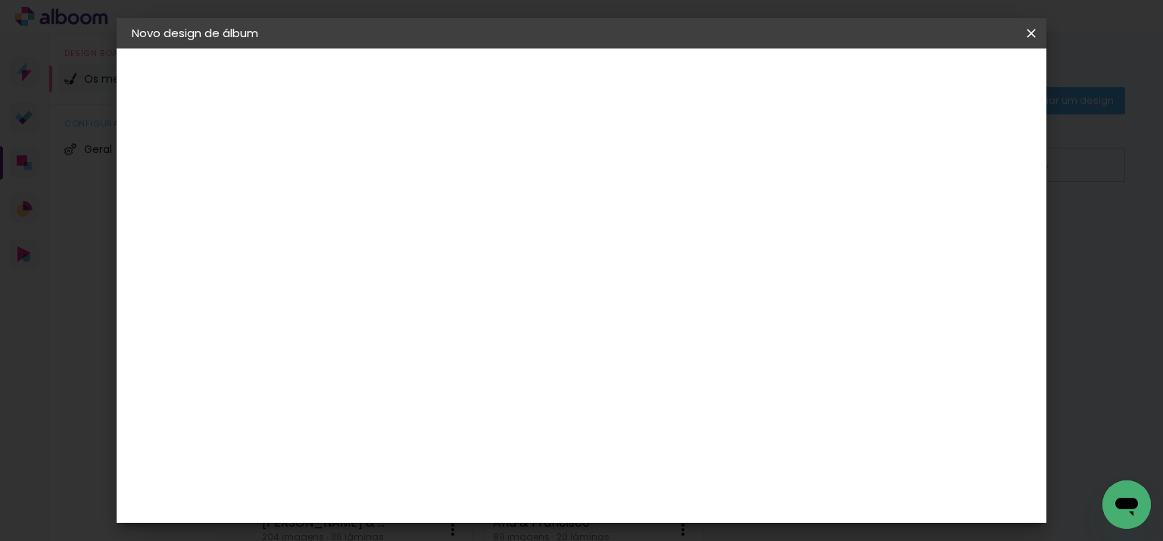
click at [0, 0] on slot "Avançar" at bounding box center [0, 0] width 0 height 0
drag, startPoint x: 675, startPoint y: 457, endPoint x: 663, endPoint y: 456, distance: 12.2
click at [663, 456] on input "60" at bounding box center [665, 462] width 39 height 23
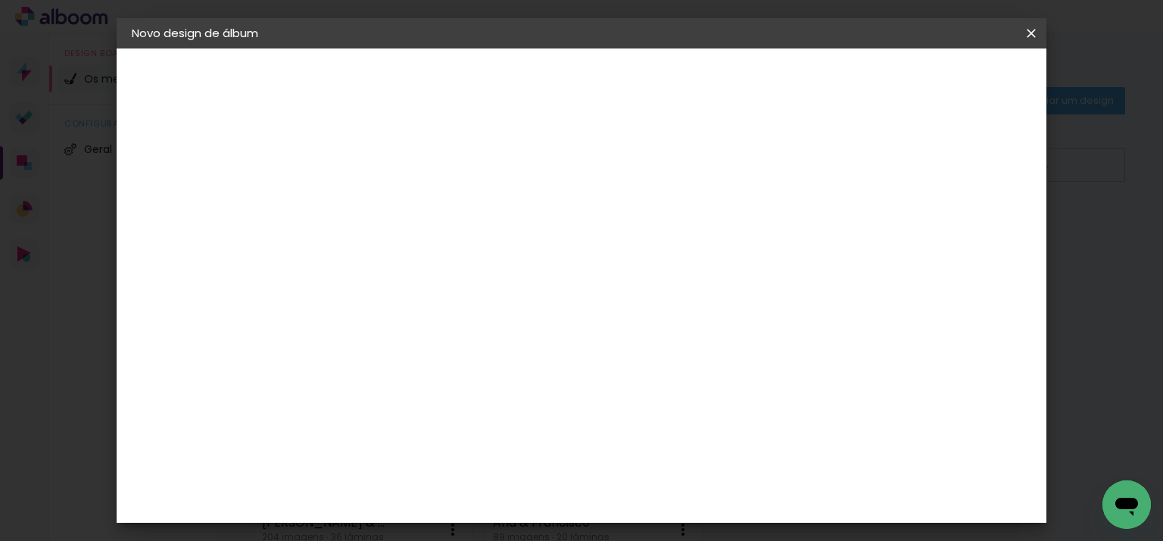
type input "50"
type paper-input "50"
drag, startPoint x: 374, startPoint y: 293, endPoint x: 345, endPoint y: 295, distance: 28.8
click at [345, 295] on input "30" at bounding box center [357, 298] width 39 height 23
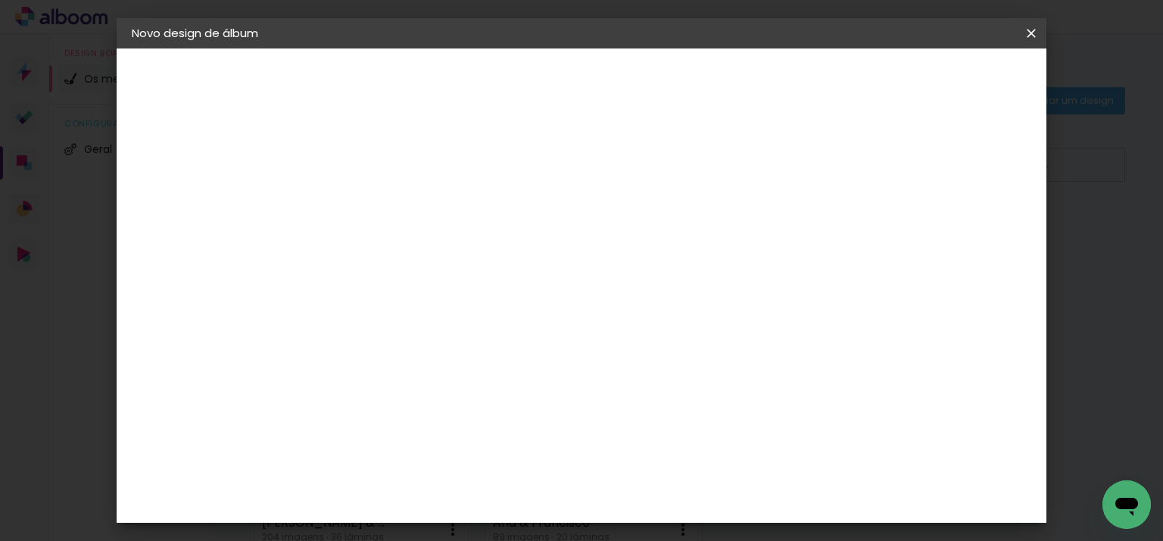
type input "25"
type paper-input "25"
click at [937, 79] on span "Iniciar design" at bounding box center [902, 80] width 69 height 11
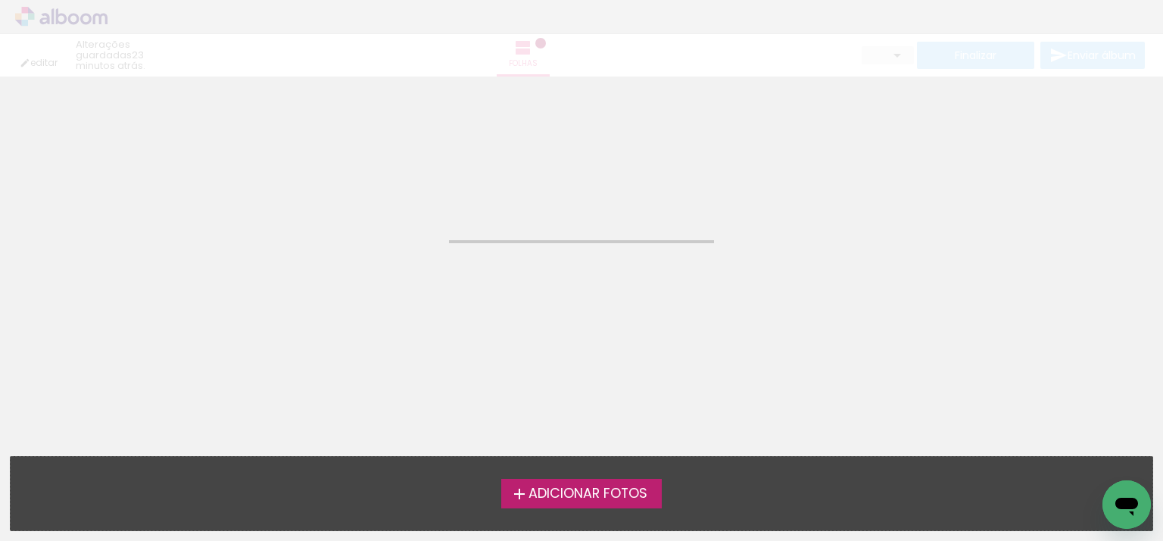
click at [560, 507] on label "Adicionar Fotos" at bounding box center [581, 493] width 161 height 29
click at [0, 0] on input "file" at bounding box center [0, 0] width 0 height 0
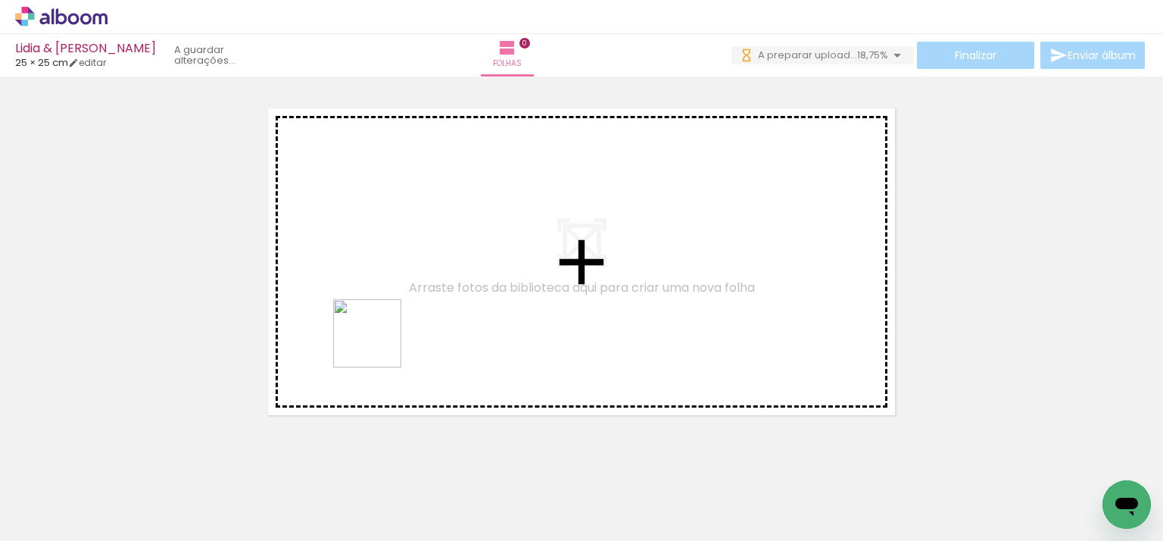
drag, startPoint x: 254, startPoint y: 487, endPoint x: 325, endPoint y: 502, distance: 72.0
click at [414, 245] on quentale-workspace at bounding box center [581, 270] width 1163 height 541
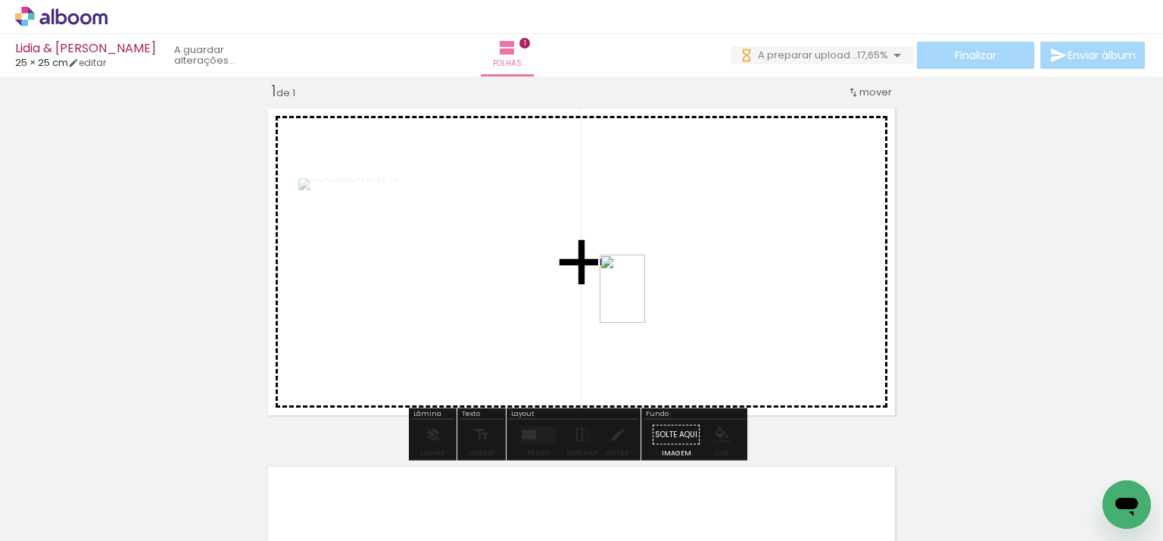
drag, startPoint x: 376, startPoint y: 453, endPoint x: 645, endPoint y: 300, distance: 309.3
click at [645, 300] on quentale-workspace at bounding box center [581, 270] width 1163 height 541
drag, startPoint x: 415, startPoint y: 487, endPoint x: 548, endPoint y: 454, distance: 137.4
click at [757, 310] on quentale-workspace at bounding box center [581, 270] width 1163 height 541
drag, startPoint x: 524, startPoint y: 482, endPoint x: 605, endPoint y: 491, distance: 81.5
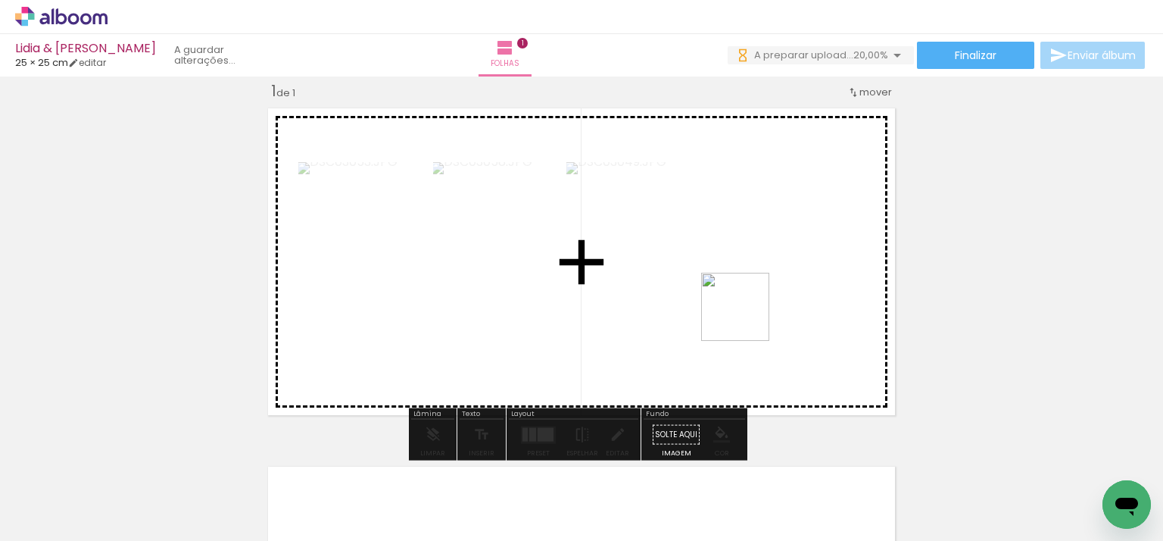
click at [747, 317] on quentale-workspace at bounding box center [581, 270] width 1163 height 541
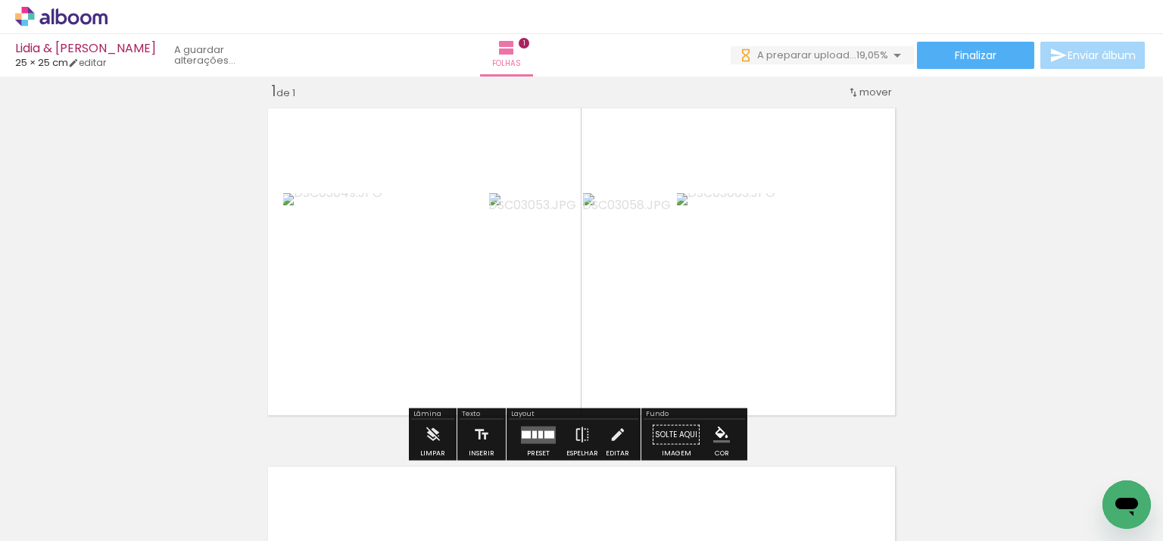
drag, startPoint x: 594, startPoint y: 484, endPoint x: 694, endPoint y: 469, distance: 101.7
click at [741, 307] on quentale-workspace at bounding box center [581, 270] width 1163 height 541
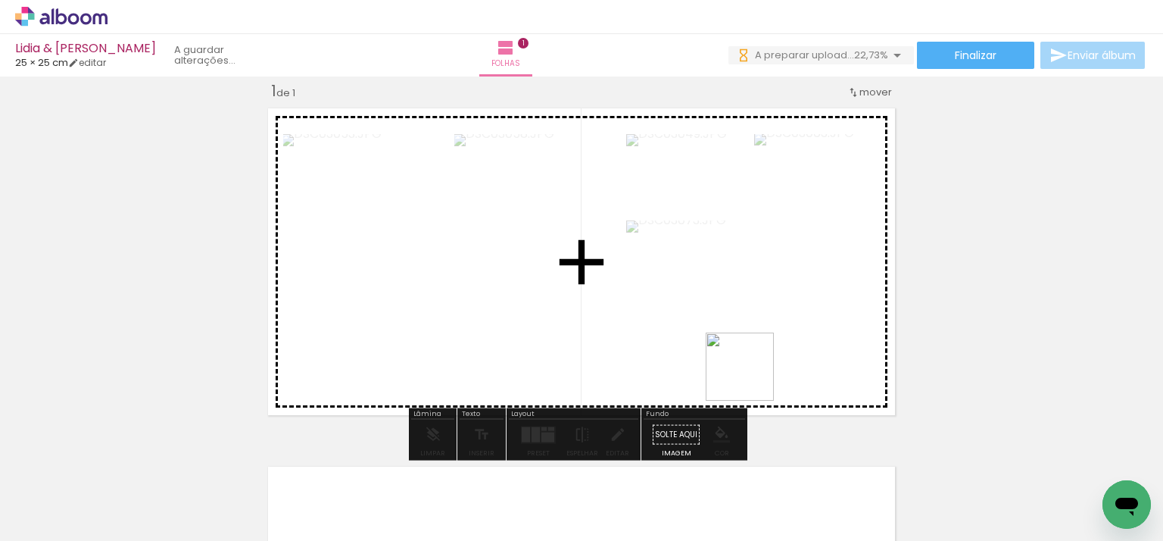
drag, startPoint x: 712, startPoint y: 451, endPoint x: 734, endPoint y: 488, distance: 42.9
click at [772, 314] on quentale-workspace at bounding box center [581, 270] width 1163 height 541
drag, startPoint x: 752, startPoint y: 360, endPoint x: 761, endPoint y: 348, distance: 14.5
click at [766, 321] on quentale-workspace at bounding box center [581, 270] width 1163 height 541
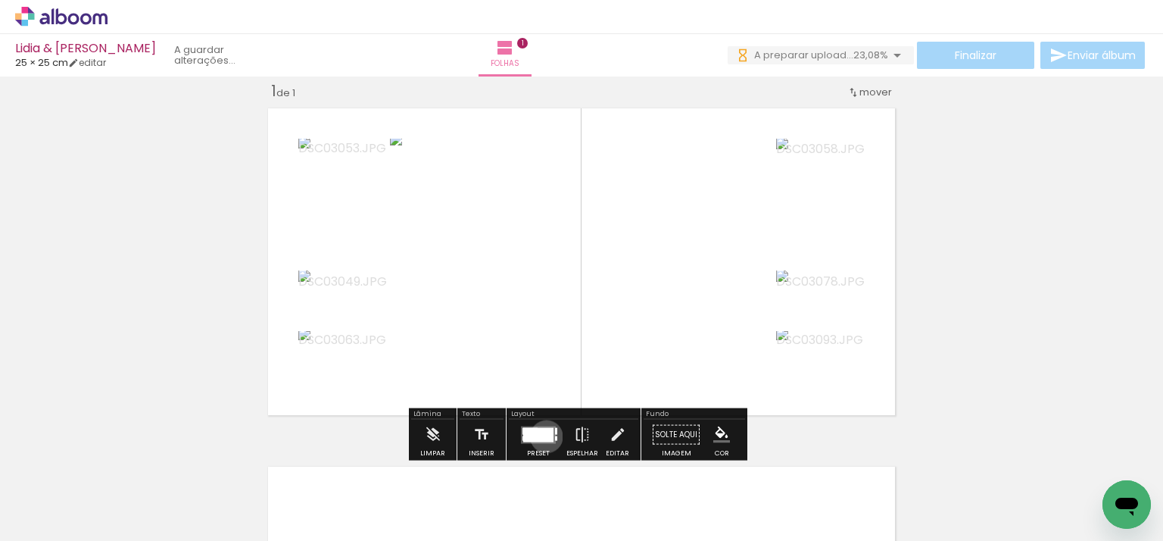
click at [543, 435] on div at bounding box center [538, 434] width 30 height 14
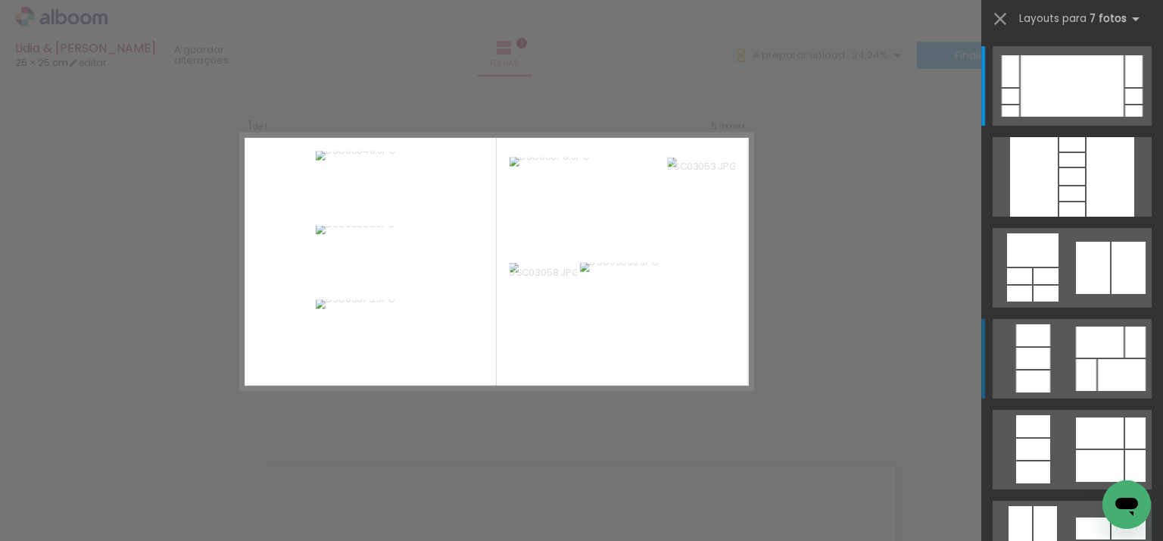
click at [1076, 363] on div at bounding box center [1086, 375] width 20 height 32
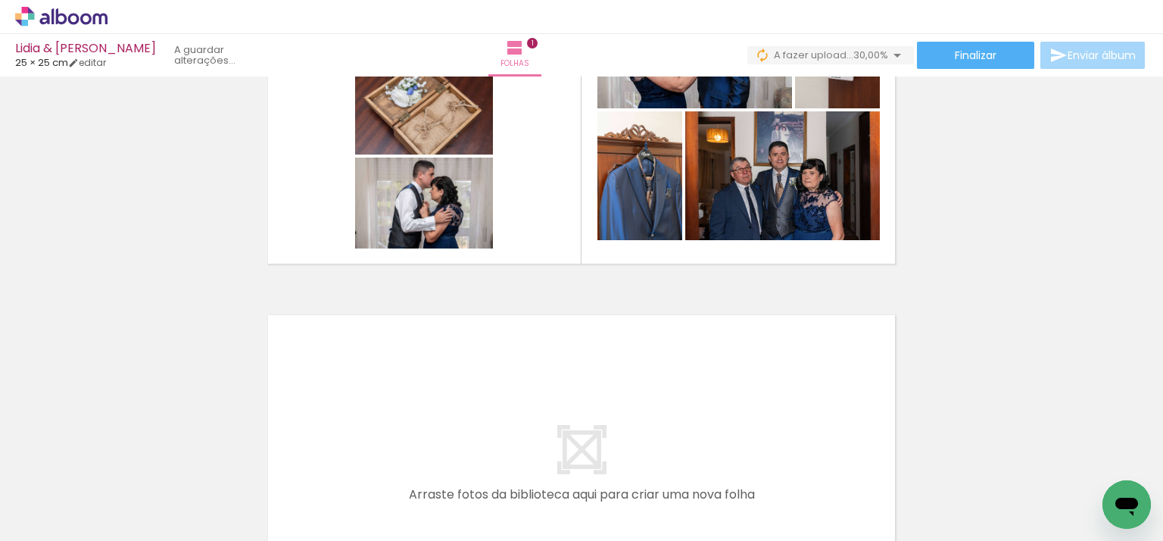
scroll to position [0, 132]
click at [67, 493] on input "Todas as fotos" at bounding box center [43, 494] width 58 height 13
click at [0, 0] on slot "Não utilizadas" at bounding box center [0, 0] width 0 height 0
type input "Não utilizadas"
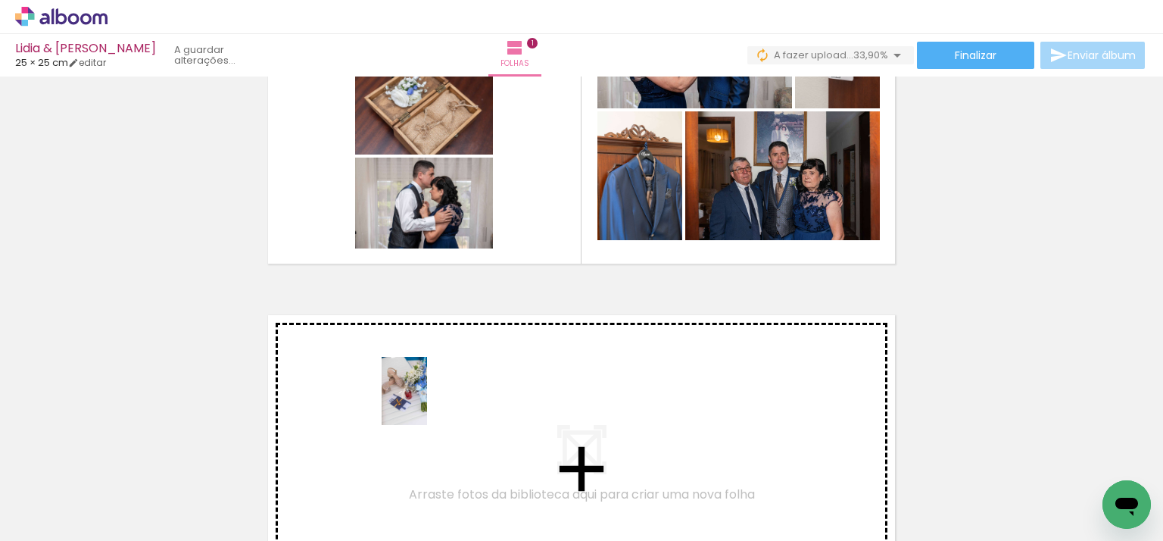
drag, startPoint x: 273, startPoint y: 493, endPoint x: 427, endPoint y: 402, distance: 179.2
click at [427, 402] on quentale-workspace at bounding box center [581, 270] width 1163 height 541
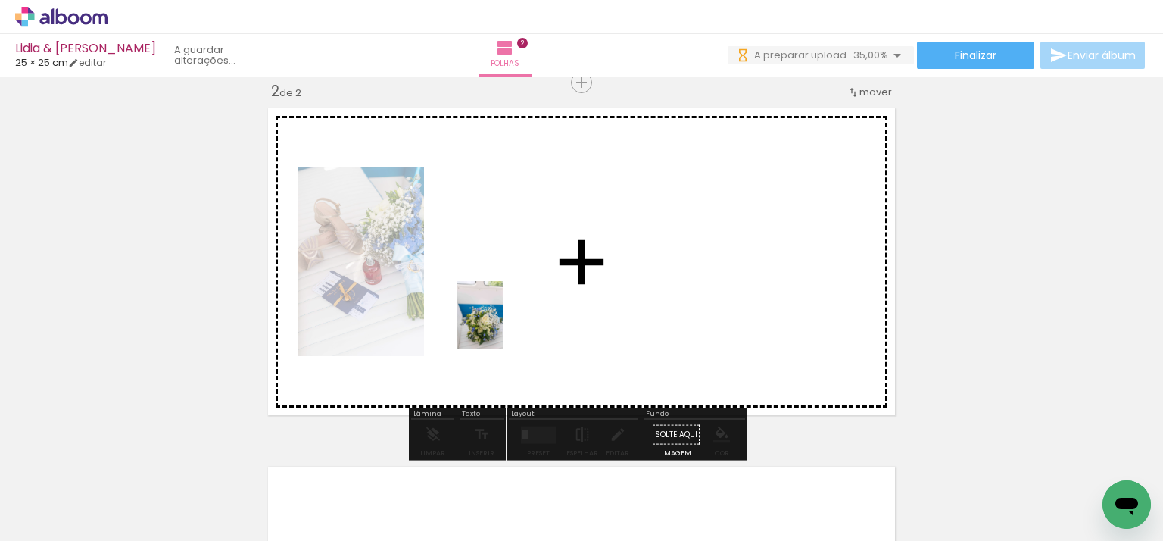
drag, startPoint x: 332, startPoint y: 492, endPoint x: 466, endPoint y: 382, distance: 173.2
click at [519, 310] on quentale-workspace at bounding box center [581, 270] width 1163 height 541
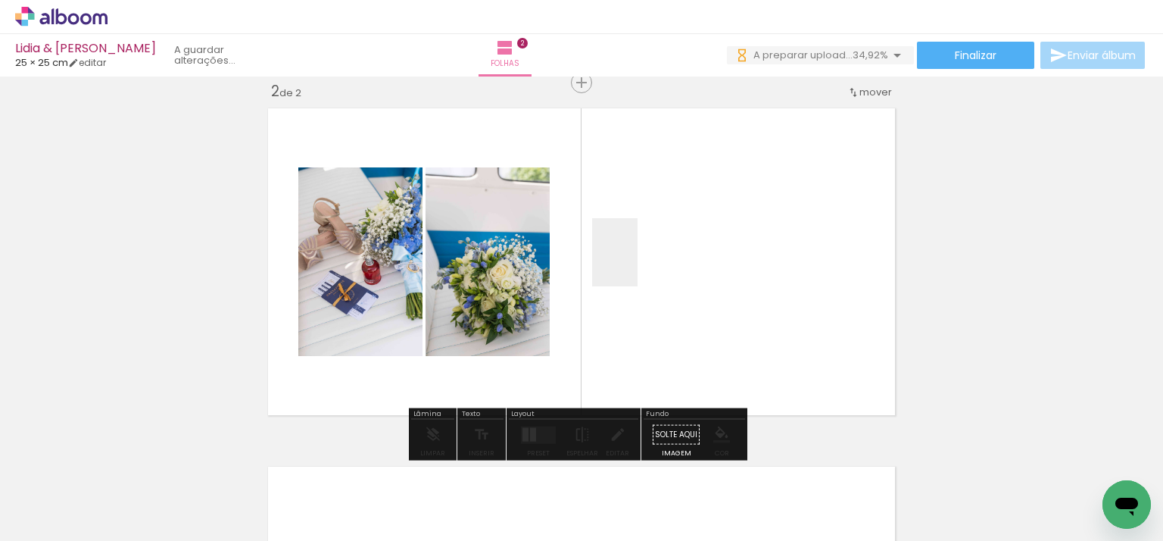
click at [638, 263] on quentale-workspace at bounding box center [581, 270] width 1163 height 541
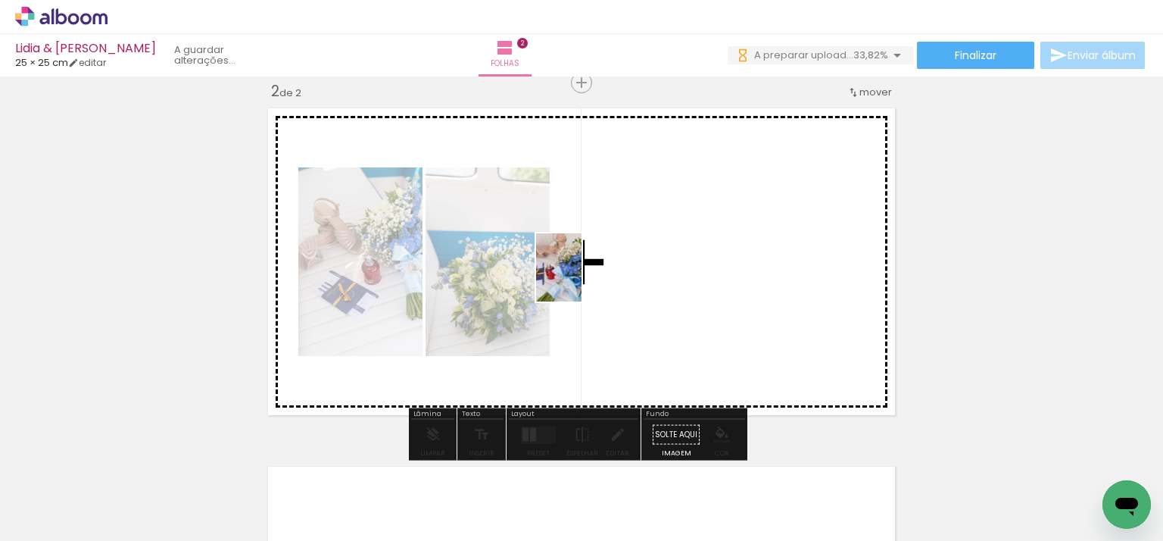
drag, startPoint x: 239, startPoint y: 488, endPoint x: 674, endPoint y: 280, distance: 481.9
click at [681, 283] on quentale-workspace at bounding box center [581, 270] width 1163 height 541
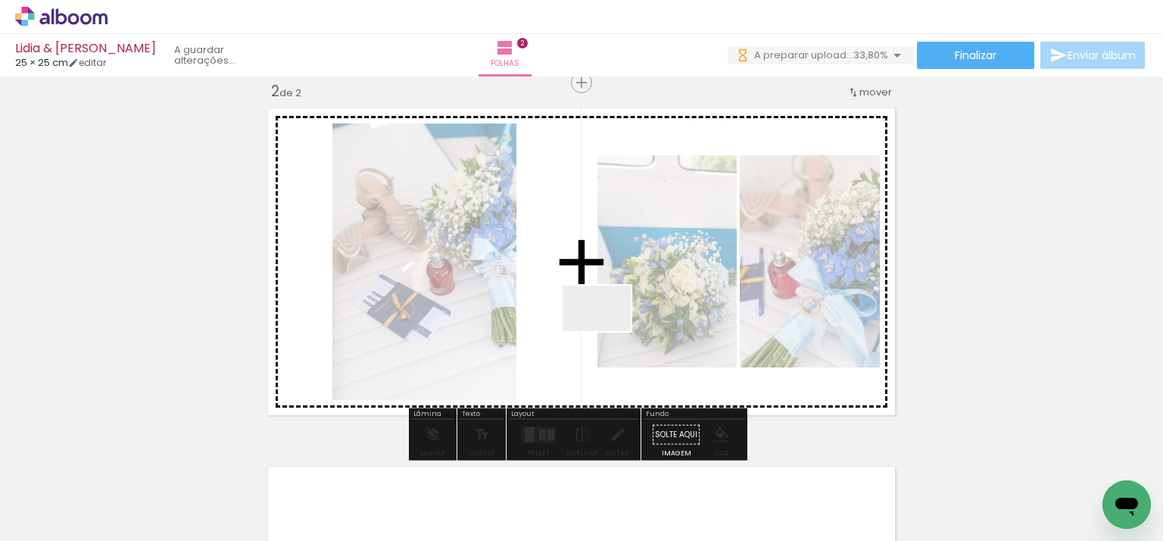
drag, startPoint x: 612, startPoint y: 314, endPoint x: 608, endPoint y: 331, distance: 17.1
click at [608, 331] on quentale-workspace at bounding box center [581, 270] width 1163 height 541
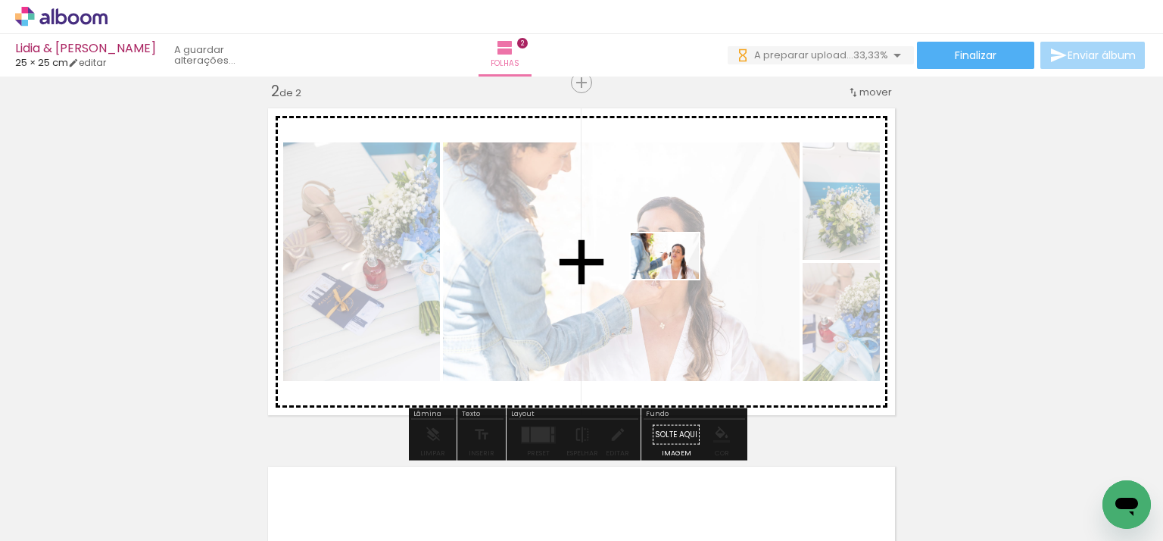
drag, startPoint x: 246, startPoint y: 491, endPoint x: 676, endPoint y: 279, distance: 479.8
click at [676, 279] on quentale-workspace at bounding box center [581, 270] width 1163 height 541
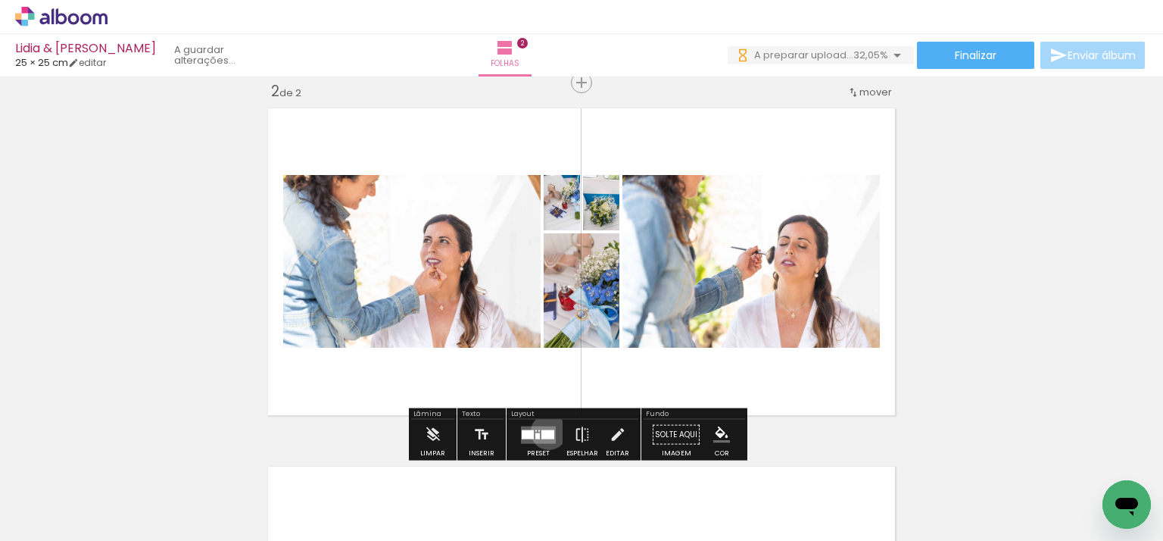
click at [548, 431] on div at bounding box center [547, 433] width 13 height 9
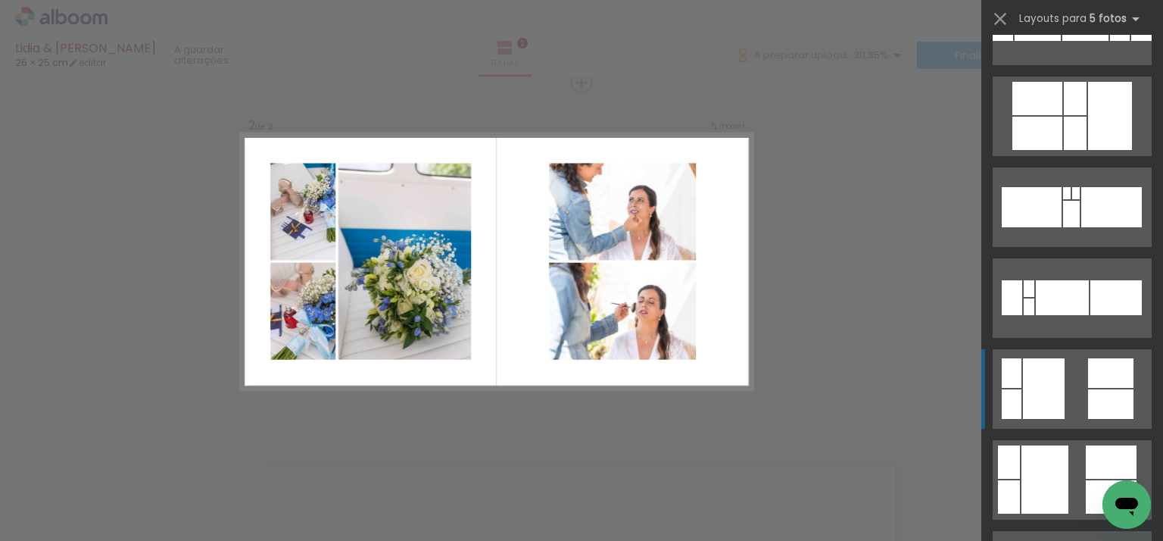
scroll to position [666, 0]
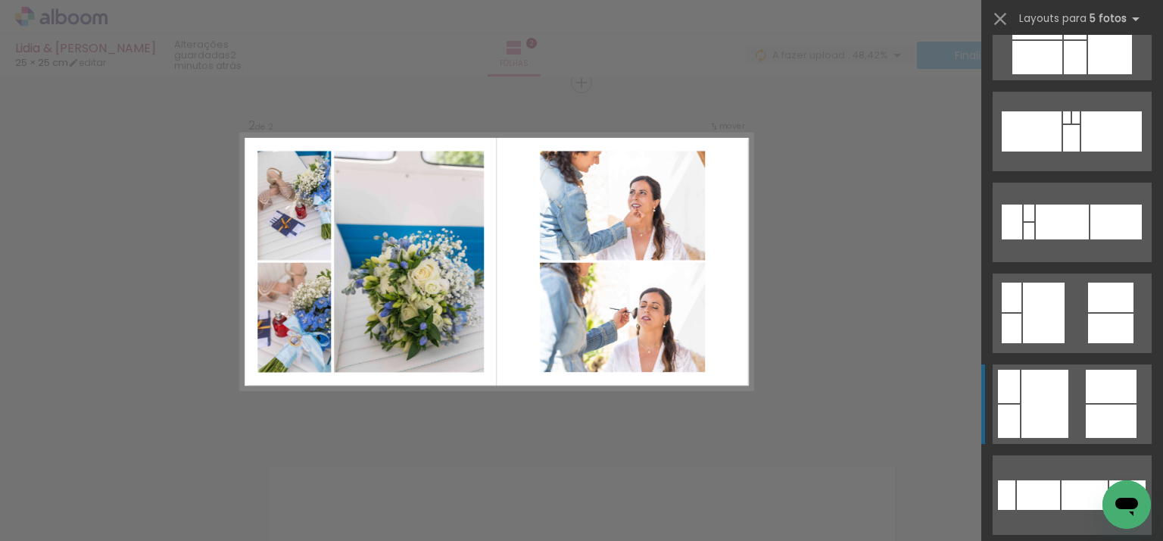
click at [1054, 378] on div at bounding box center [1044, 403] width 47 height 68
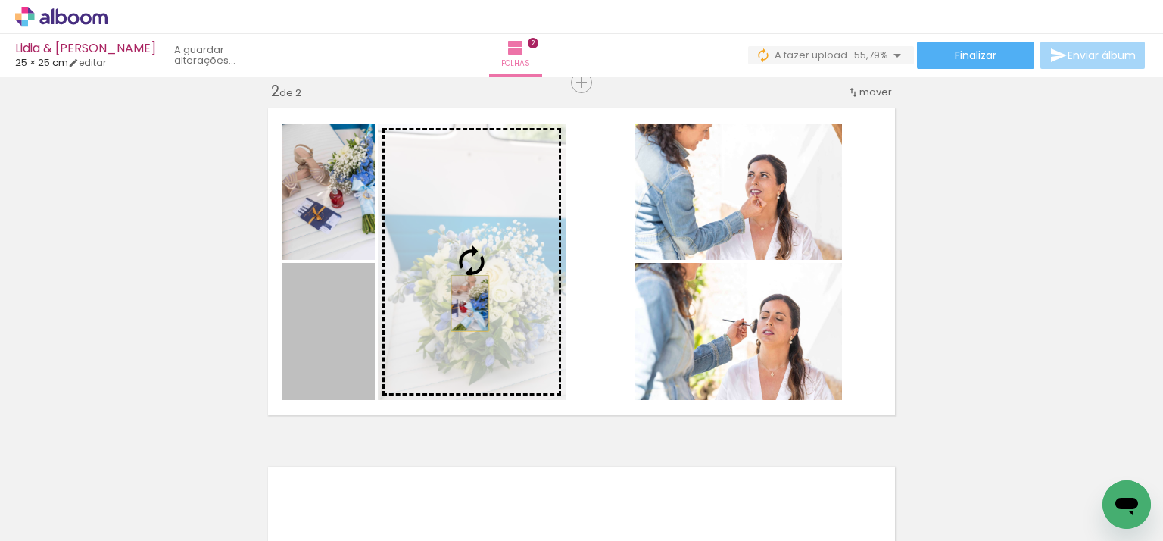
drag, startPoint x: 306, startPoint y: 366, endPoint x: 464, endPoint y: 303, distance: 170.3
click at [0, 0] on slot at bounding box center [0, 0] width 0 height 0
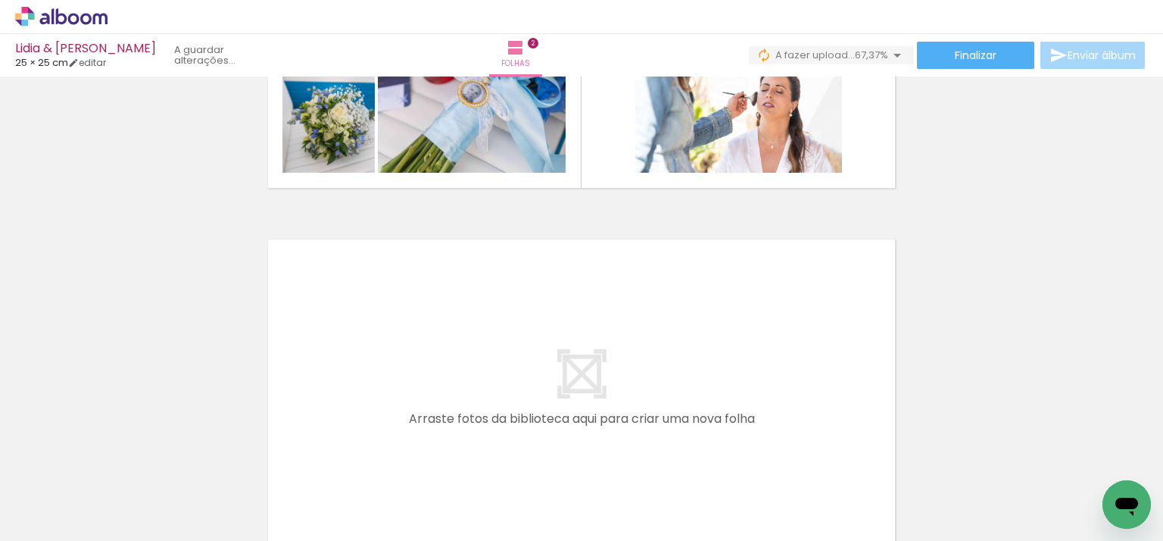
scroll to position [680, 0]
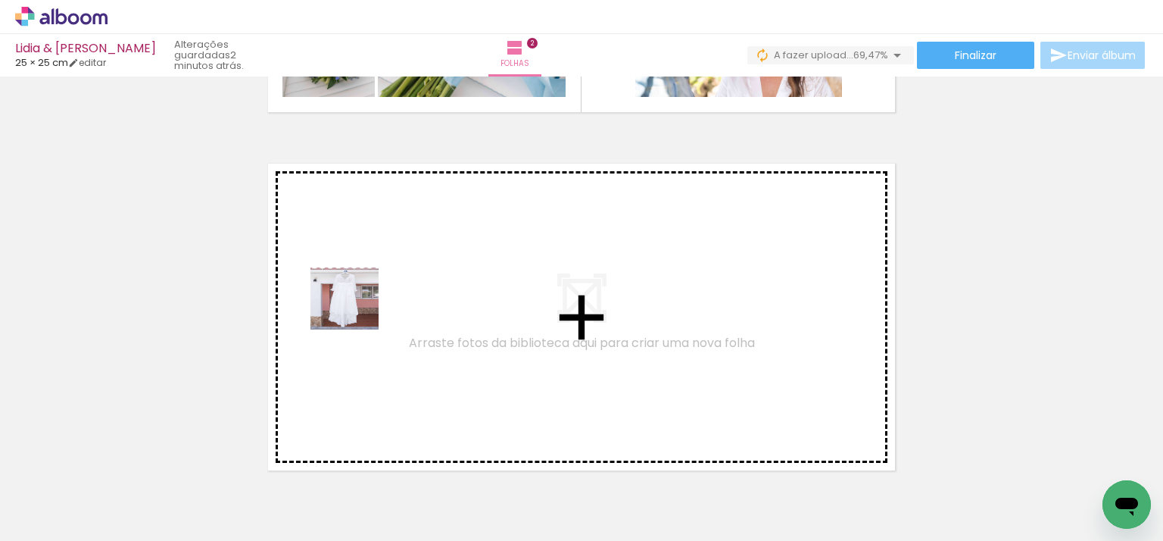
drag, startPoint x: 347, startPoint y: 322, endPoint x: 374, endPoint y: 272, distance: 56.9
click at [374, 272] on quentale-workspace at bounding box center [581, 270] width 1163 height 541
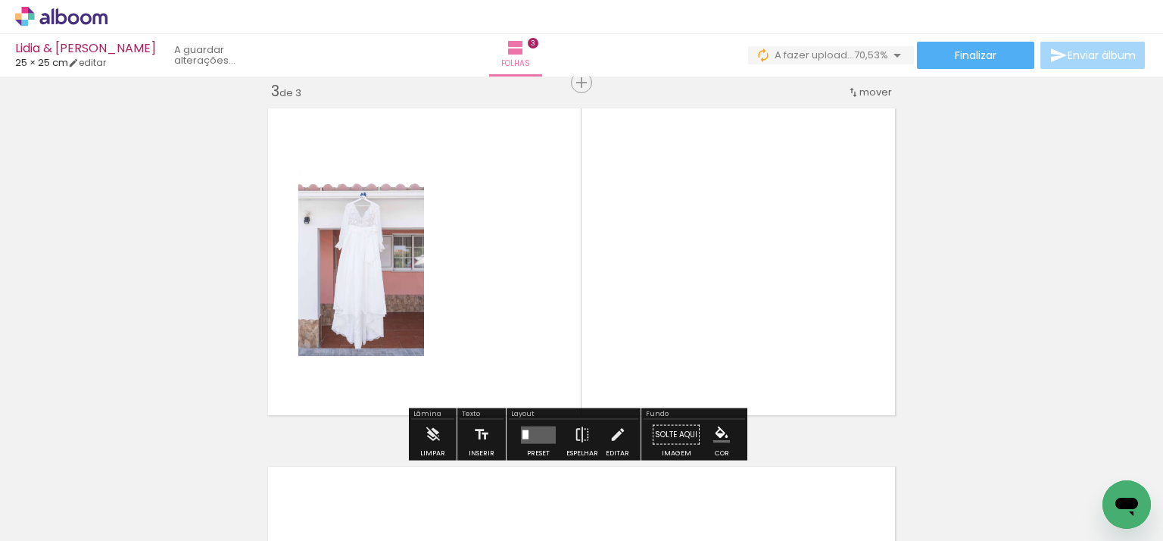
scroll to position [736, 0]
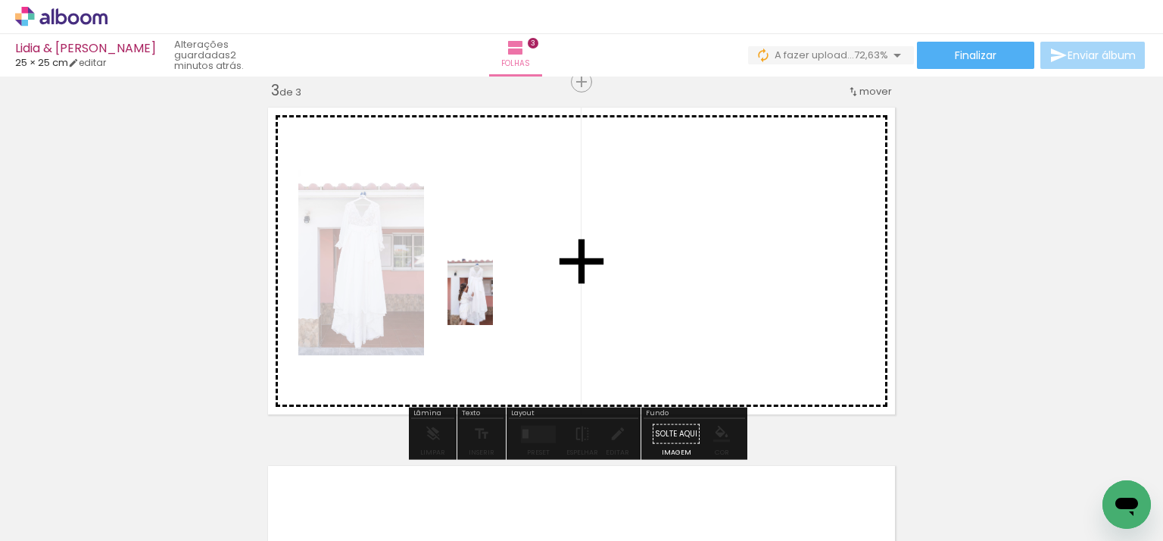
drag, startPoint x: 270, startPoint y: 478, endPoint x: 493, endPoint y: 302, distance: 284.2
click at [493, 302] on quentale-workspace at bounding box center [581, 270] width 1163 height 541
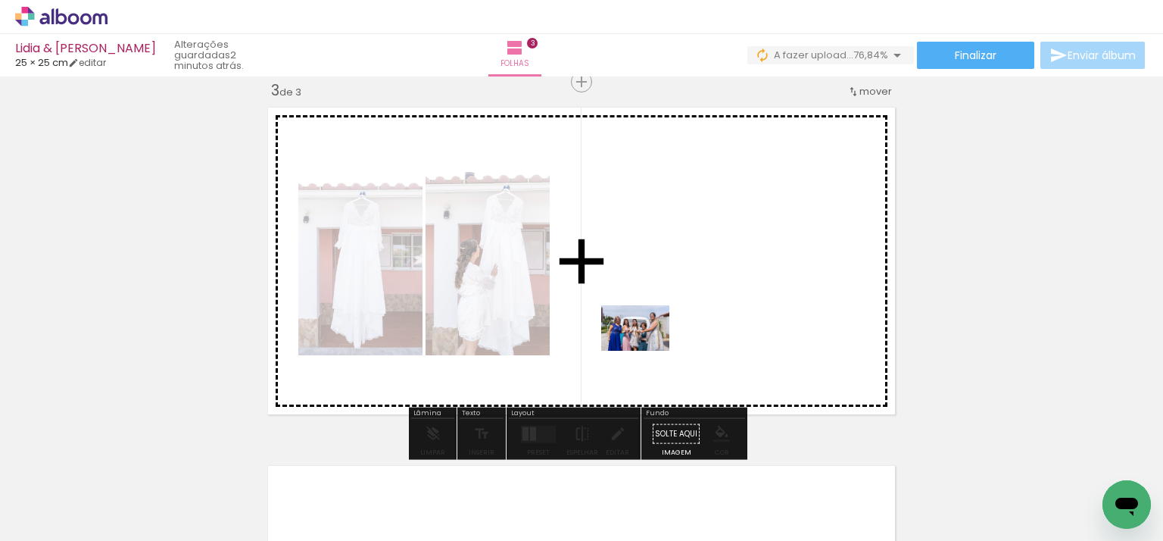
drag, startPoint x: 270, startPoint y: 499, endPoint x: 647, endPoint y: 351, distance: 404.5
click at [647, 351] on quentale-workspace at bounding box center [581, 270] width 1163 height 541
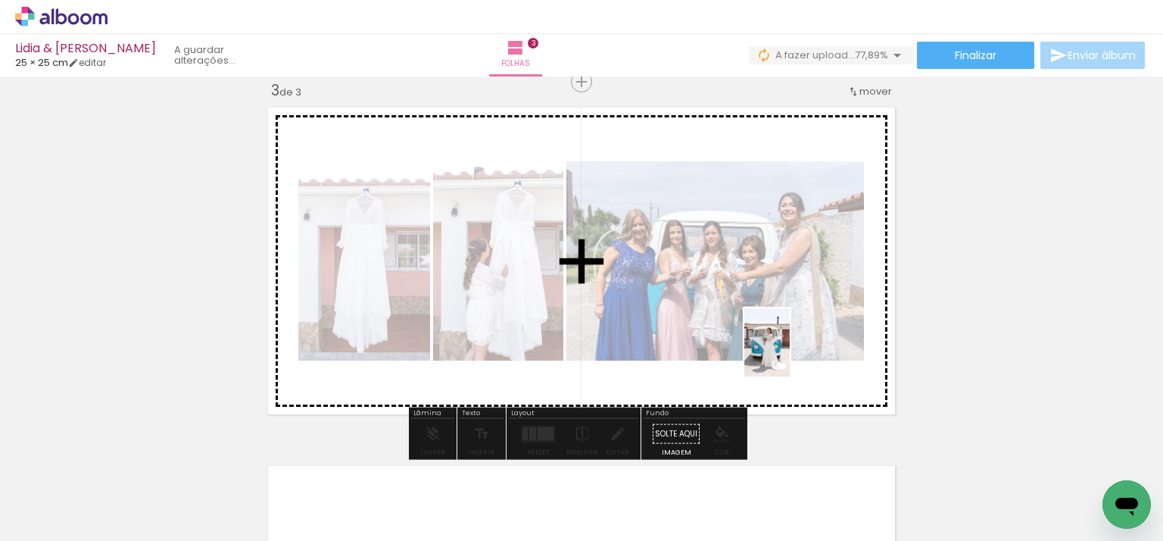
drag, startPoint x: 258, startPoint y: 492, endPoint x: 800, endPoint y: 346, distance: 561.5
click at [800, 346] on quentale-workspace at bounding box center [581, 270] width 1163 height 541
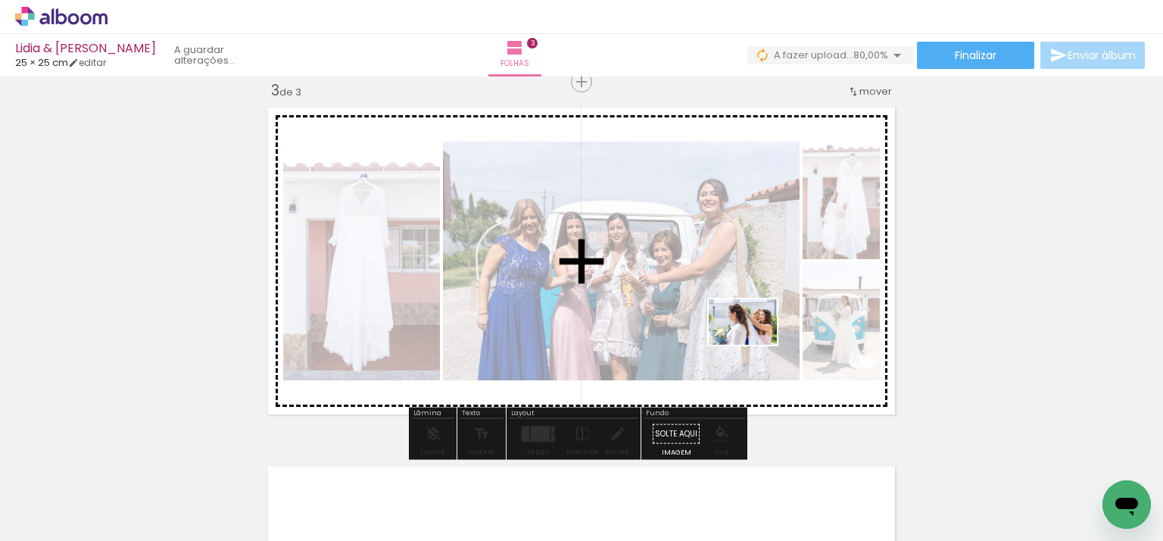
drag, startPoint x: 255, startPoint y: 494, endPoint x: 754, endPoint y: 345, distance: 521.0
click at [754, 345] on quentale-workspace at bounding box center [581, 270] width 1163 height 541
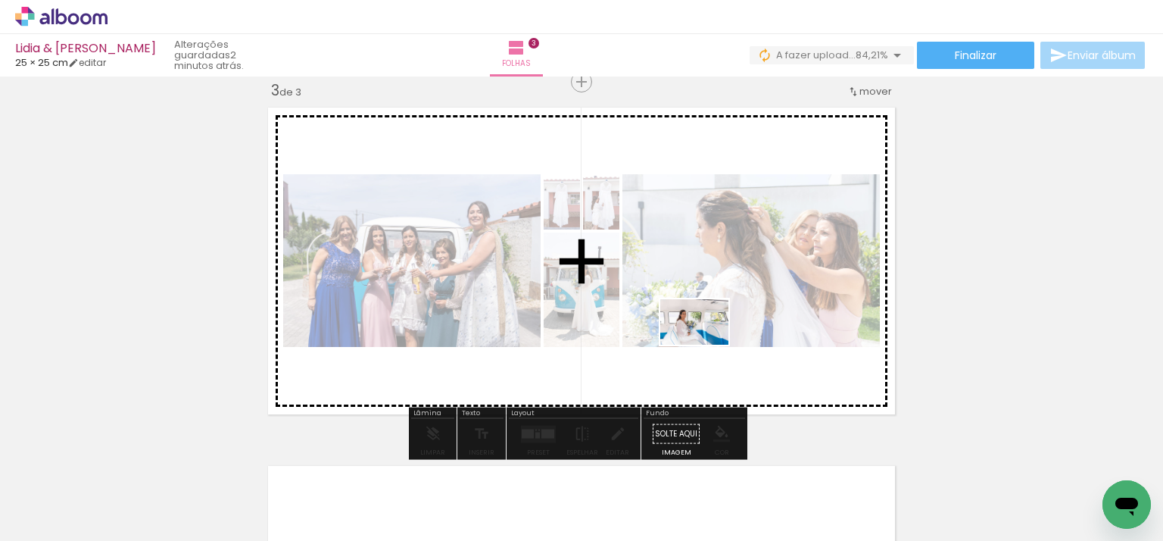
drag, startPoint x: 366, startPoint y: 451, endPoint x: 706, endPoint y: 345, distance: 355.4
click at [706, 345] on quentale-workspace at bounding box center [581, 270] width 1163 height 541
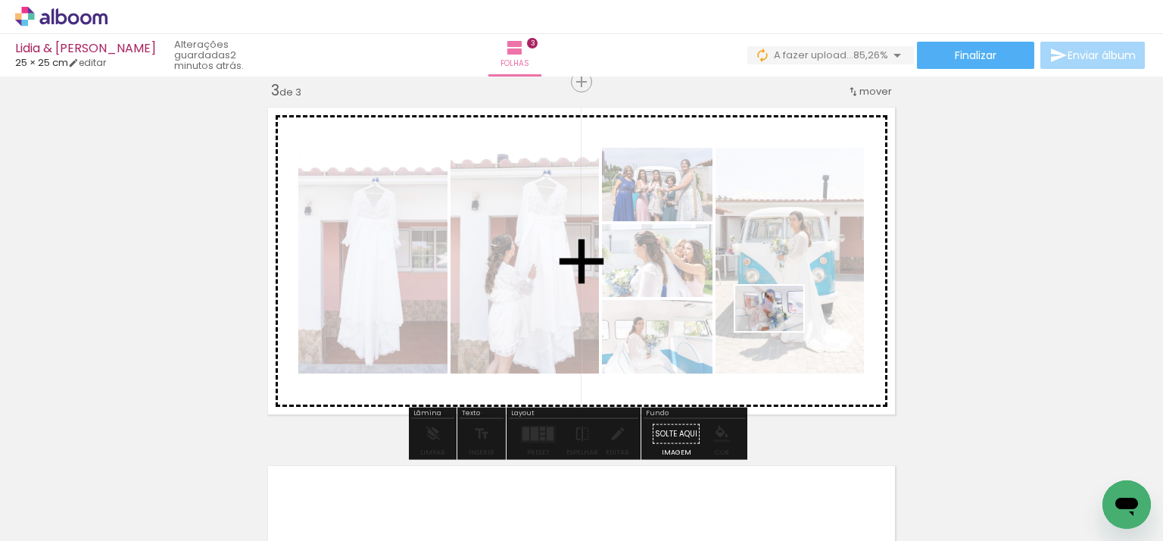
drag, startPoint x: 258, startPoint y: 490, endPoint x: 781, endPoint y: 331, distance: 546.1
click at [781, 331] on quentale-workspace at bounding box center [581, 270] width 1163 height 541
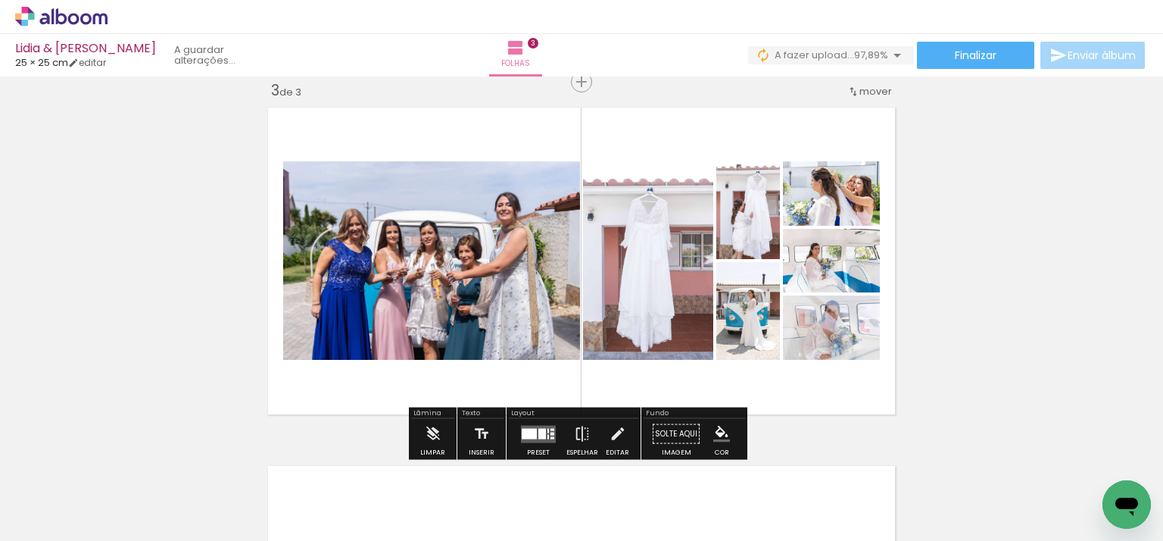
click at [533, 438] on quentale-layouter at bounding box center [538, 433] width 35 height 17
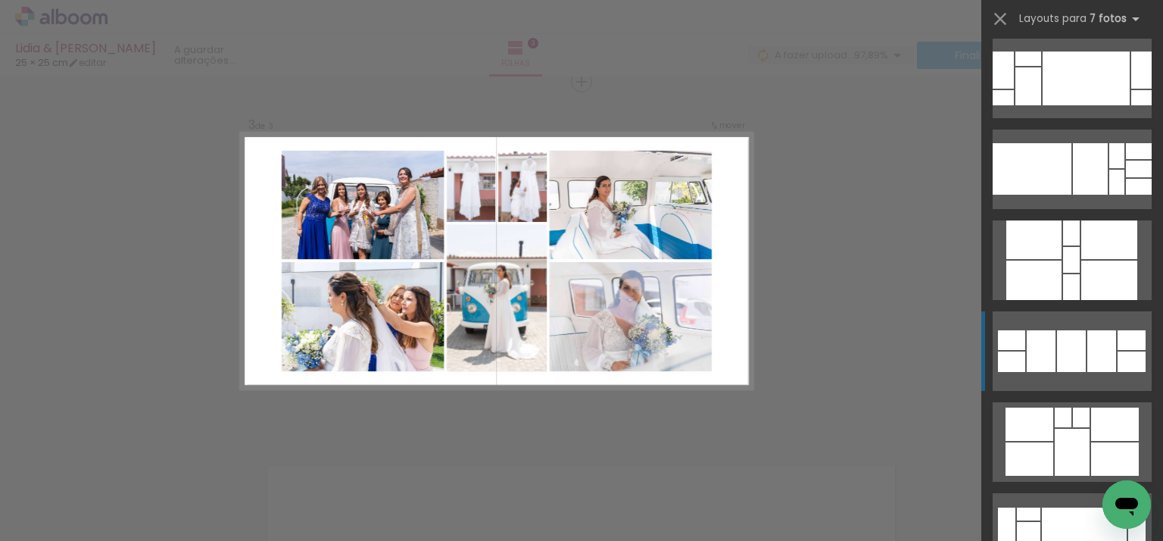
scroll to position [681, 0]
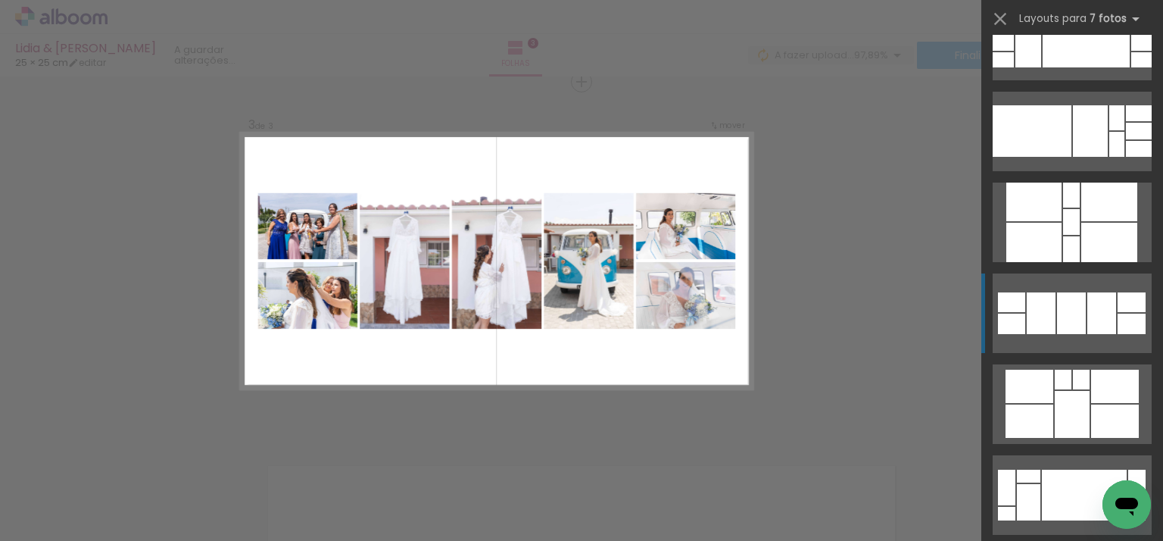
click at [1057, 317] on div at bounding box center [1071, 313] width 29 height 42
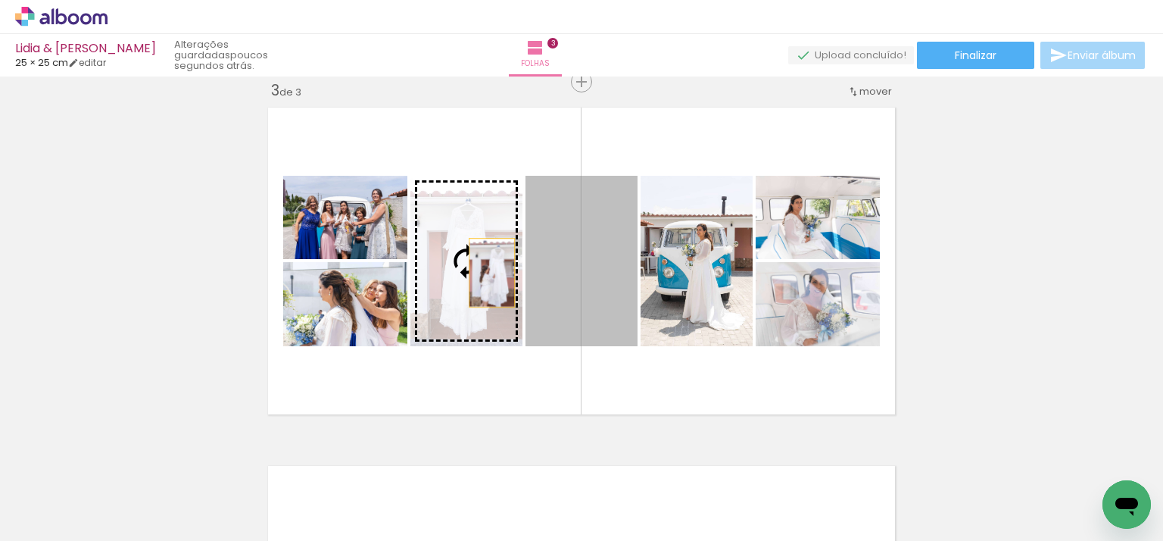
drag, startPoint x: 599, startPoint y: 293, endPoint x: 486, endPoint y: 273, distance: 114.7
click at [0, 0] on slot at bounding box center [0, 0] width 0 height 0
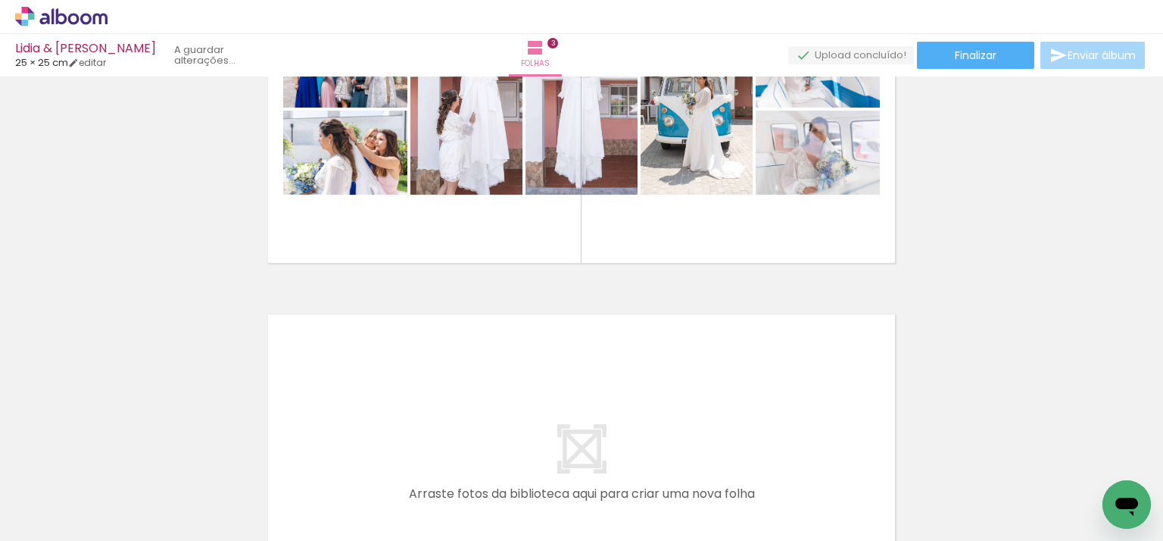
scroll to position [963, 0]
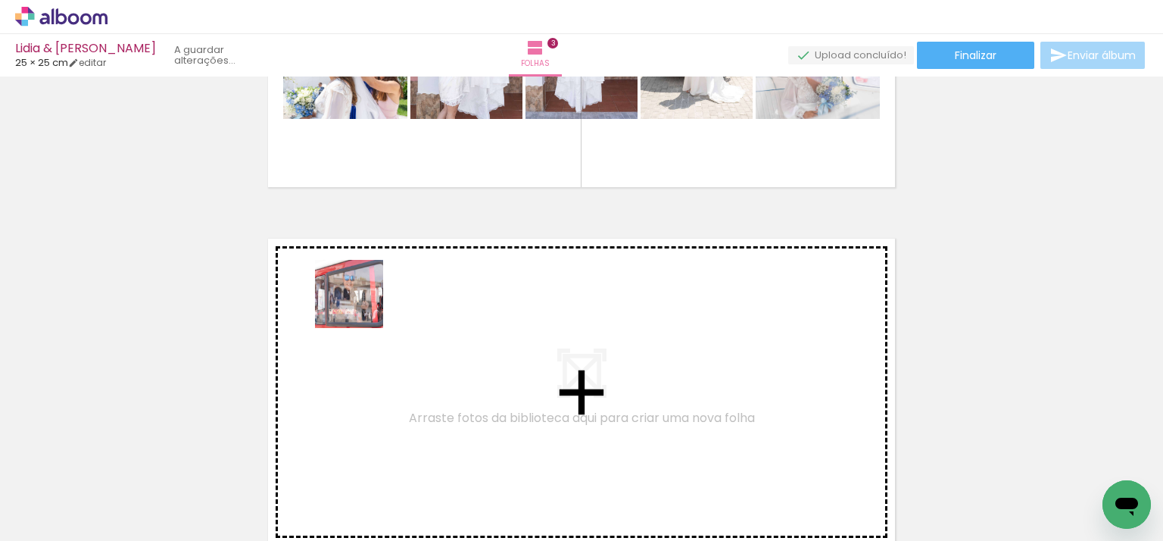
drag, startPoint x: 242, startPoint y: 493, endPoint x: 360, endPoint y: 304, distance: 222.5
click at [360, 304] on quentale-workspace at bounding box center [581, 270] width 1163 height 541
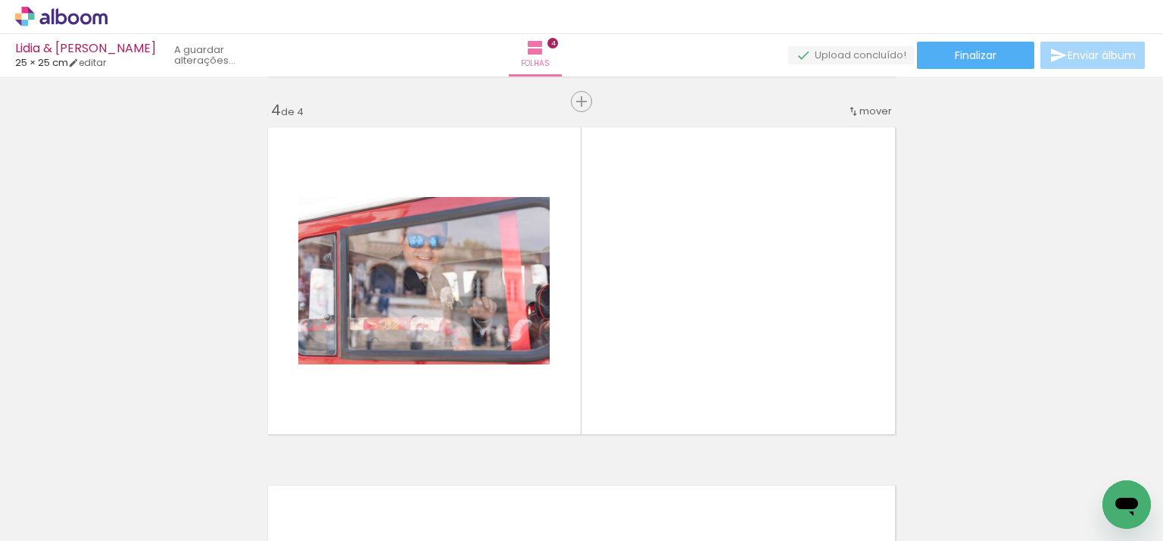
scroll to position [1093, 0]
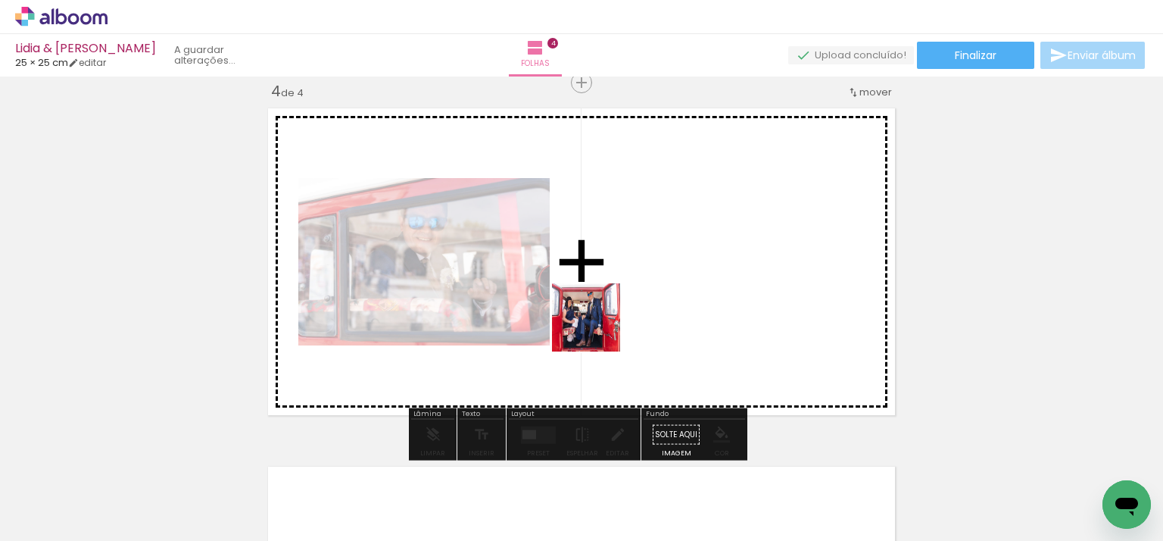
drag, startPoint x: 260, startPoint y: 495, endPoint x: 631, endPoint y: 314, distance: 412.8
click at [631, 314] on quentale-workspace at bounding box center [581, 270] width 1163 height 541
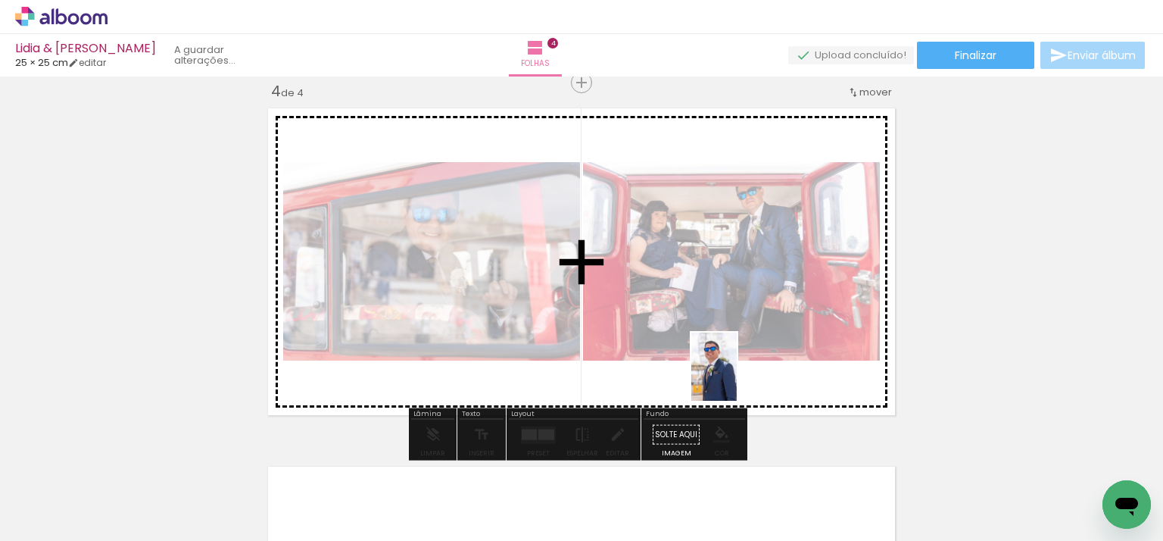
drag, startPoint x: 263, startPoint y: 502, endPoint x: 745, endPoint y: 378, distance: 497.3
click at [745, 378] on quentale-workspace at bounding box center [581, 270] width 1163 height 541
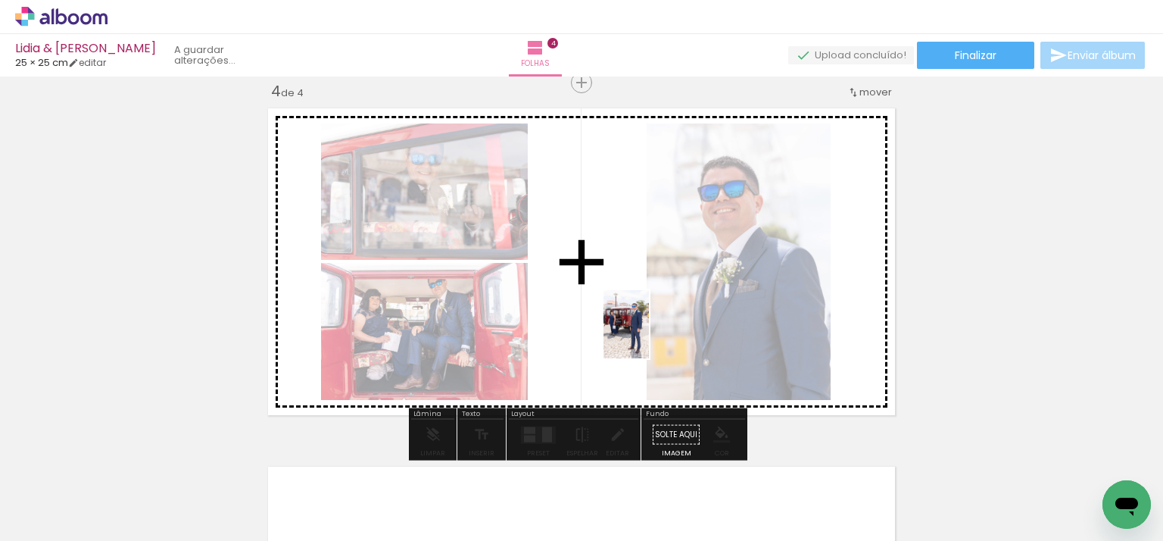
drag, startPoint x: 257, startPoint y: 481, endPoint x: 463, endPoint y: 451, distance: 208.2
click at [671, 330] on quentale-workspace at bounding box center [581, 270] width 1163 height 541
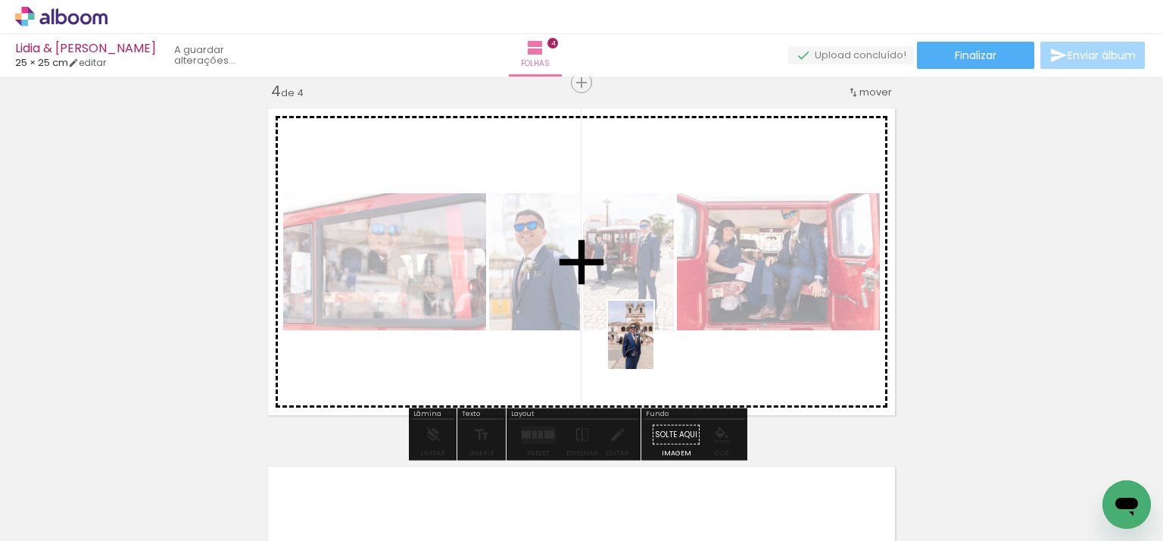
drag, startPoint x: 249, startPoint y: 497, endPoint x: 671, endPoint y: 335, distance: 451.5
click at [671, 335] on quentale-workspace at bounding box center [581, 270] width 1163 height 541
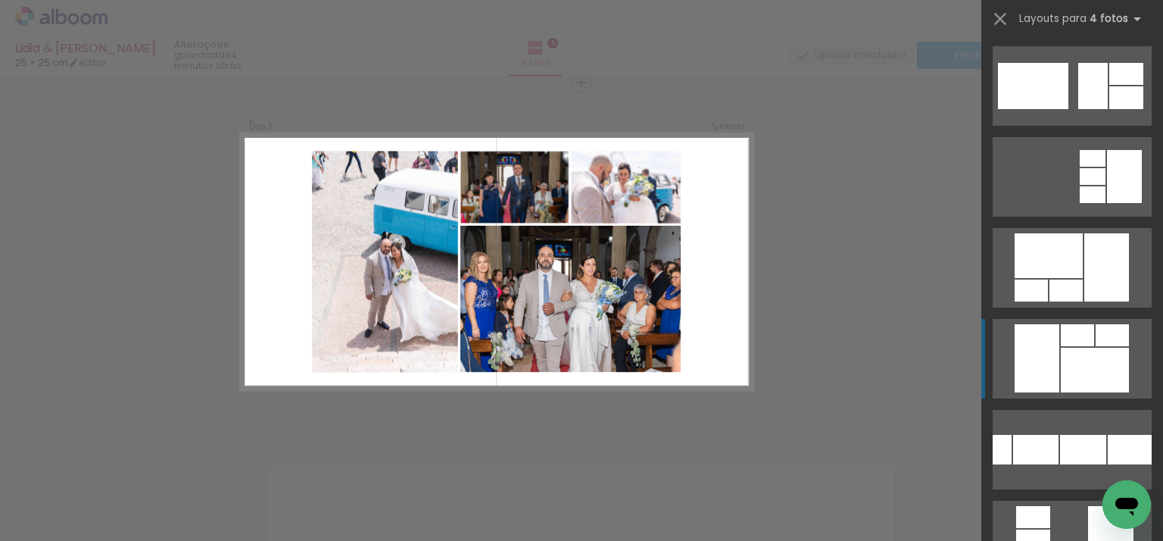
scroll to position [242, 0]
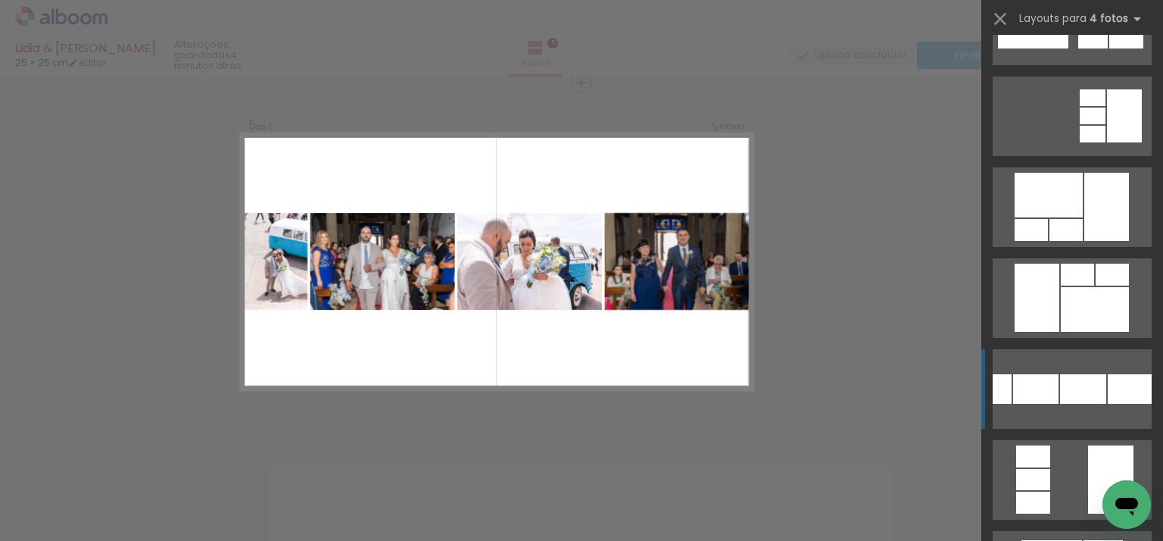
click at [1013, 386] on div at bounding box center [1035, 389] width 45 height 30
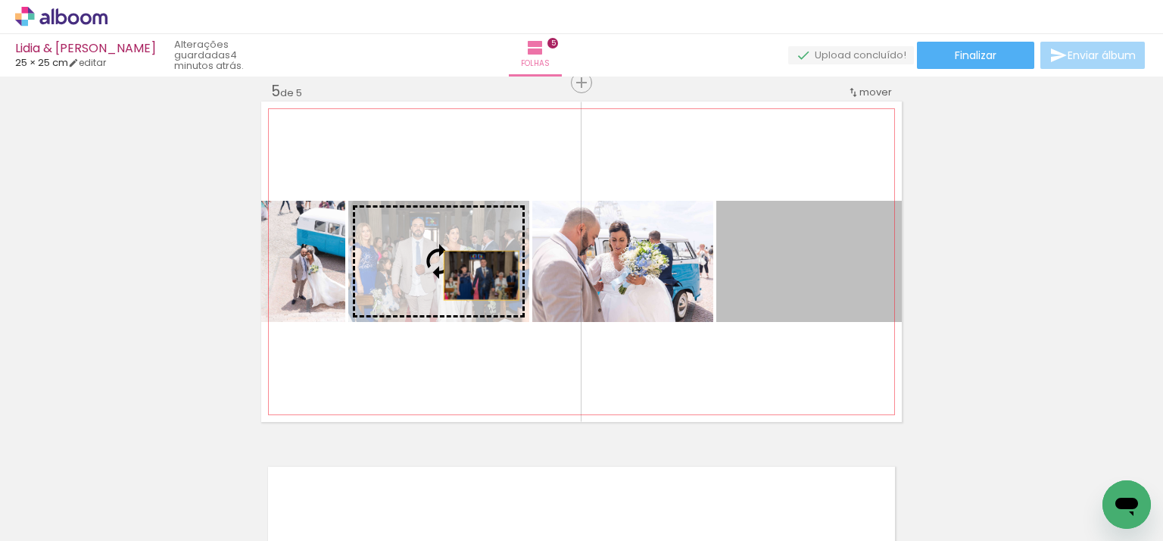
drag, startPoint x: 787, startPoint y: 276, endPoint x: 433, endPoint y: 269, distance: 354.4
click at [0, 0] on slot at bounding box center [0, 0] width 0 height 0
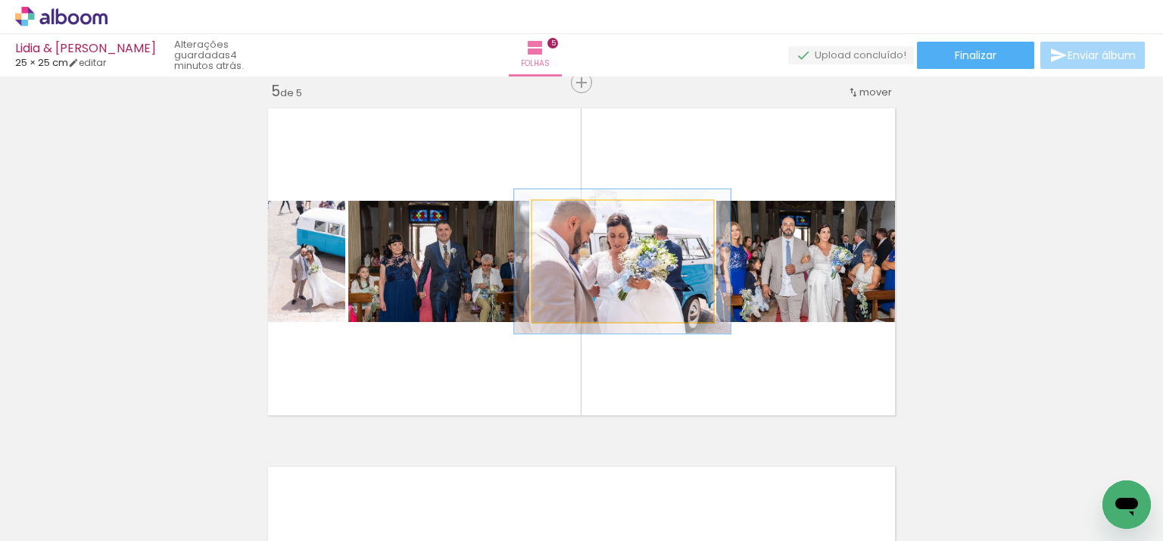
drag, startPoint x: 570, startPoint y: 211, endPoint x: 580, endPoint y: 211, distance: 9.8
click at [580, 211] on div at bounding box center [578, 216] width 24 height 24
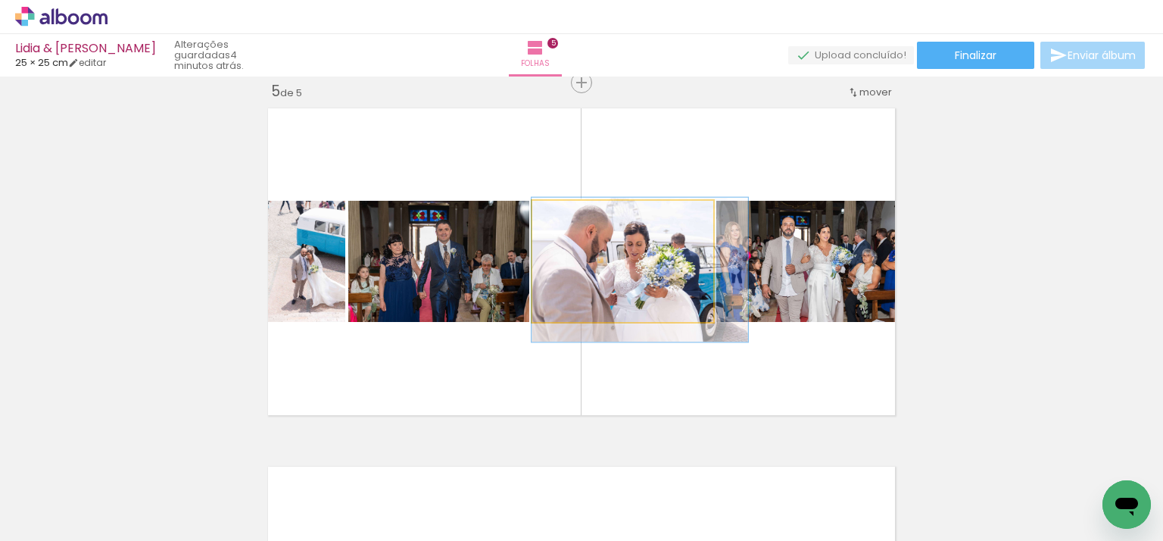
drag, startPoint x: 622, startPoint y: 270, endPoint x: 670, endPoint y: 279, distance: 49.2
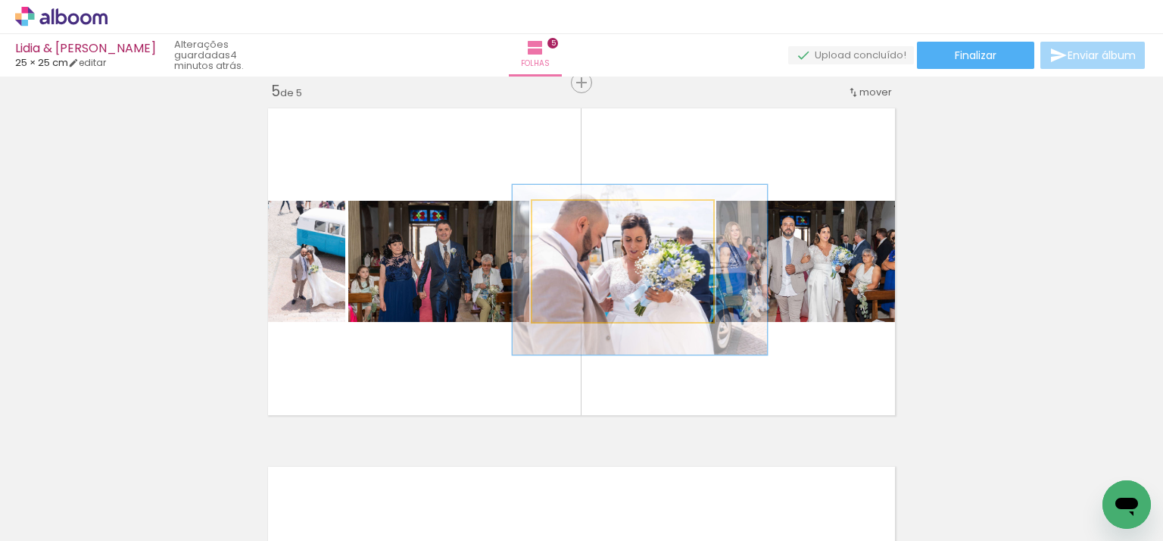
drag, startPoint x: 578, startPoint y: 212, endPoint x: 591, endPoint y: 213, distance: 12.1
type paper-slider "140"
click at [591, 213] on div at bounding box center [591, 216] width 24 height 24
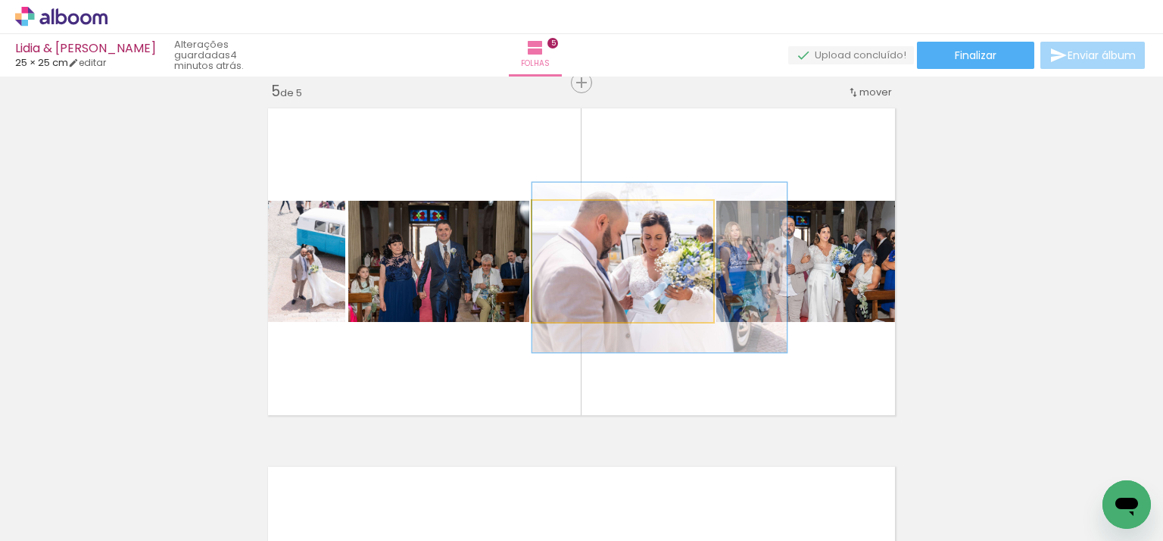
drag, startPoint x: 667, startPoint y: 276, endPoint x: 690, endPoint y: 273, distance: 22.8
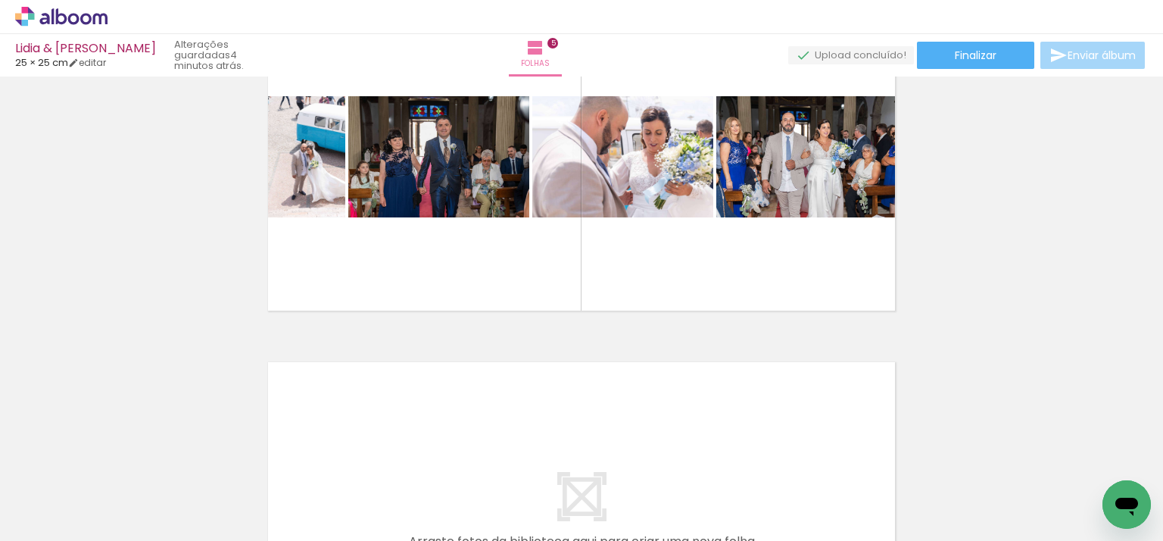
scroll to position [1603, 0]
